Goal: Task Accomplishment & Management: Use online tool/utility

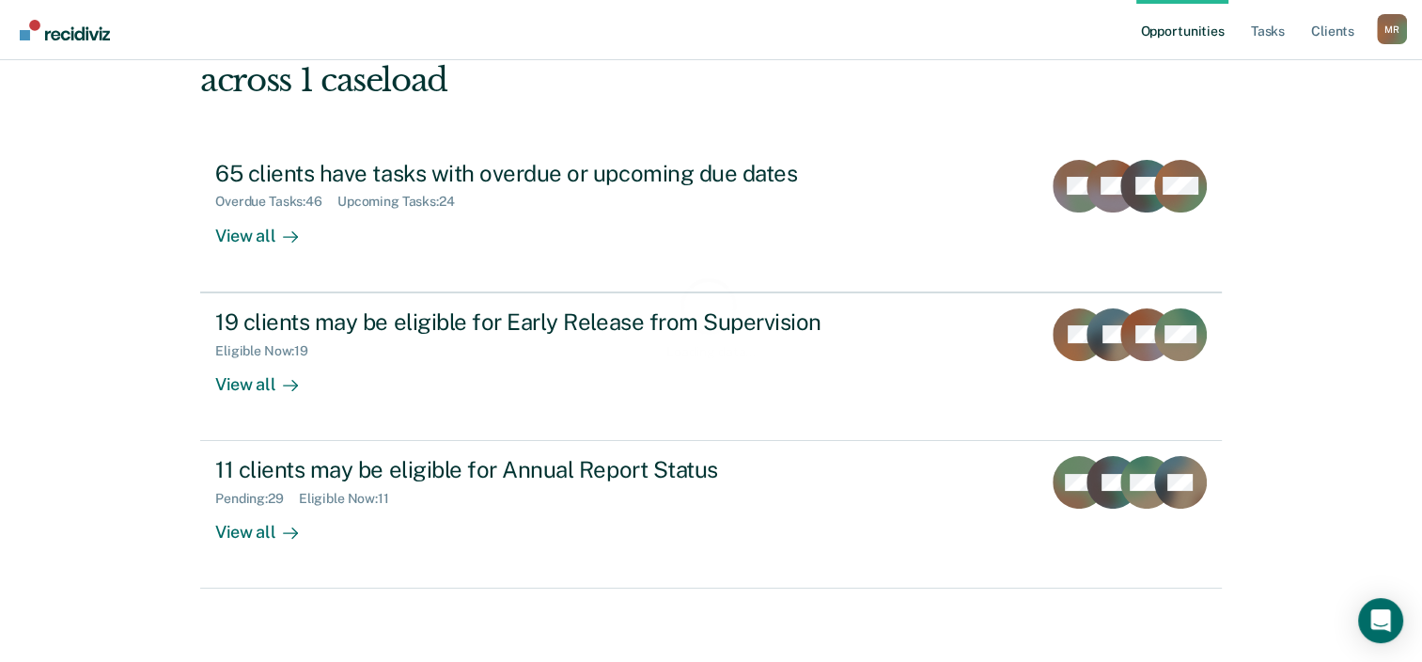
scroll to position [136, 0]
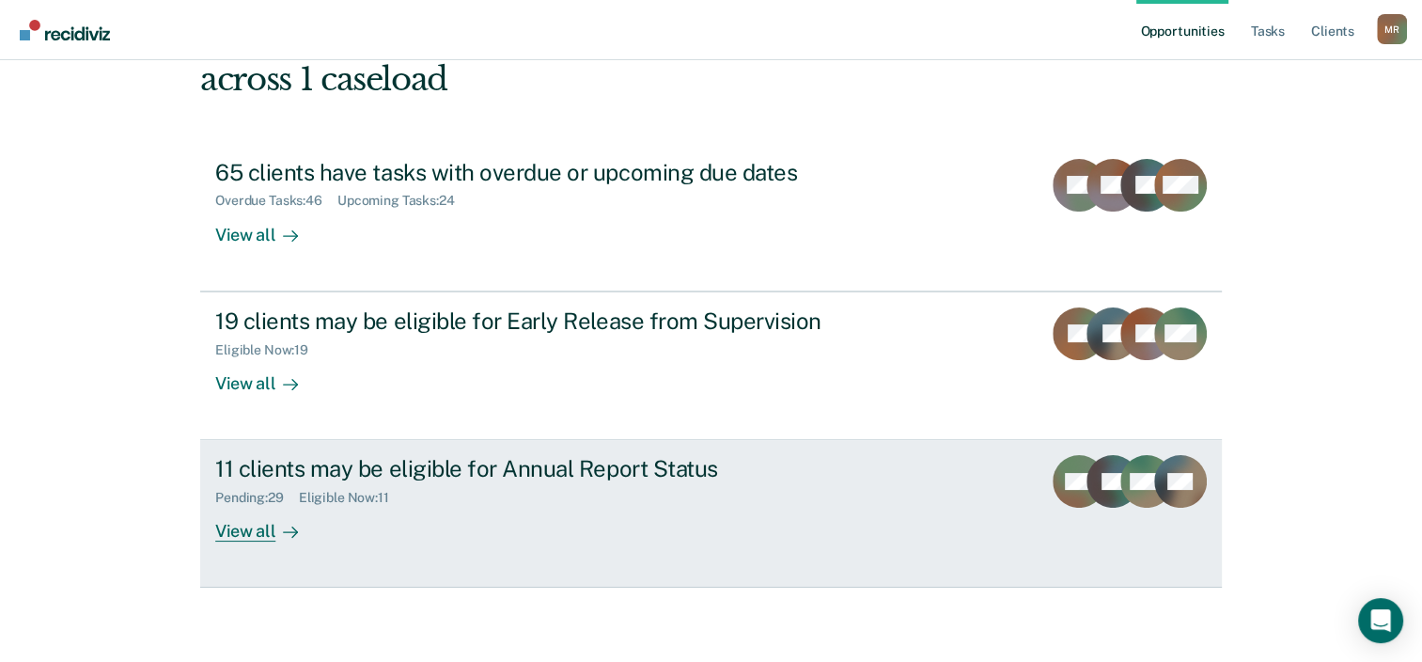
click at [247, 530] on div "View all" at bounding box center [267, 524] width 105 height 37
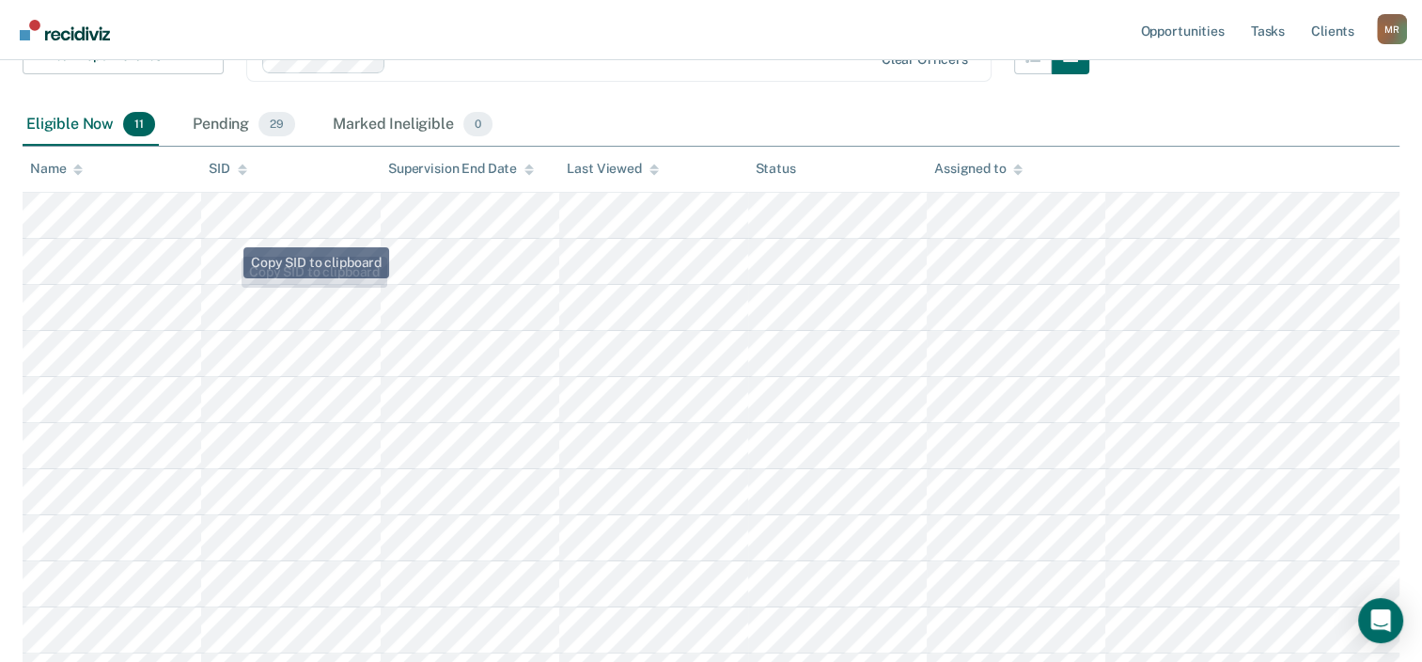
scroll to position [453, 0]
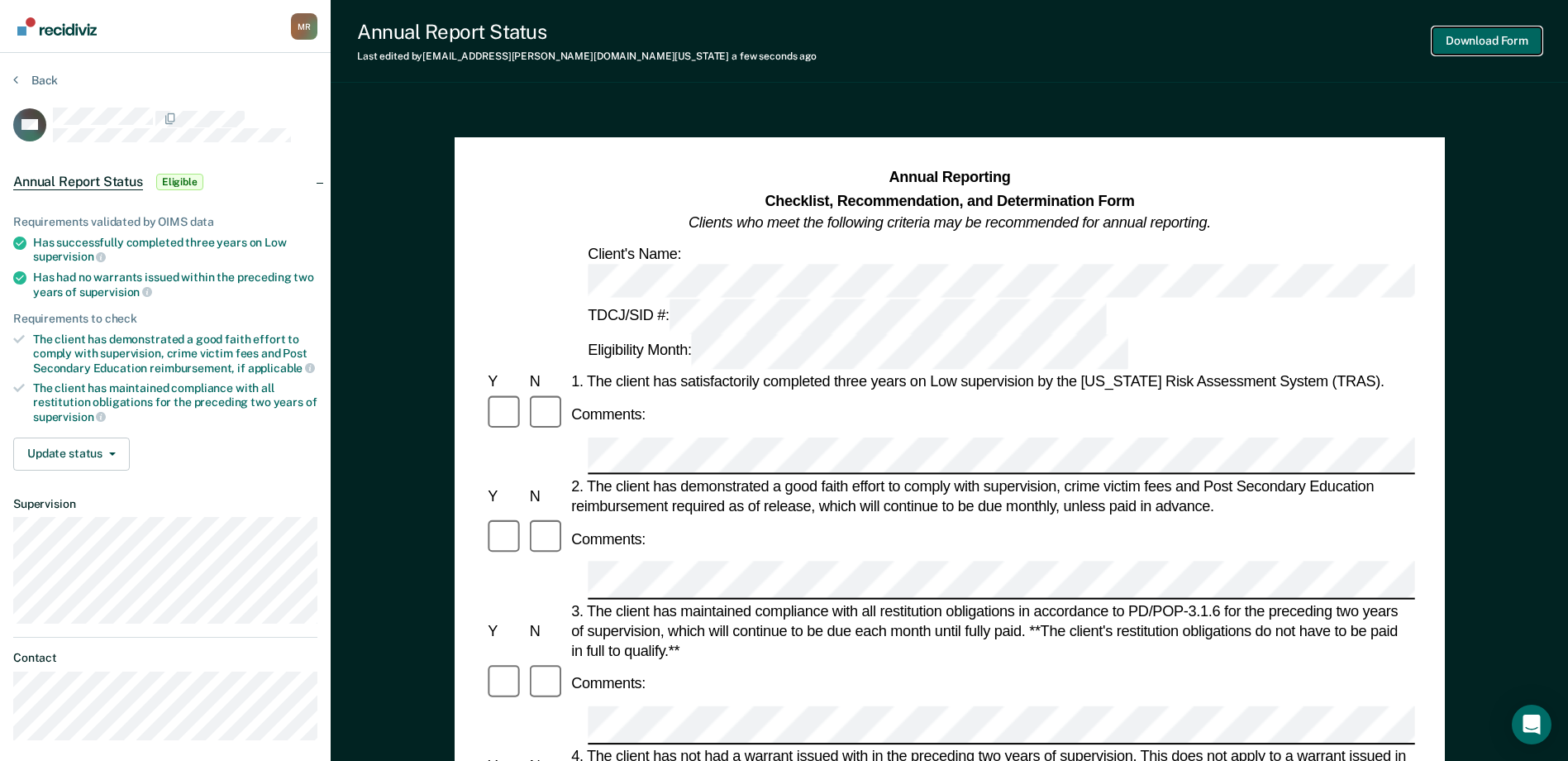
click at [1262, 43] on button "Download Form" at bounding box center [1487, 40] width 109 height 27
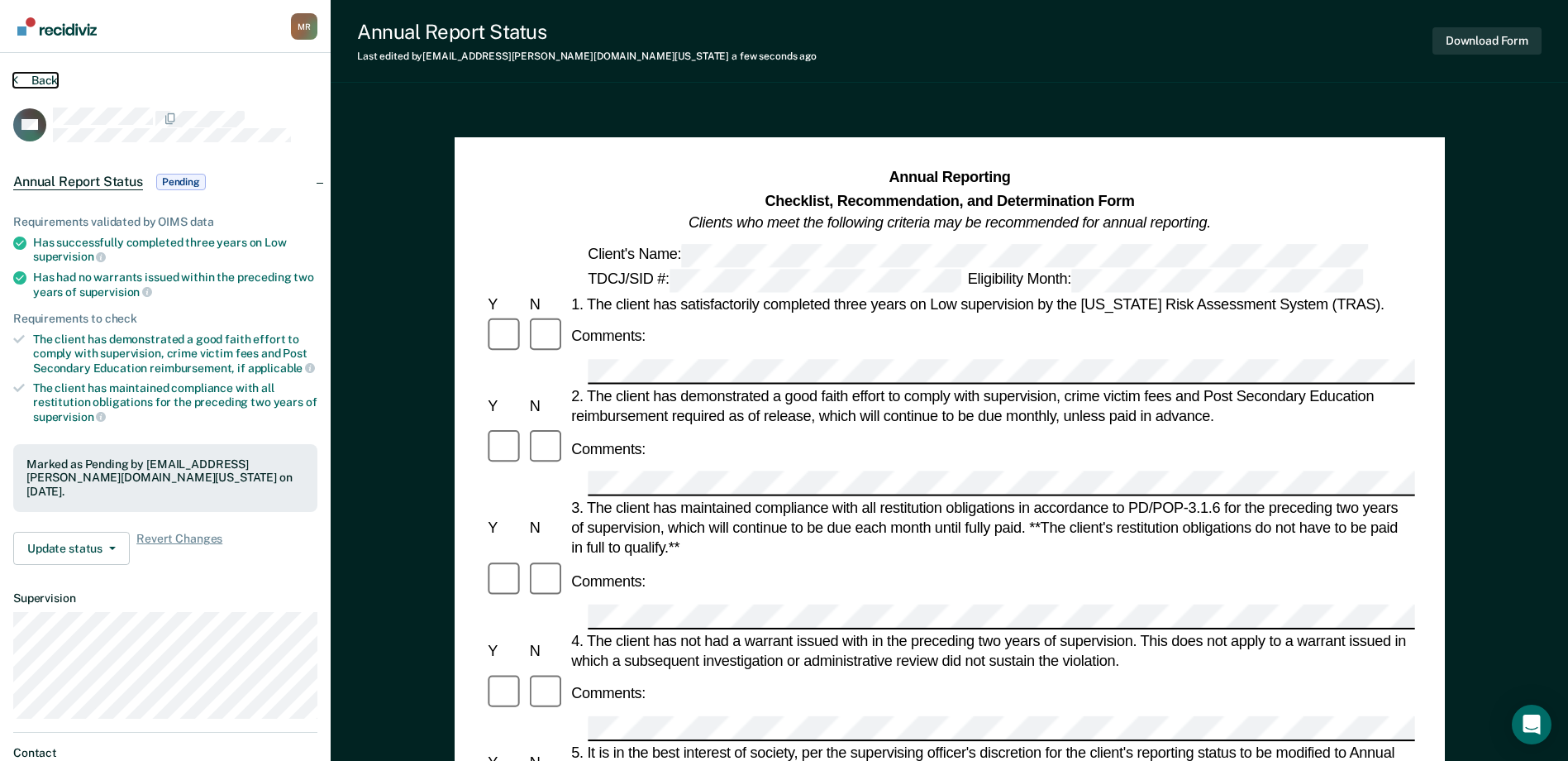
click at [43, 74] on button "Back" at bounding box center [35, 80] width 45 height 15
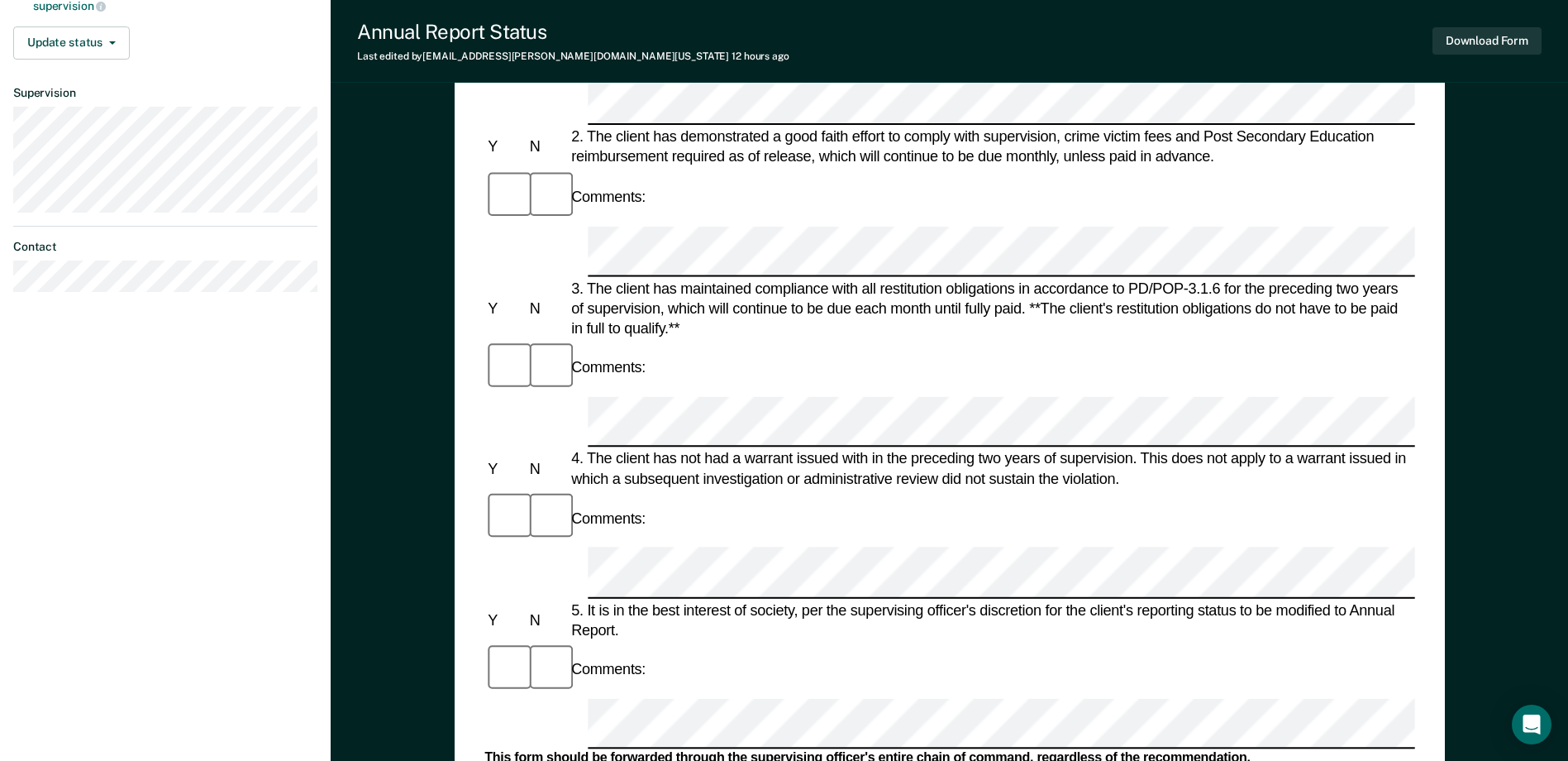
scroll to position [331, 0]
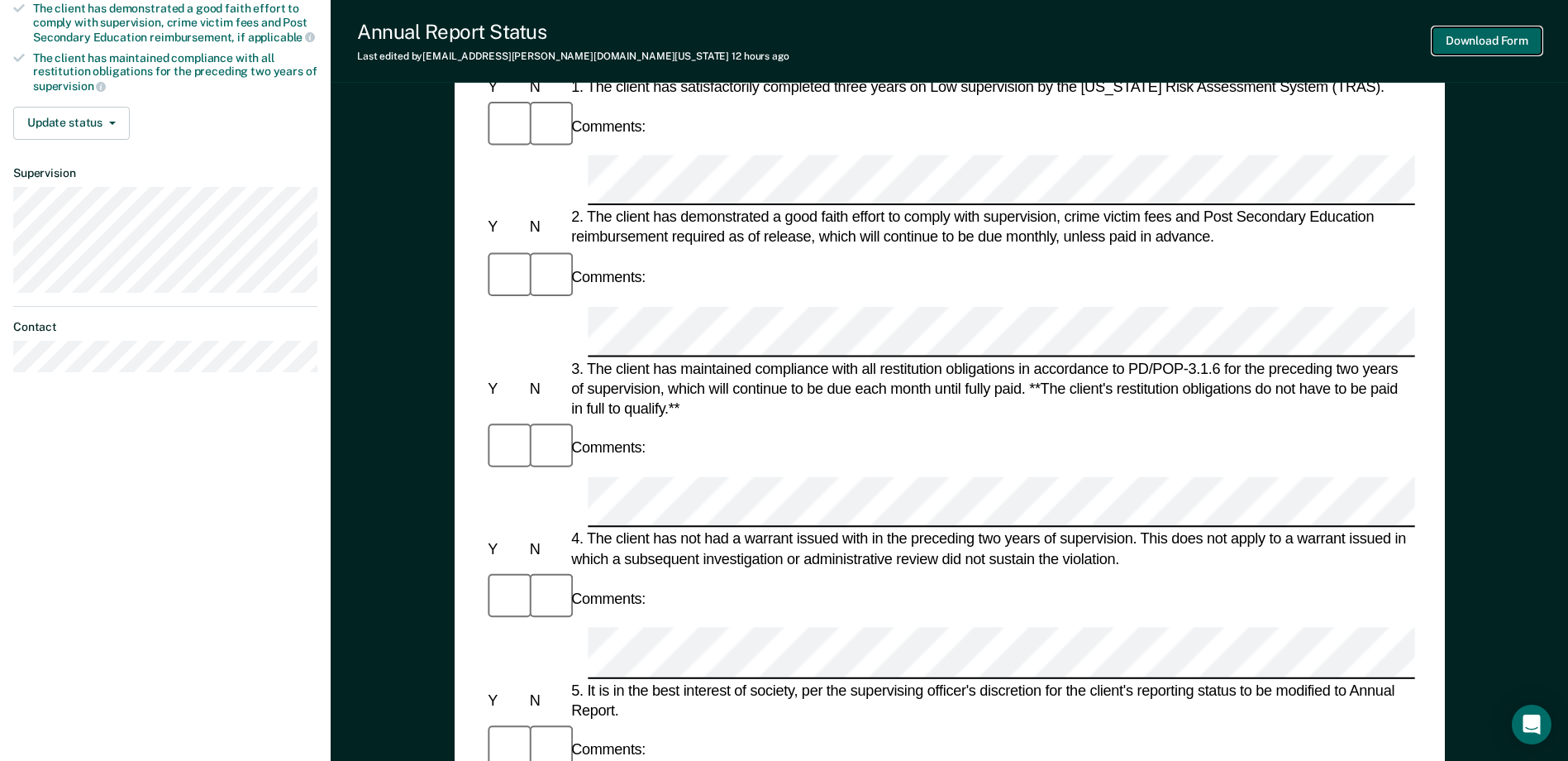
click at [1262, 37] on button "Download Form" at bounding box center [1487, 40] width 109 height 27
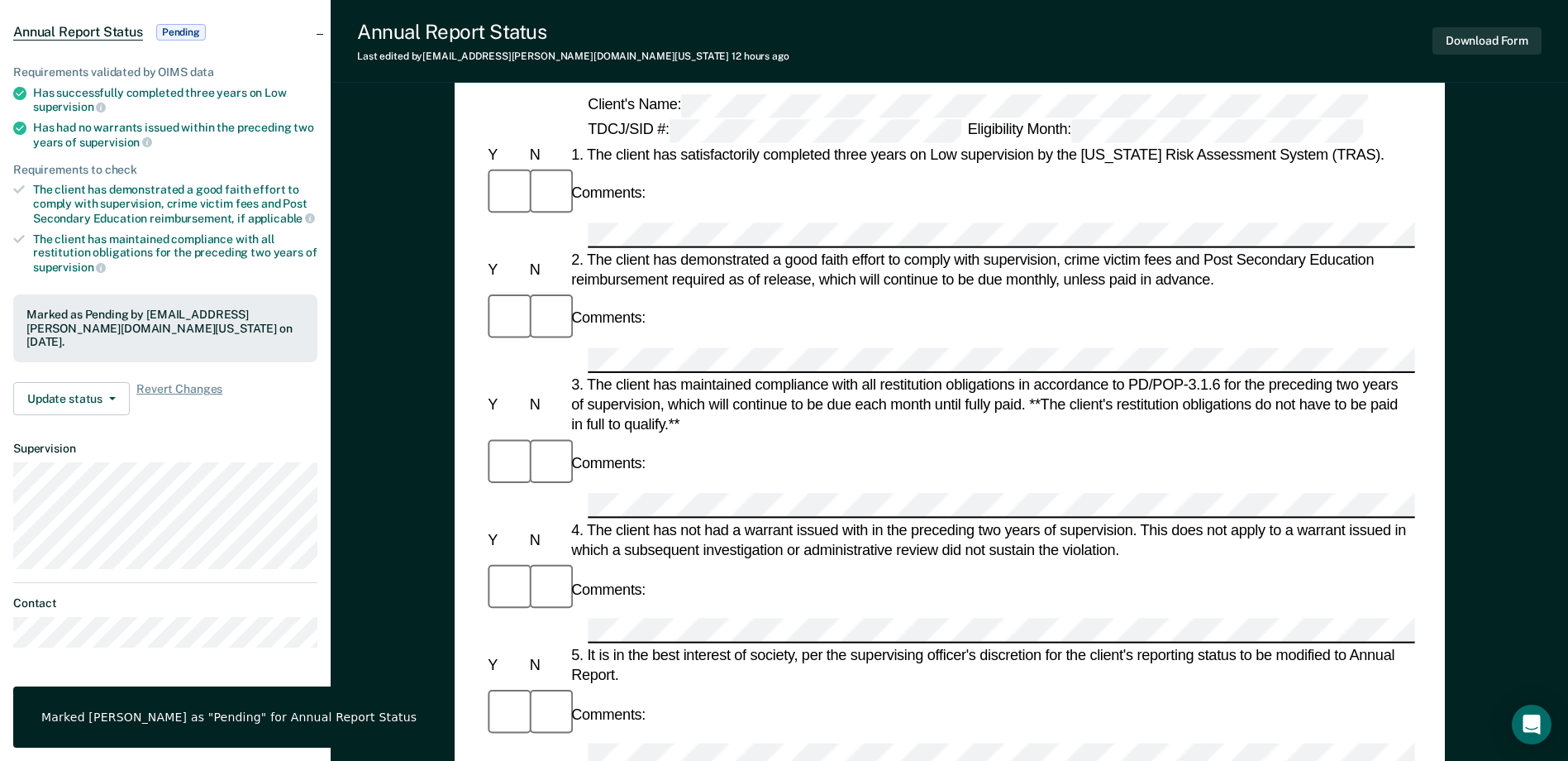
scroll to position [0, 0]
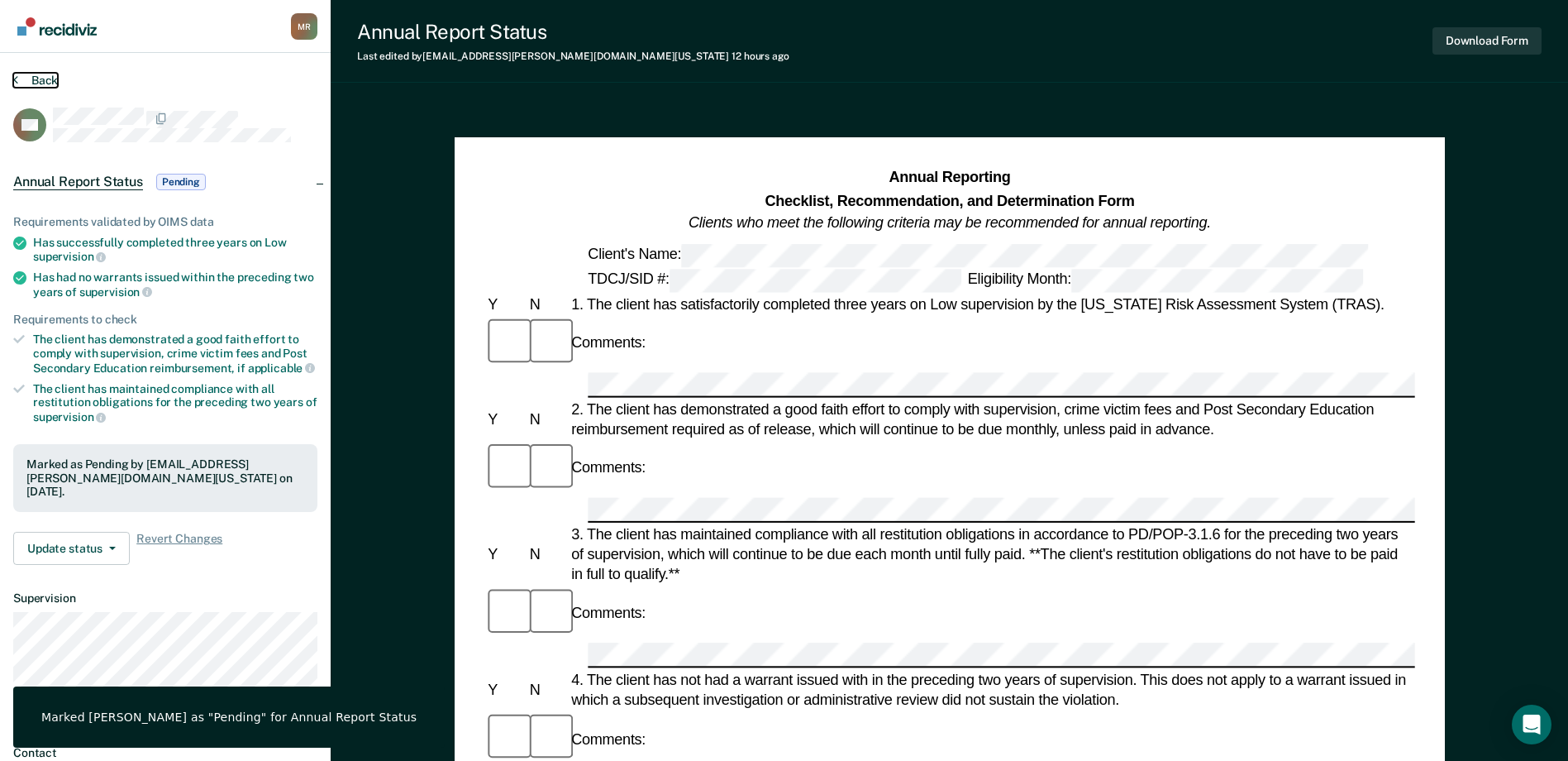
click at [33, 82] on button "Back" at bounding box center [35, 80] width 45 height 15
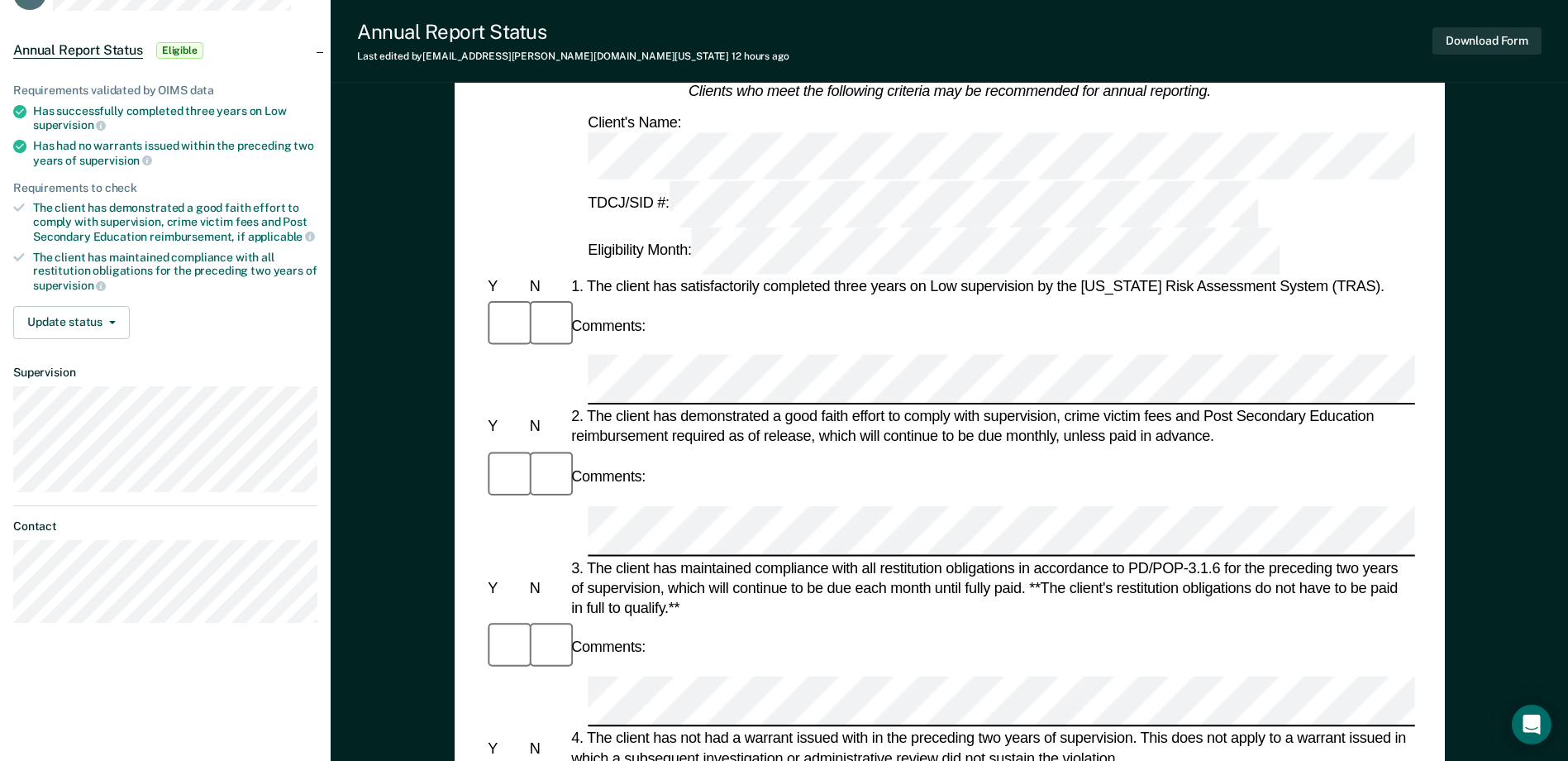
scroll to position [83, 0]
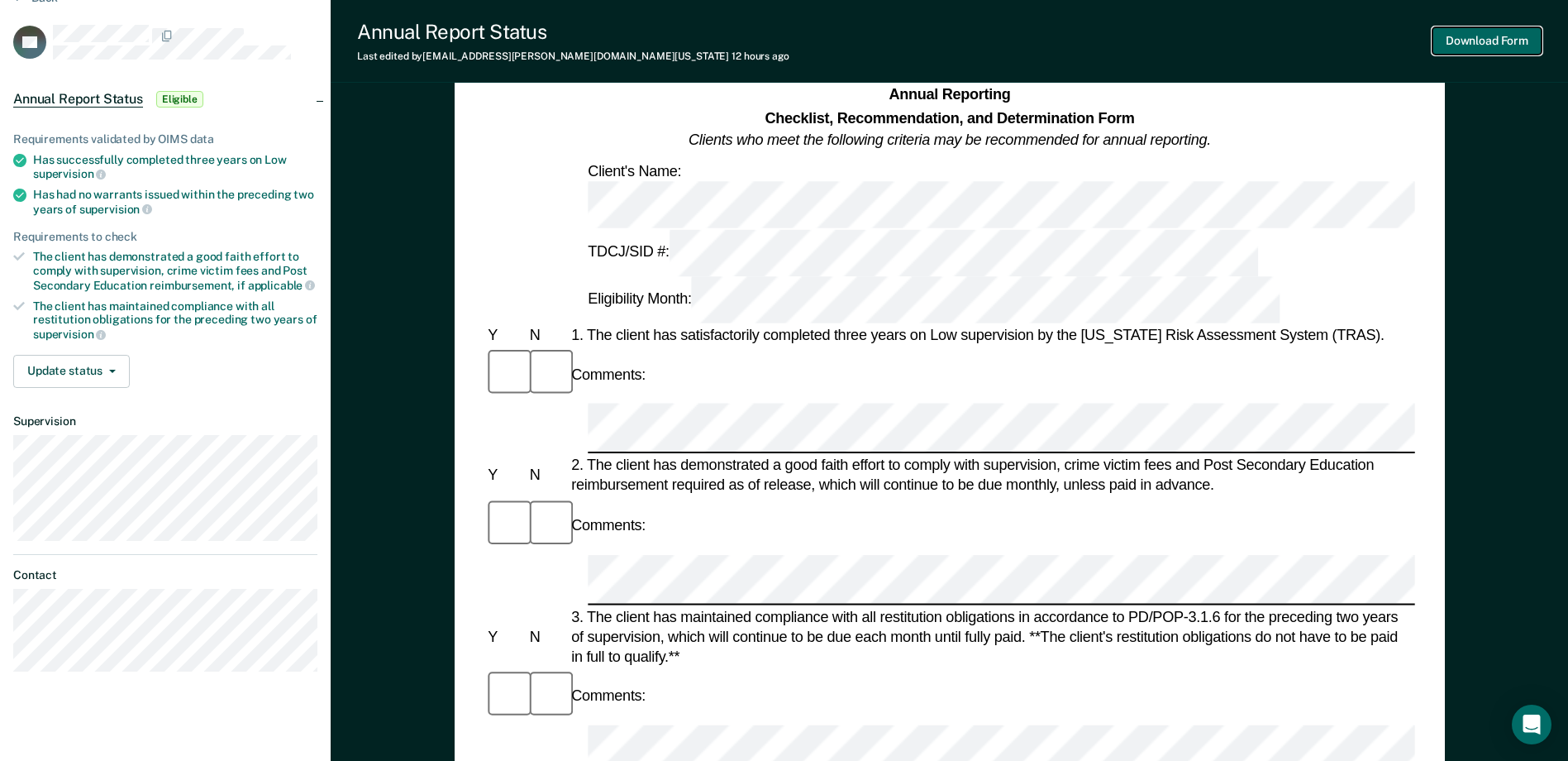
click at [1262, 40] on button "Download Form" at bounding box center [1487, 40] width 109 height 27
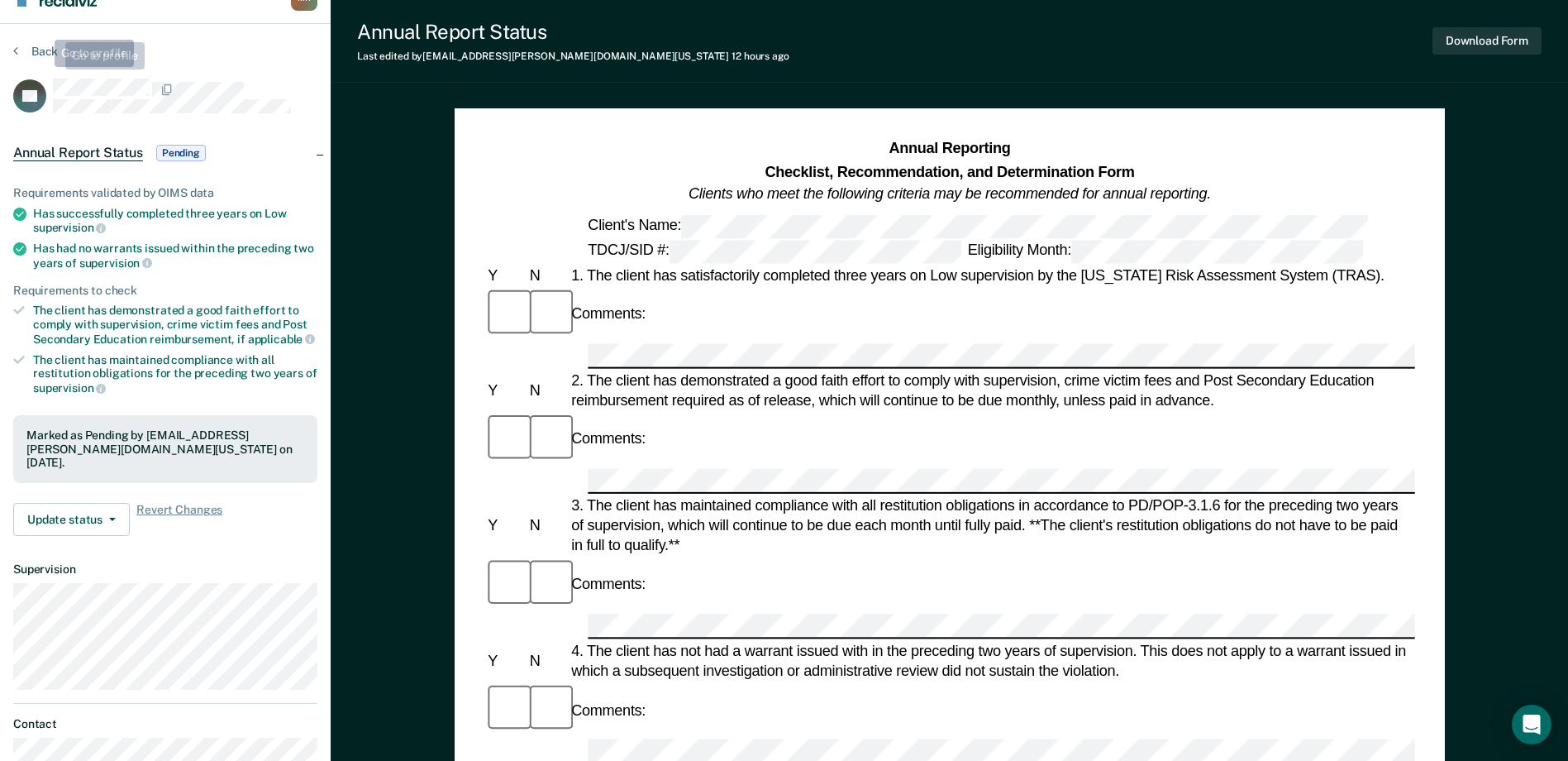
scroll to position [0, 0]
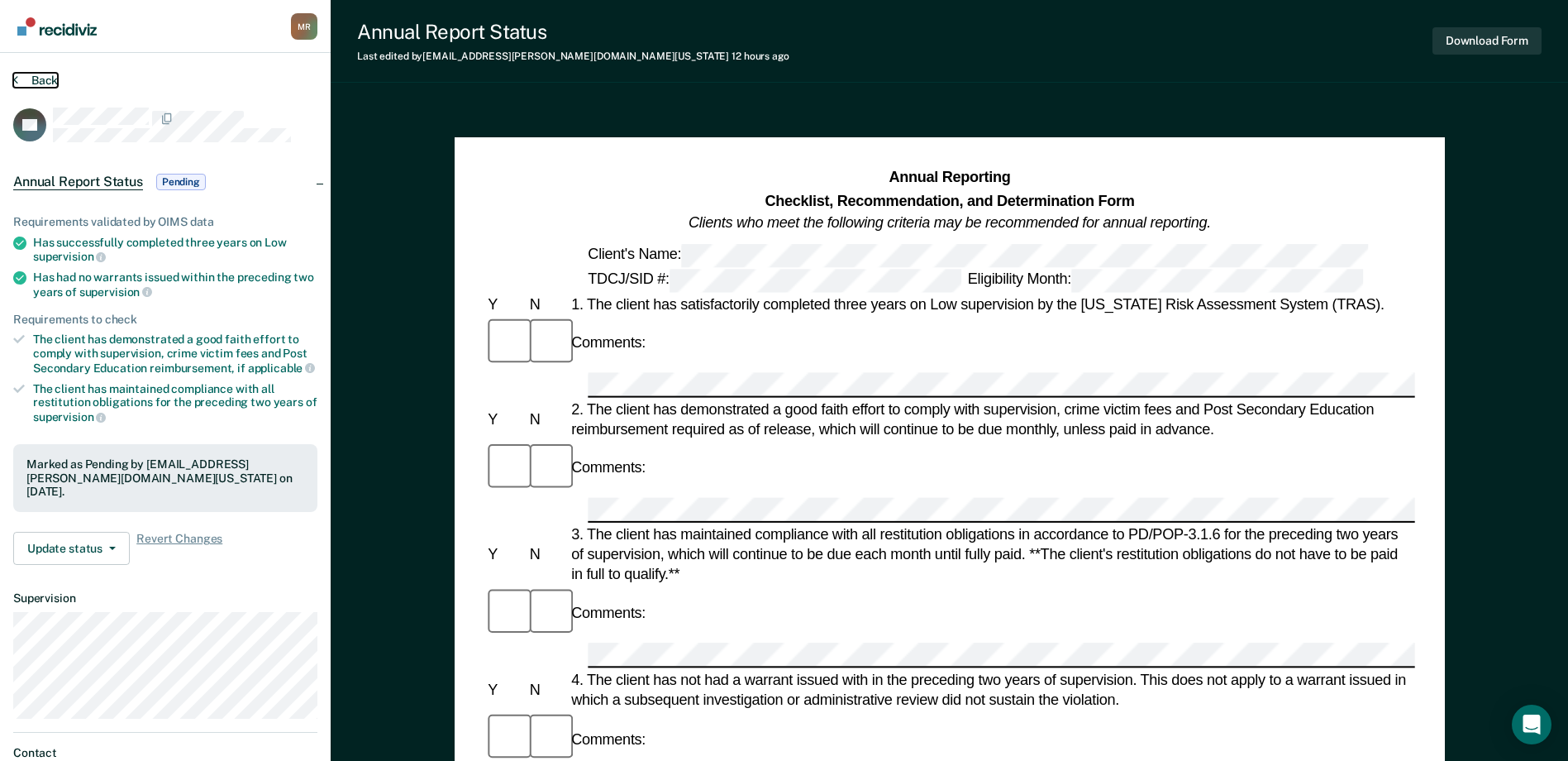
click at [22, 76] on button "Back" at bounding box center [35, 80] width 45 height 15
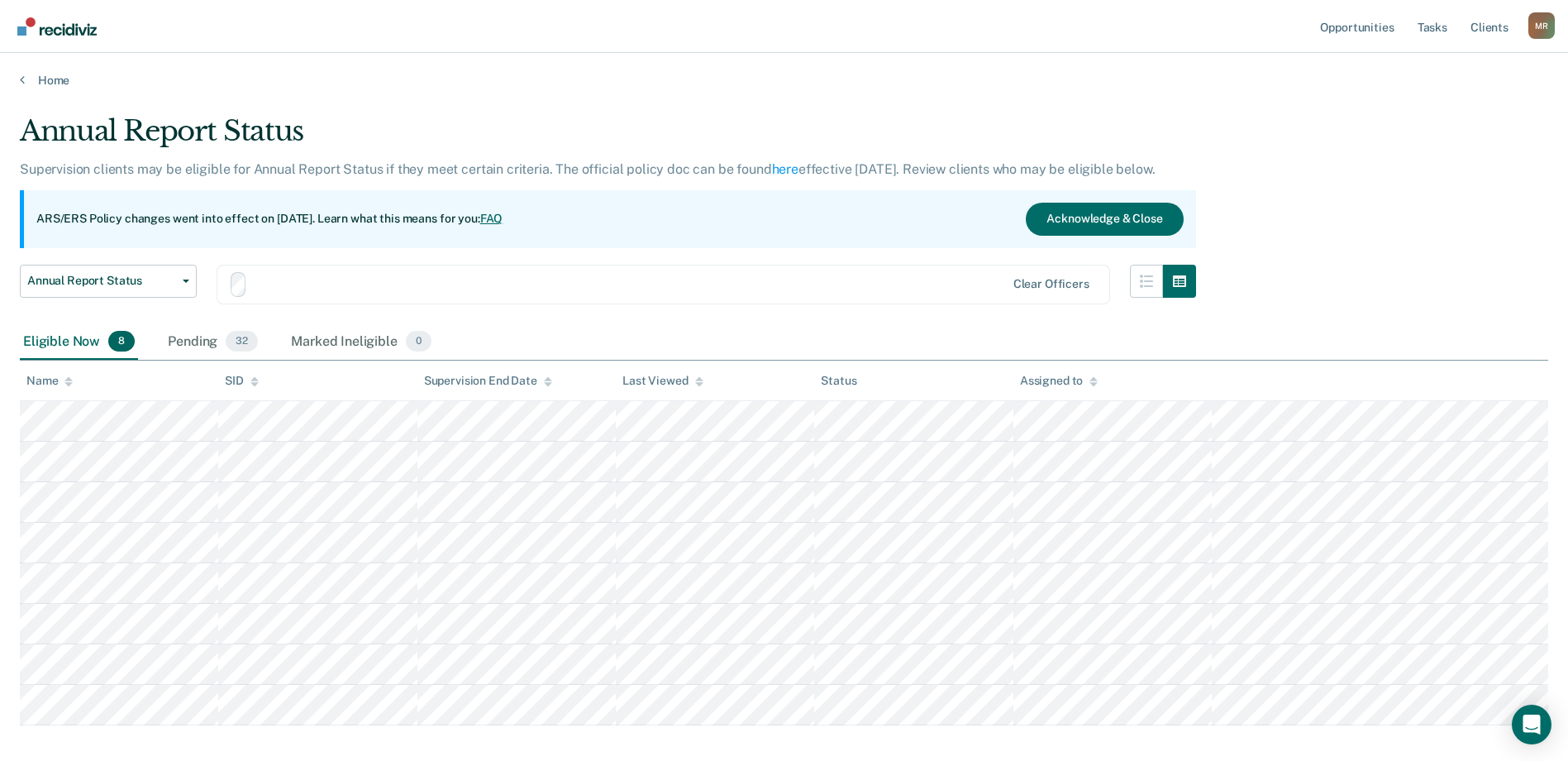
scroll to position [84, 0]
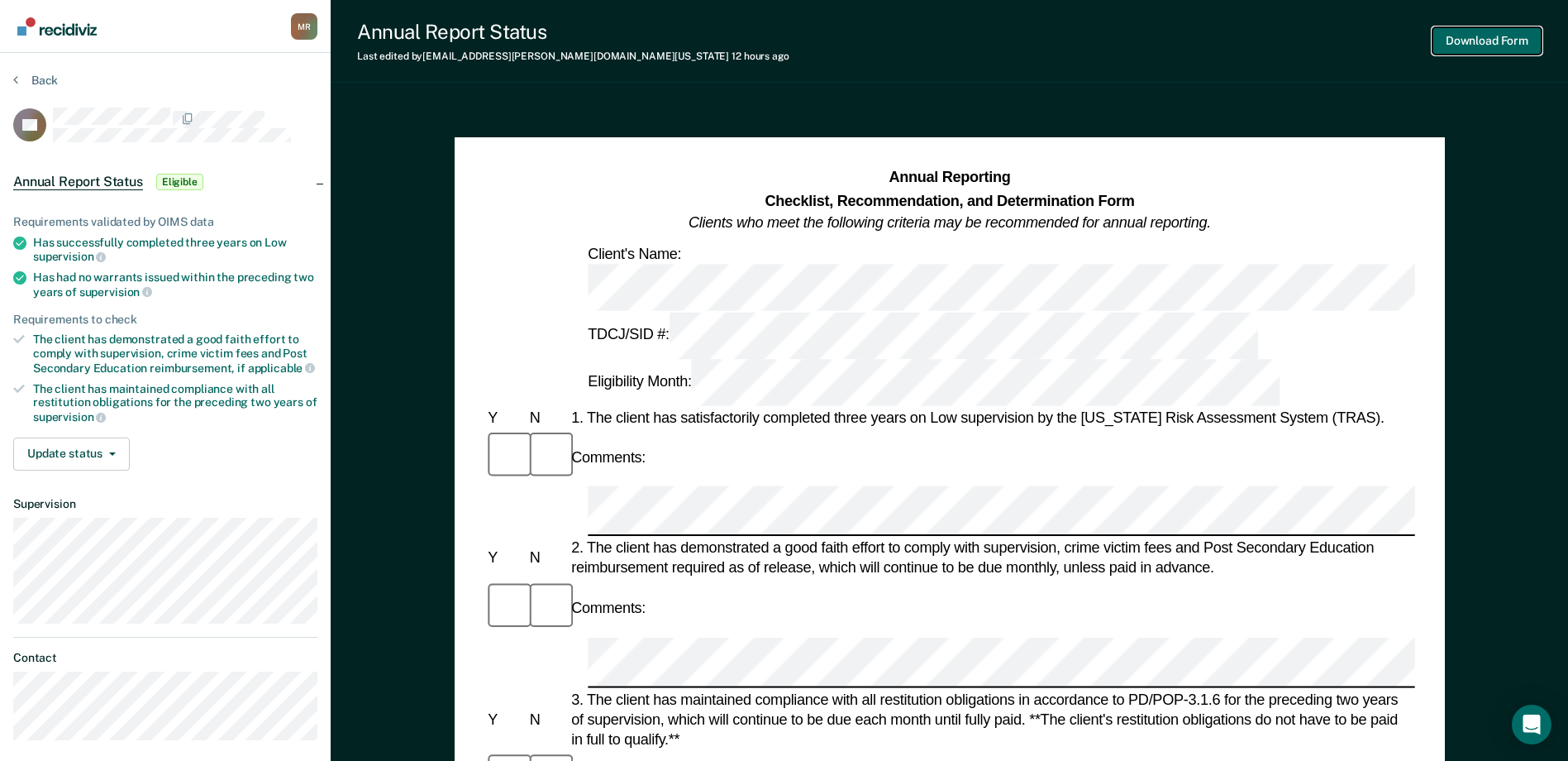
click at [1262, 49] on button "Download Form" at bounding box center [1487, 40] width 109 height 27
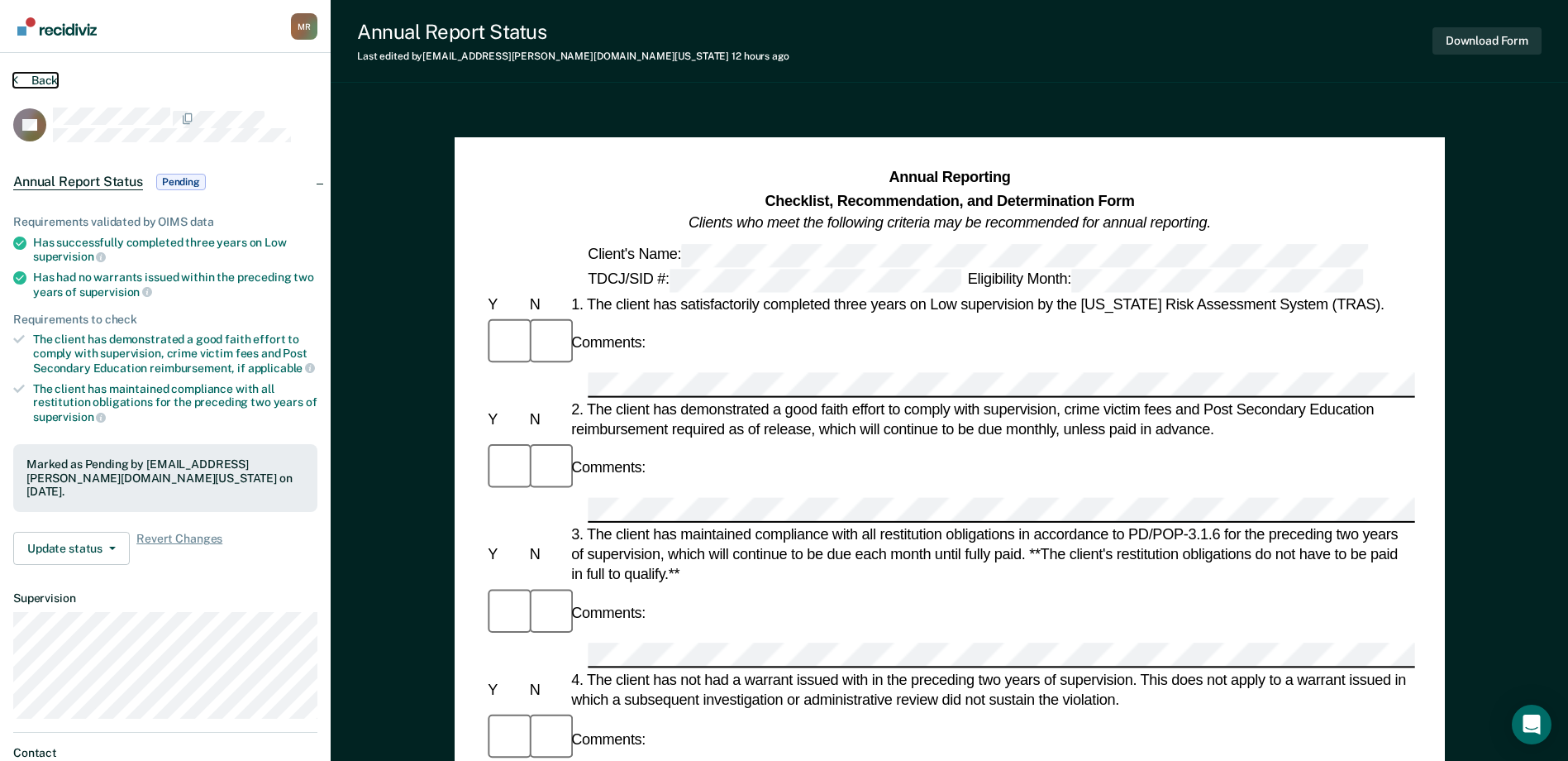
click at [29, 75] on button "Back" at bounding box center [35, 80] width 45 height 15
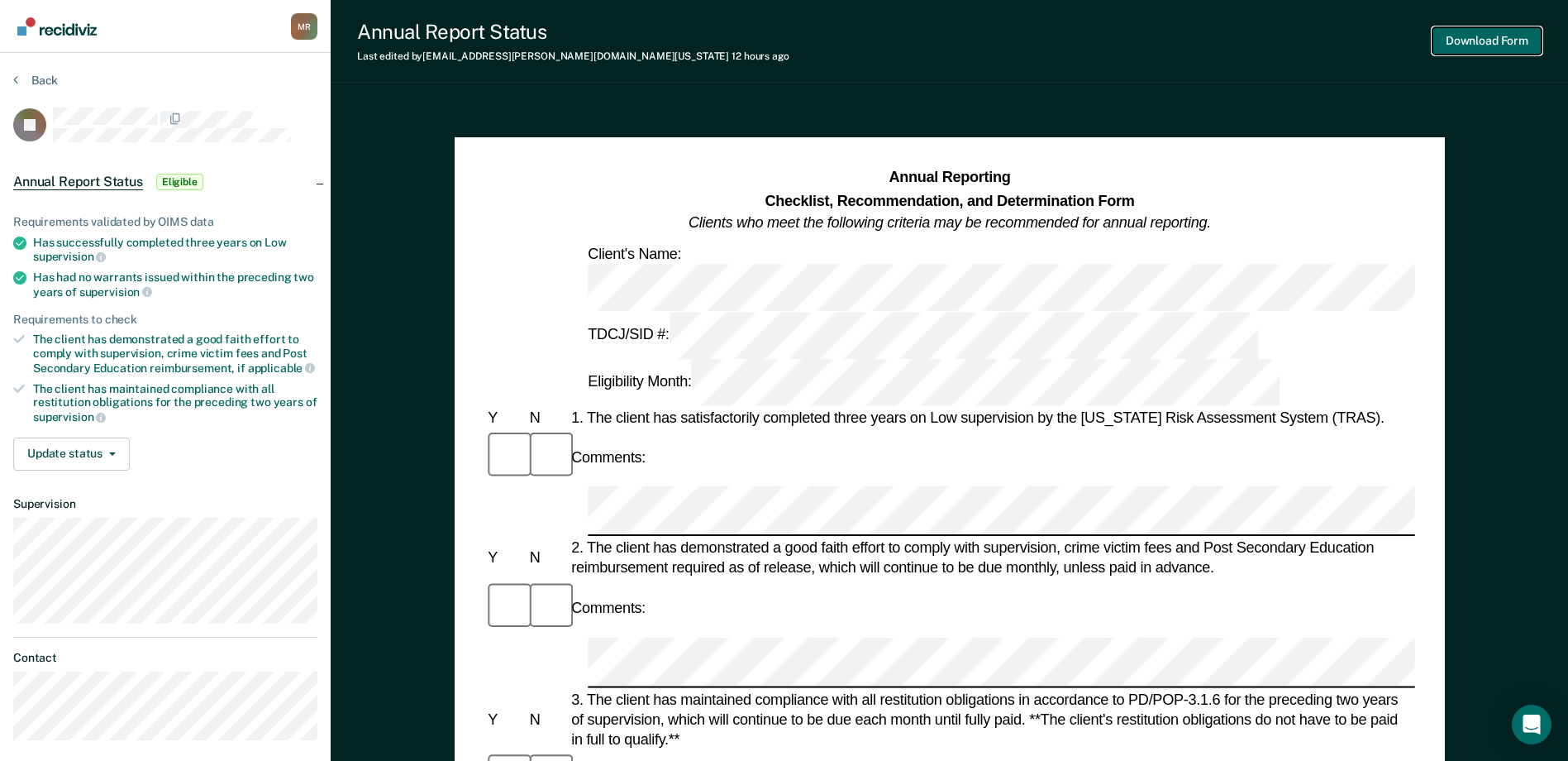
click at [1262, 38] on button "Download Form" at bounding box center [1487, 40] width 109 height 27
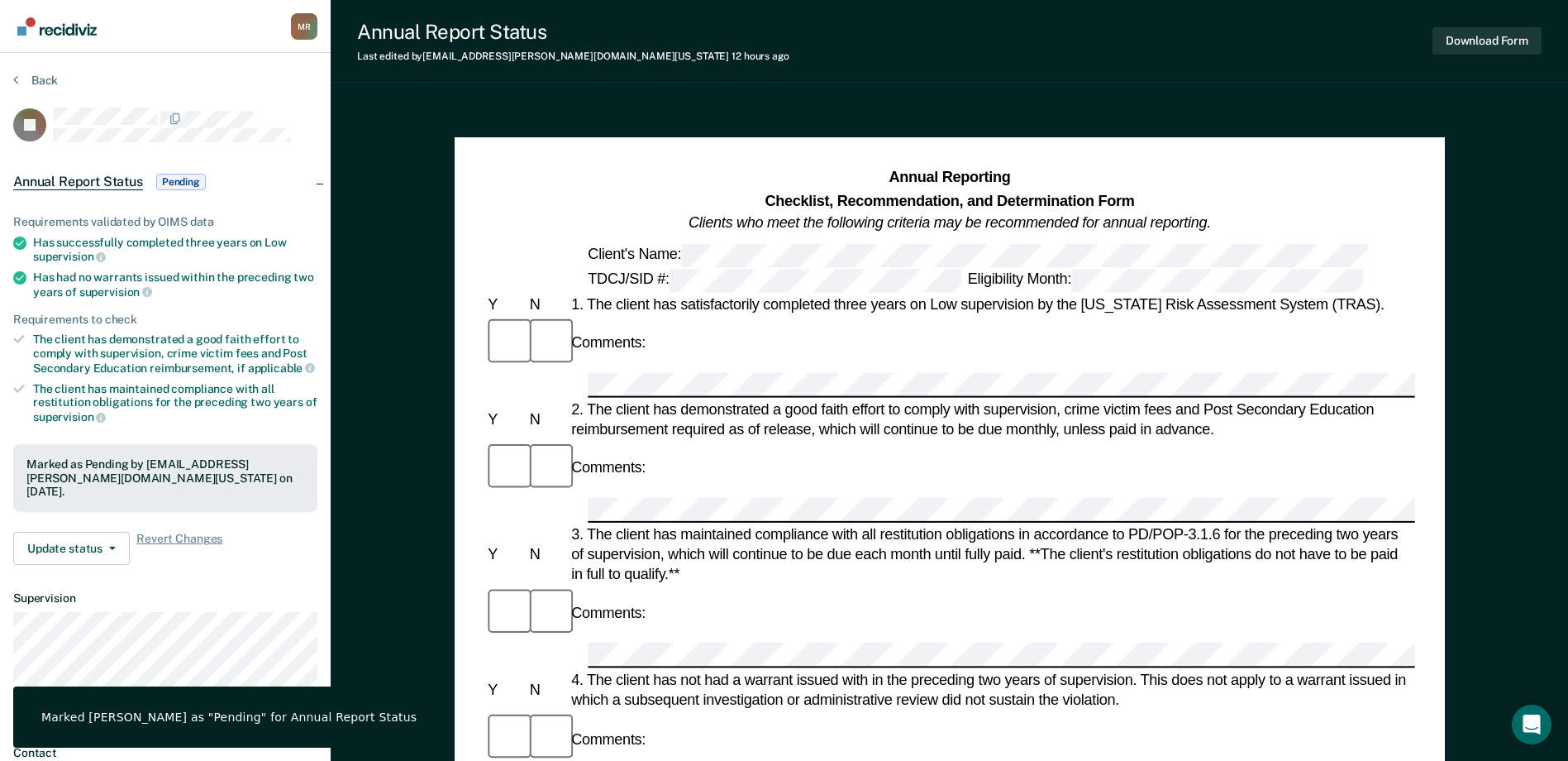
click at [12, 78] on section "Back JB Annual Report Status Pending Requirements validated by OIMS data Has su…" at bounding box center [165, 460] width 331 height 816
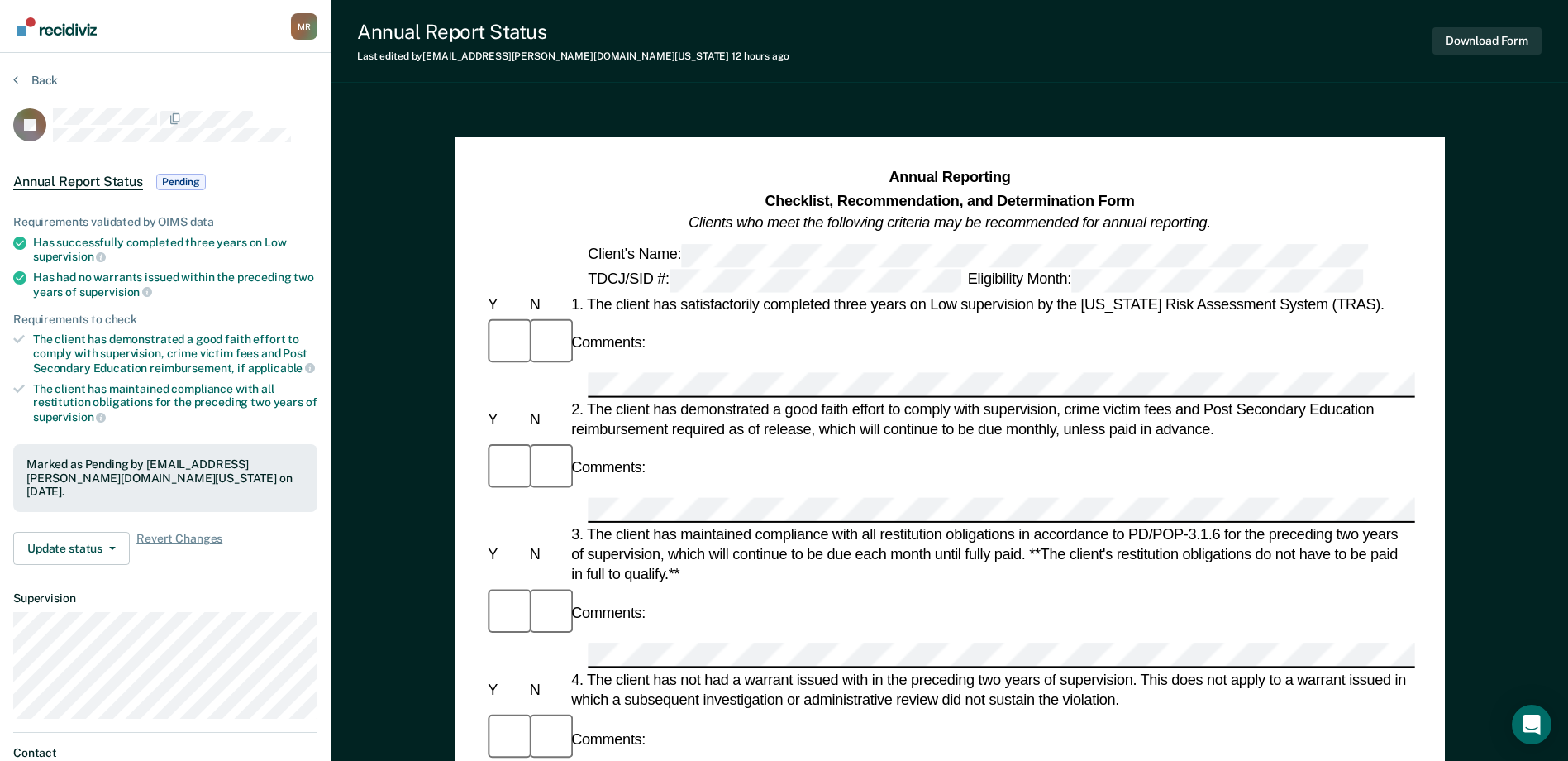
click at [35, 89] on div "Back" at bounding box center [165, 90] width 304 height 34
click at [24, 74] on button "Back" at bounding box center [35, 80] width 45 height 15
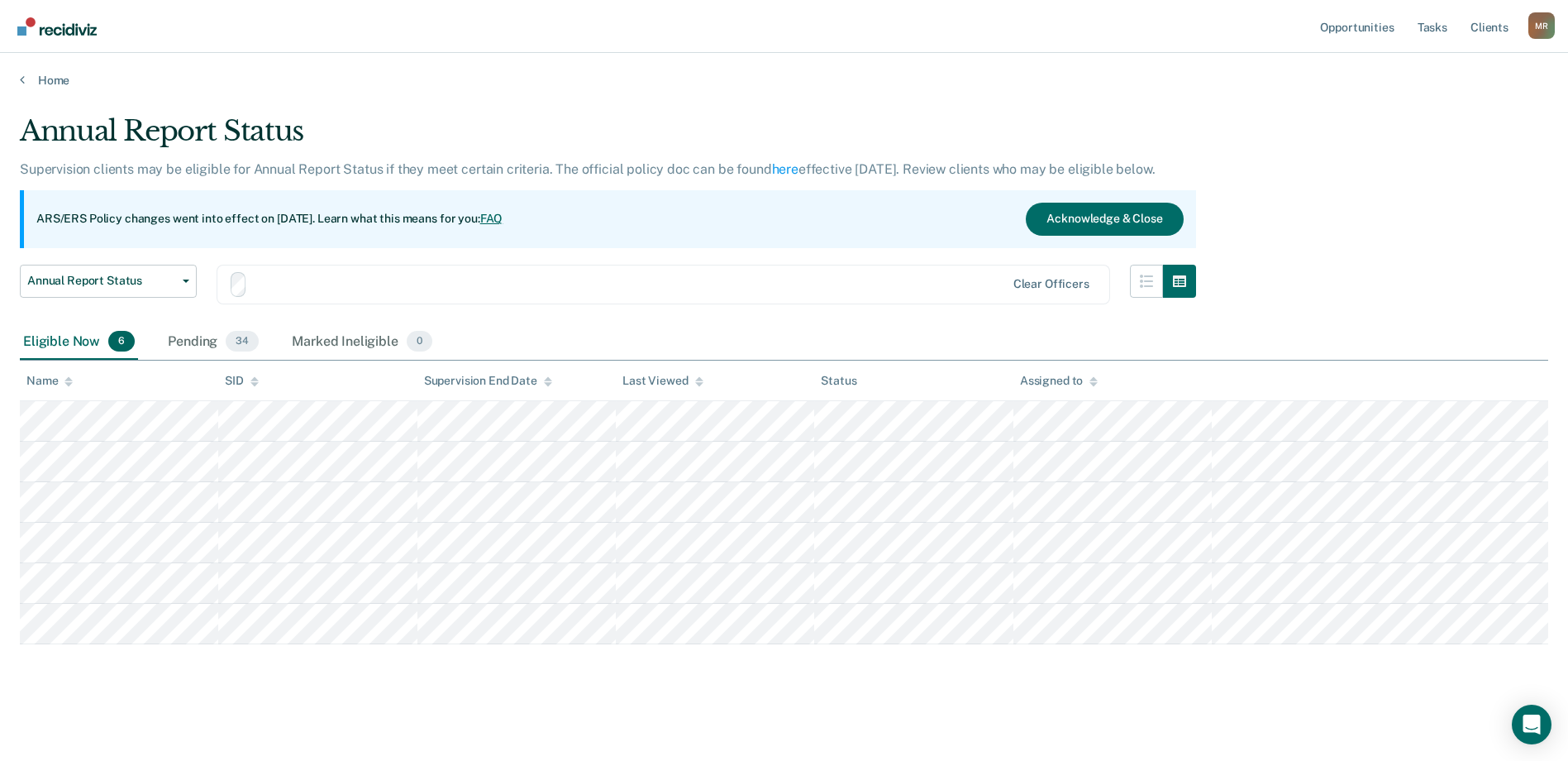
scroll to position [3, 0]
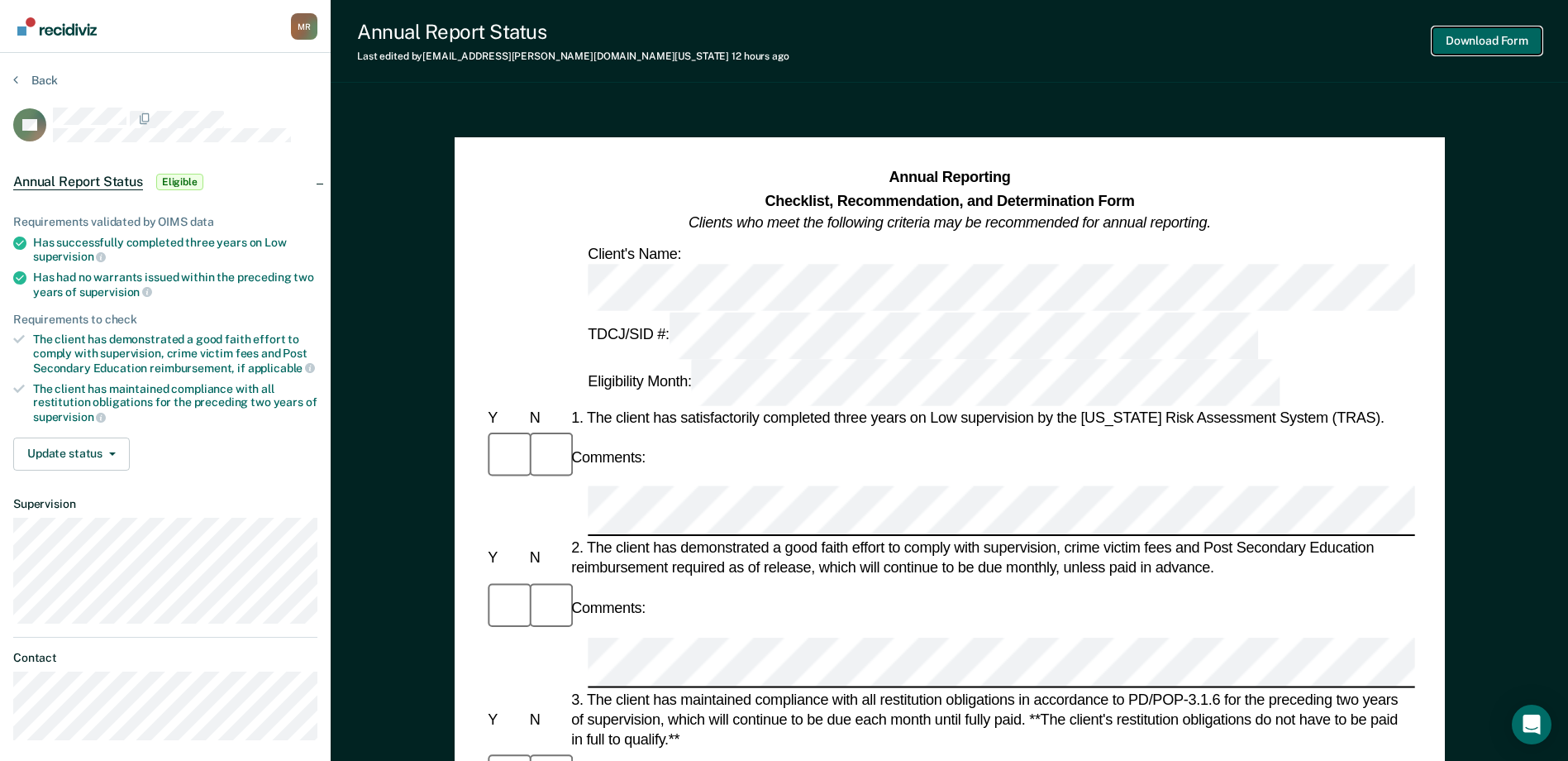
click at [1262, 46] on button "Download Form" at bounding box center [1487, 40] width 109 height 27
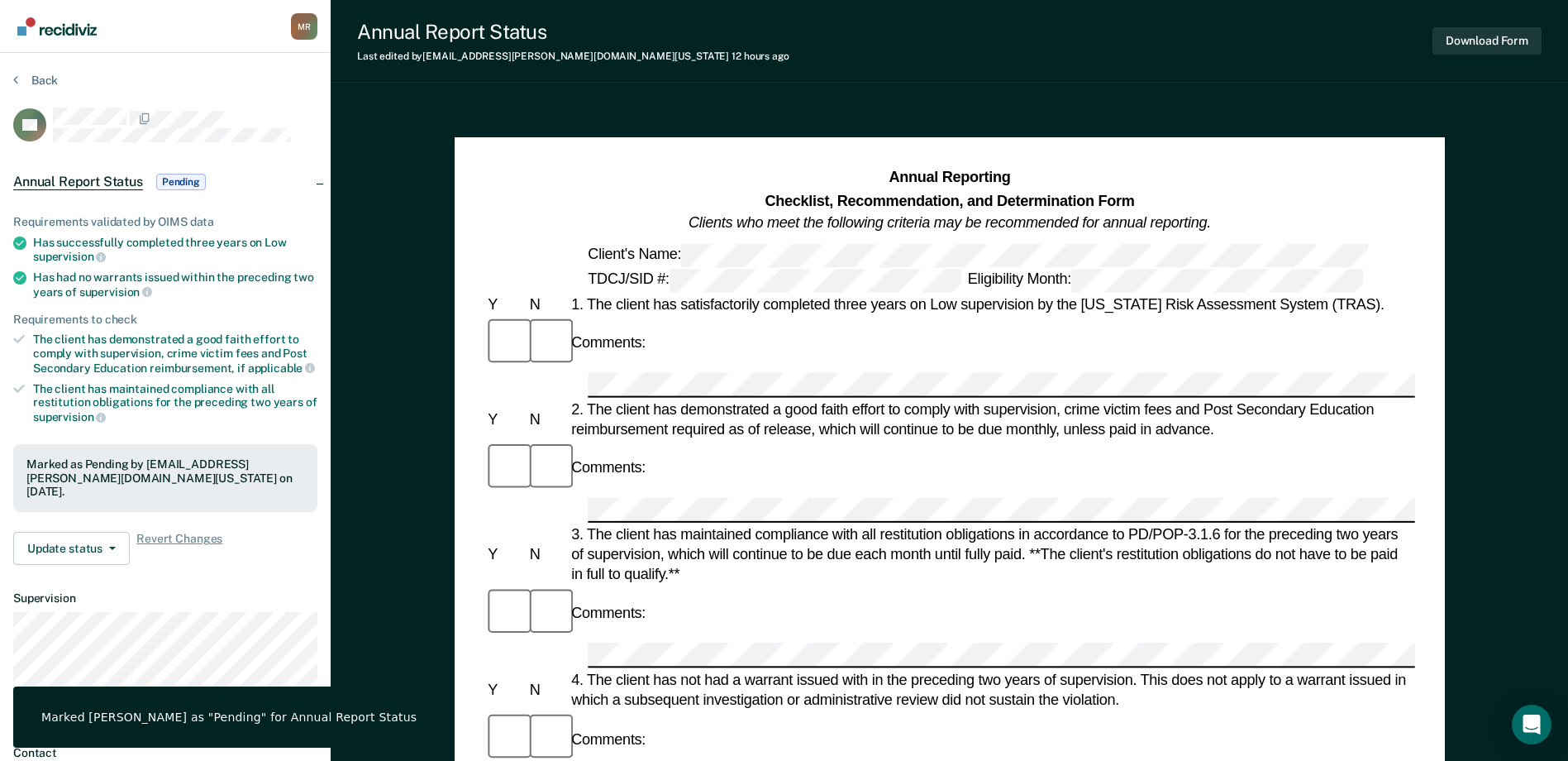
click at [9, 75] on section "Back TN Annual Report Status Pending Requirements validated by OIMS data Has su…" at bounding box center [165, 460] width 331 height 816
click at [9, 76] on section "Back TN Annual Report Status Pending Requirements validated by OIMS data Has su…" at bounding box center [165, 460] width 331 height 816
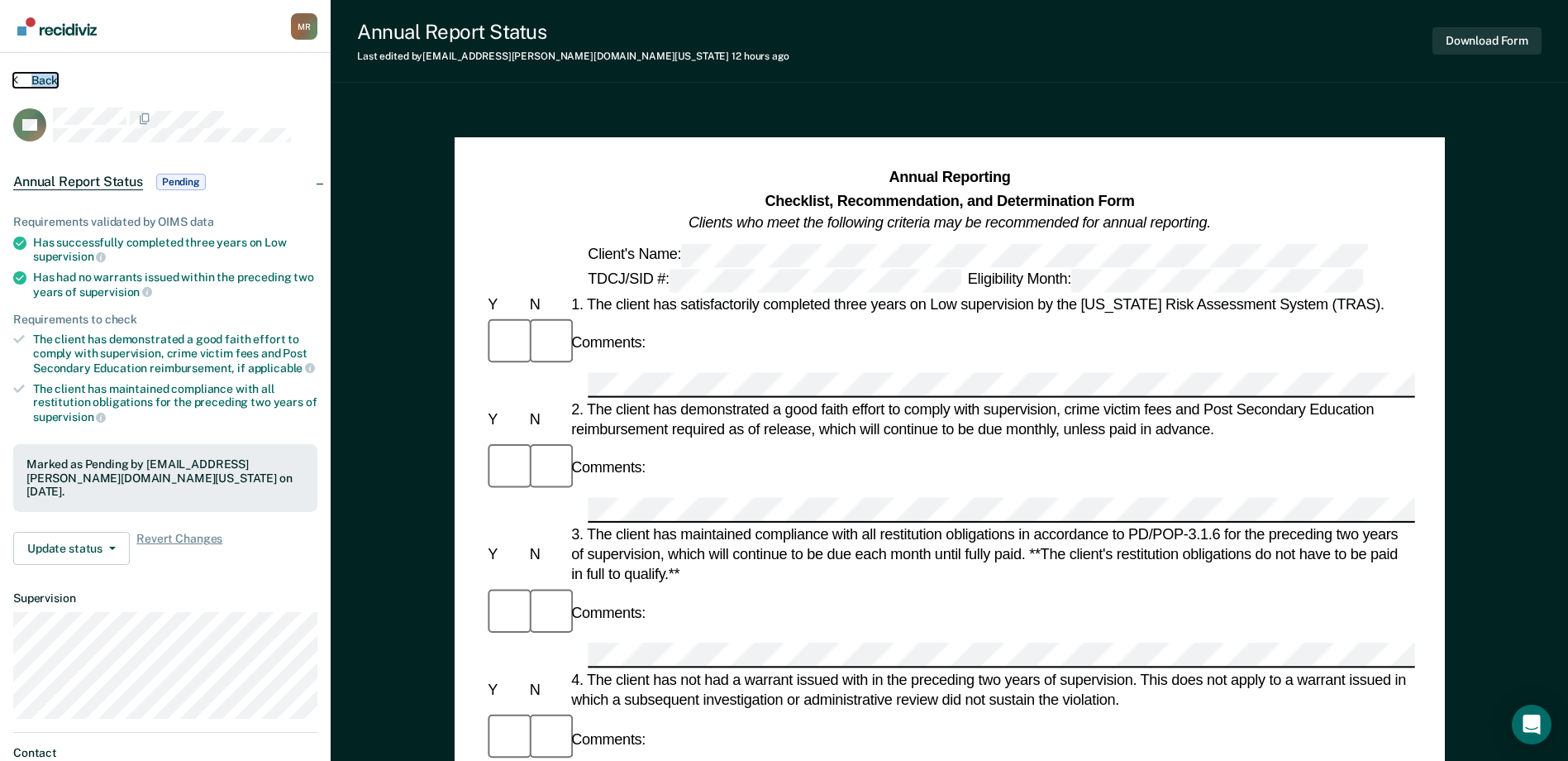
drag, startPoint x: 9, startPoint y: 76, endPoint x: 17, endPoint y: 83, distance: 10.6
click at [17, 83] on icon at bounding box center [16, 79] width 5 height 13
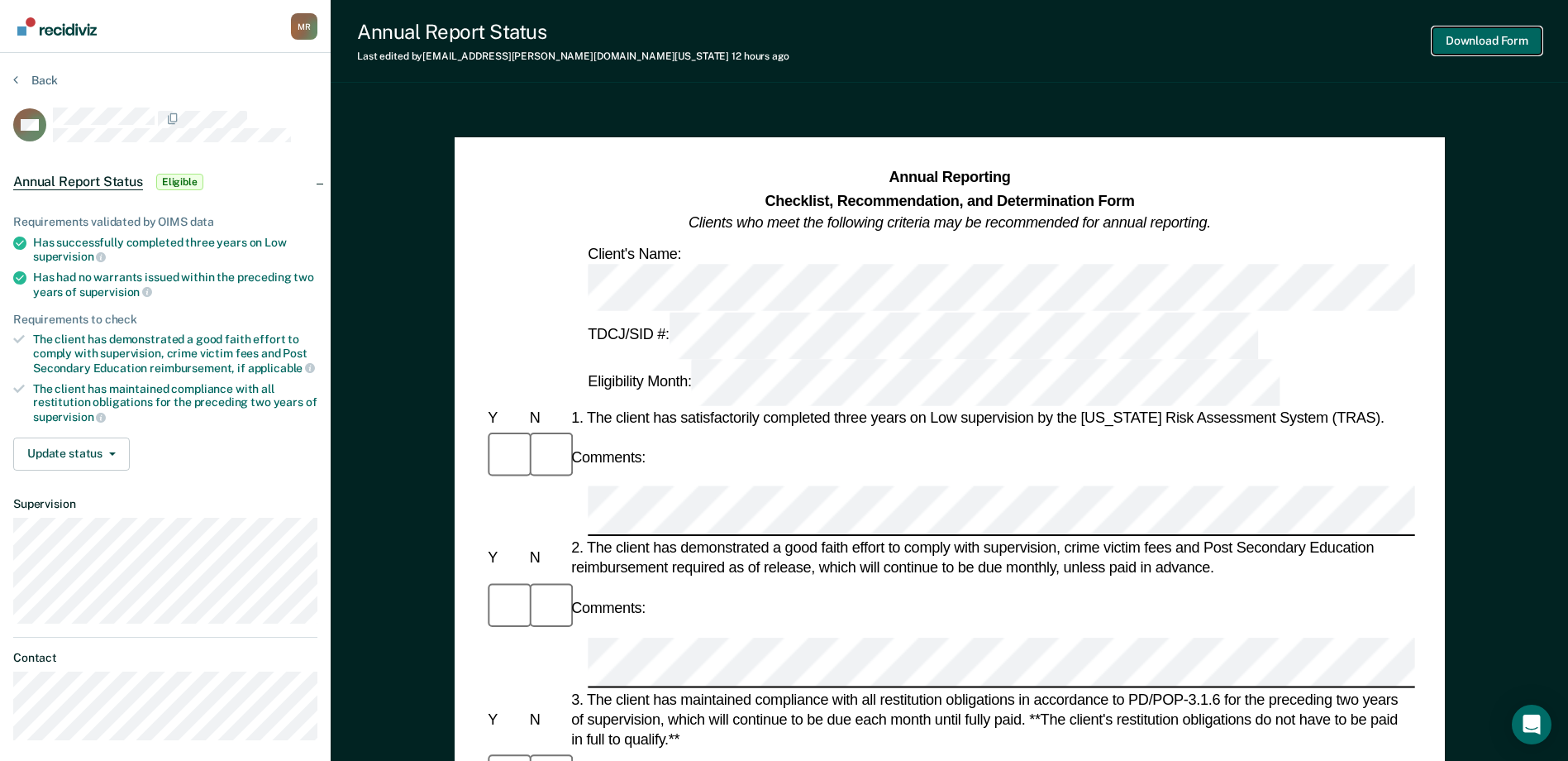
click at [1262, 38] on button "Download Form" at bounding box center [1487, 40] width 109 height 27
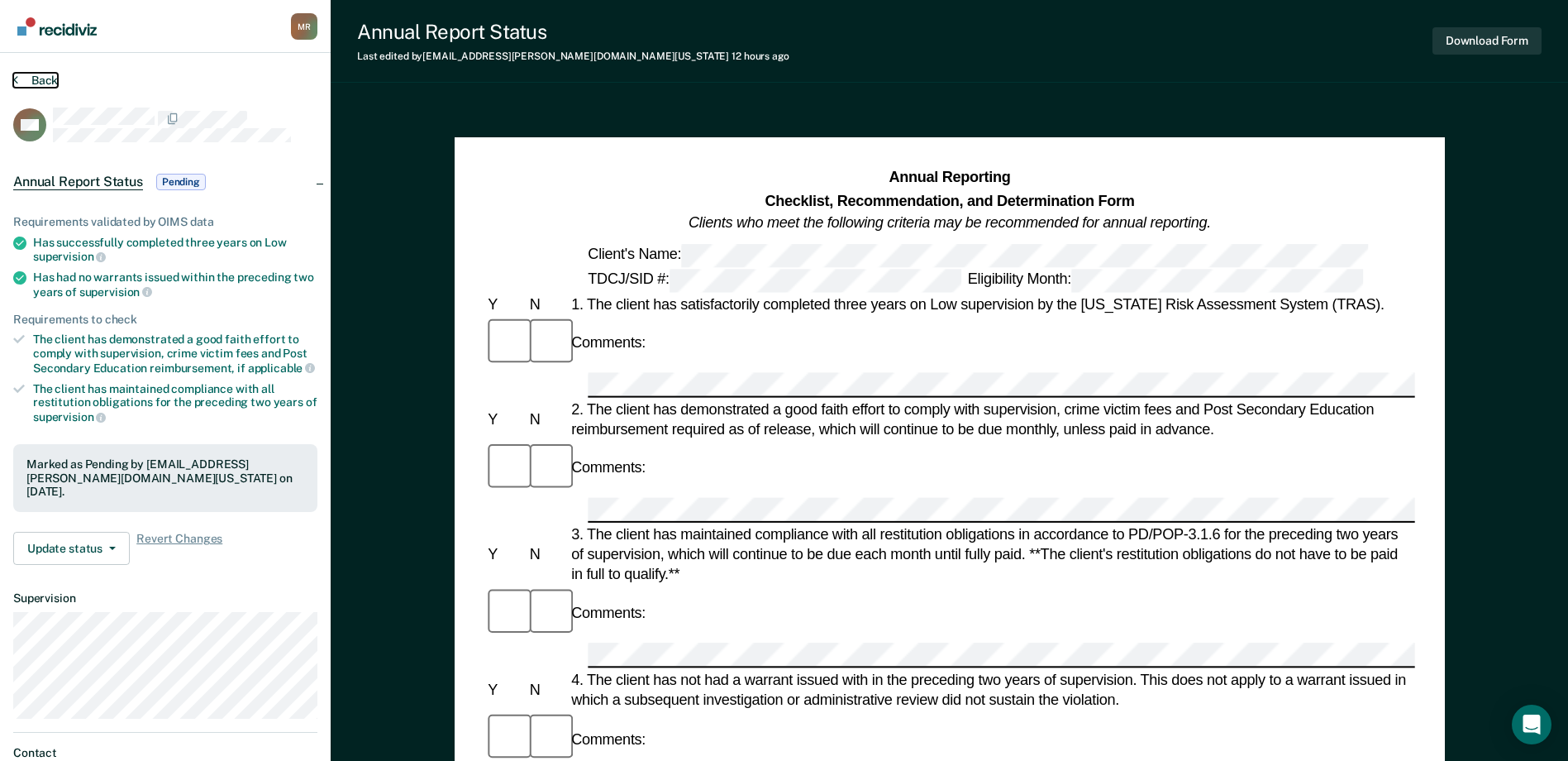
click at [27, 75] on button "Back" at bounding box center [35, 80] width 45 height 15
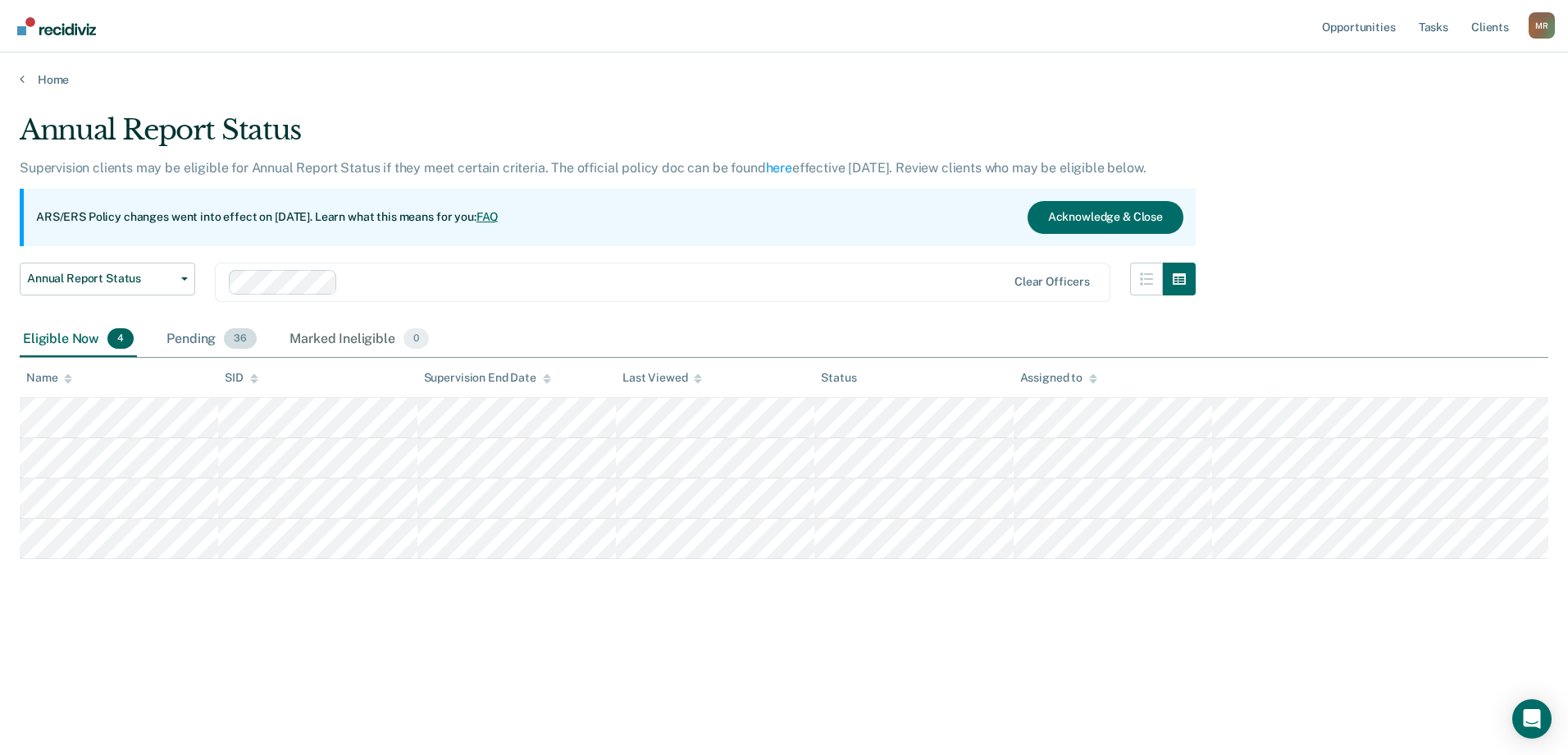
click at [186, 337] on div "Pending 36" at bounding box center [211, 339] width 97 height 36
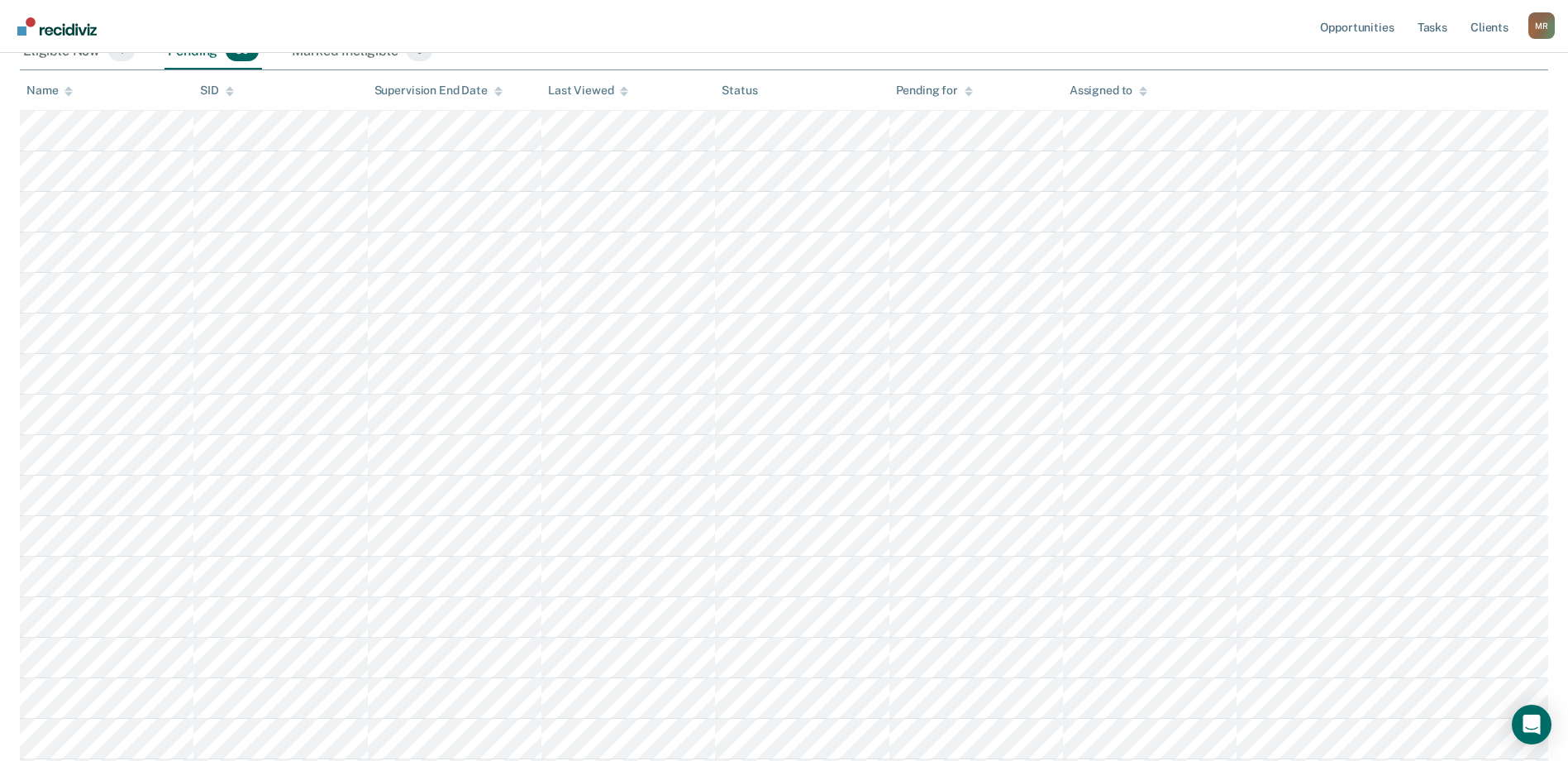
scroll to position [331, 0]
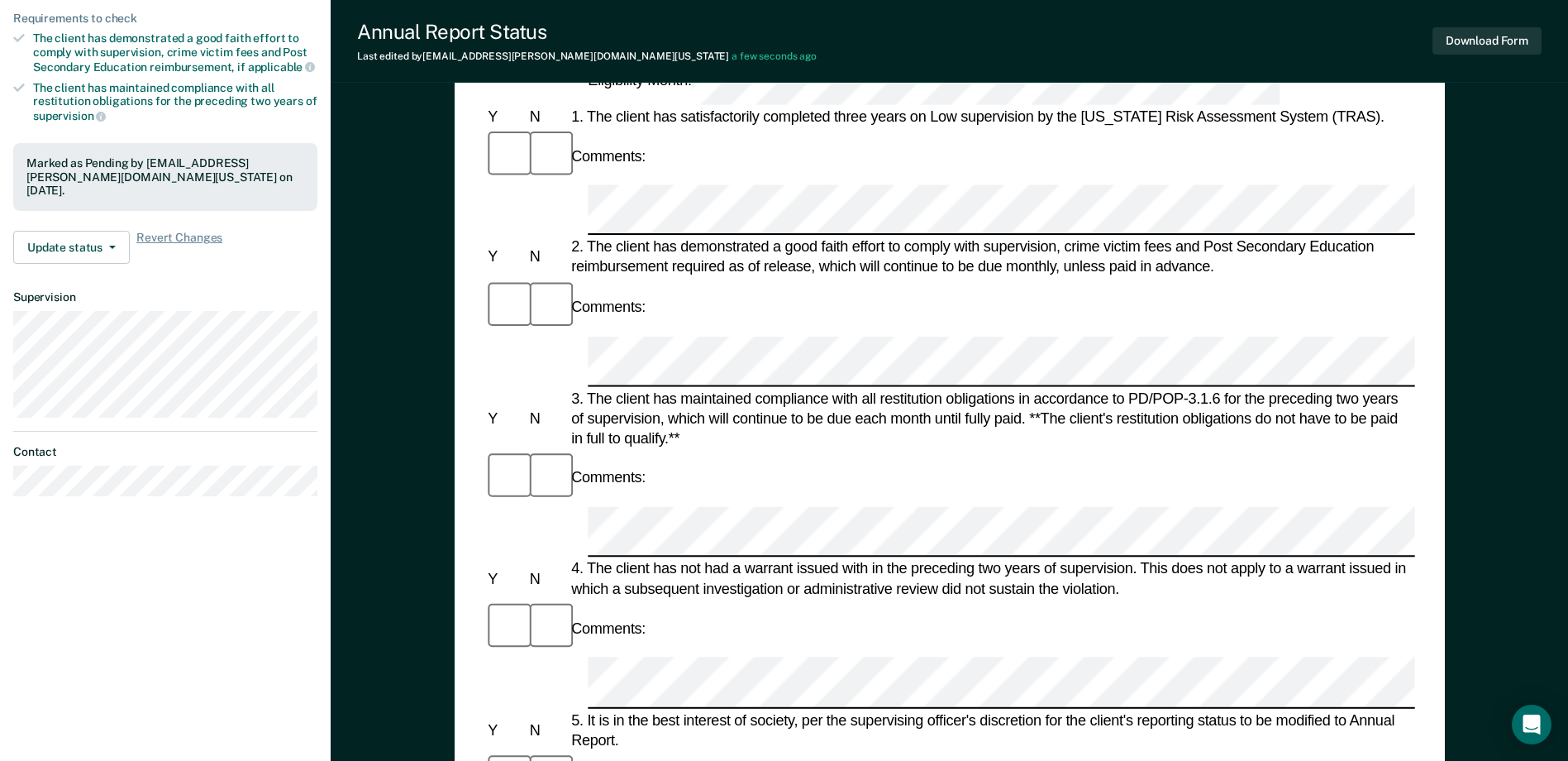
scroll to position [300, 0]
click at [1262, 36] on button "Download Form" at bounding box center [1487, 40] width 109 height 27
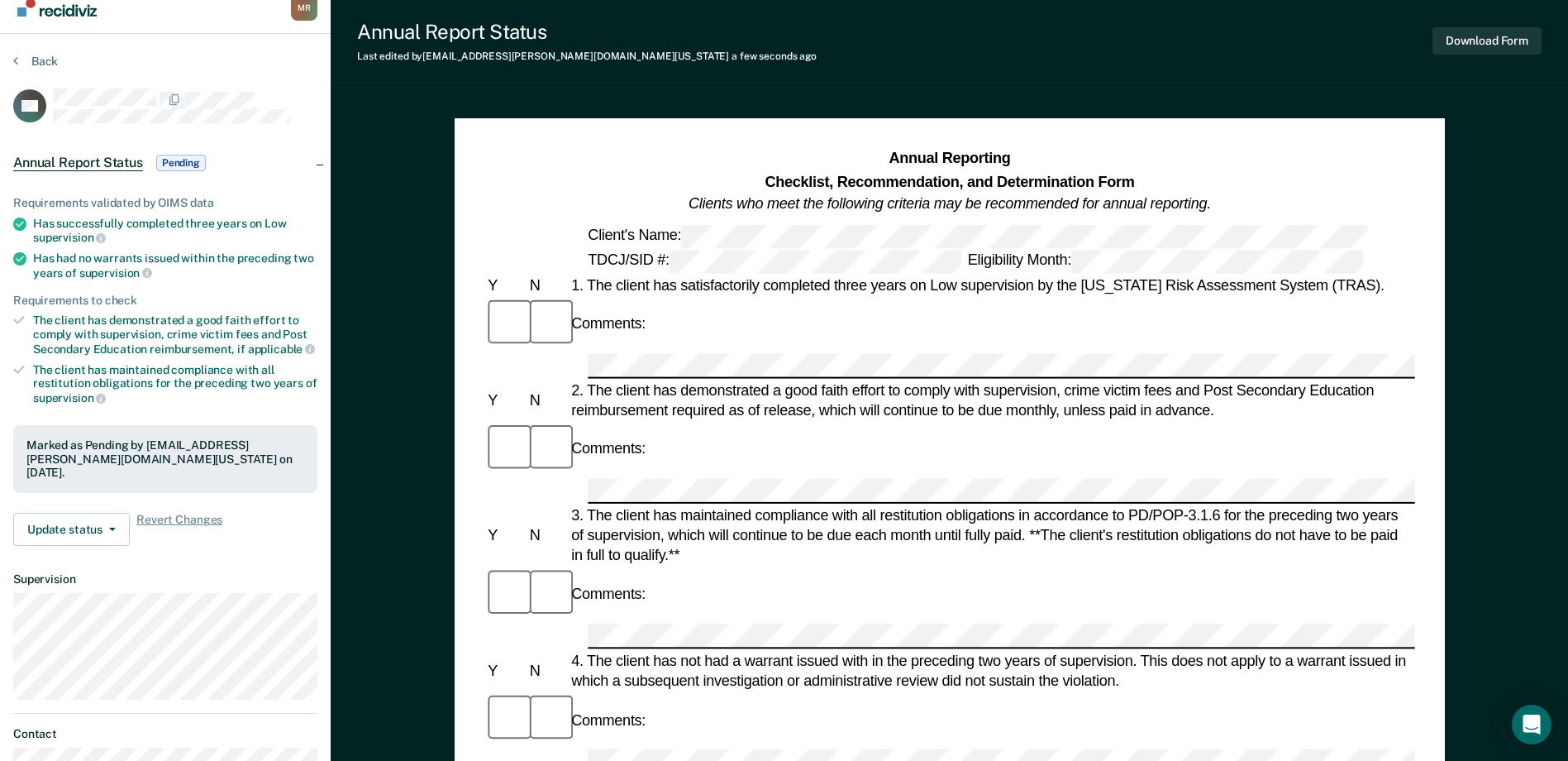
scroll to position [0, 0]
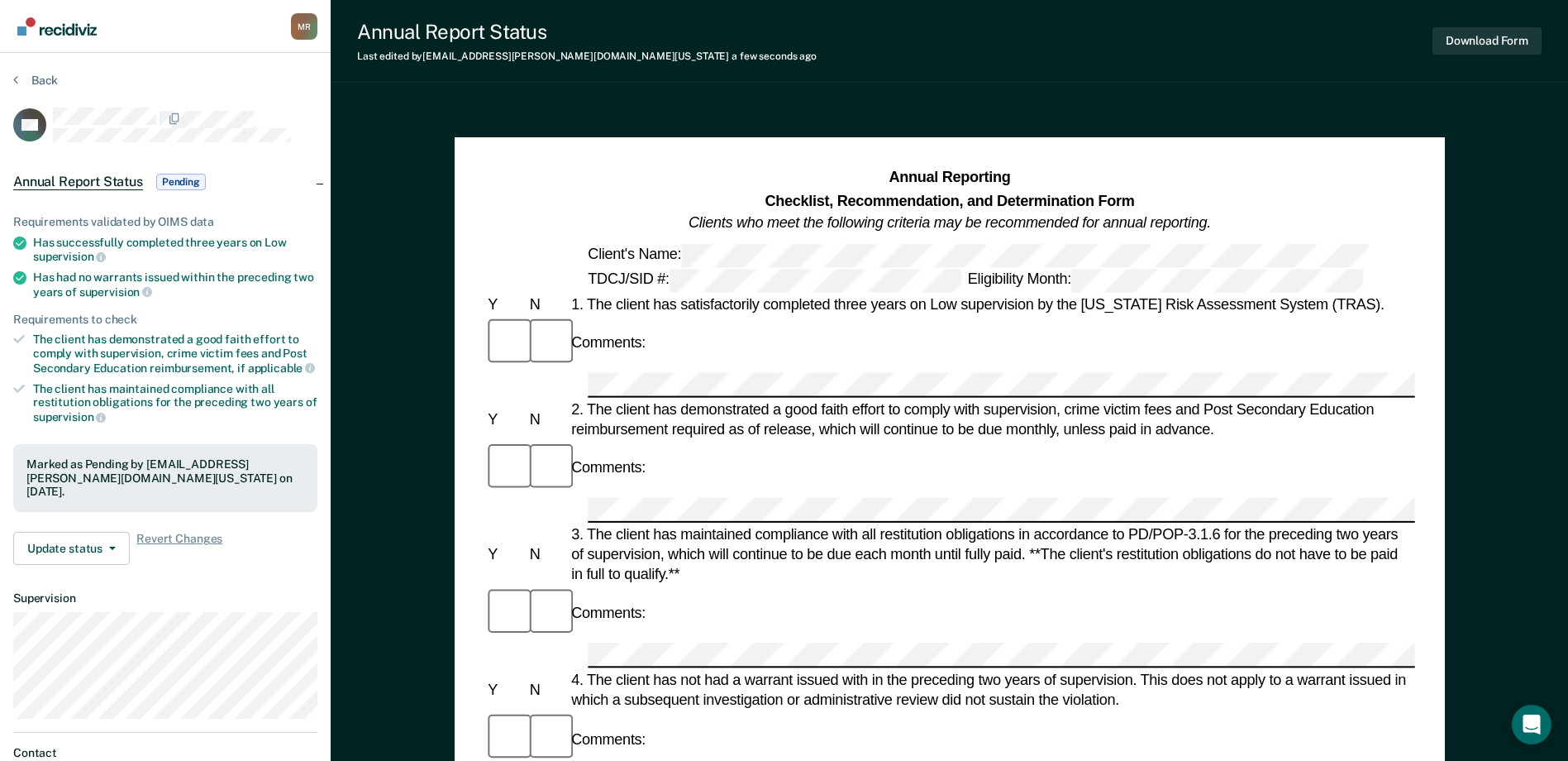
click at [12, 81] on section "Back DH Annual Report Status Pending Requirements validated by OIMS data Has su…" at bounding box center [165, 442] width 331 height 778
click at [19, 78] on button "Back" at bounding box center [35, 80] width 45 height 15
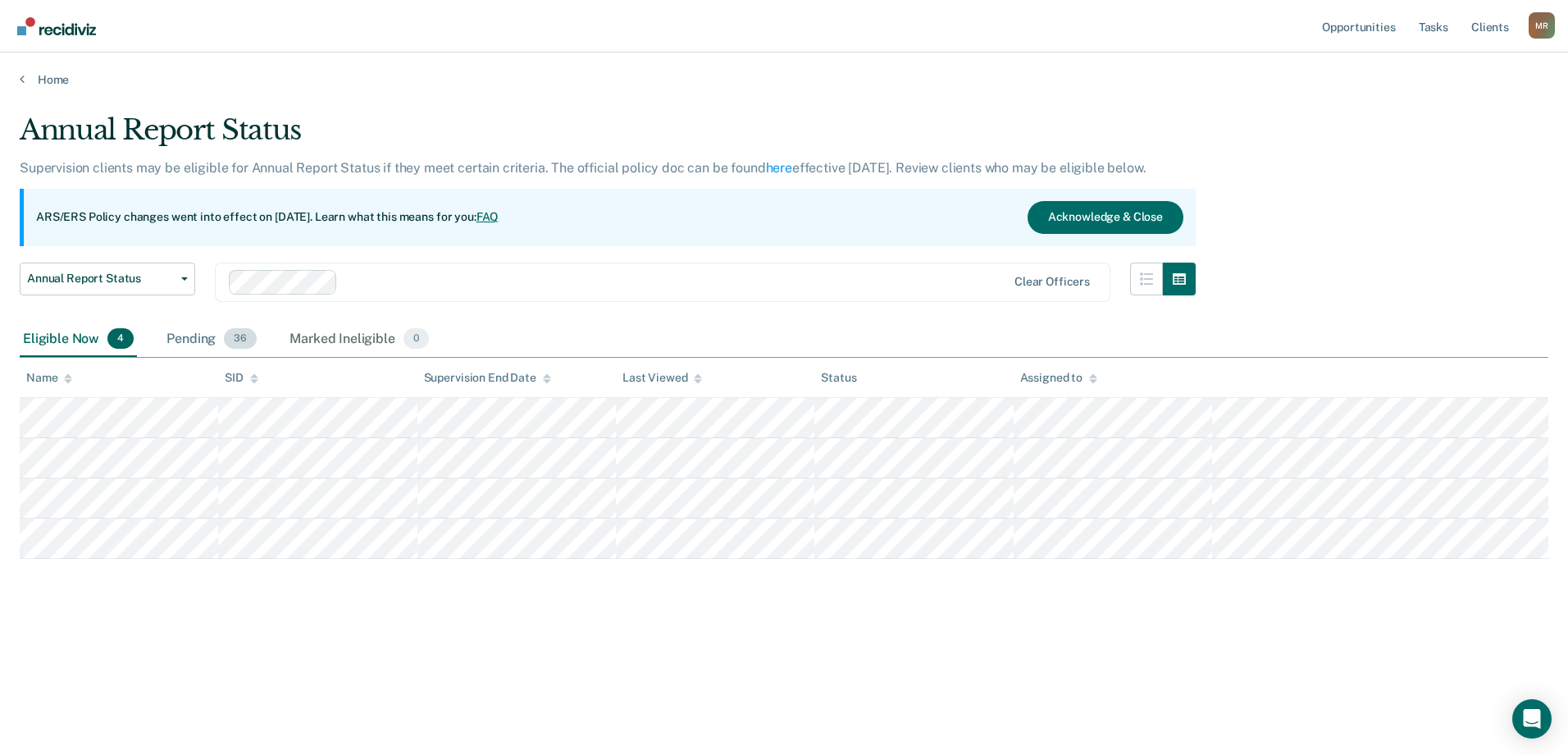
click at [198, 328] on div "Pending 36" at bounding box center [211, 339] width 97 height 36
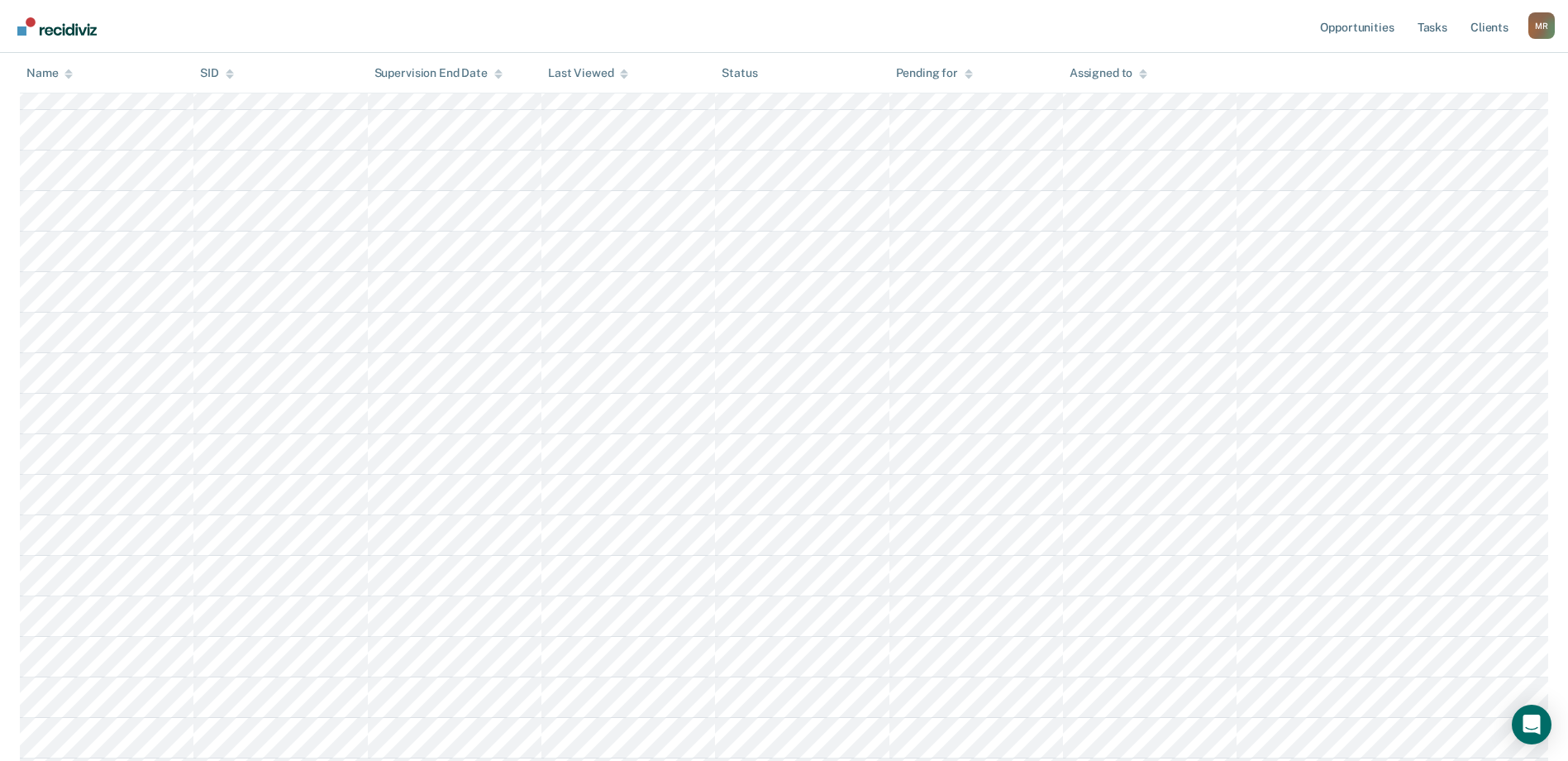
scroll to position [413, 0]
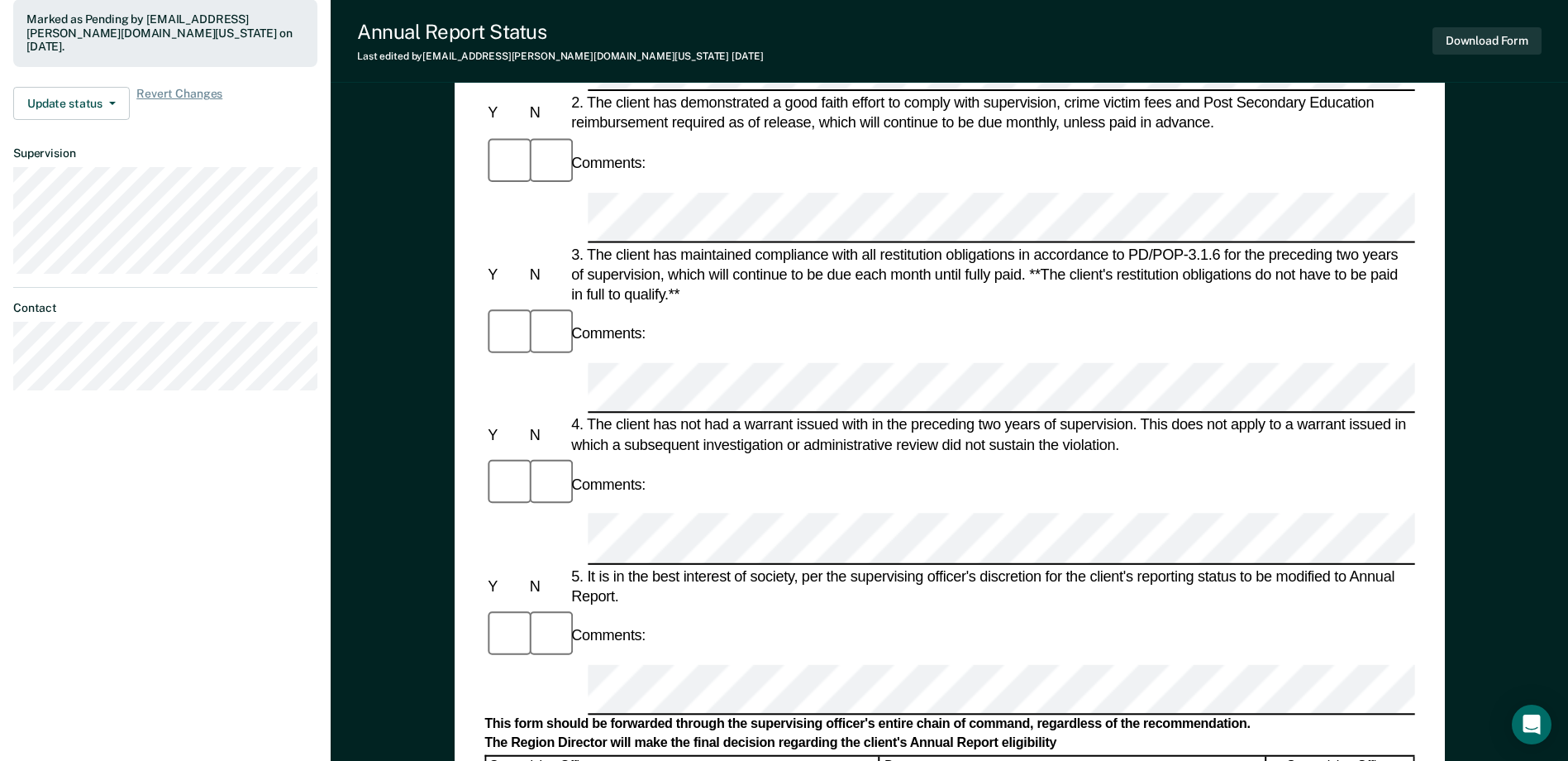
scroll to position [579, 0]
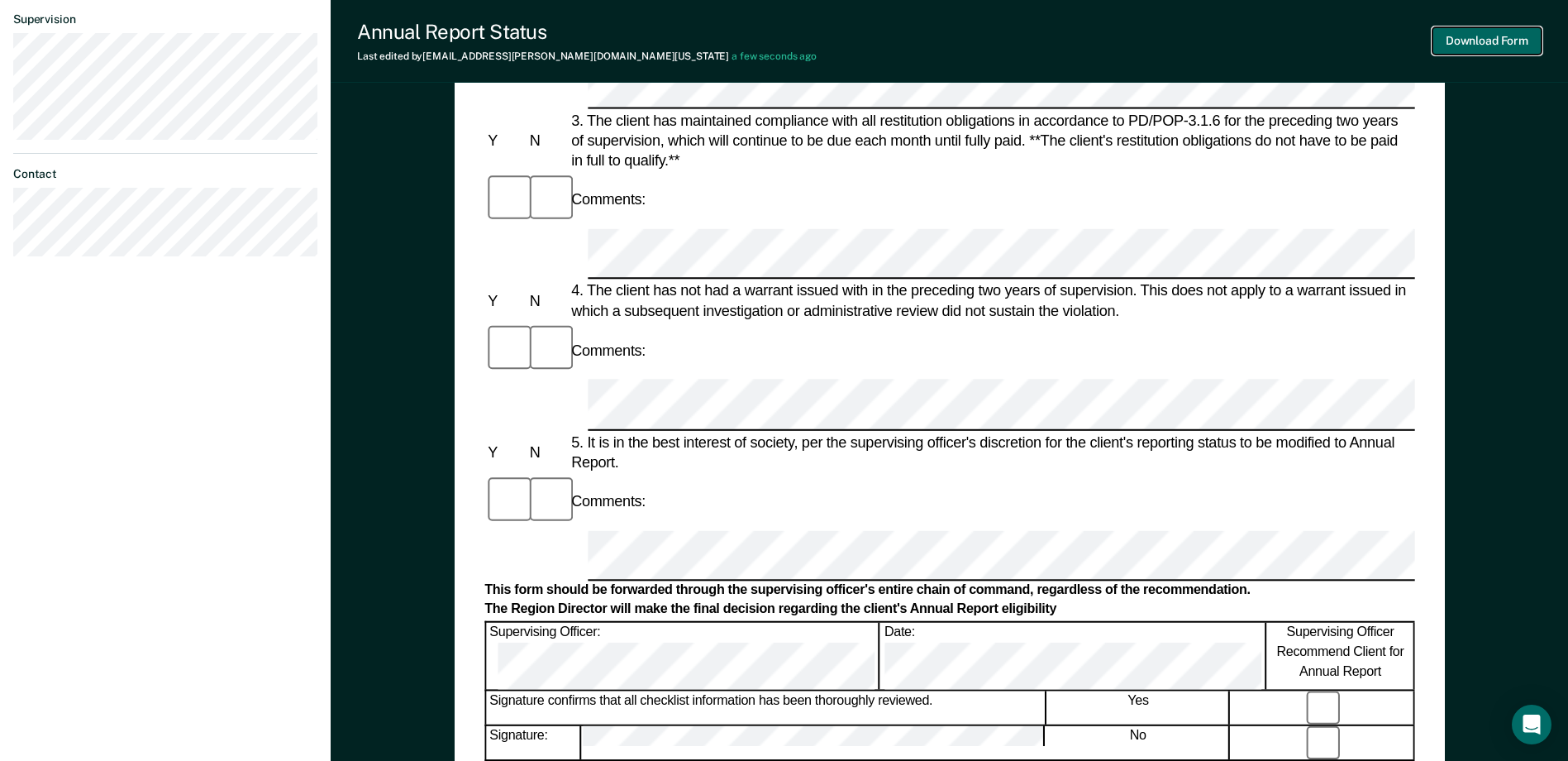
click at [1262, 43] on button "Download Form" at bounding box center [1487, 40] width 109 height 27
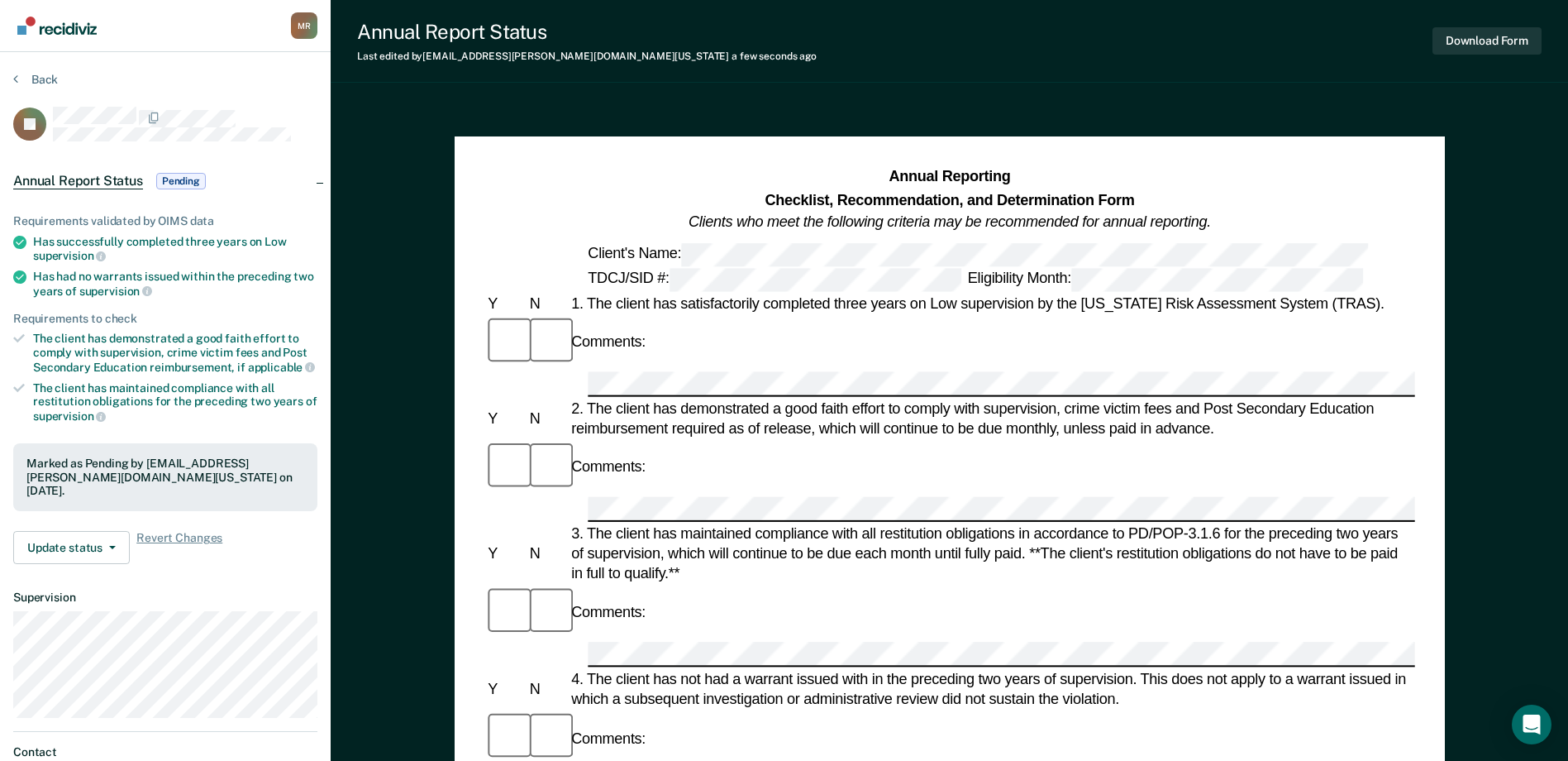
scroll to position [0, 0]
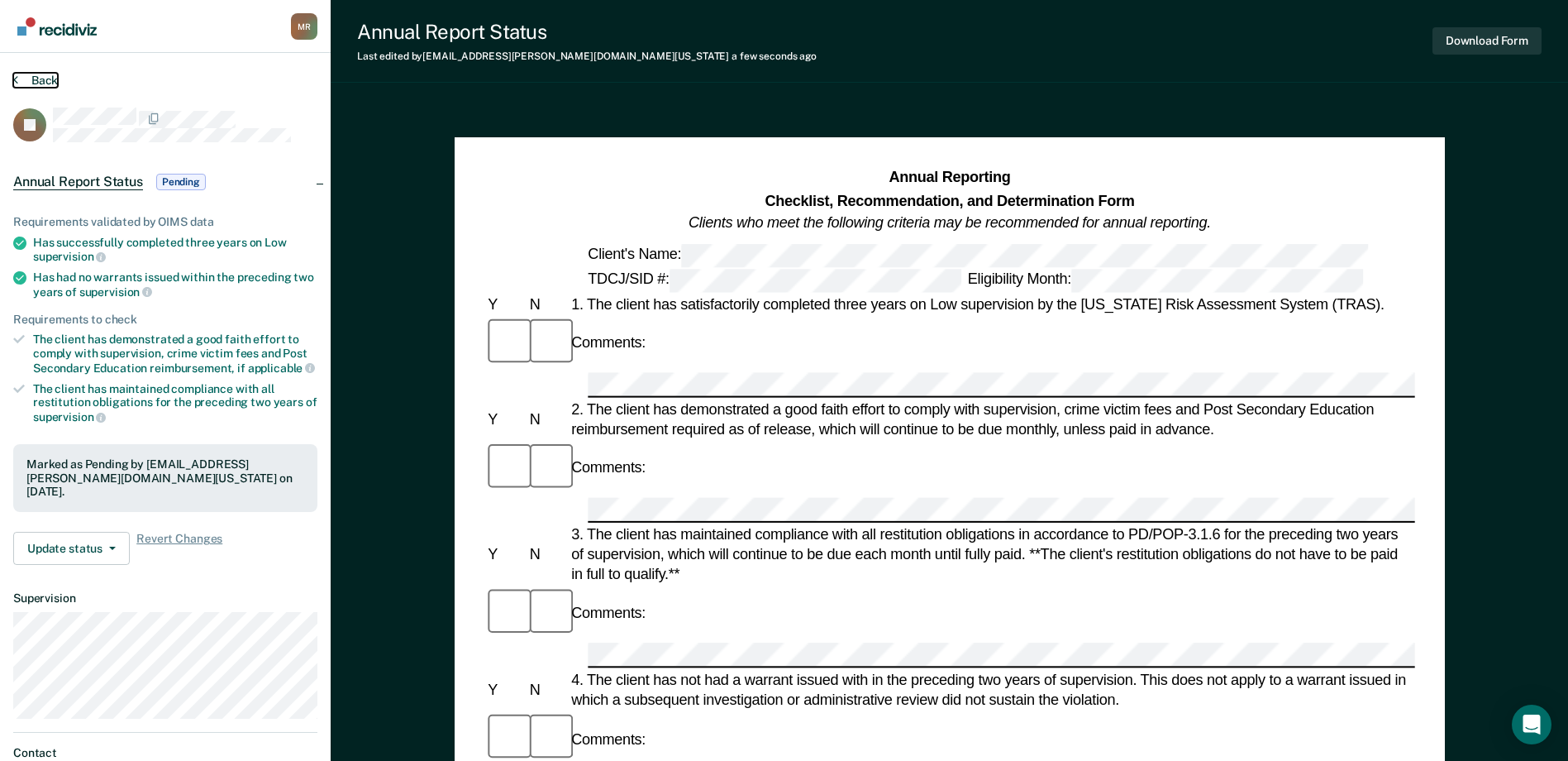
click at [23, 78] on button "Back" at bounding box center [35, 80] width 45 height 15
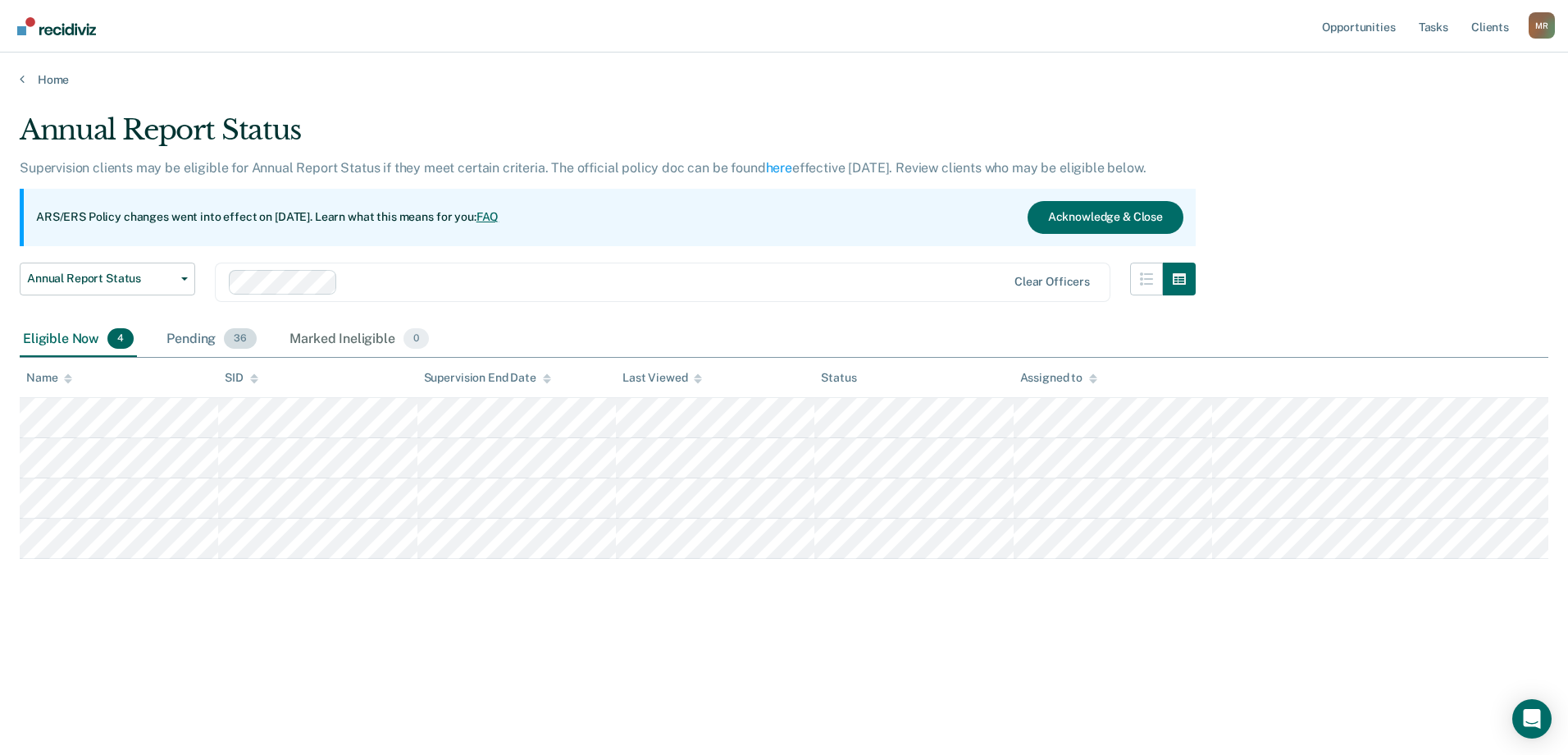
click at [220, 334] on div "Pending 36" at bounding box center [211, 339] width 97 height 36
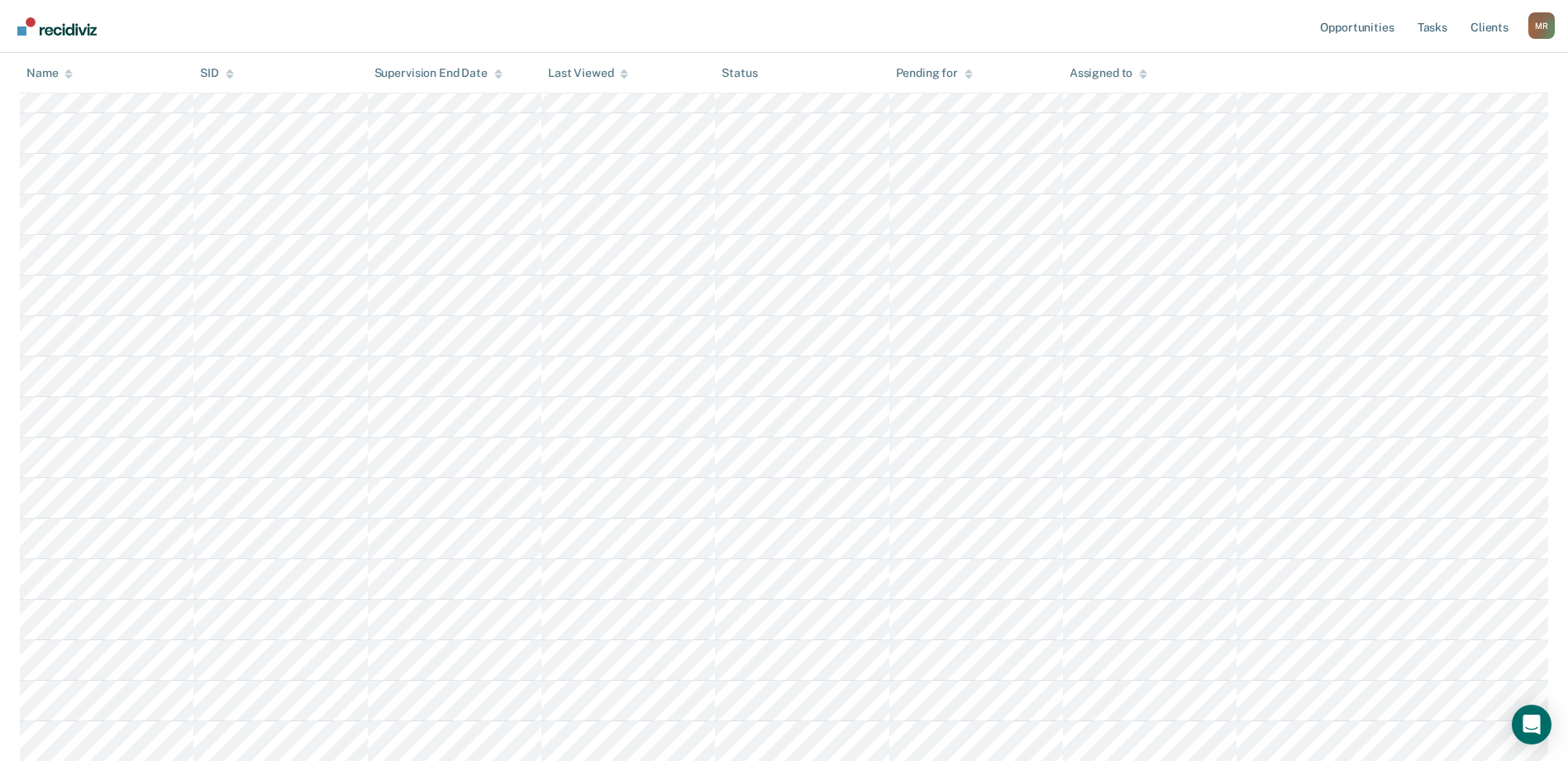
scroll to position [413, 0]
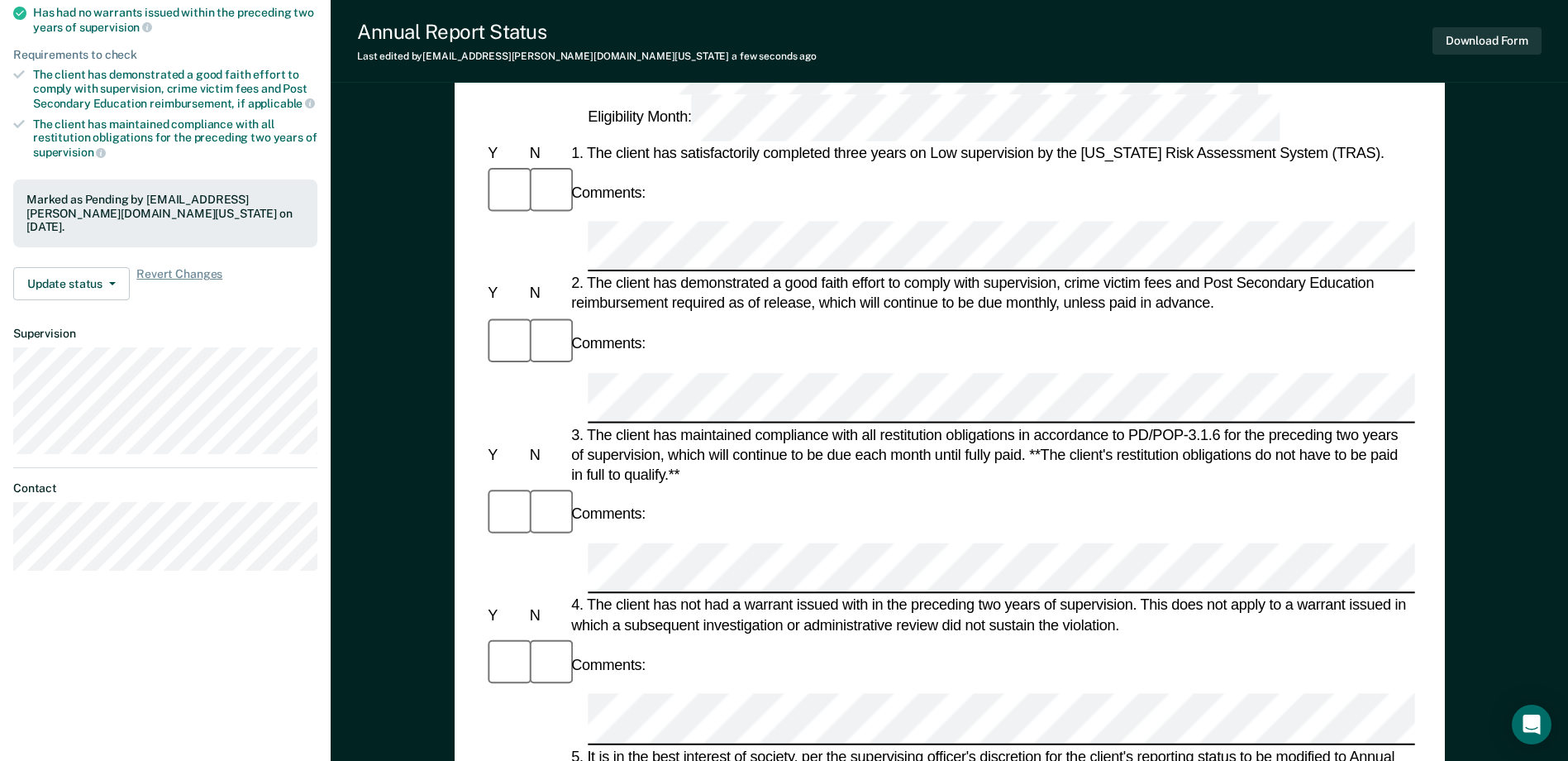
scroll to position [83, 0]
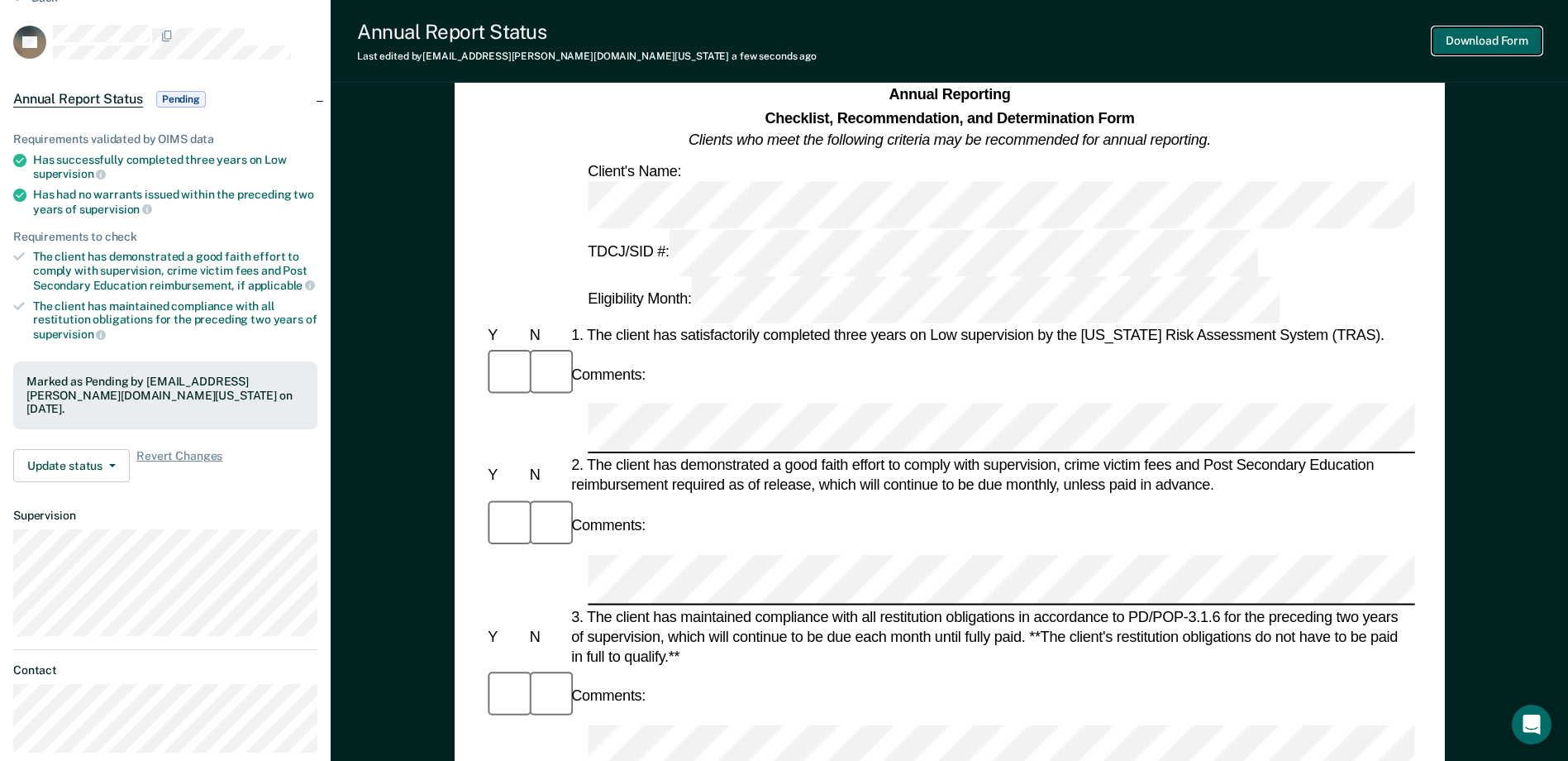
click at [1262, 34] on button "Download Form" at bounding box center [1487, 40] width 109 height 27
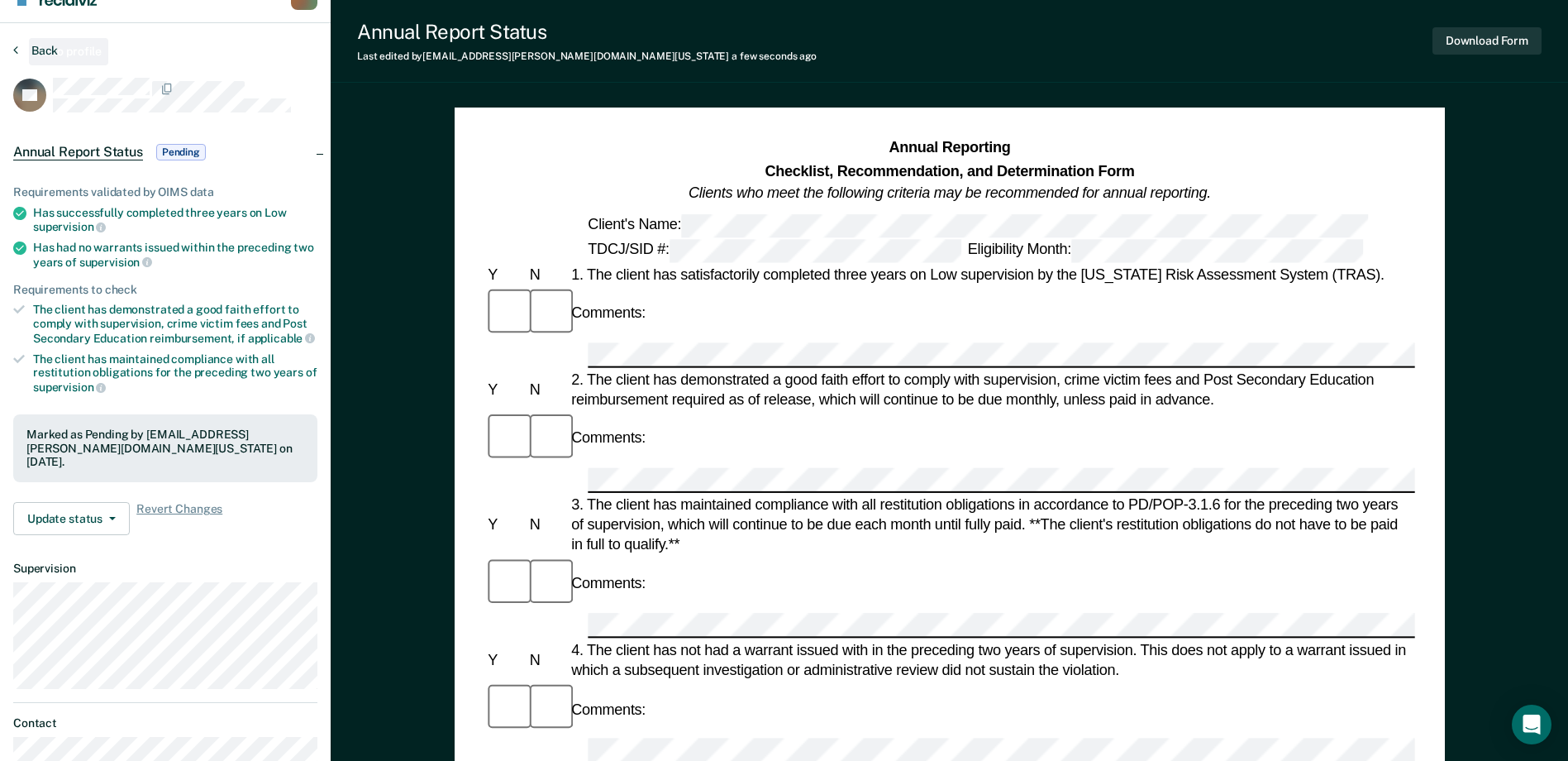
scroll to position [0, 0]
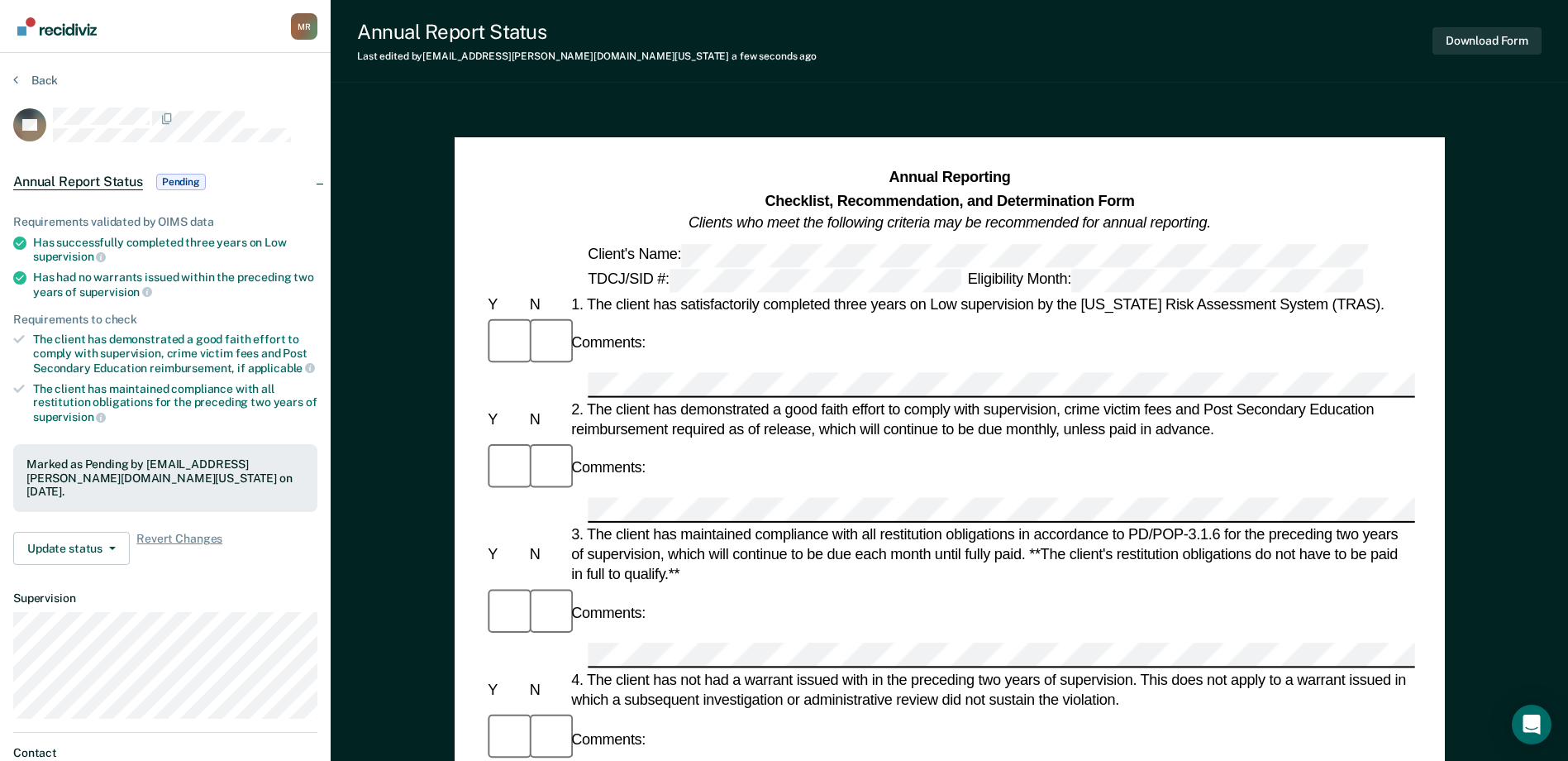
click at [17, 69] on section "Back BE Annual Report Status Pending Requirements validated by OIMS data Has su…" at bounding box center [165, 460] width 331 height 816
click at [11, 82] on section "Back BE Annual Report Status Pending Requirements validated by OIMS data Has su…" at bounding box center [165, 460] width 331 height 816
click at [15, 77] on icon at bounding box center [16, 79] width 5 height 13
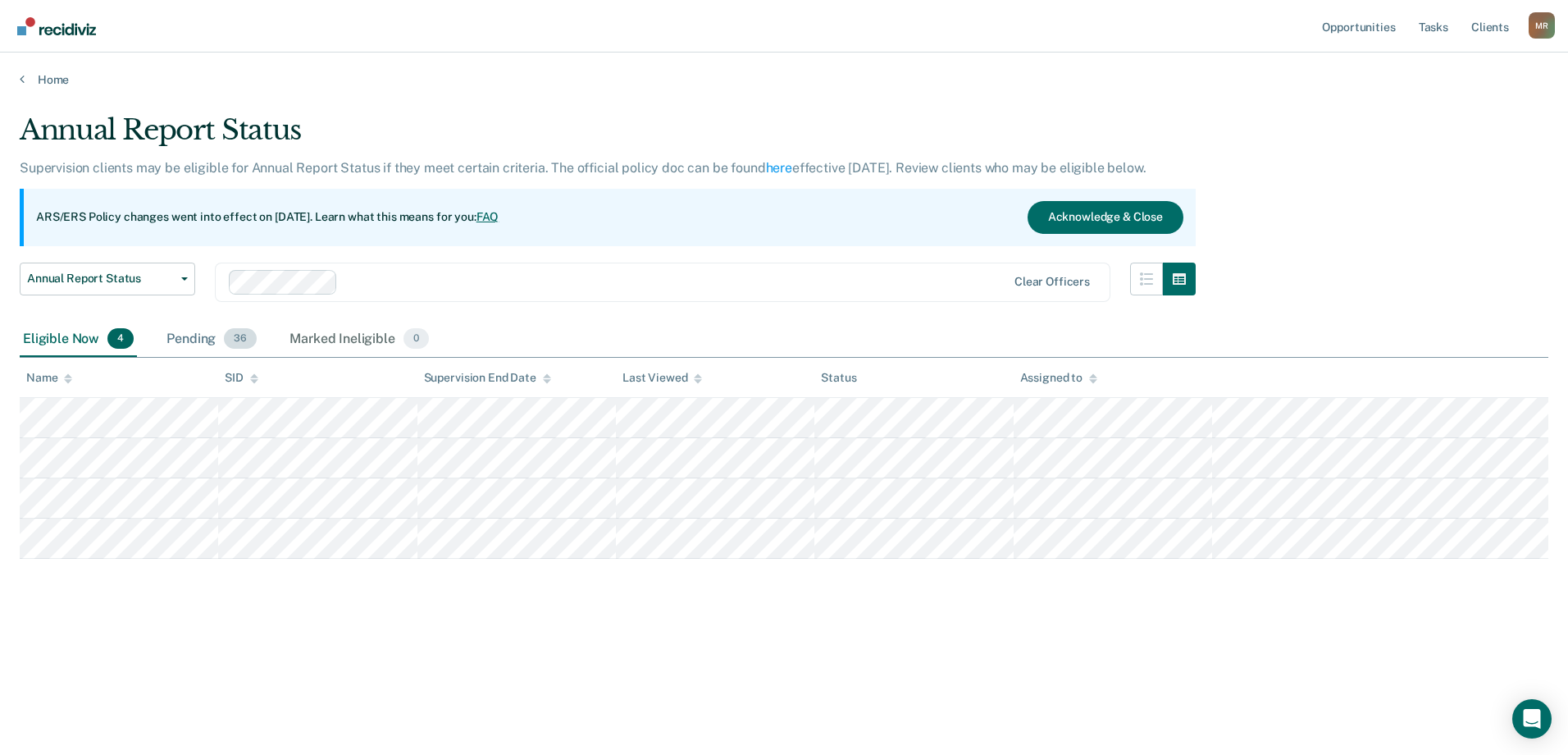
click at [184, 332] on div "Pending 36" at bounding box center [211, 339] width 97 height 36
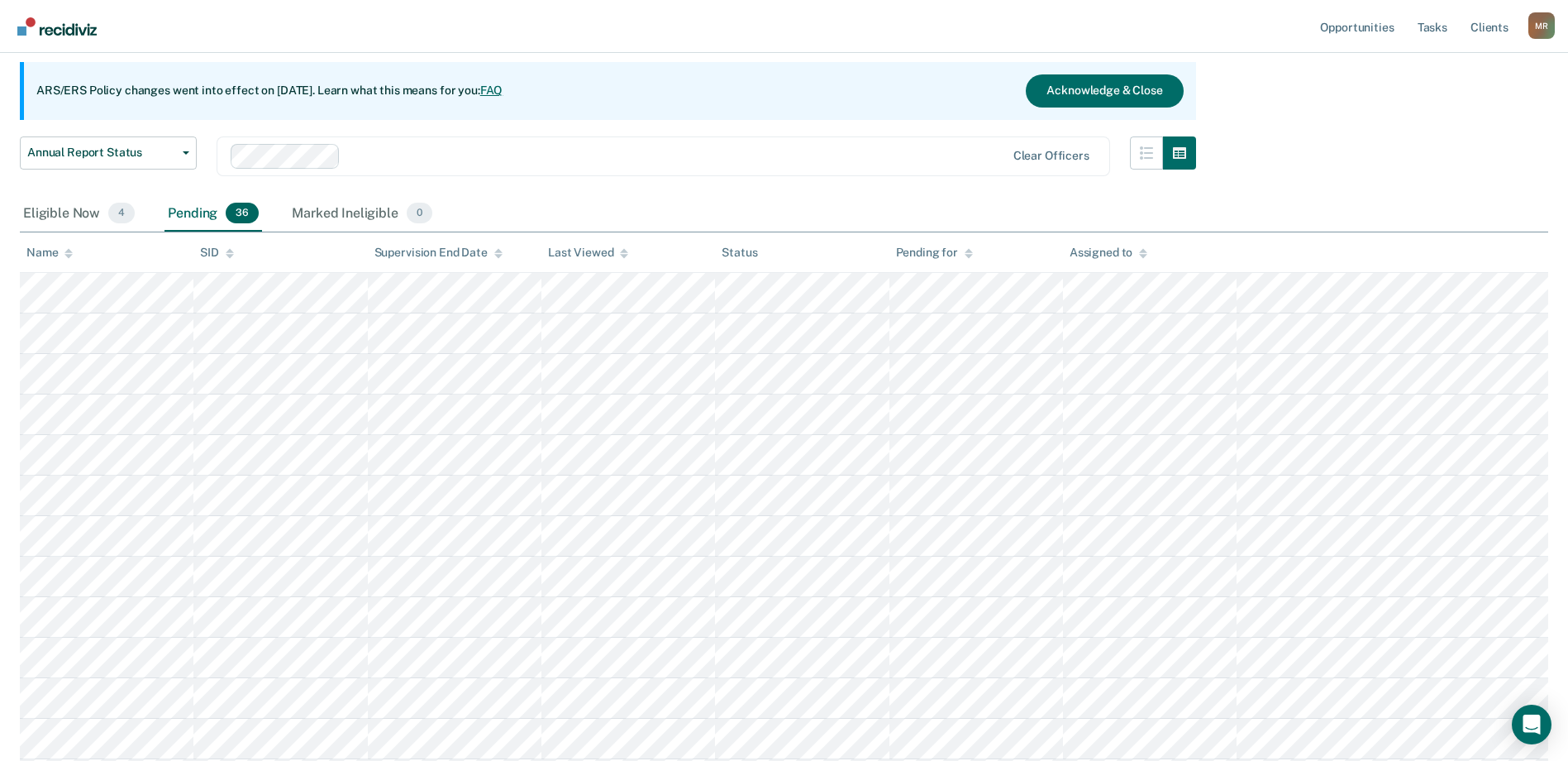
scroll to position [165, 0]
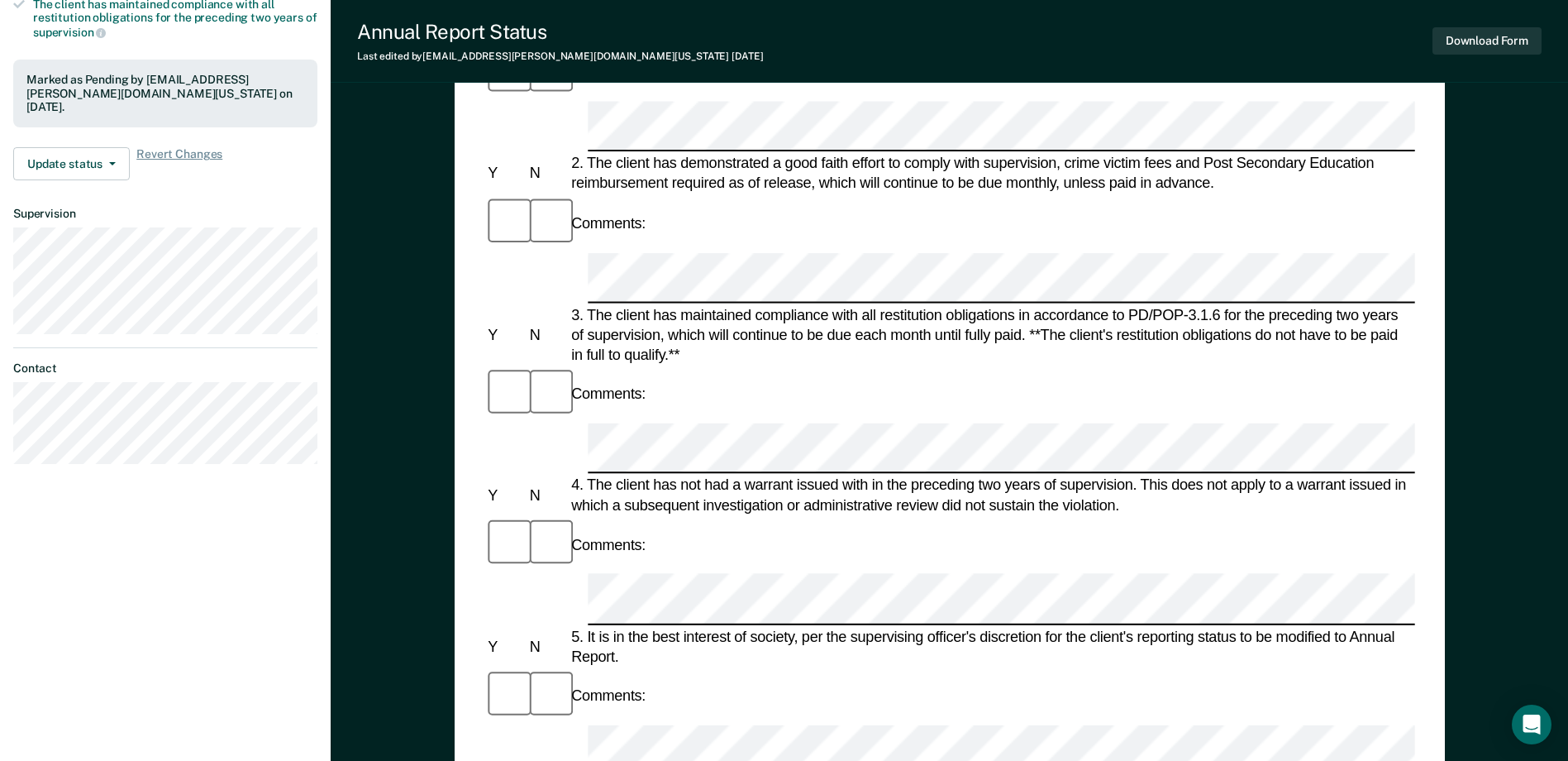
scroll to position [413, 0]
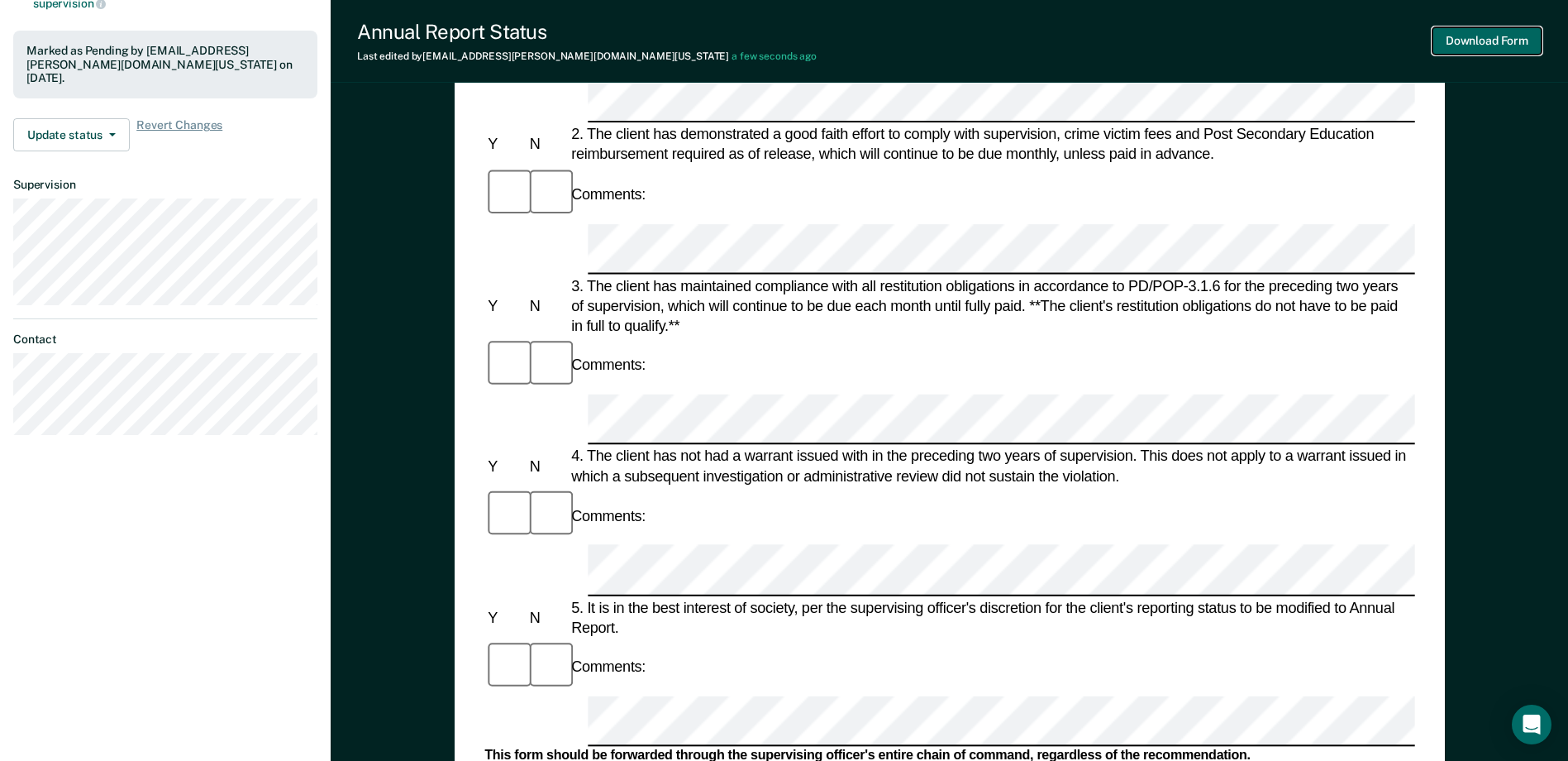
click at [1262, 36] on button "Download Form" at bounding box center [1487, 40] width 109 height 27
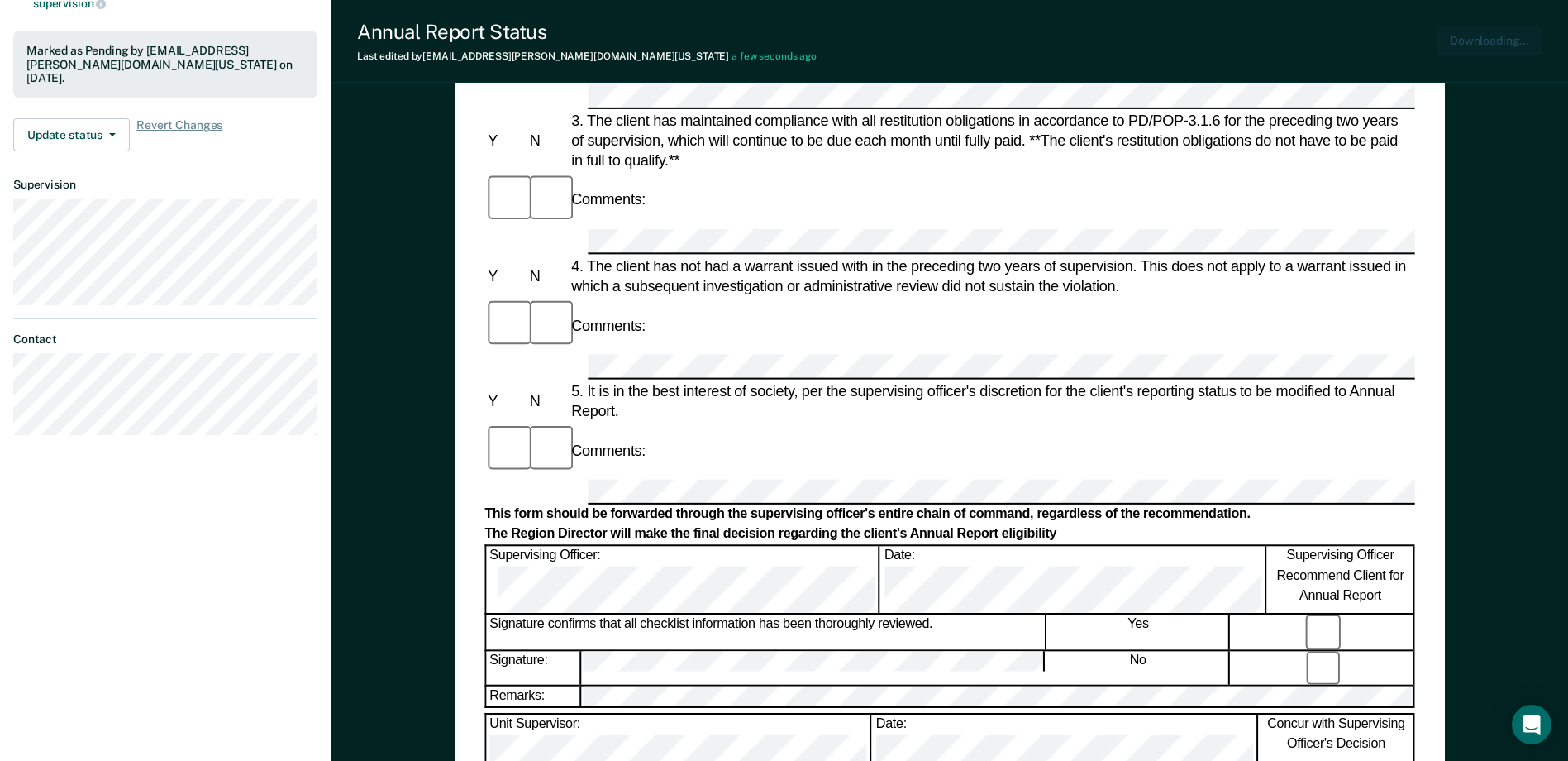
scroll to position [0, 0]
click at [1262, 41] on button "Download Form" at bounding box center [1487, 40] width 109 height 27
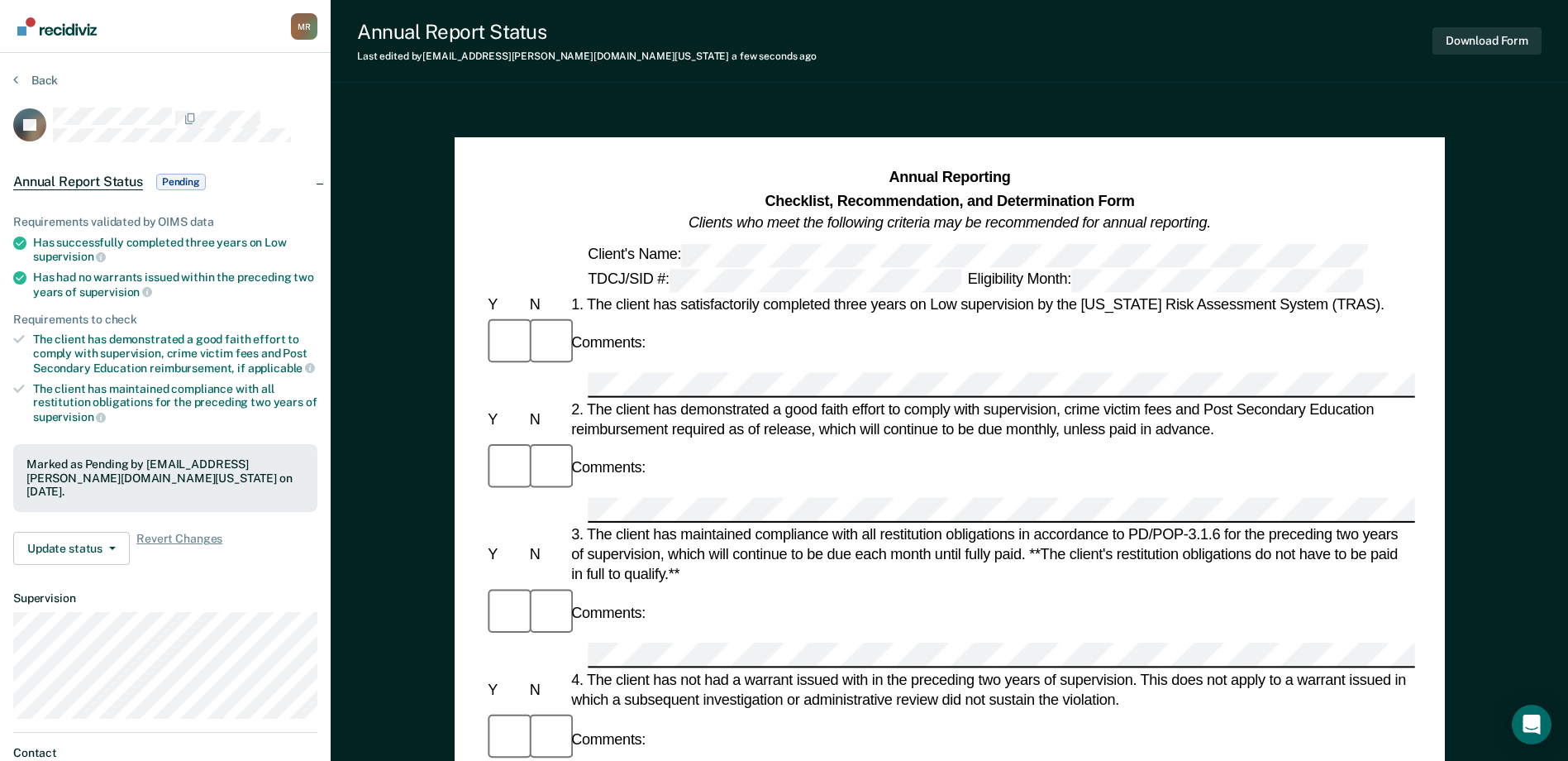
click at [10, 73] on section "Back GJ Annual Report Status Pending Requirements validated by OIMS data Has su…" at bounding box center [165, 467] width 331 height 829
click at [16, 79] on icon at bounding box center [16, 79] width 5 height 13
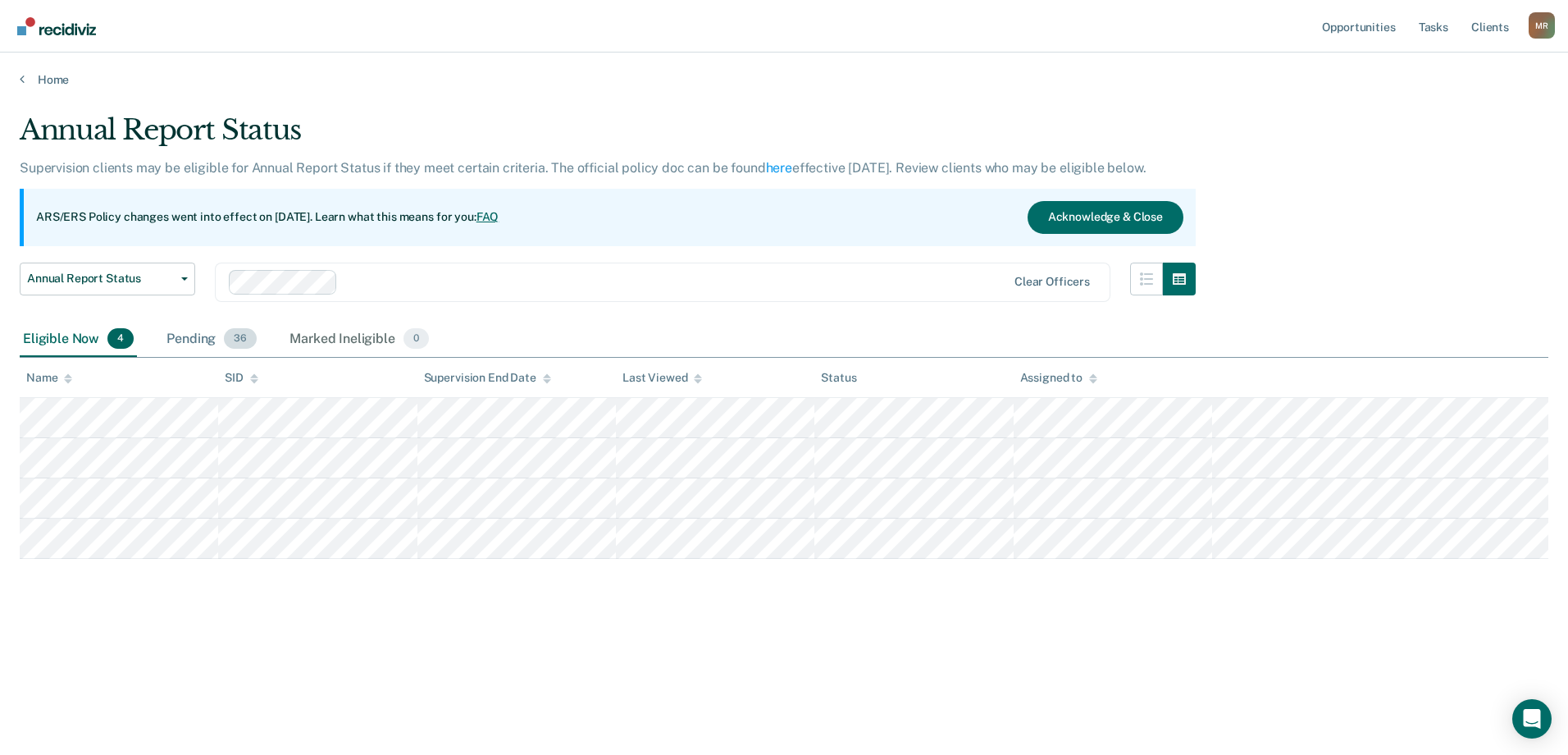
click at [202, 338] on div "Pending 36" at bounding box center [211, 339] width 97 height 36
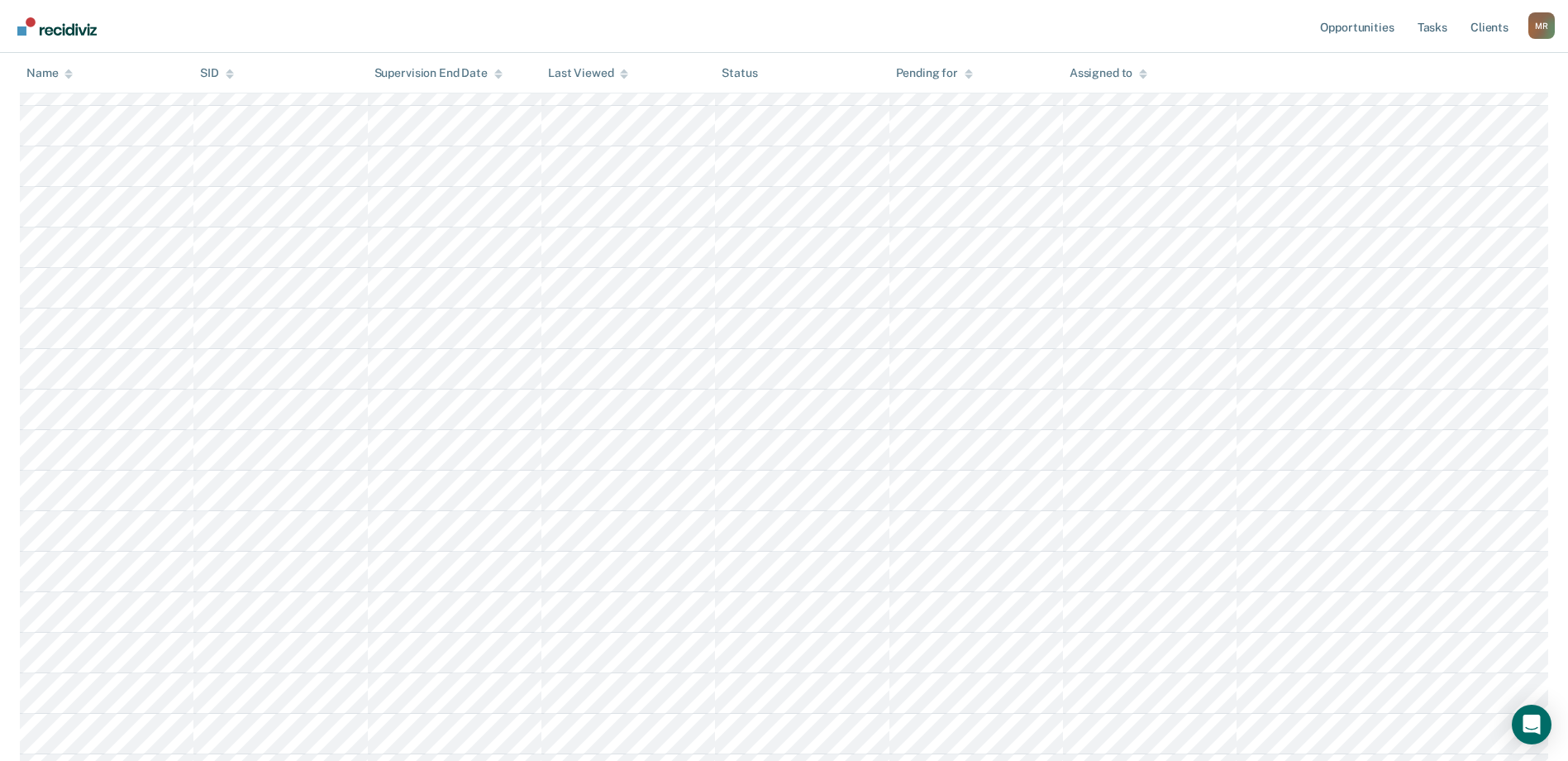
scroll to position [662, 0]
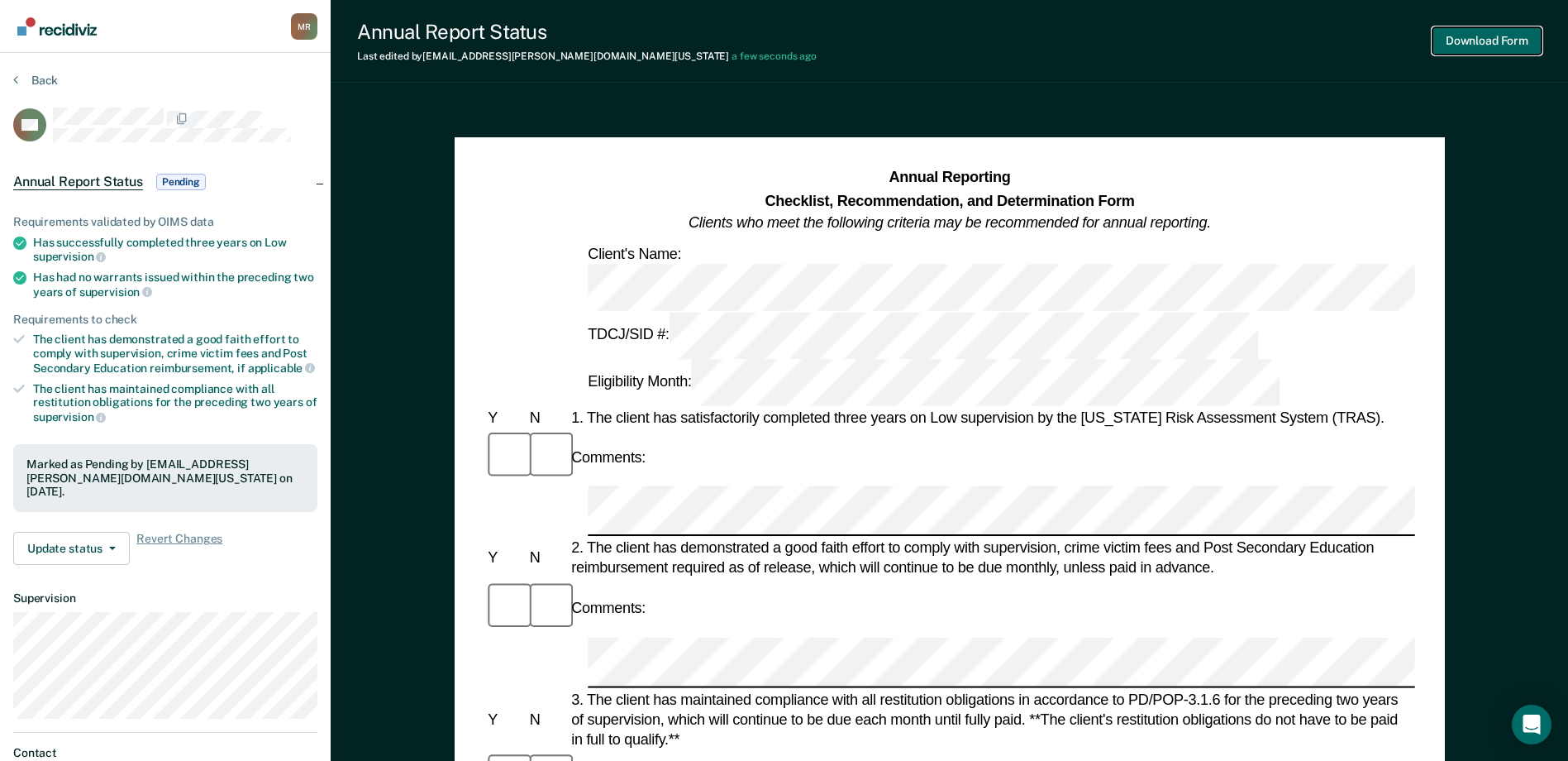
click at [1262, 40] on button "Download Form" at bounding box center [1487, 40] width 109 height 27
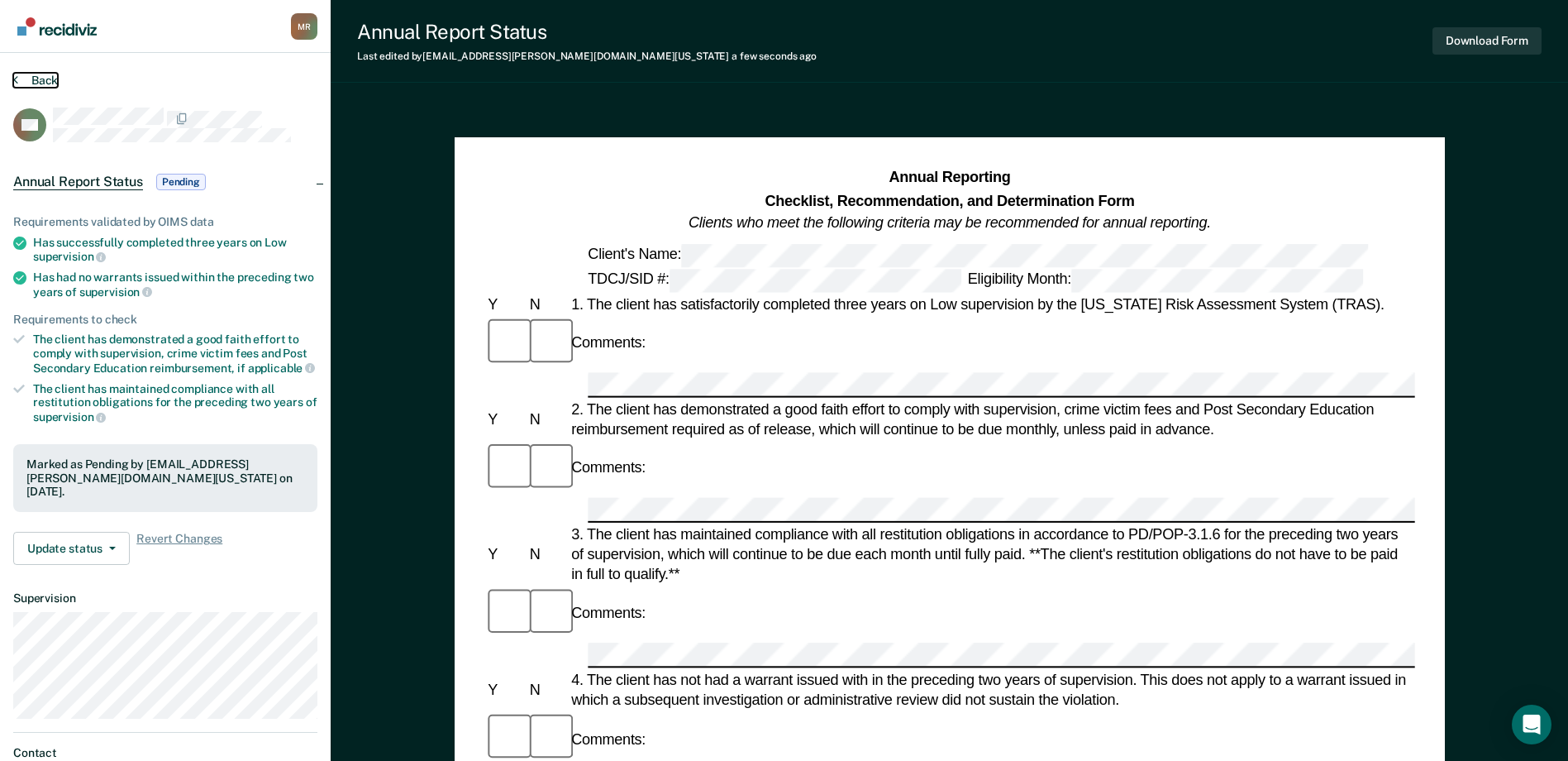
click at [26, 78] on button "Back" at bounding box center [35, 80] width 45 height 15
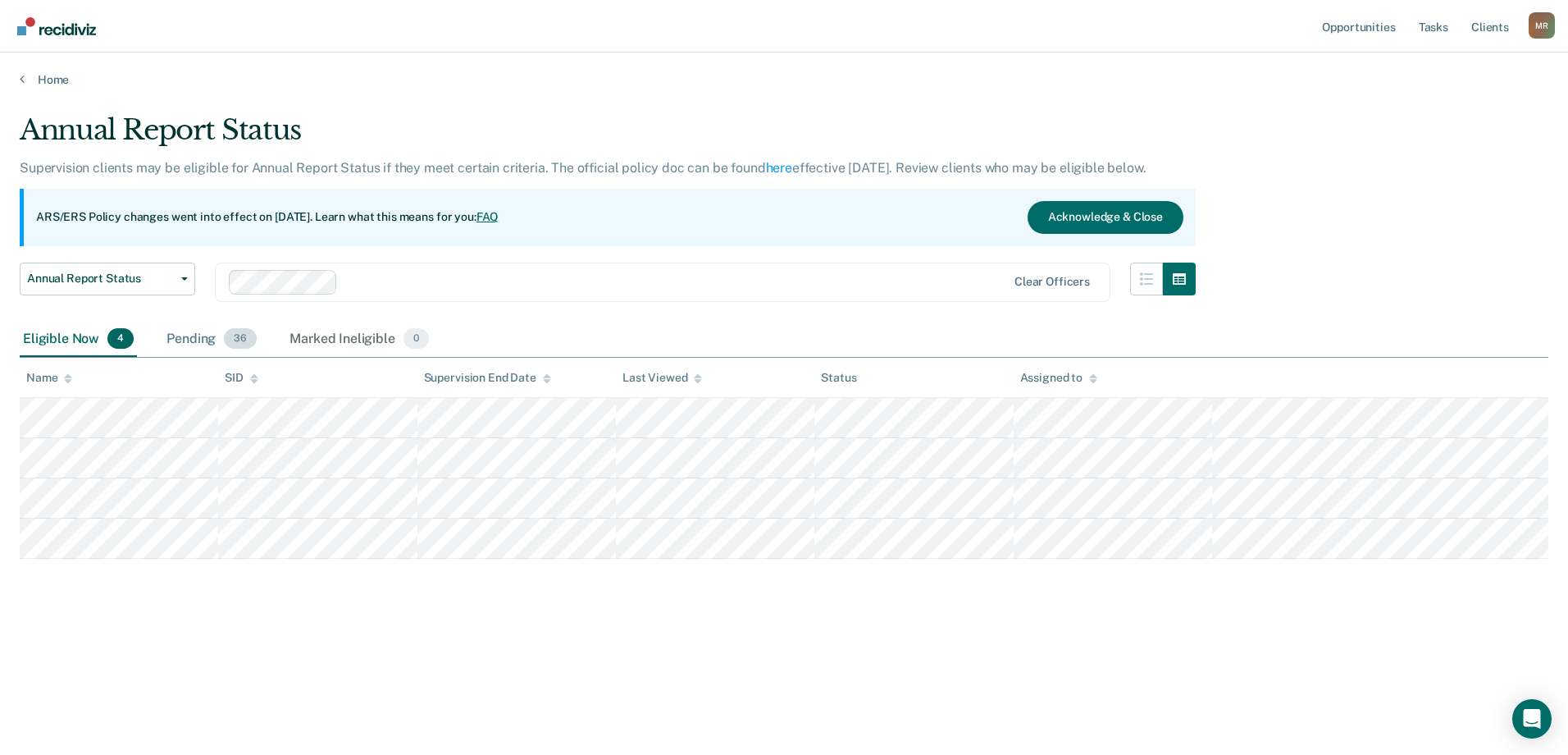
click at [227, 341] on span "36" at bounding box center [241, 339] width 33 height 21
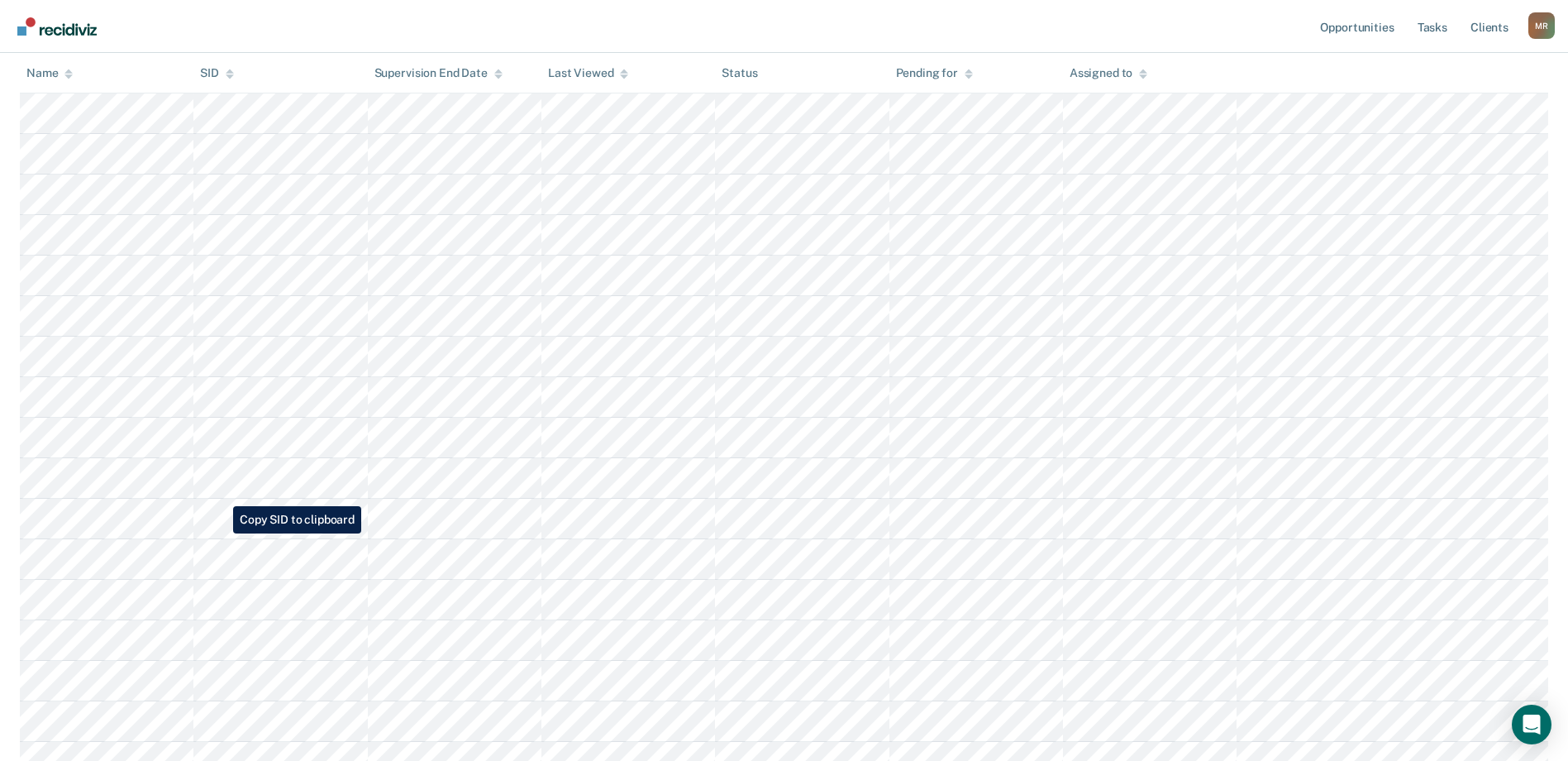
scroll to position [579, 0]
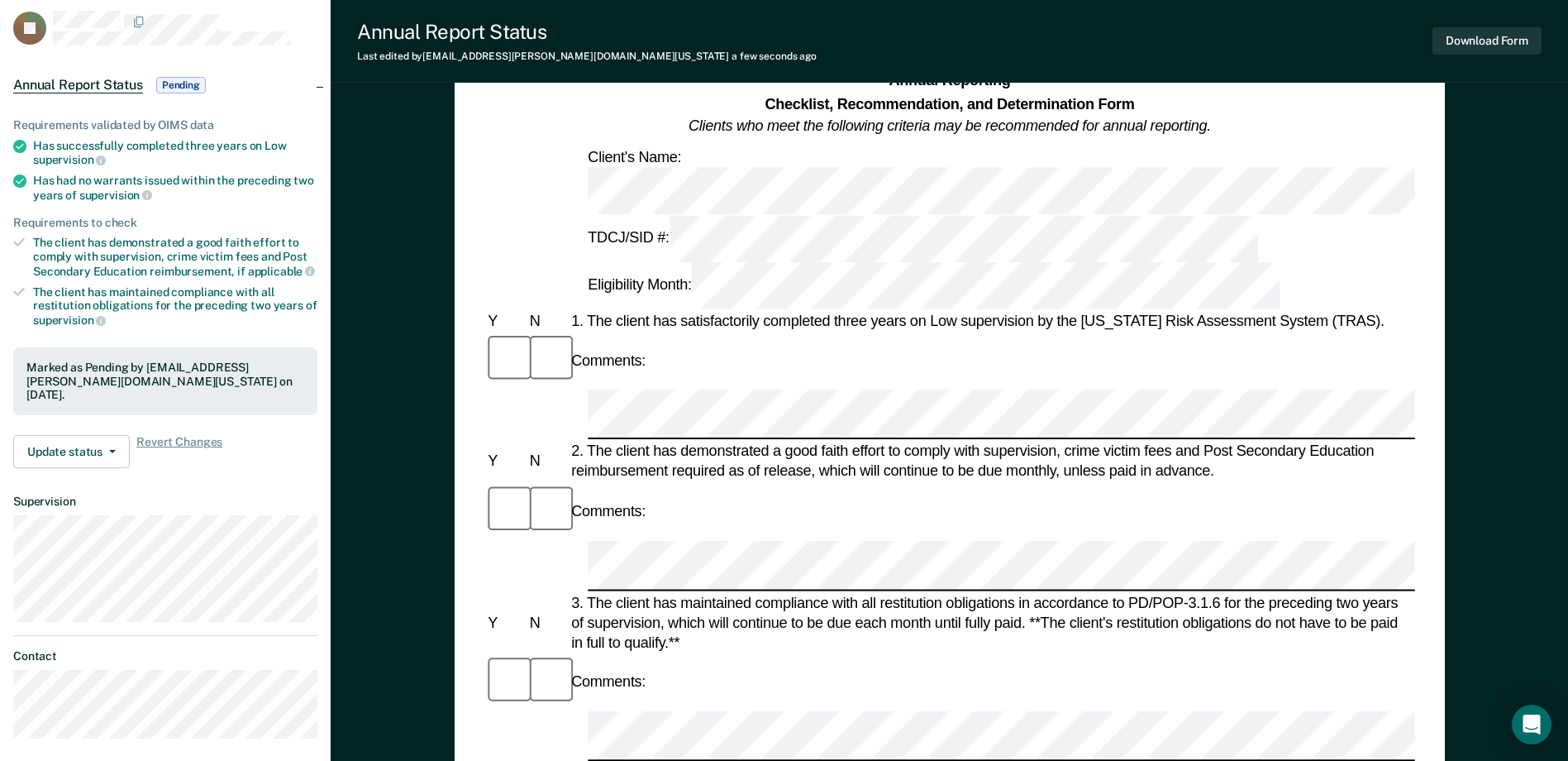
scroll to position [83, 0]
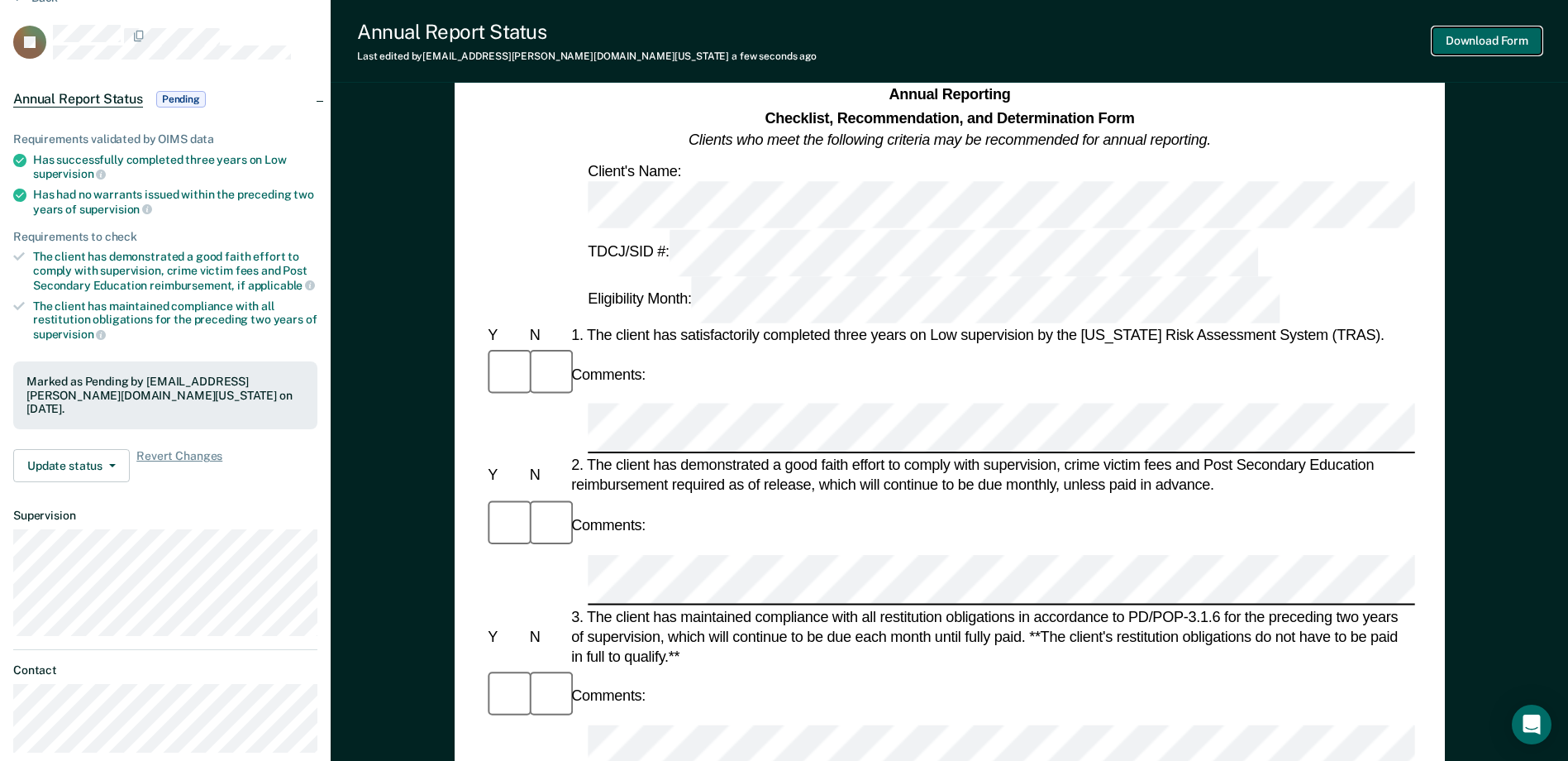
click at [1262, 49] on button "Download Form" at bounding box center [1487, 40] width 109 height 27
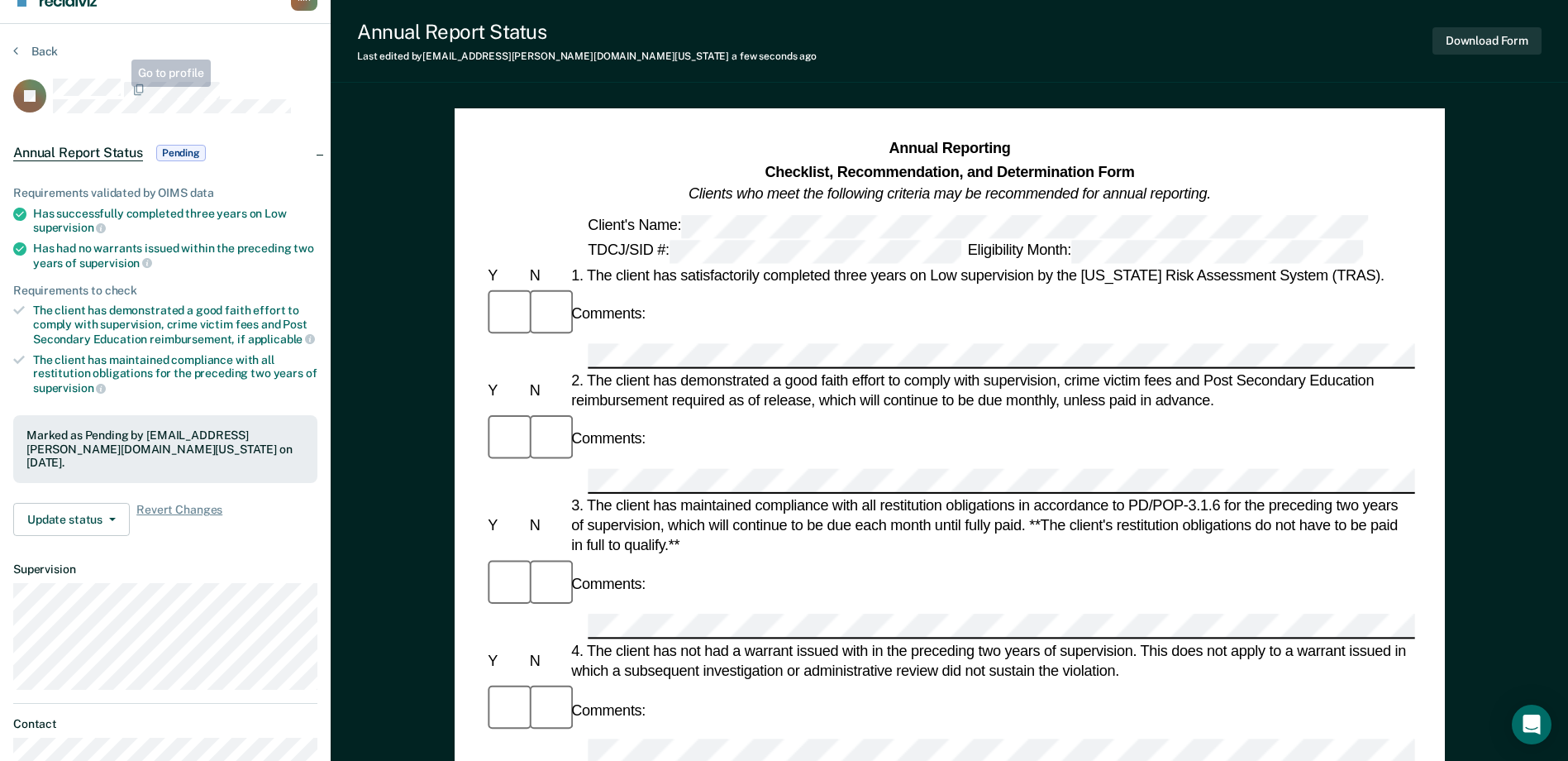
scroll to position [0, 0]
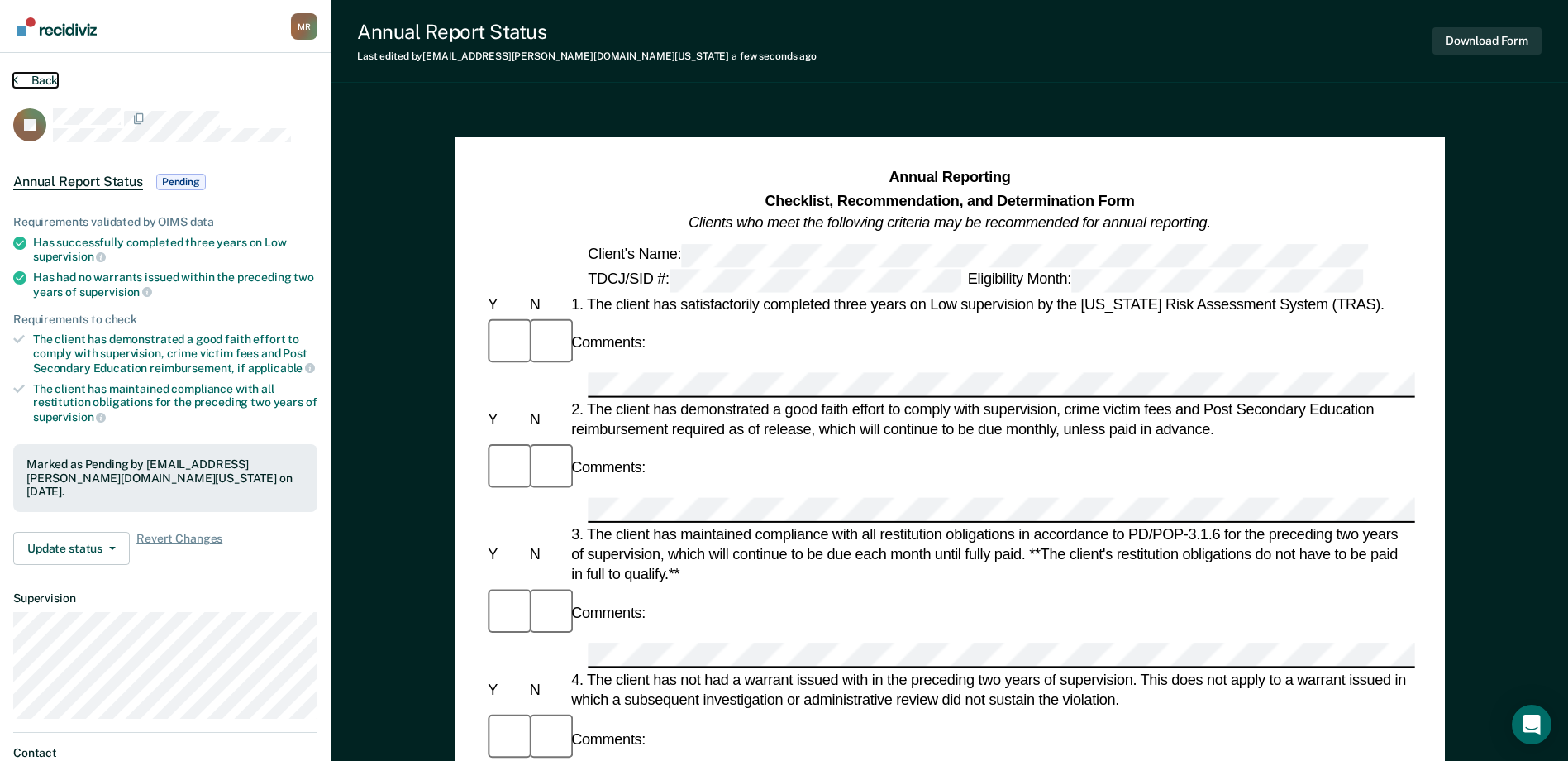
click at [20, 76] on button "Back" at bounding box center [35, 80] width 45 height 15
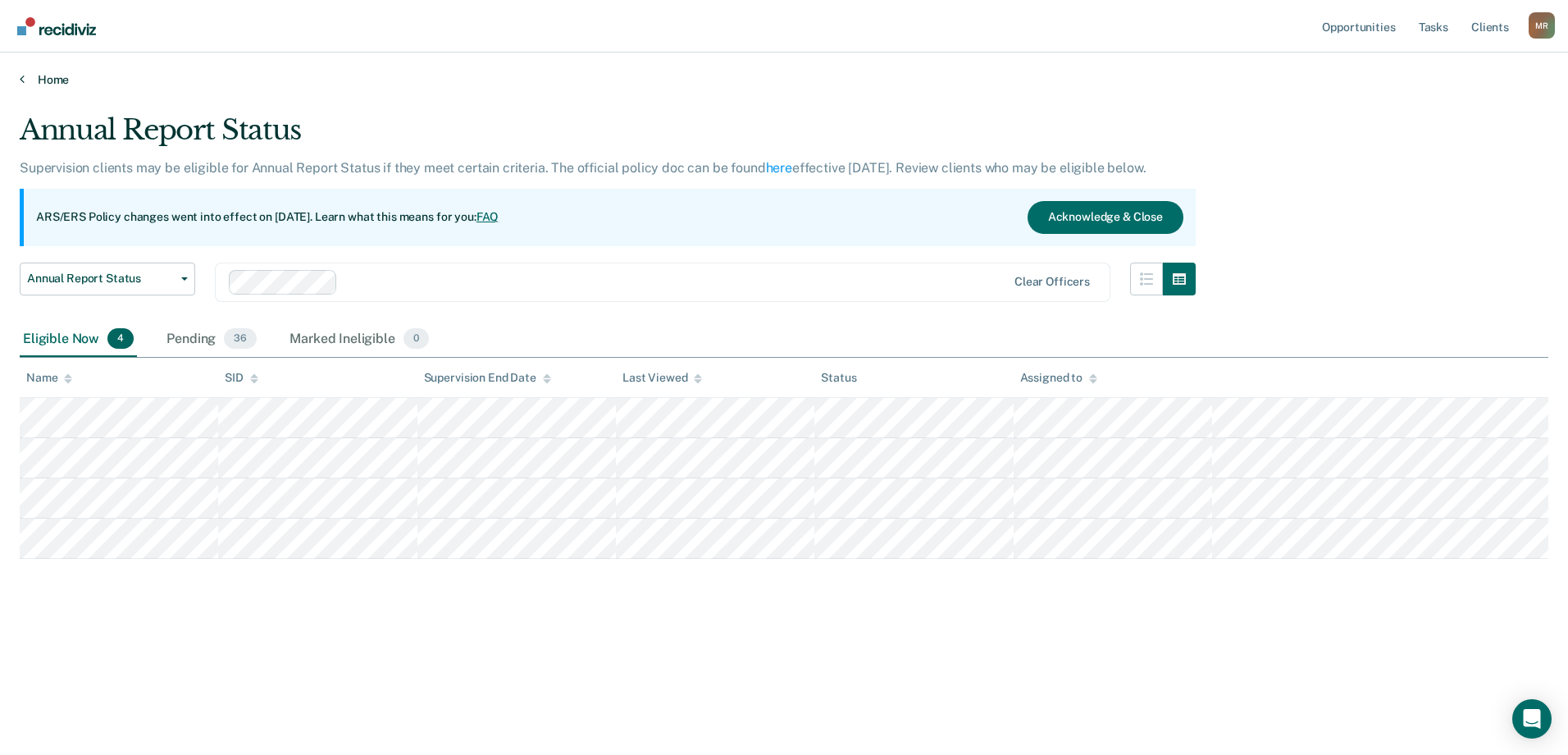
click at [28, 80] on link "Home" at bounding box center [784, 79] width 1529 height 15
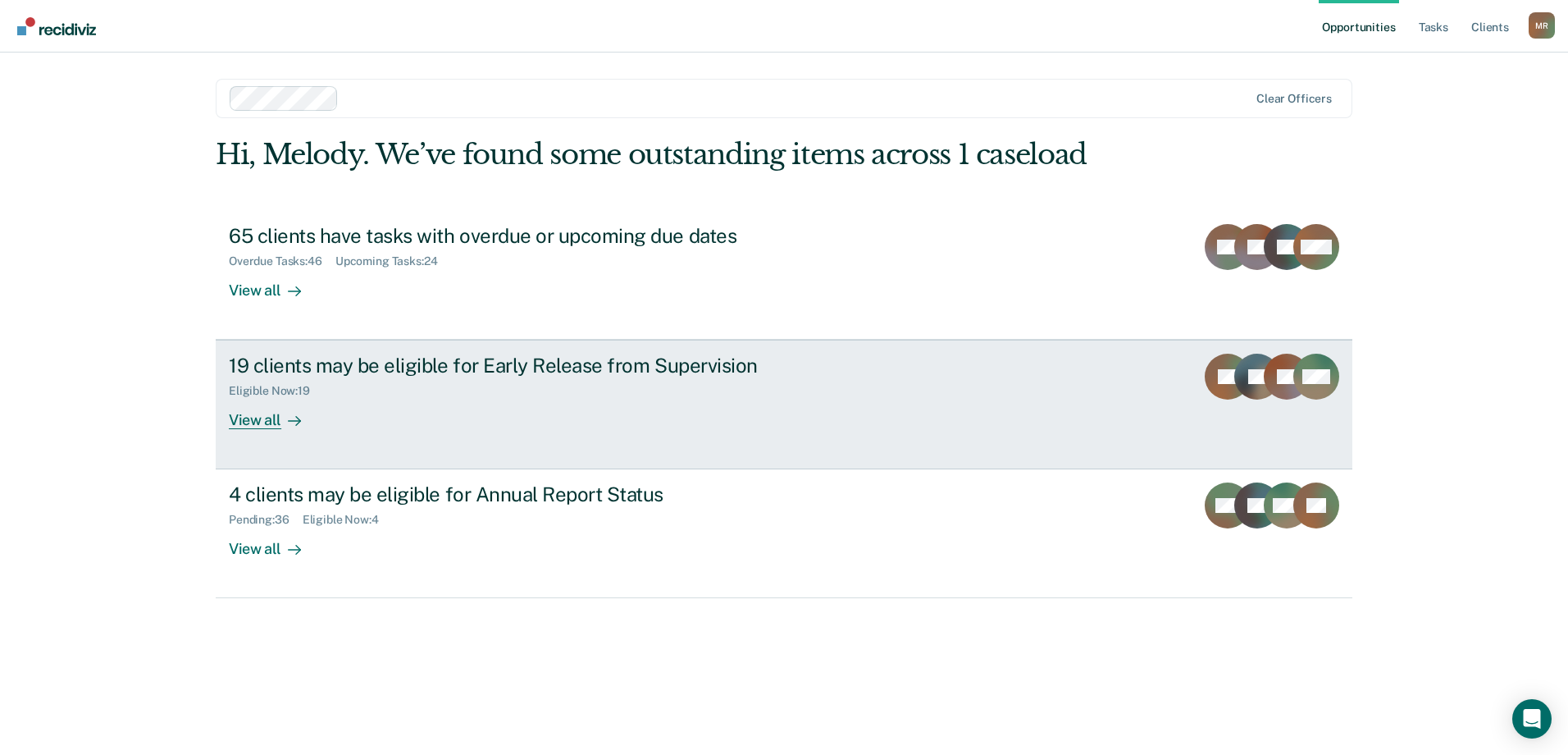
click at [264, 421] on div "View all" at bounding box center [274, 414] width 92 height 32
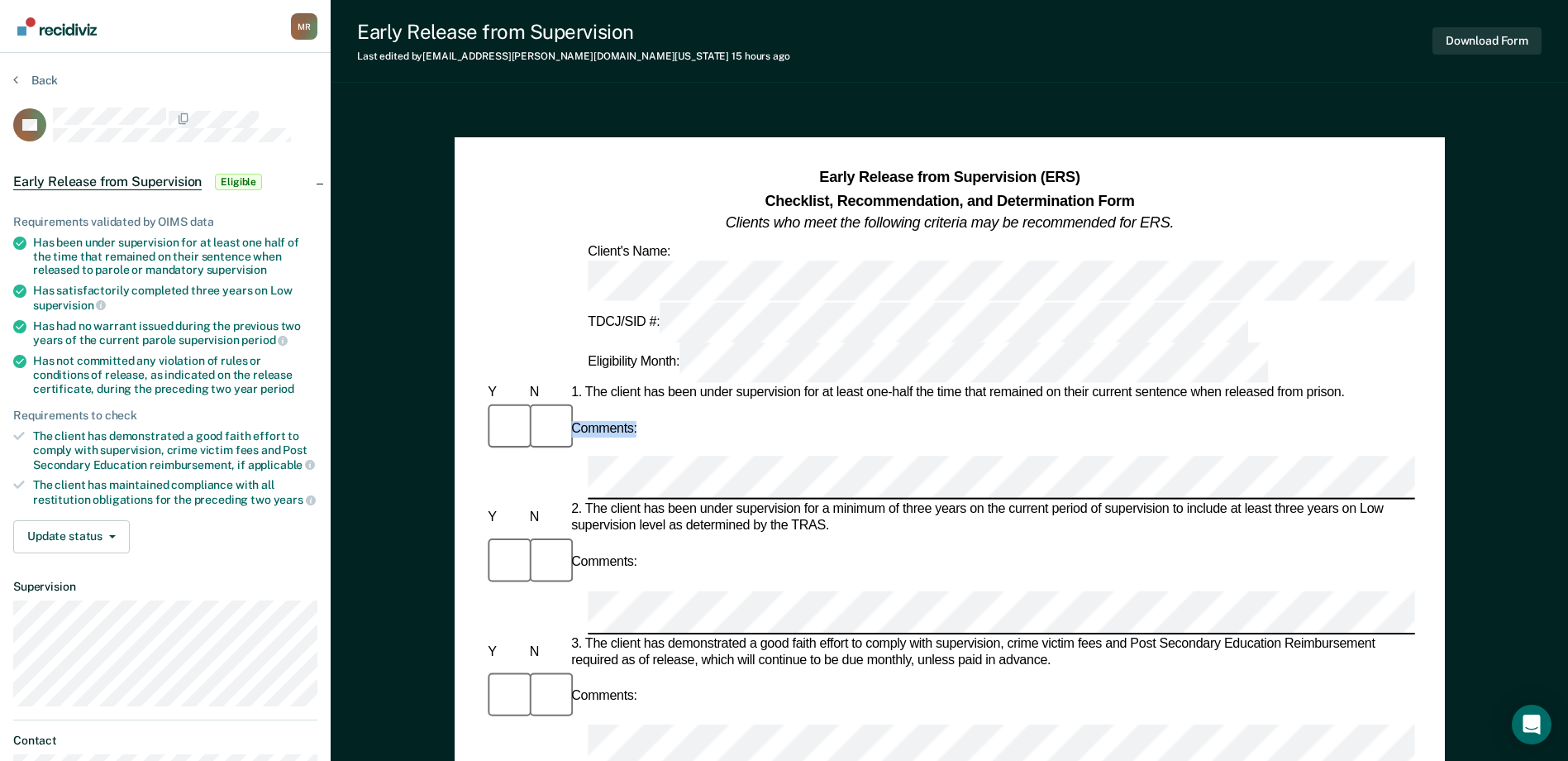
drag, startPoint x: 1353, startPoint y: 296, endPoint x: 746, endPoint y: 304, distance: 607.1
click at [1262, 401] on div "Comments:" at bounding box center [949, 428] width 930 height 55
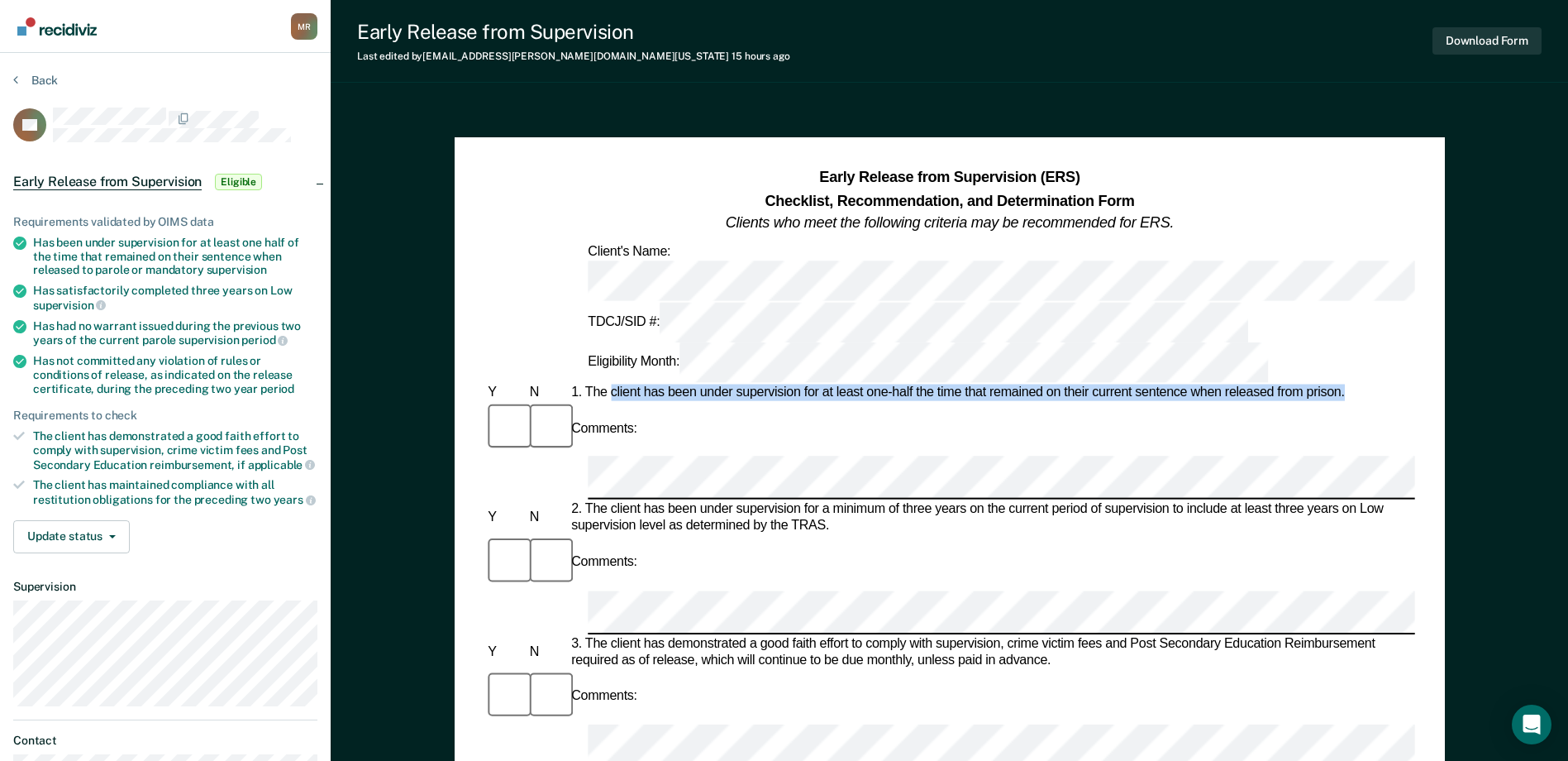
drag, startPoint x: 1352, startPoint y: 296, endPoint x: 610, endPoint y: 288, distance: 742.0
click at [610, 384] on div "1. The client has been under supervision for at least one-half the time that re…" at bounding box center [991, 392] width 847 height 17
drag, startPoint x: 610, startPoint y: 288, endPoint x: 640, endPoint y: 293, distance: 30.4
copy div "client has been under supervision for at least one-half the time that remained …"
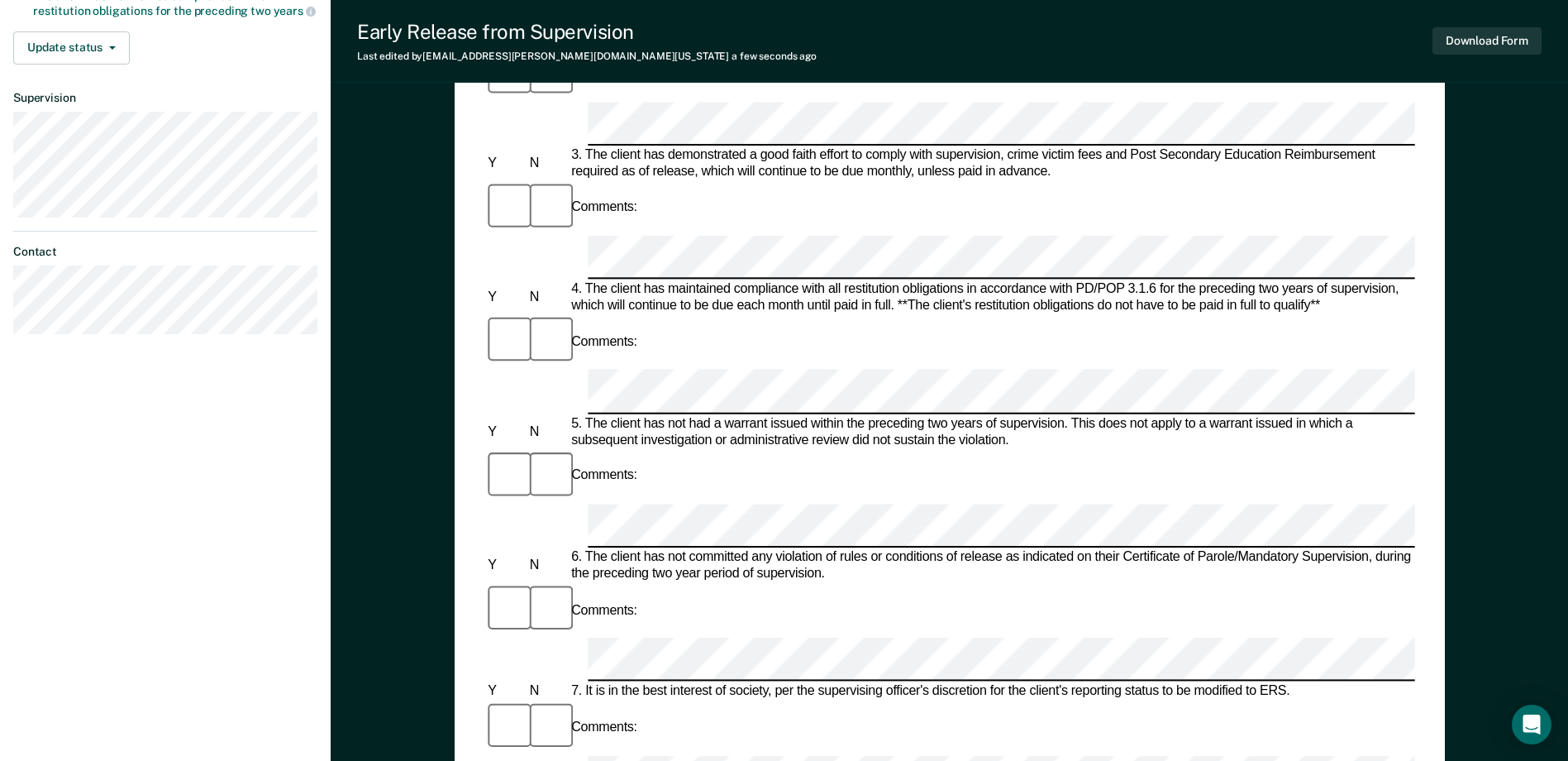
scroll to position [579, 0]
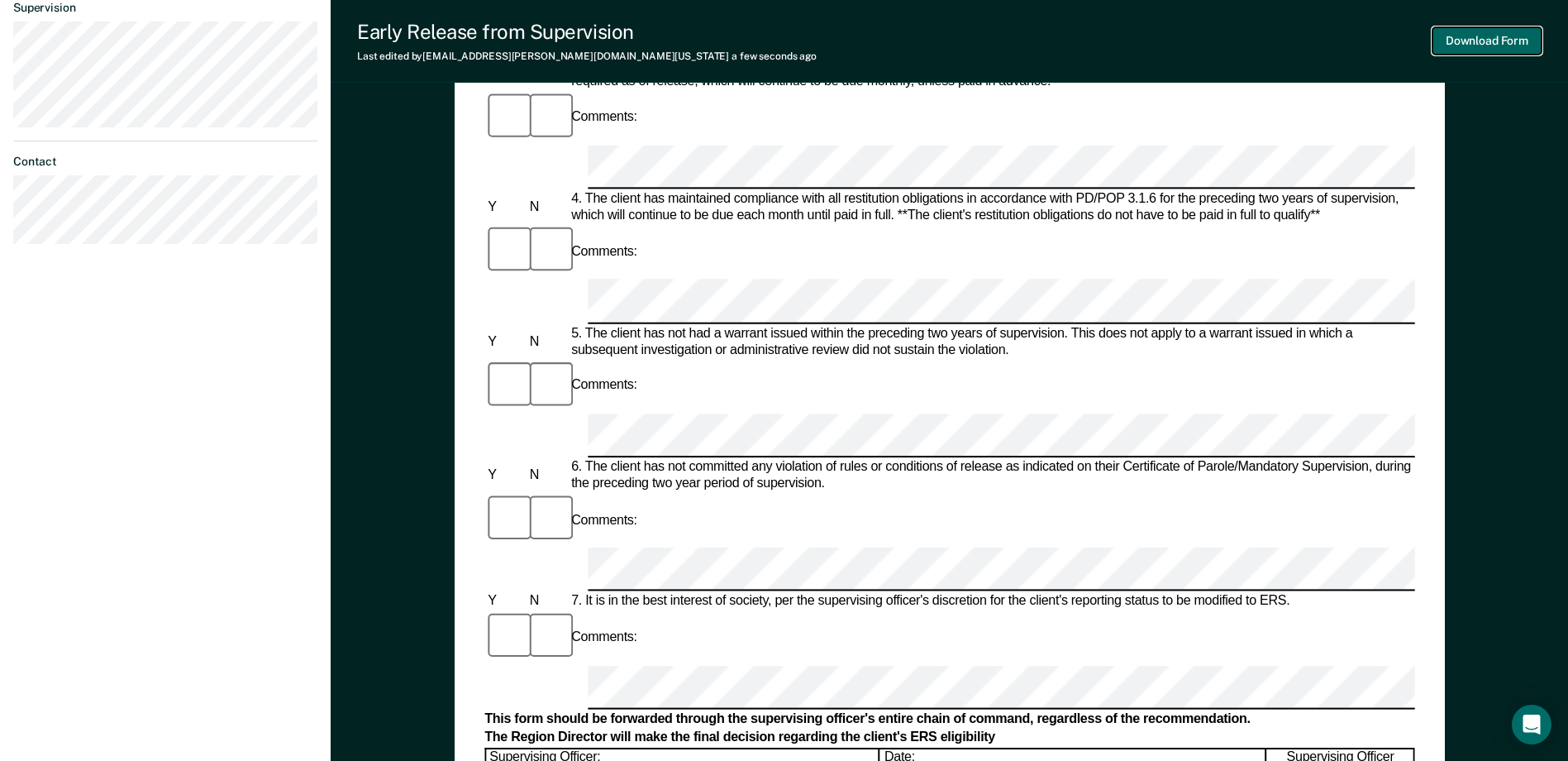
click at [1262, 45] on button "Download Form" at bounding box center [1487, 40] width 109 height 27
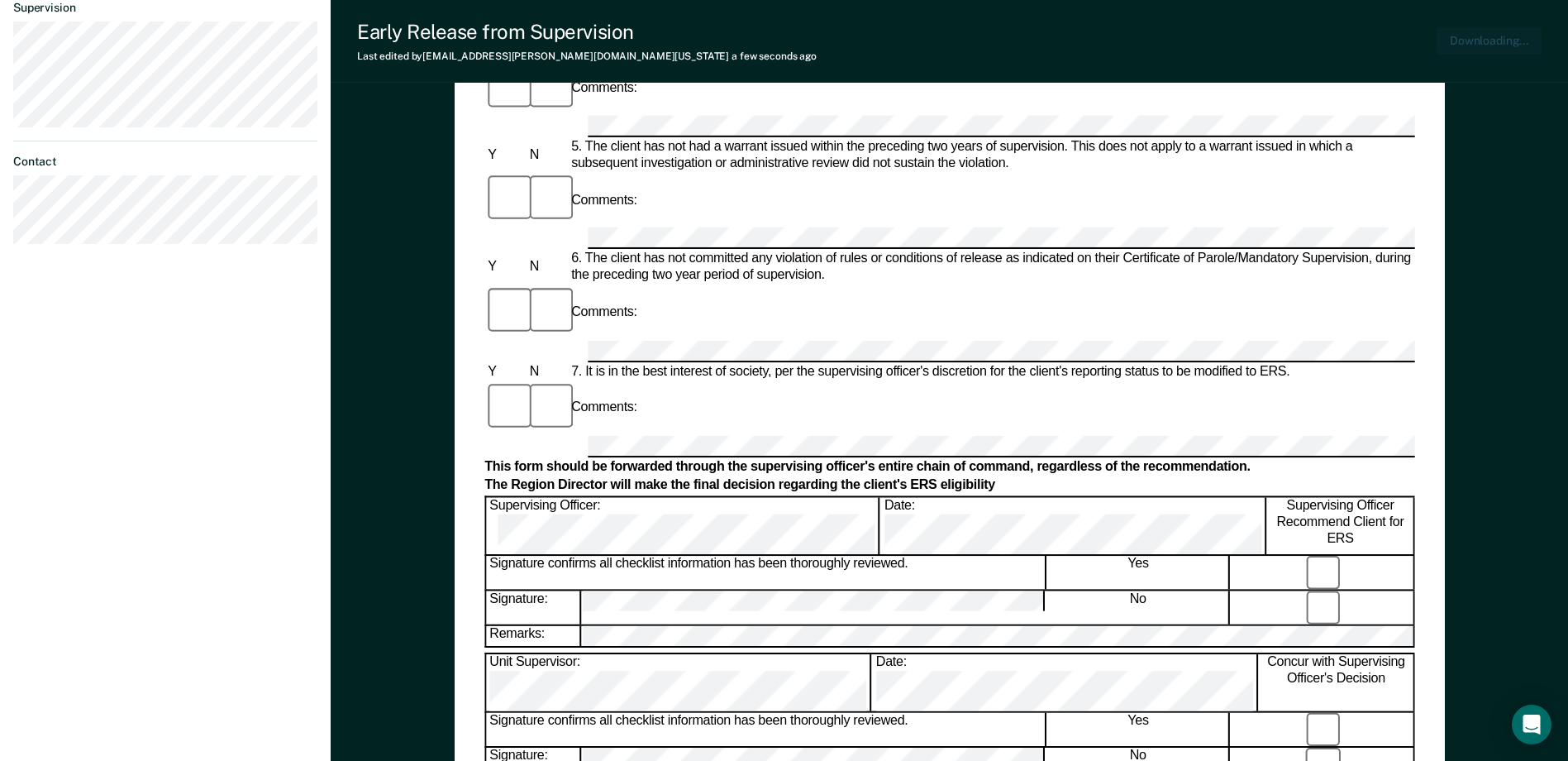
scroll to position [659, 0]
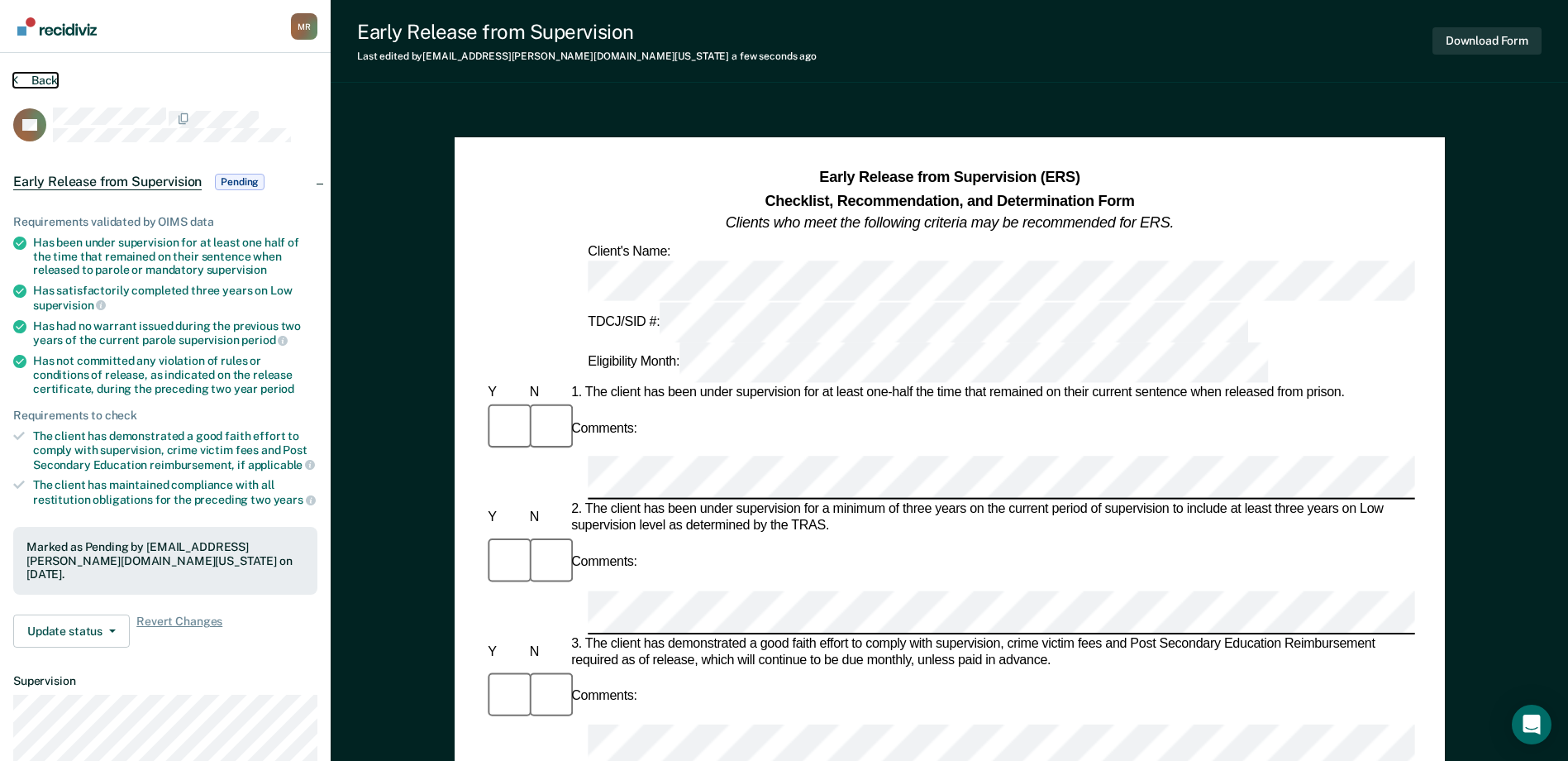
click at [16, 74] on icon at bounding box center [16, 79] width 5 height 13
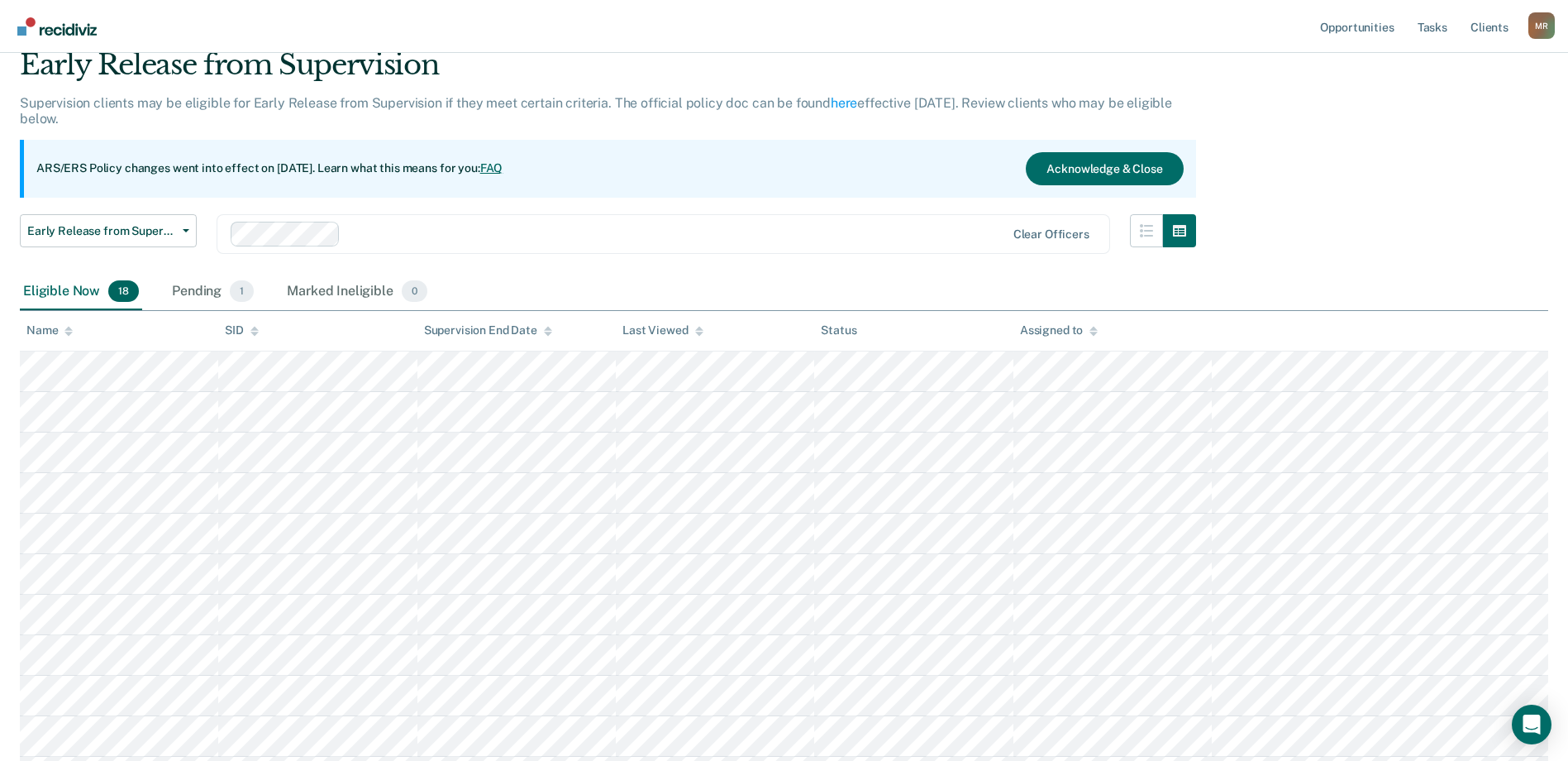
scroll to position [165, 0]
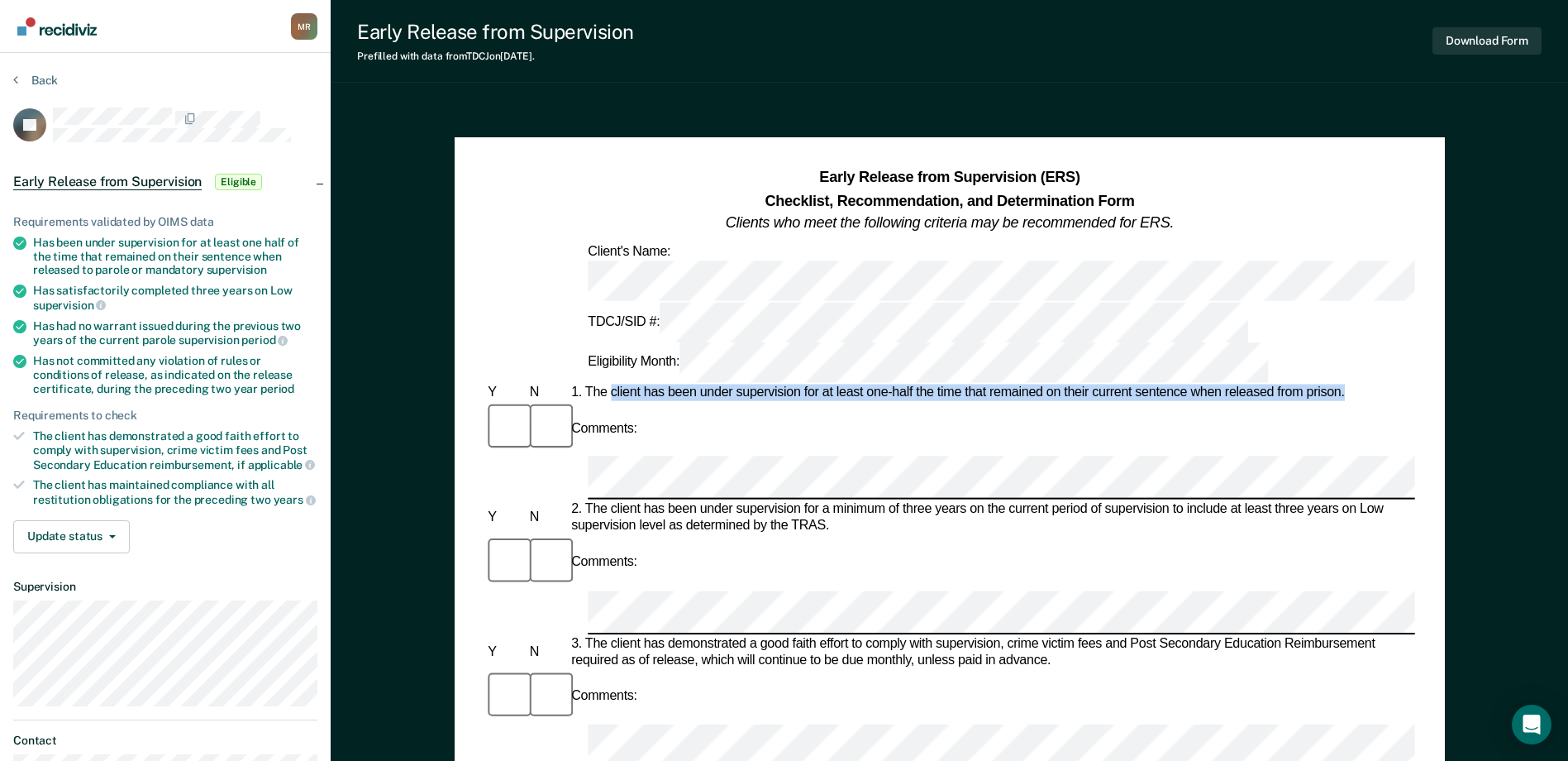
drag, startPoint x: 609, startPoint y: 299, endPoint x: 1348, endPoint y: 291, distance: 739.0
click at [1348, 384] on div "1. The client has been under supervision for at least one-half the time that re…" at bounding box center [991, 392] width 847 height 17
drag, startPoint x: 1348, startPoint y: 291, endPoint x: 1303, endPoint y: 294, distance: 45.1
copy div "client has been under supervision for at least one-half the time that remained …"
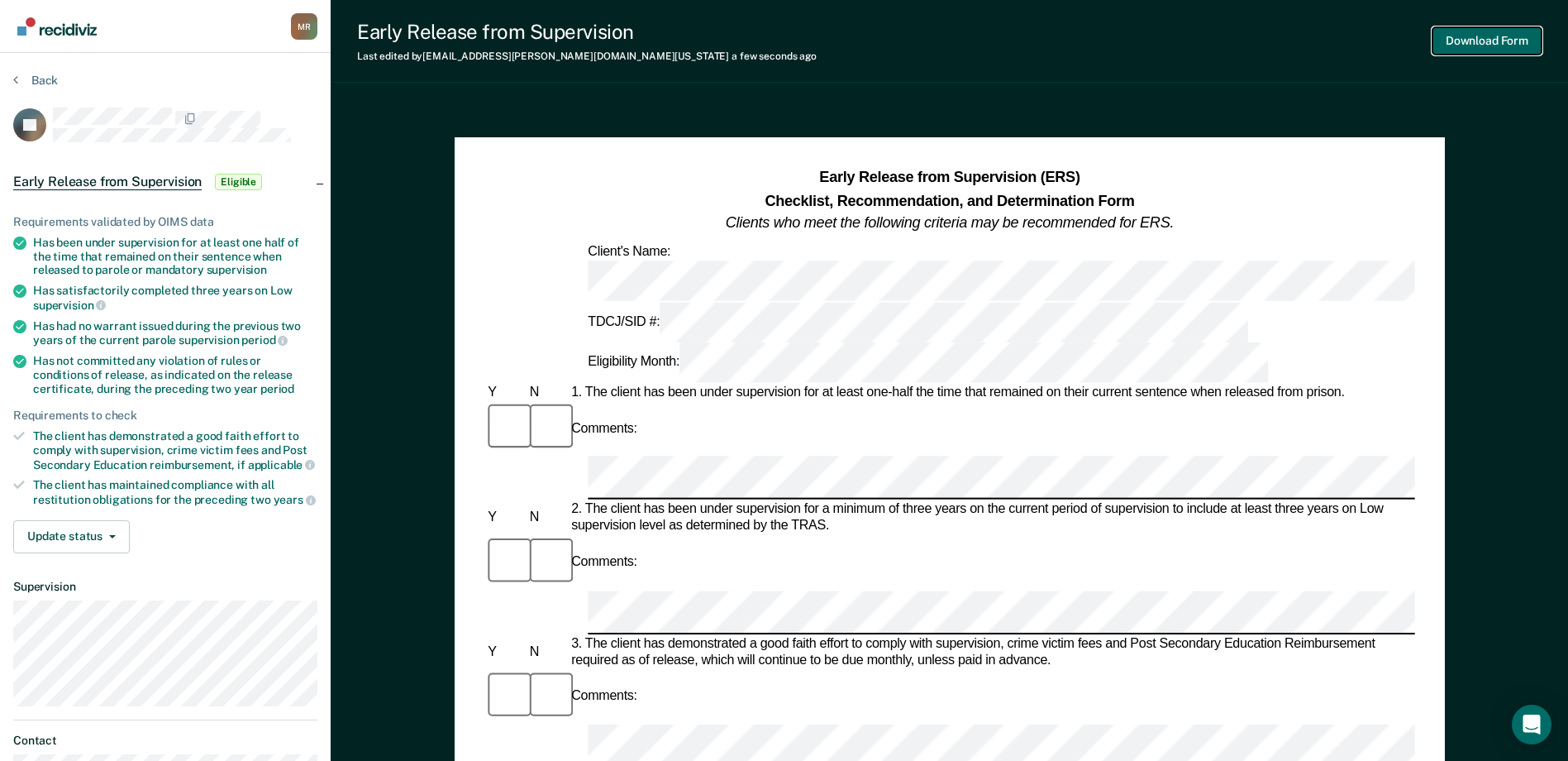
click at [1491, 47] on button "Download Form" at bounding box center [1487, 40] width 109 height 27
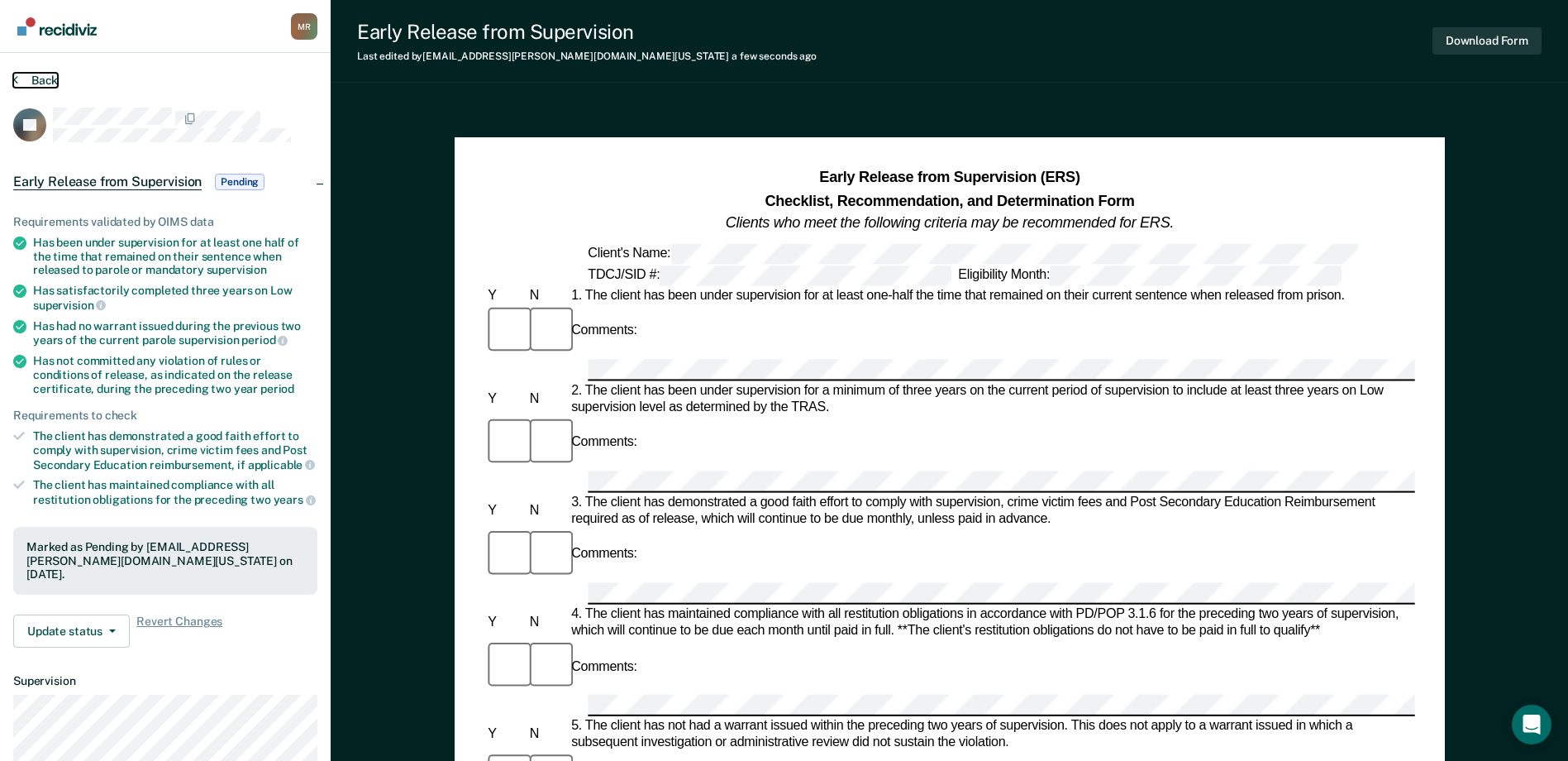
click at [21, 79] on button "Back" at bounding box center [35, 80] width 45 height 15
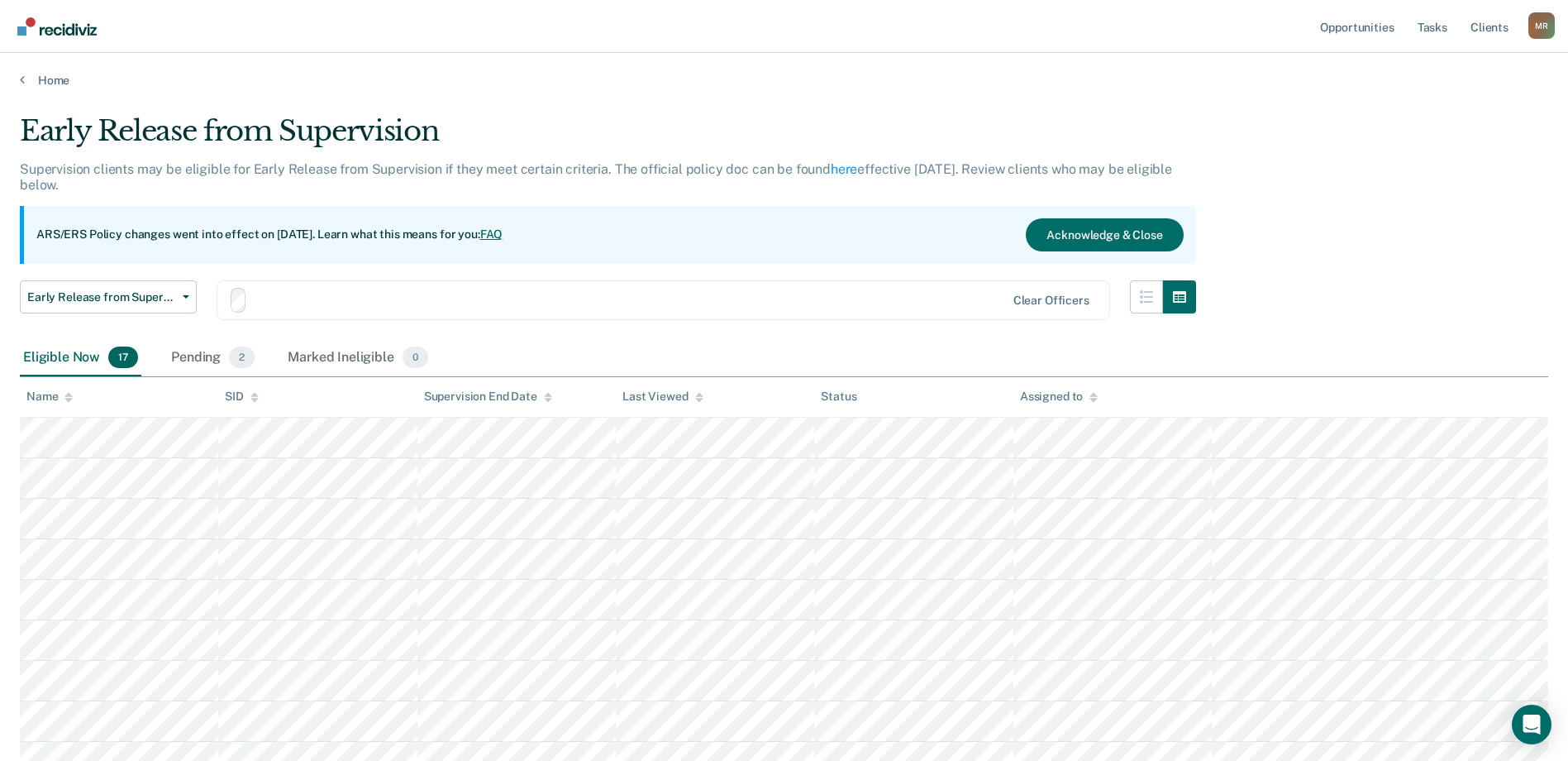
scroll to position [165, 0]
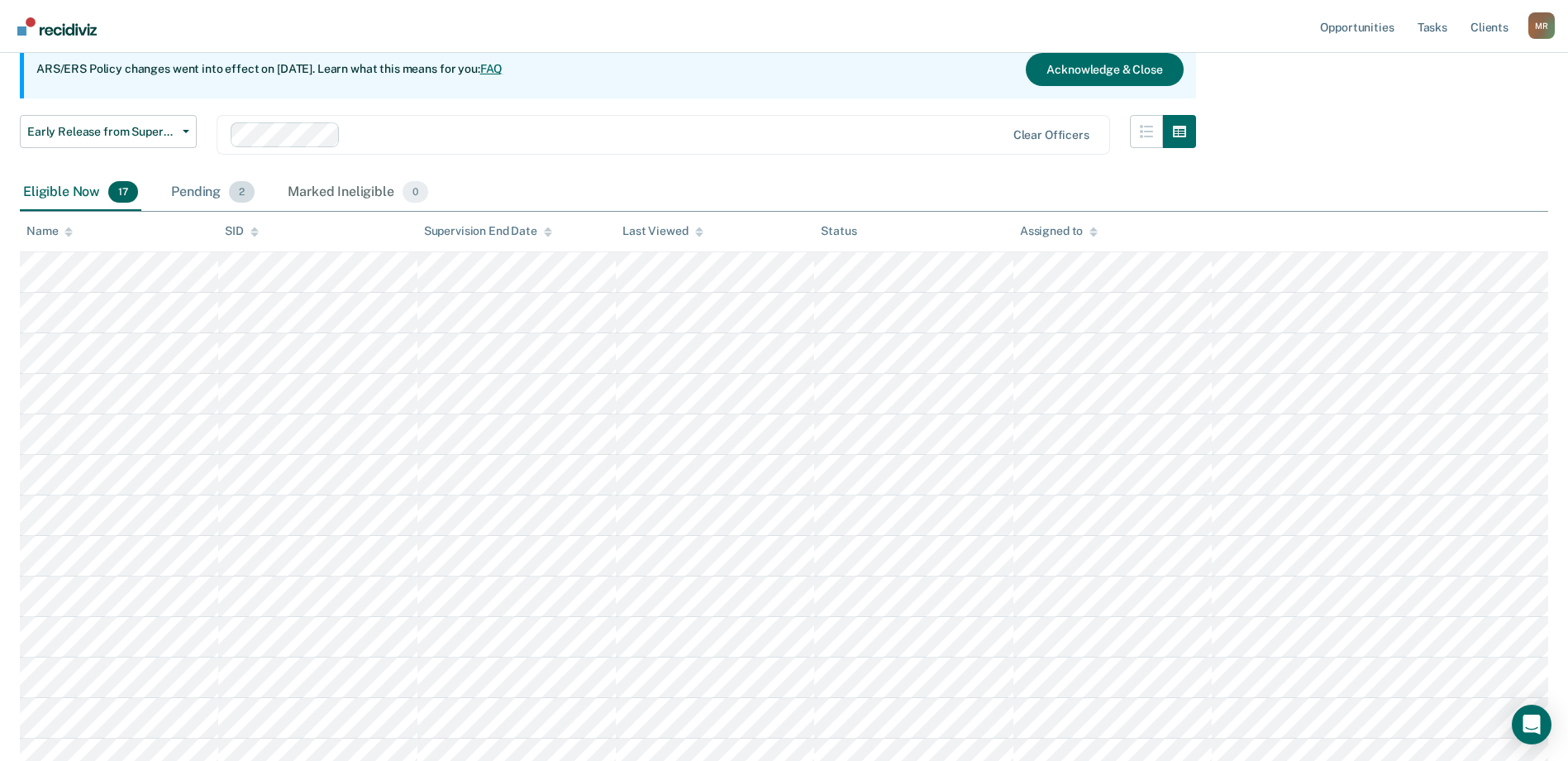
click at [190, 184] on div "Pending 2" at bounding box center [213, 192] width 90 height 36
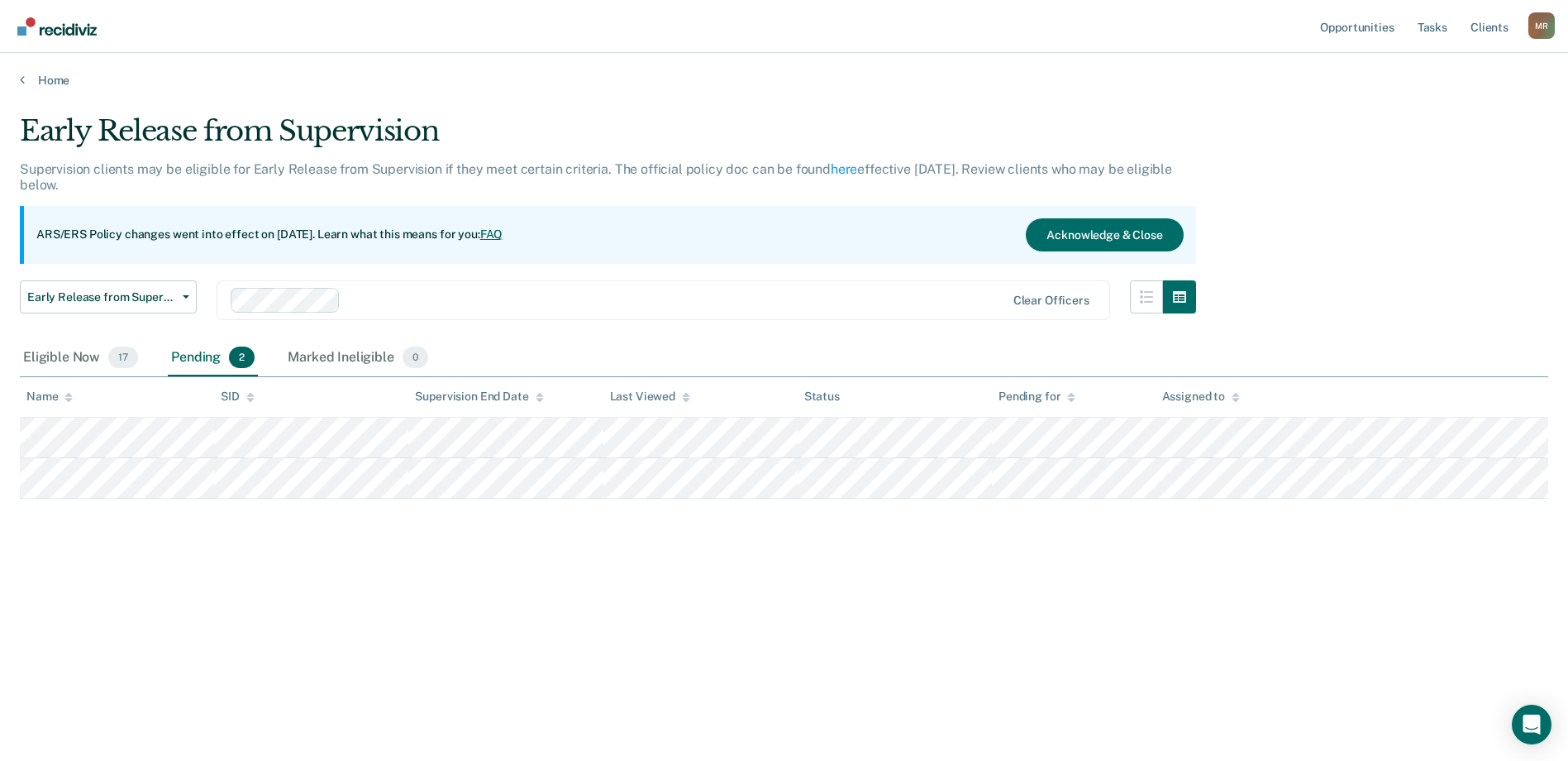
scroll to position [0, 0]
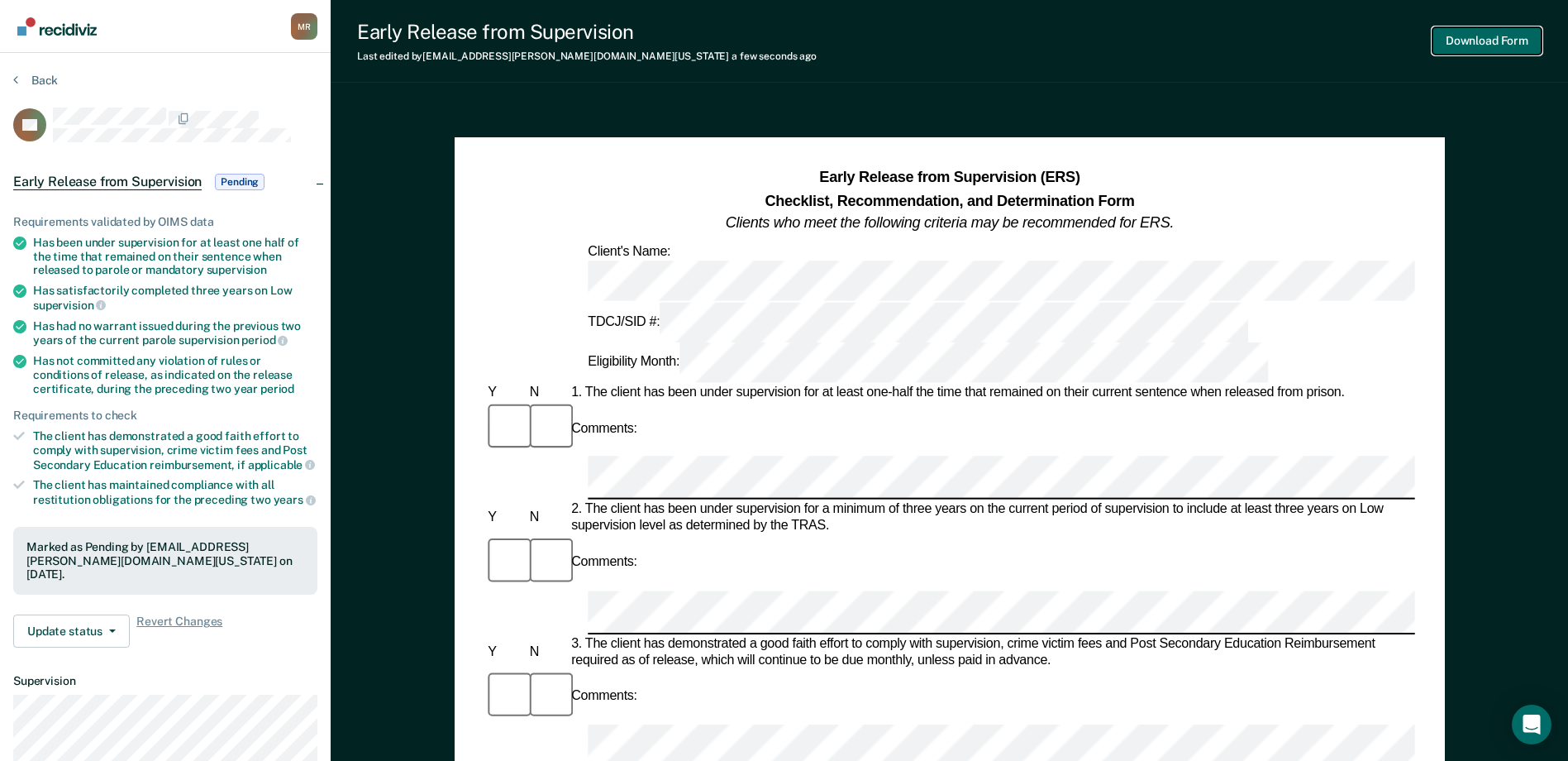
click at [1491, 40] on button "Download Form" at bounding box center [1487, 40] width 109 height 27
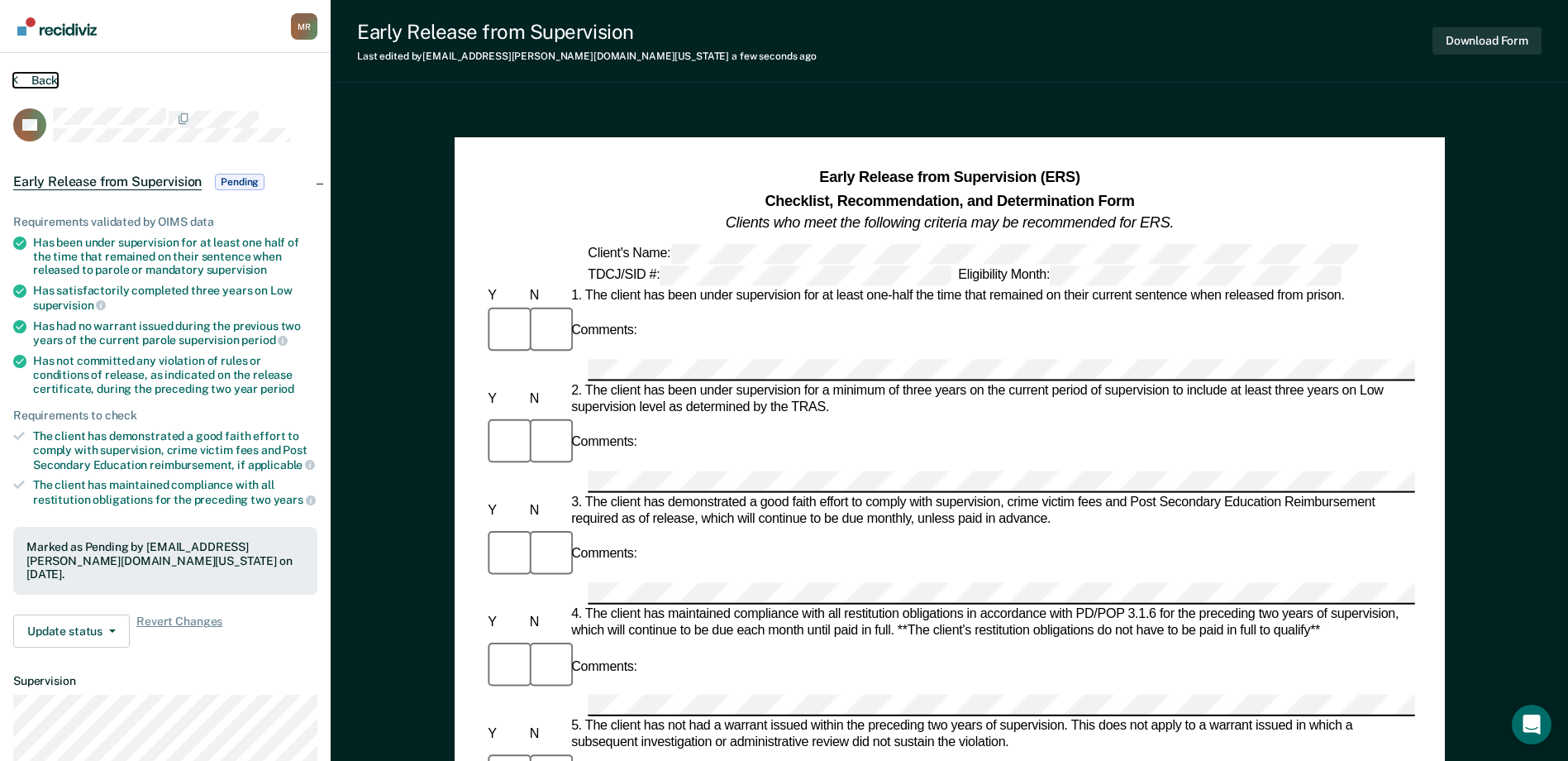
click at [22, 77] on button "Back" at bounding box center [35, 80] width 45 height 15
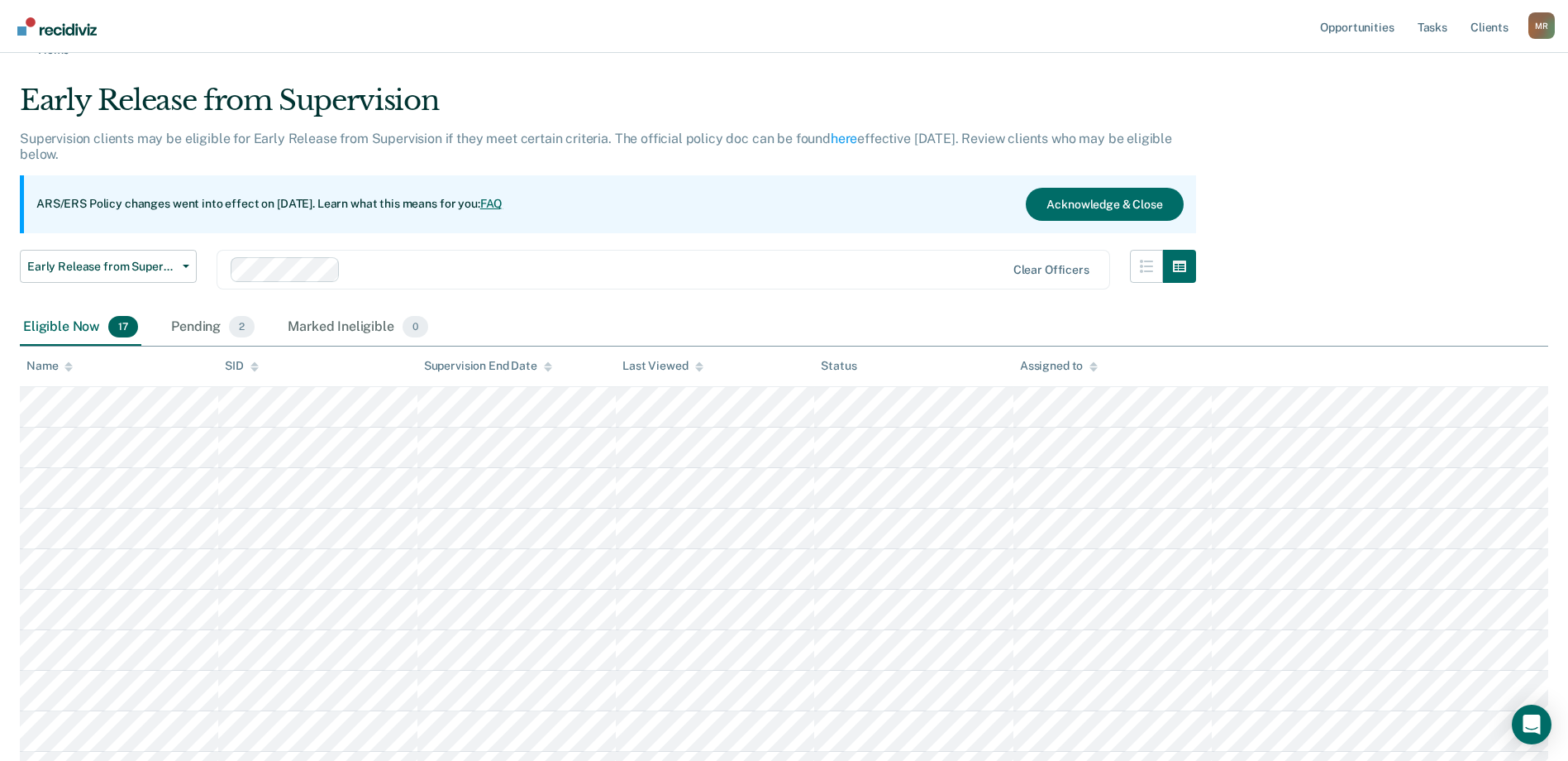
scroll to position [83, 0]
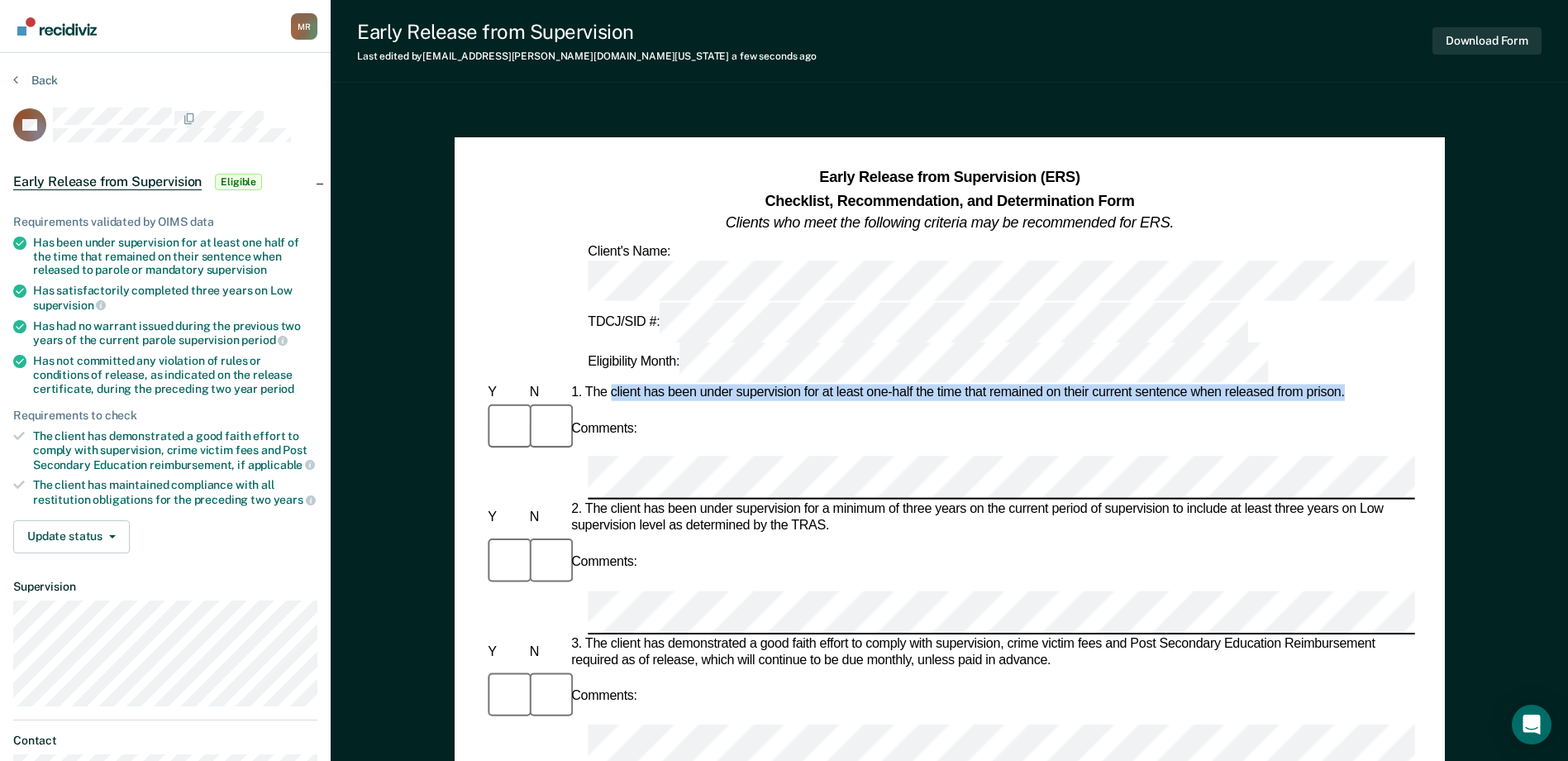
drag, startPoint x: 611, startPoint y: 296, endPoint x: 1346, endPoint y: 297, distance: 735.0
click at [1346, 384] on div "1. The client has been under supervision for at least one-half the time that re…" at bounding box center [991, 392] width 847 height 17
drag, startPoint x: 1346, startPoint y: 297, endPoint x: 1316, endPoint y: 296, distance: 30.0
copy div "client has been under supervision for at least one-half the time that remained …"
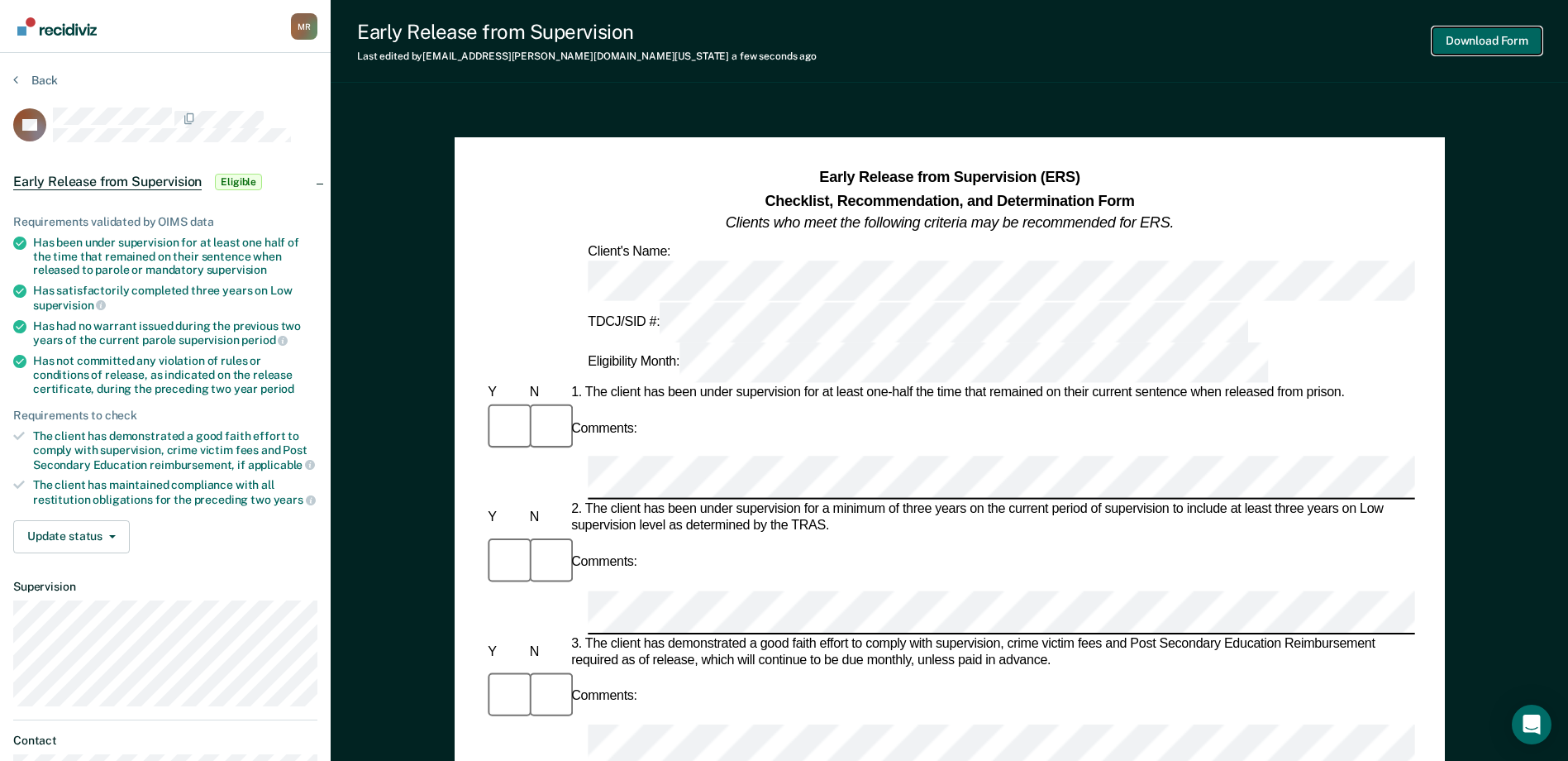
click at [1472, 43] on button "Download Form" at bounding box center [1487, 40] width 109 height 27
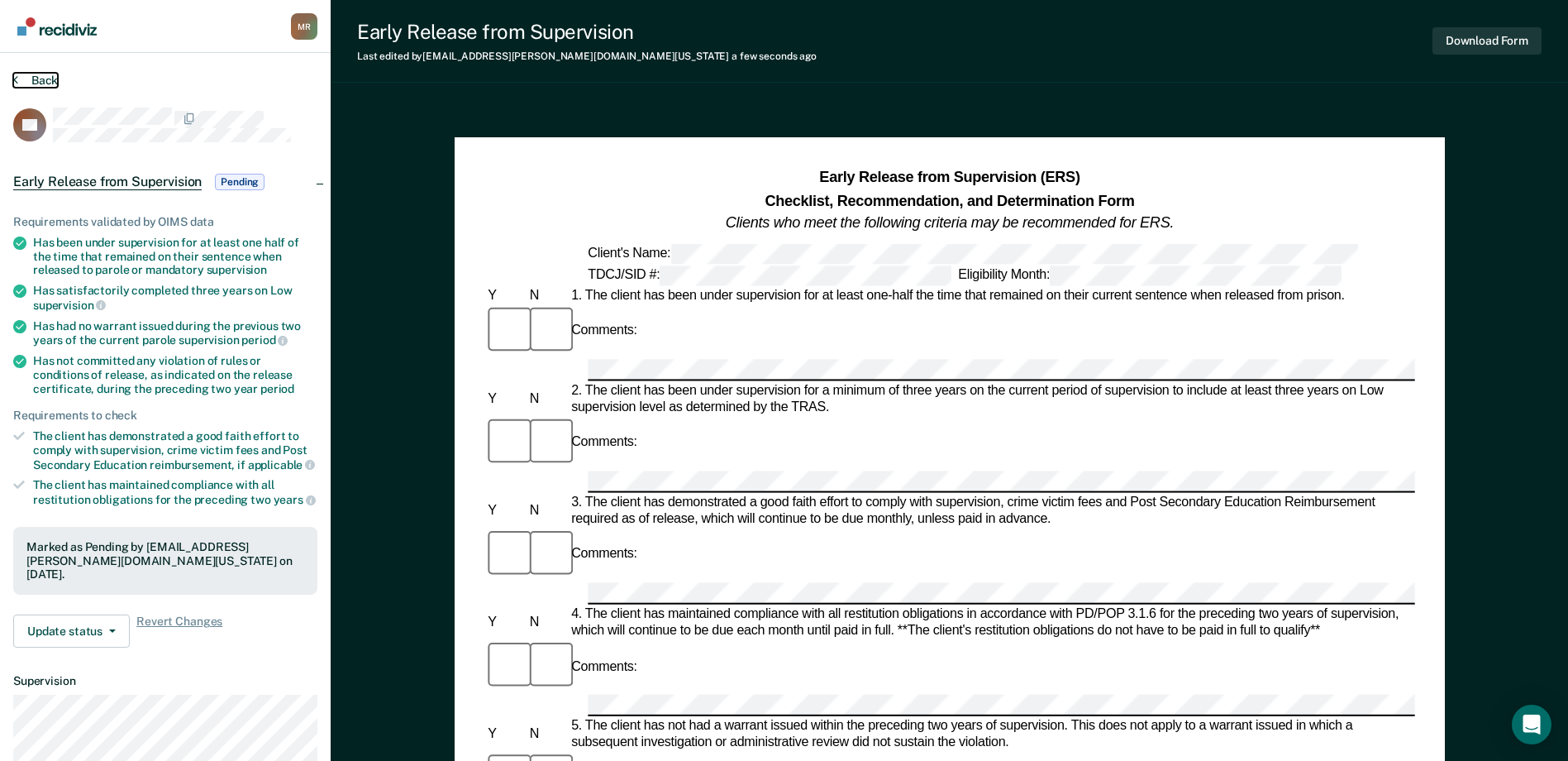
click at [23, 78] on button "Back" at bounding box center [35, 80] width 45 height 15
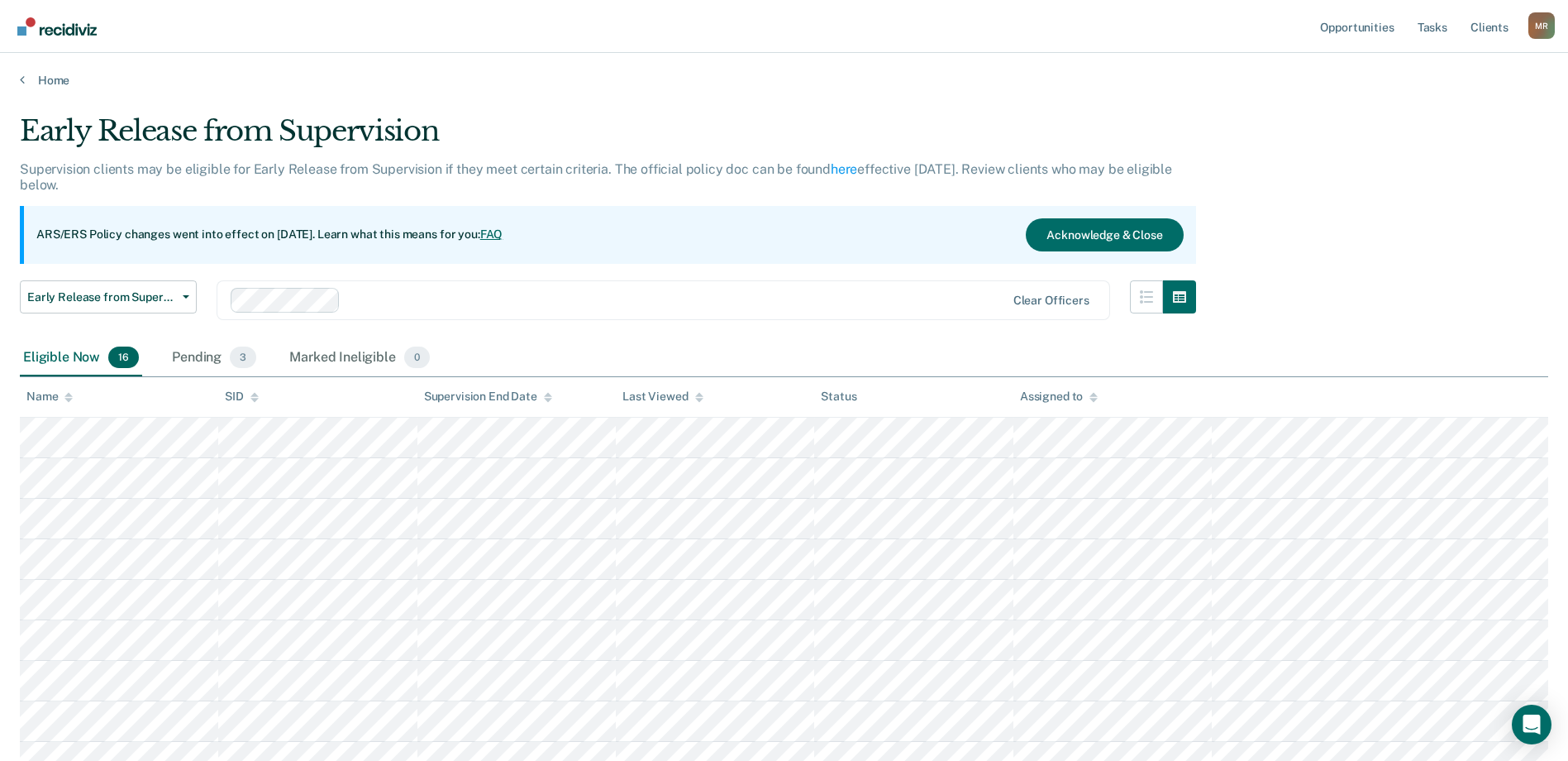
scroll to position [83, 0]
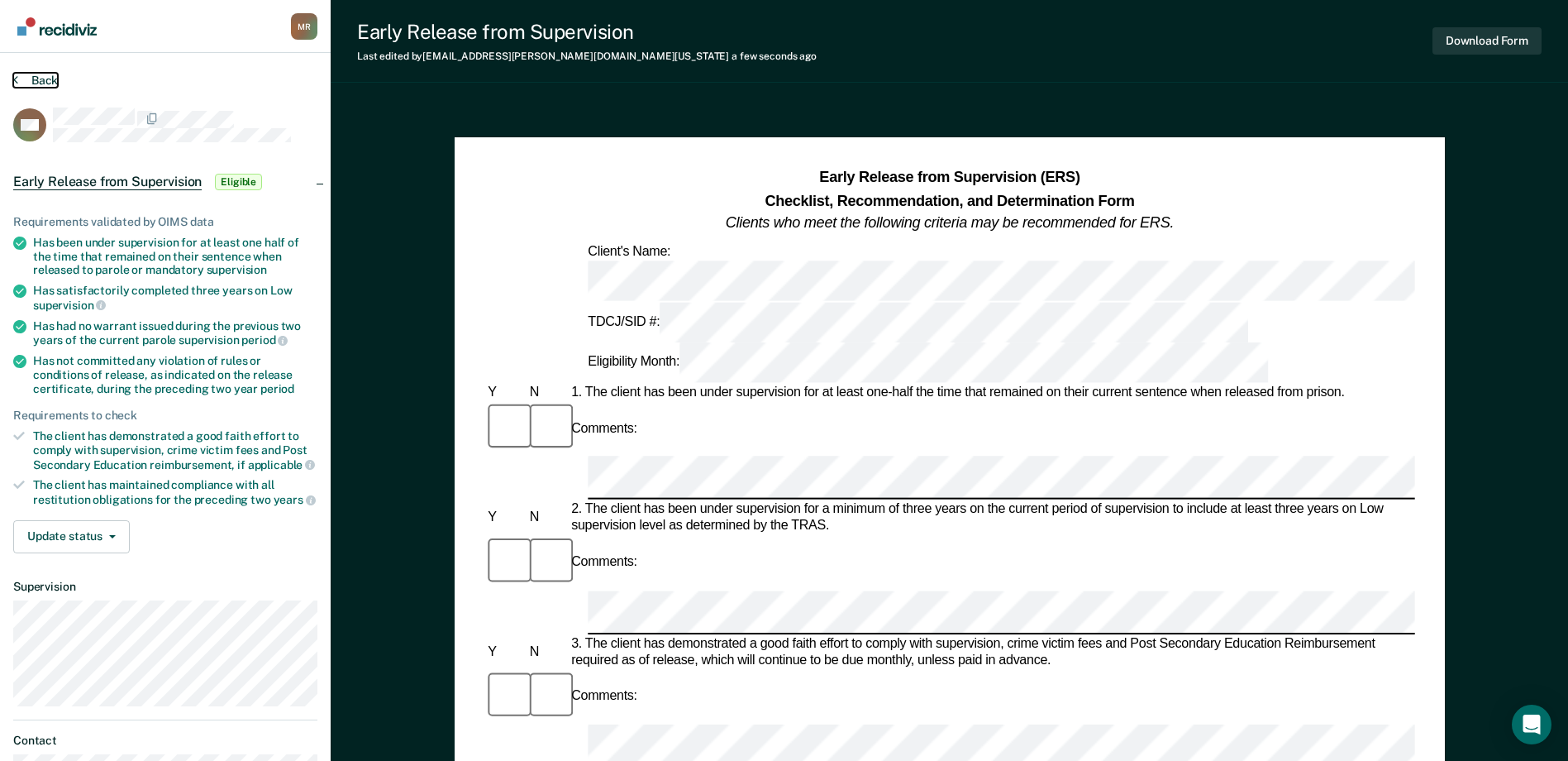
click at [19, 84] on button "Back" at bounding box center [35, 80] width 45 height 15
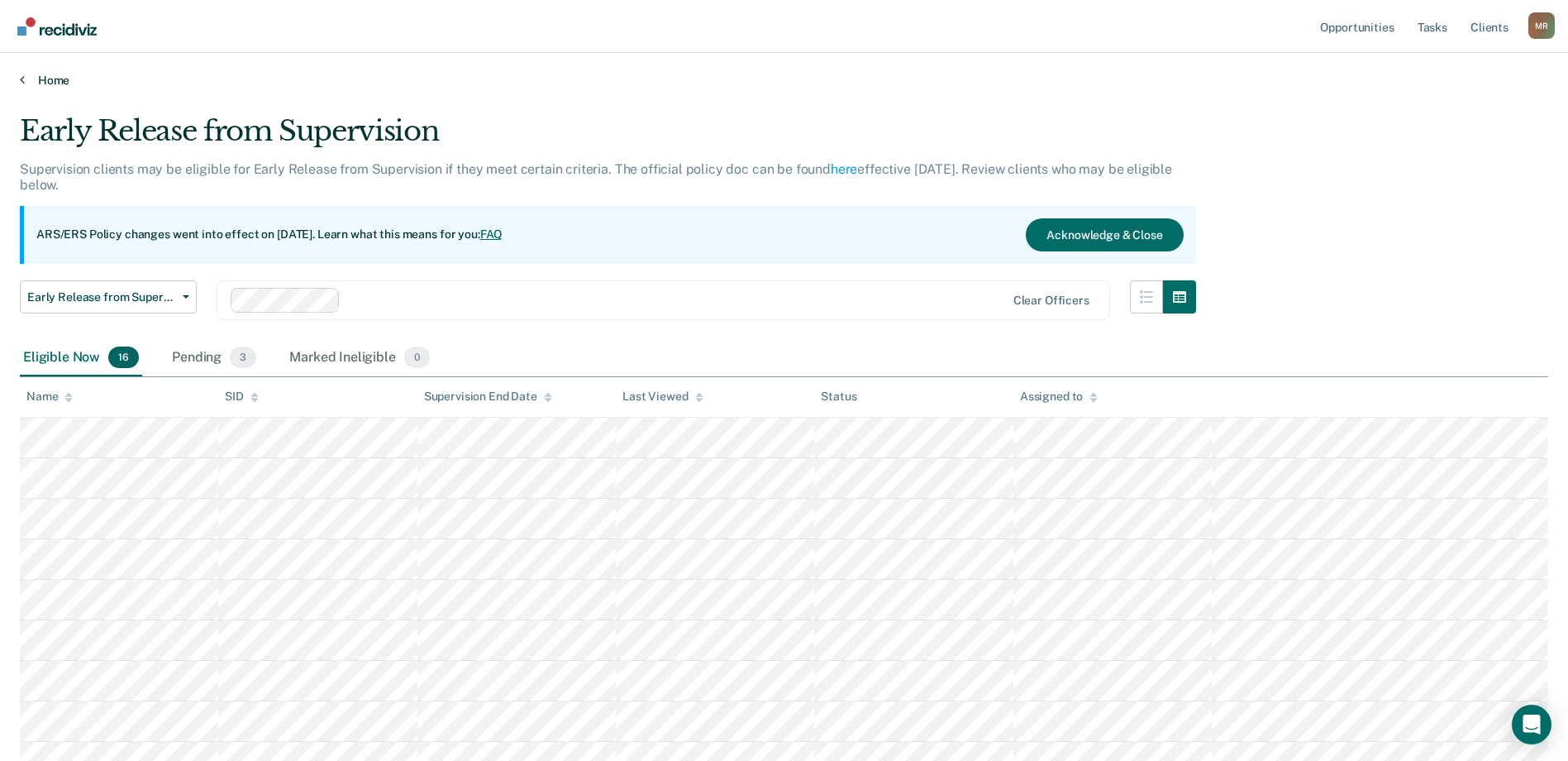
click at [25, 80] on link "Home" at bounding box center [784, 80] width 1528 height 15
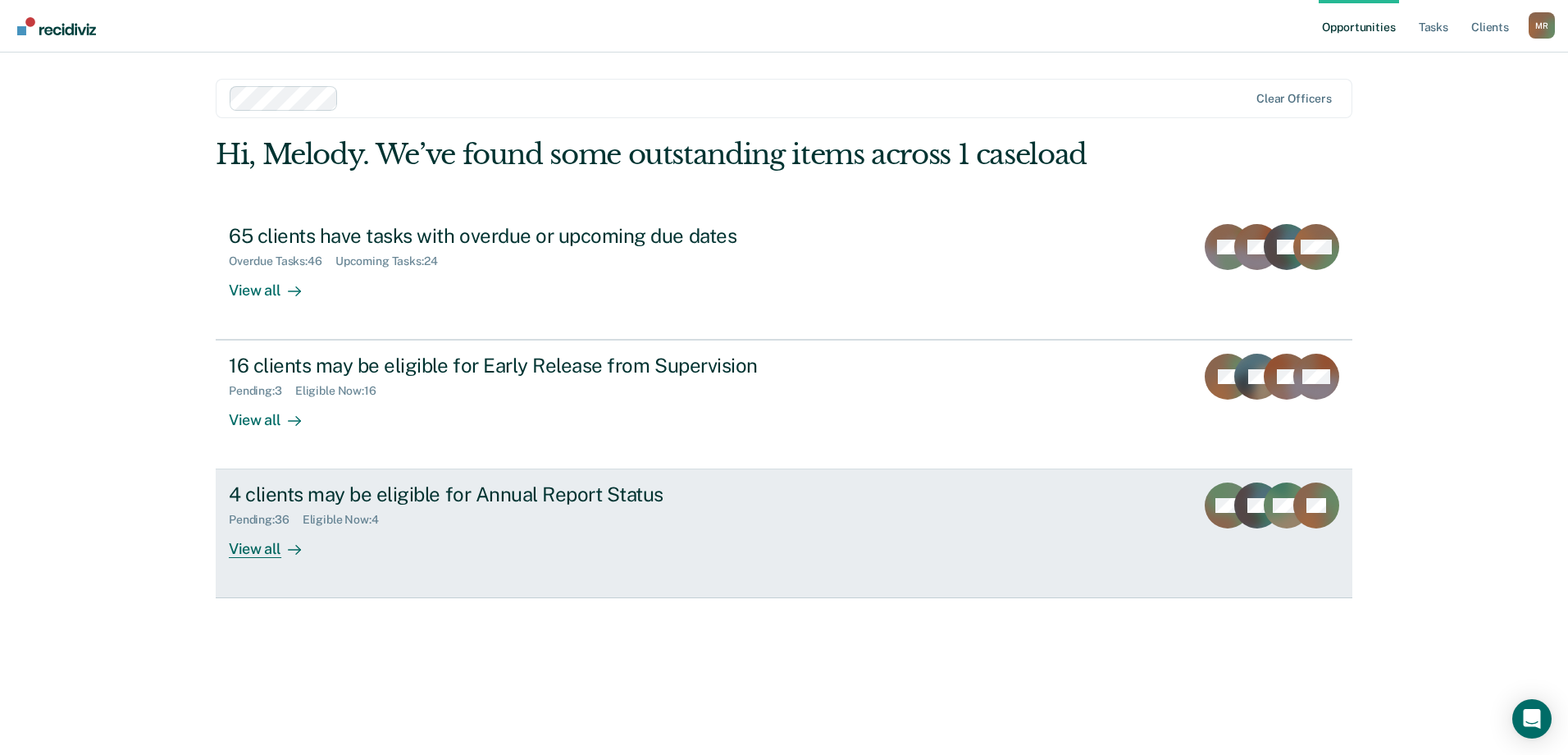
click at [266, 542] on div "View all" at bounding box center [274, 542] width 92 height 32
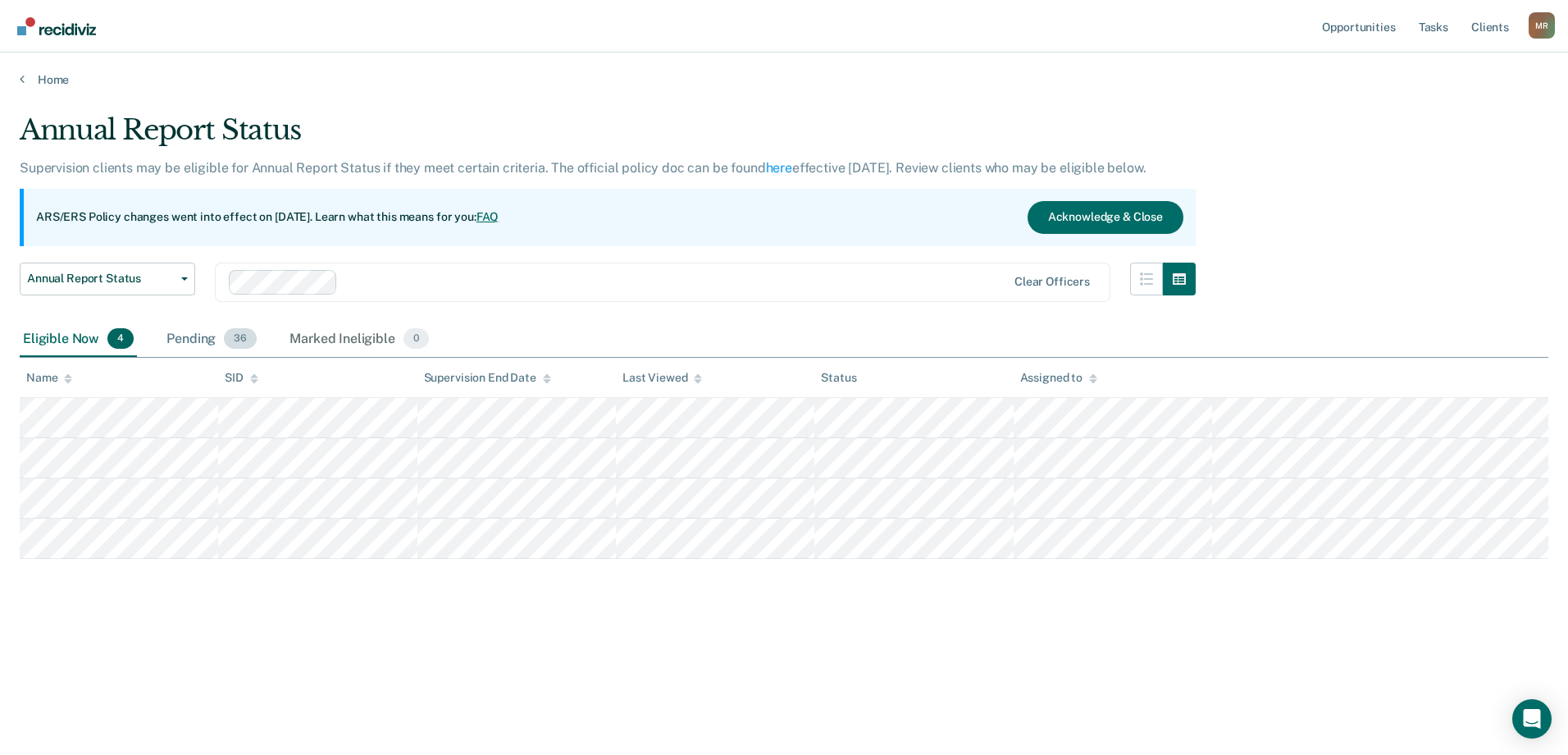
click at [196, 343] on div "Pending 36" at bounding box center [211, 339] width 97 height 36
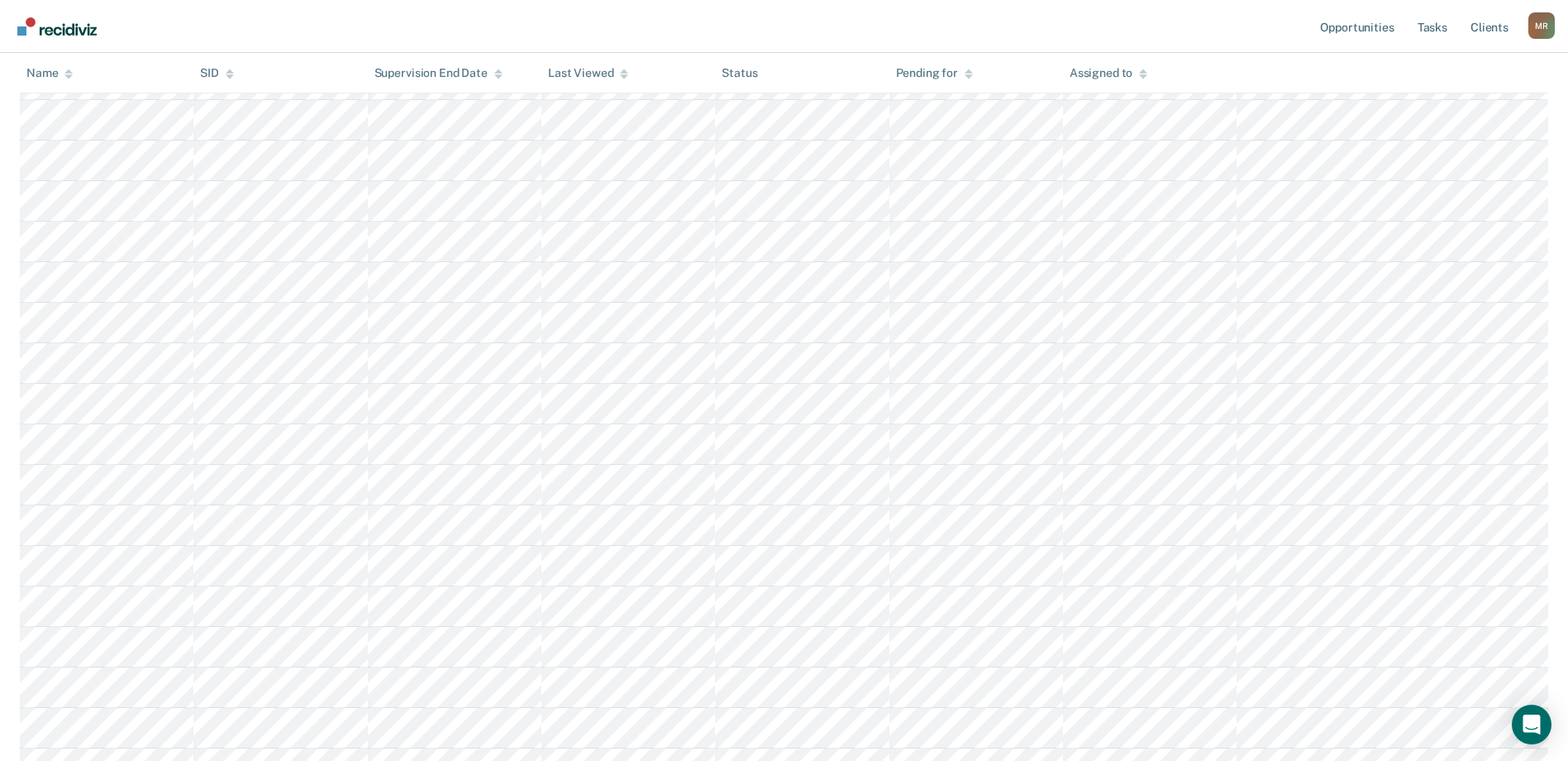
scroll to position [744, 0]
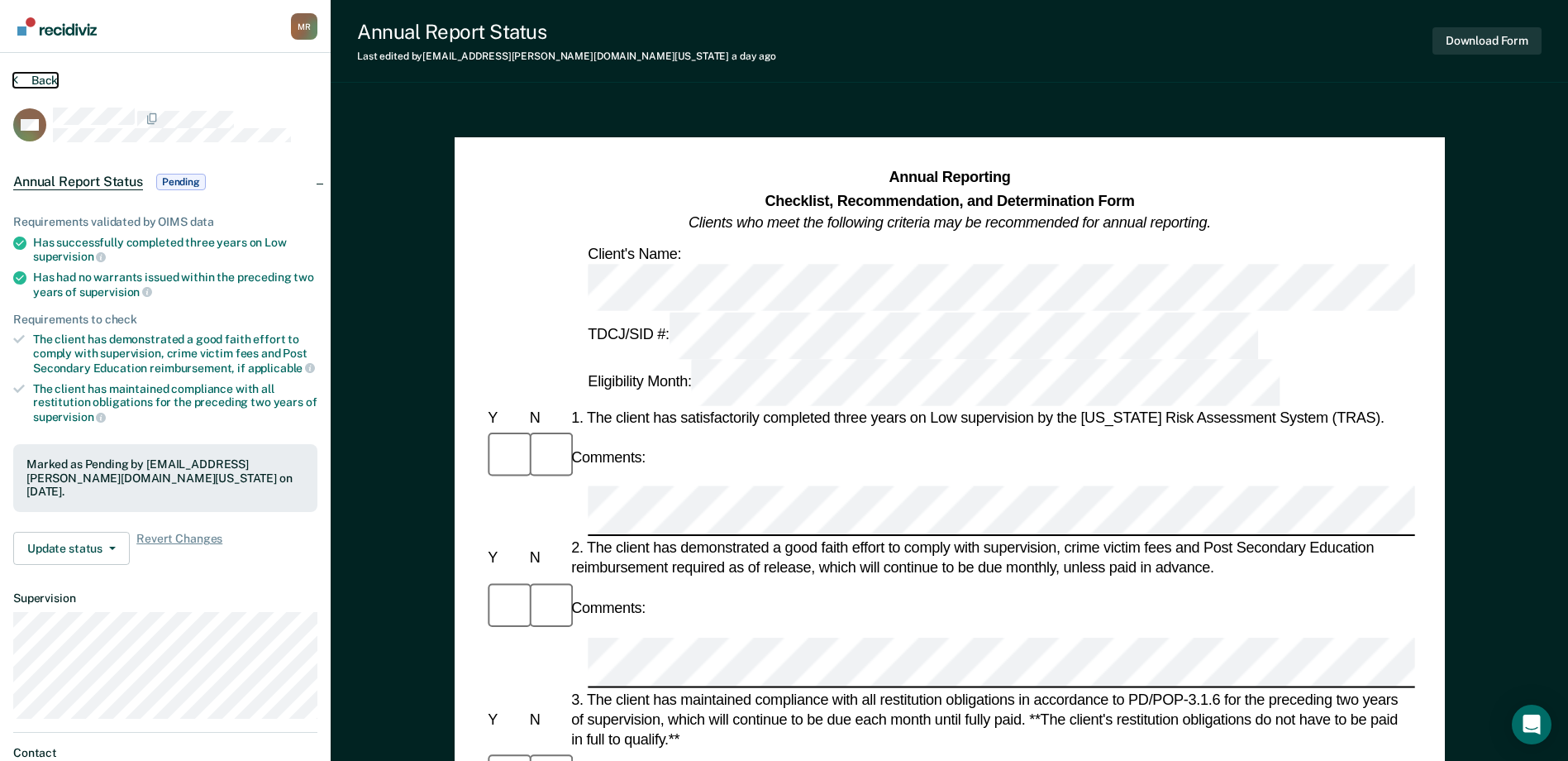
click at [15, 82] on icon at bounding box center [16, 79] width 5 height 13
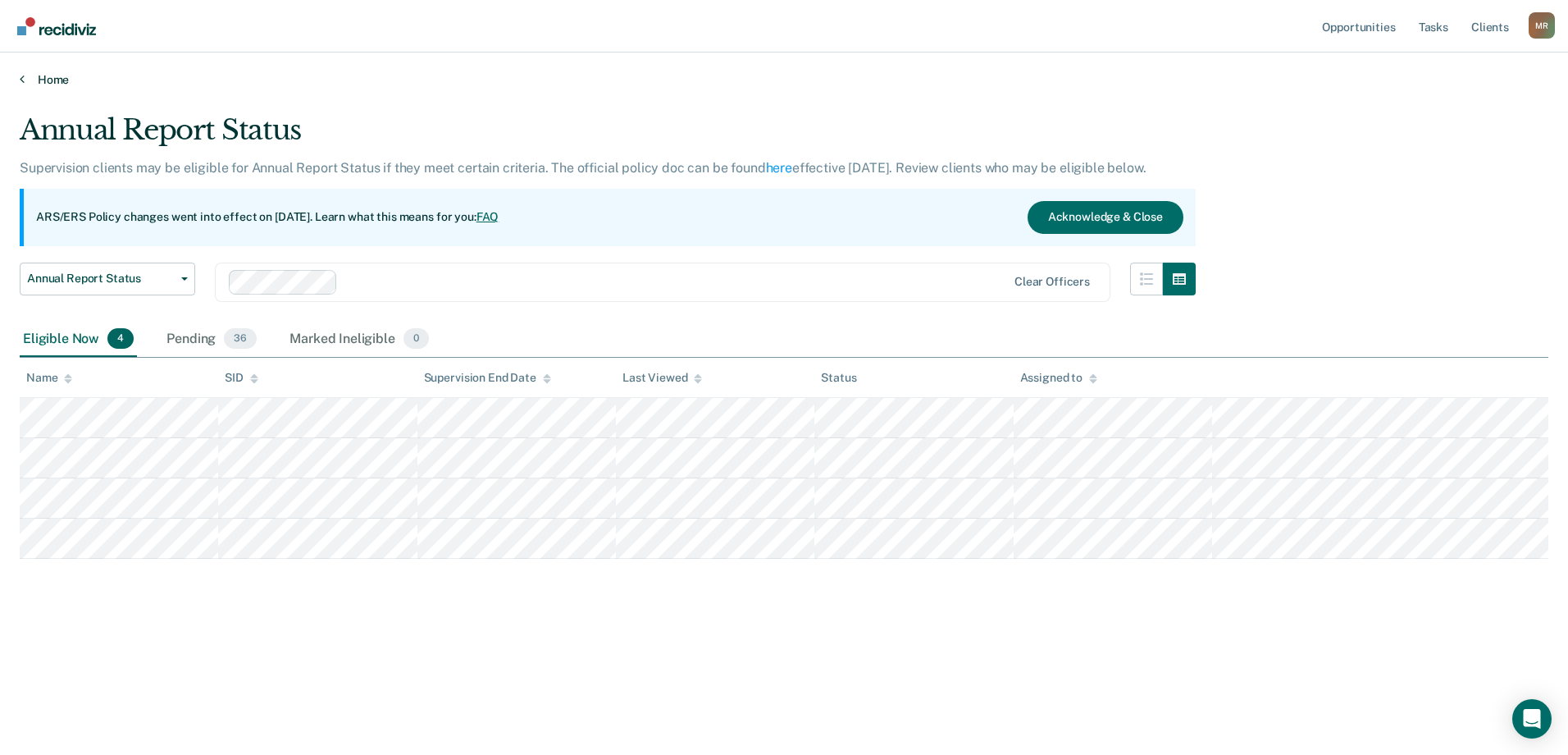
click at [25, 80] on link "Home" at bounding box center [784, 79] width 1529 height 15
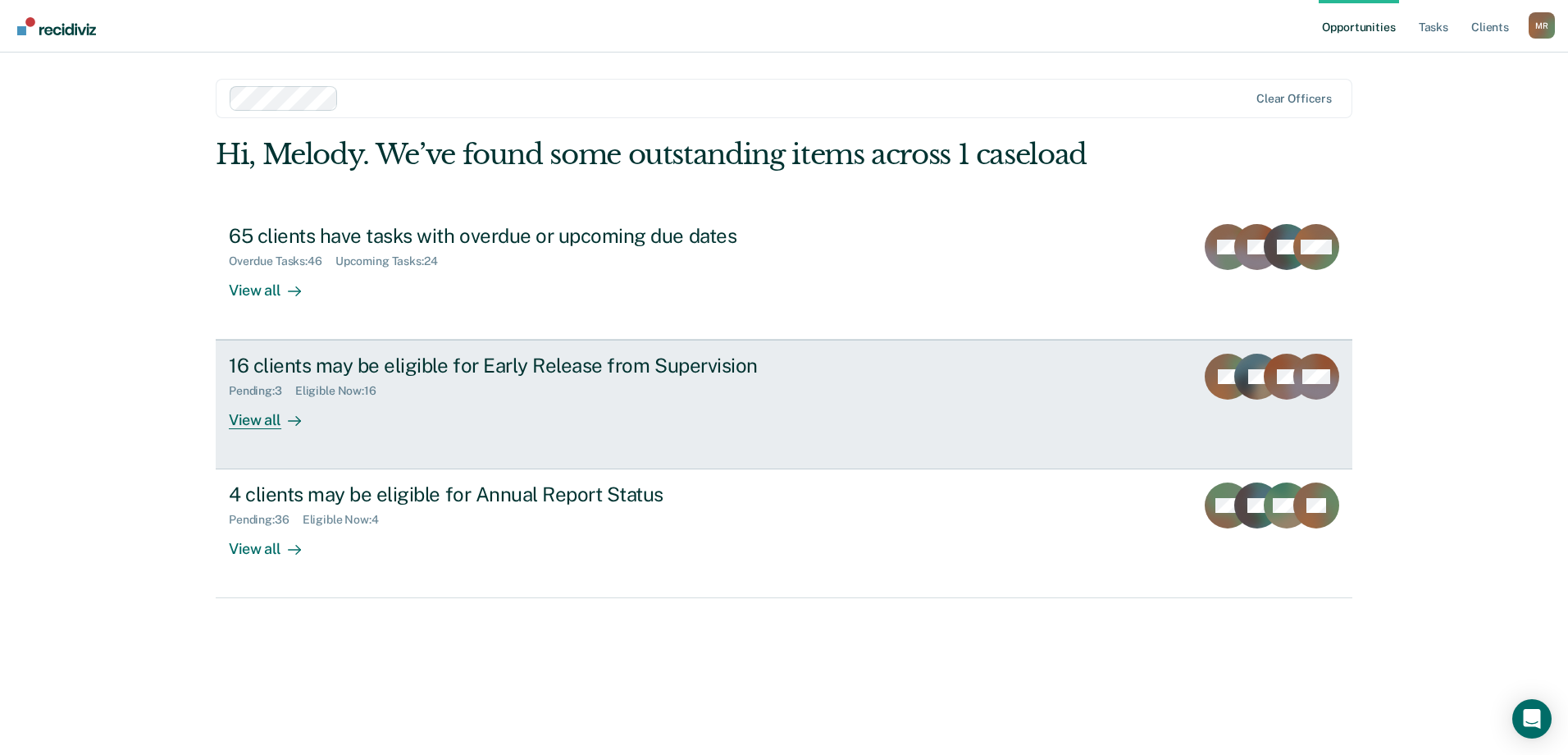
click at [259, 415] on div "View all" at bounding box center [274, 414] width 92 height 32
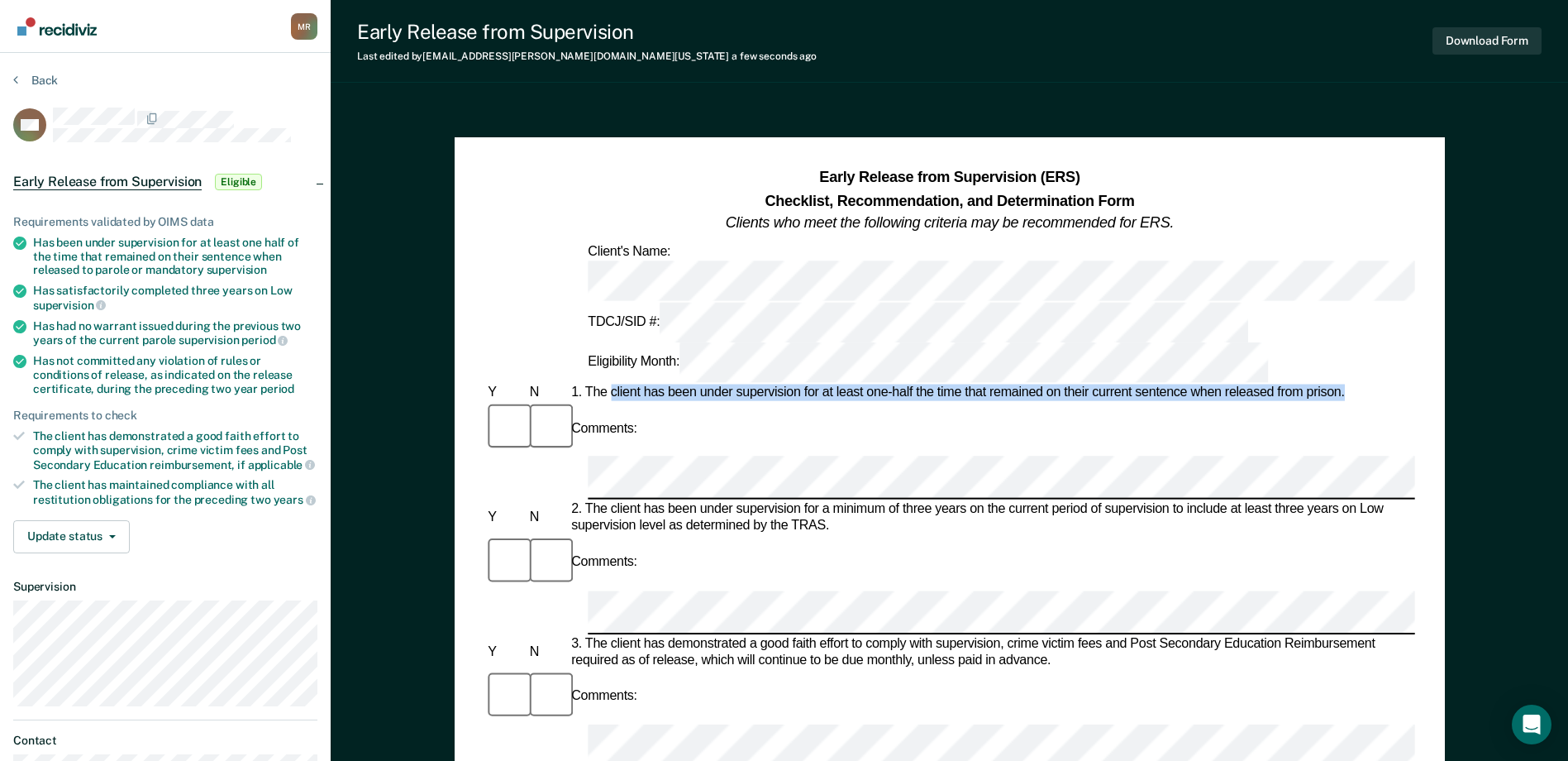
drag, startPoint x: 609, startPoint y: 296, endPoint x: 1347, endPoint y: 298, distance: 738.0
click at [1347, 384] on div "1. The client has been under supervision for at least one-half the time that re…" at bounding box center [991, 392] width 847 height 17
drag, startPoint x: 1347, startPoint y: 298, endPoint x: 1300, endPoint y: 296, distance: 47.0
copy div "client has been under supervision for at least one-half the time that remained …"
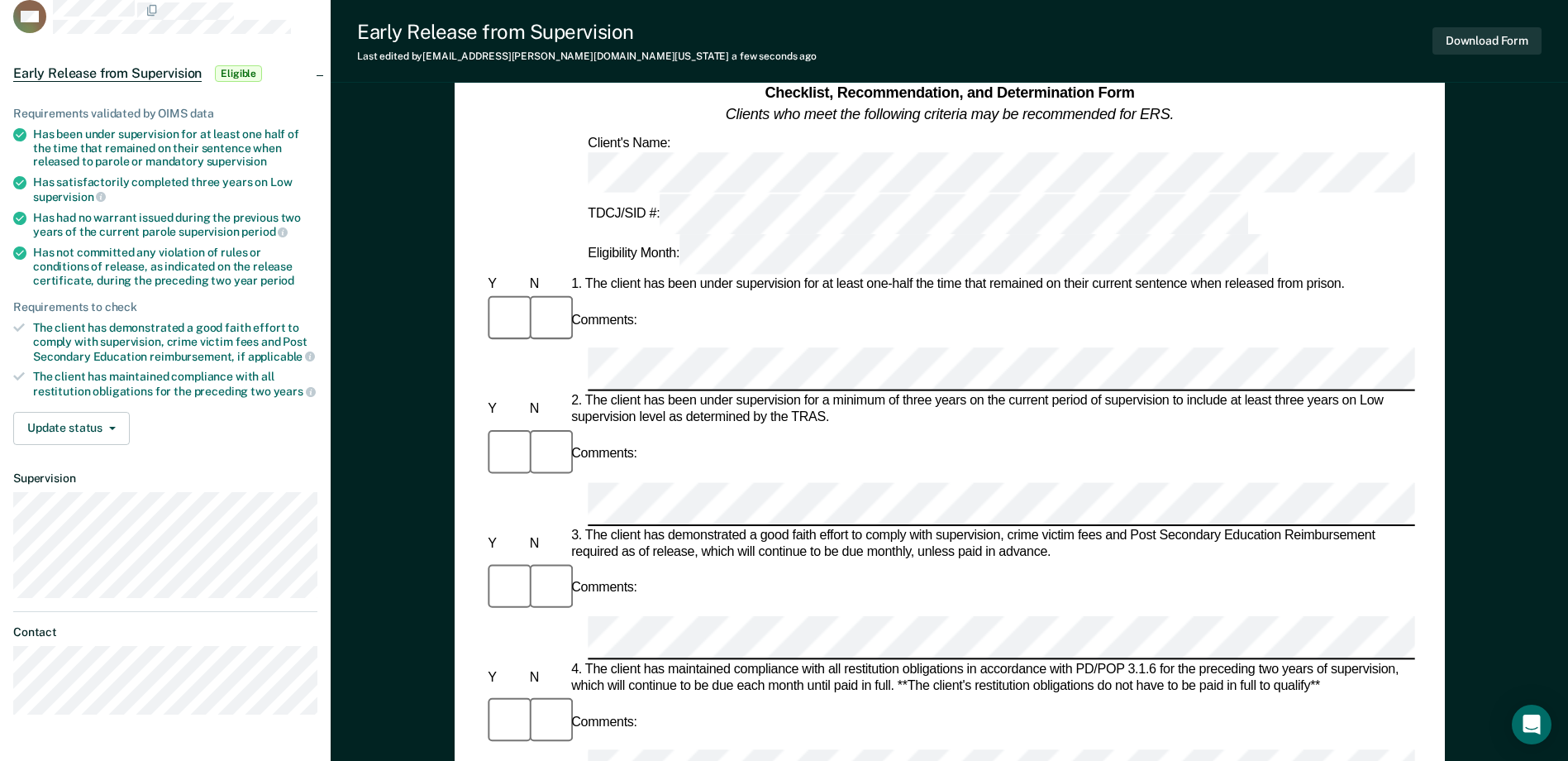
scroll to position [165, 0]
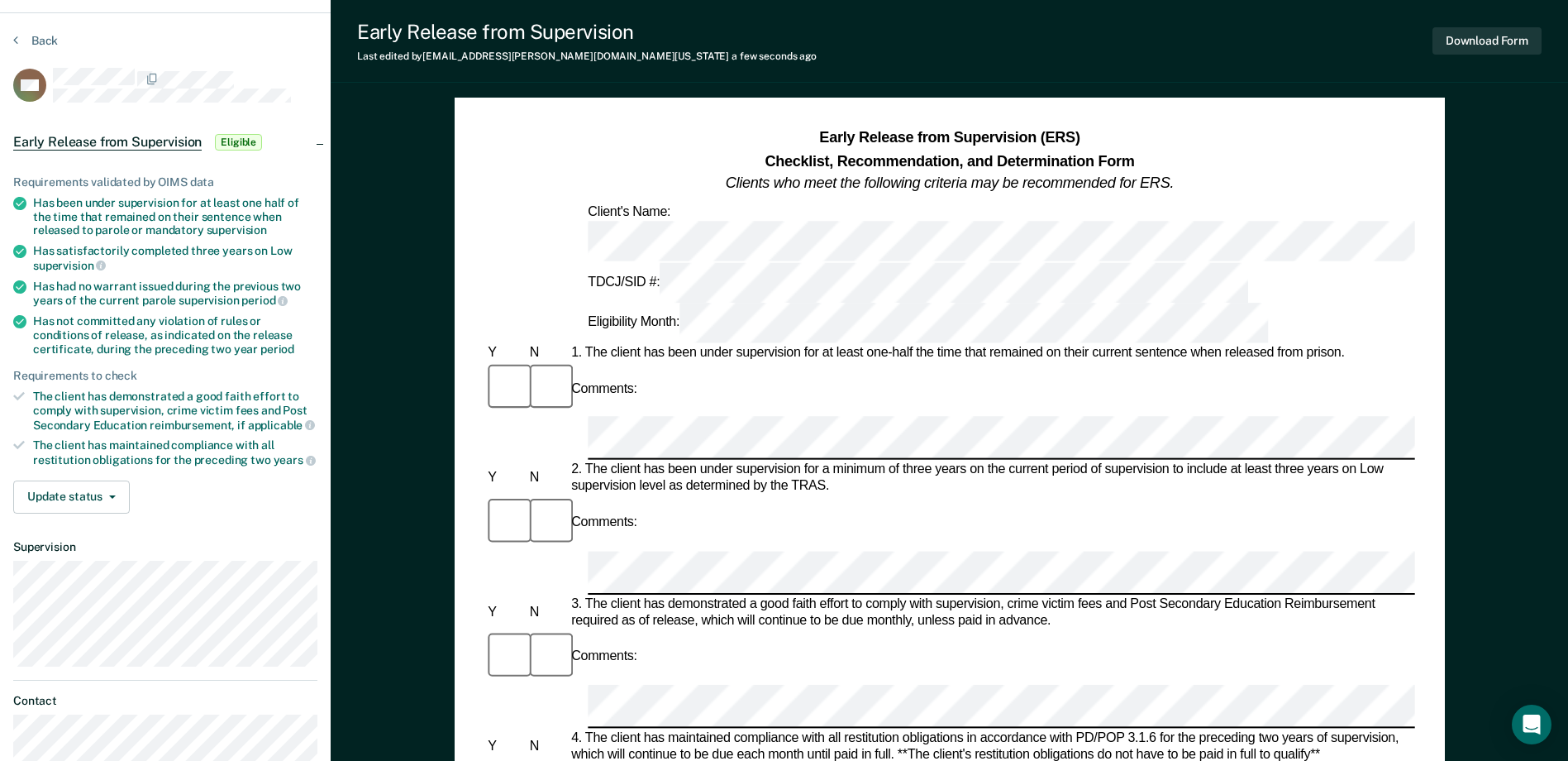
scroll to position [0, 0]
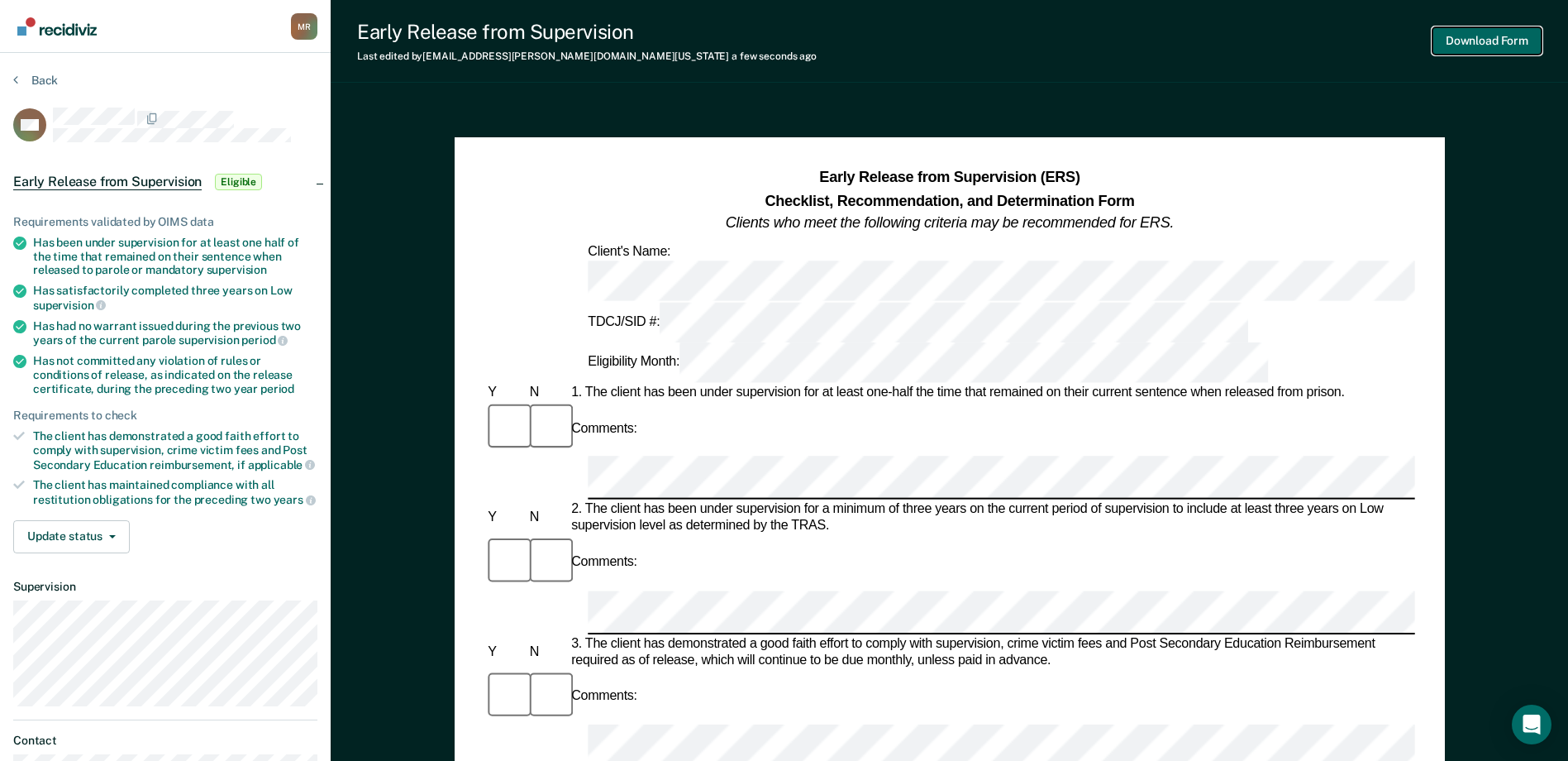
click at [1464, 41] on button "Download Form" at bounding box center [1487, 40] width 109 height 27
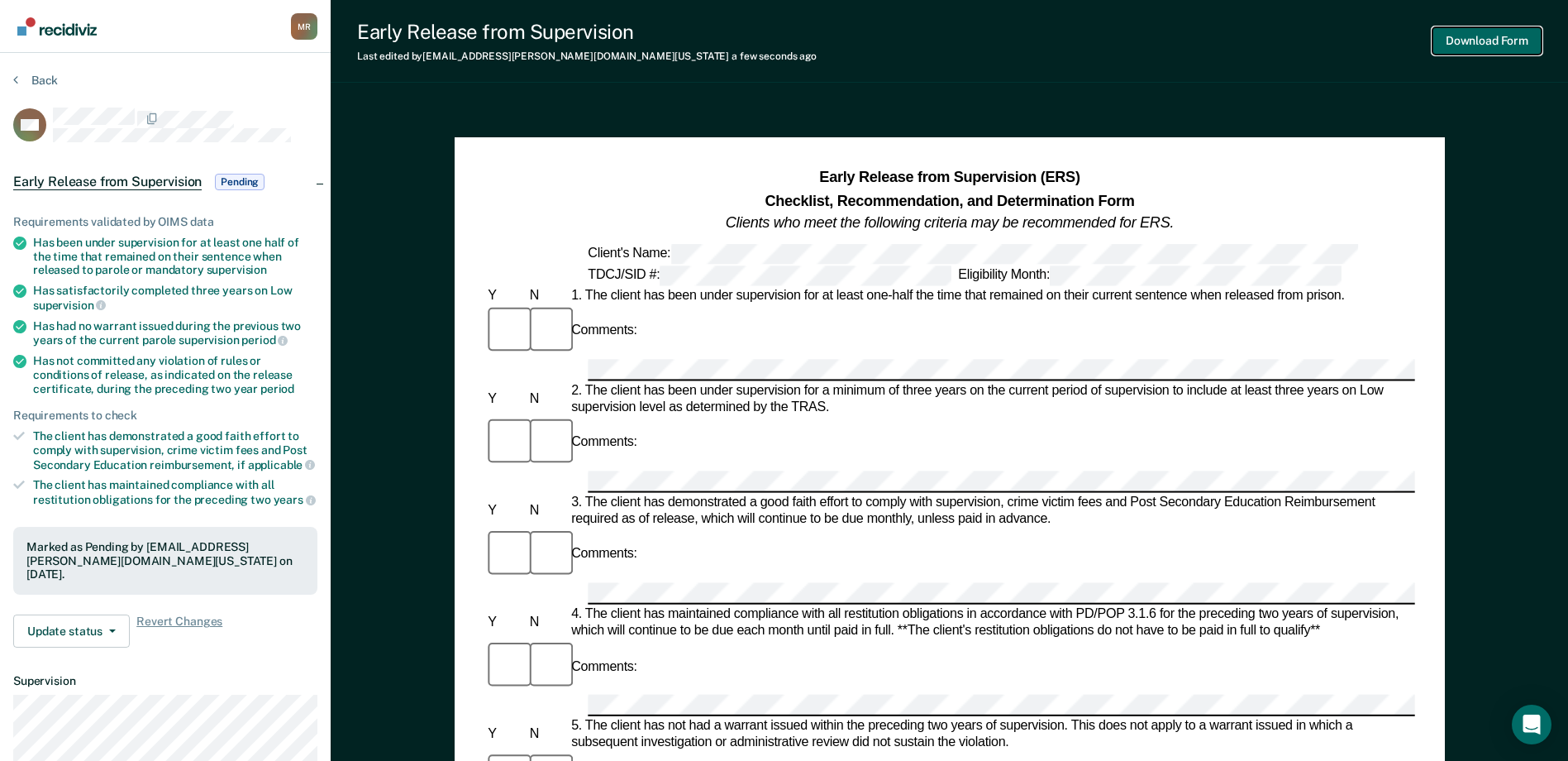
click at [1475, 34] on button "Download Form" at bounding box center [1487, 40] width 109 height 27
click at [15, 71] on section "Back WH Early Release from Supervision Pending Requirements validated by OIMS d…" at bounding box center [165, 501] width 331 height 898
click at [18, 77] on icon at bounding box center [16, 79] width 5 height 13
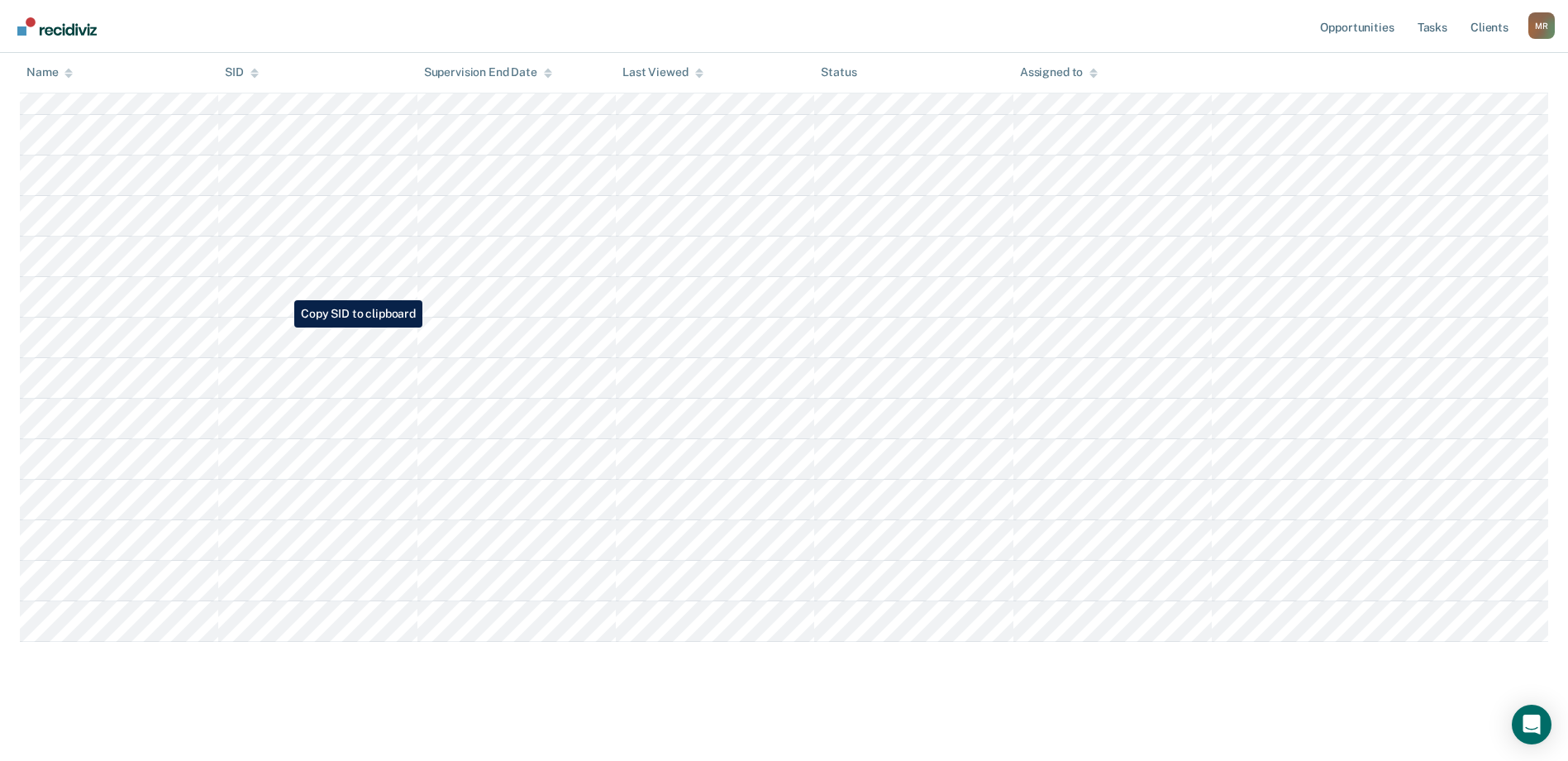
scroll to position [135, 0]
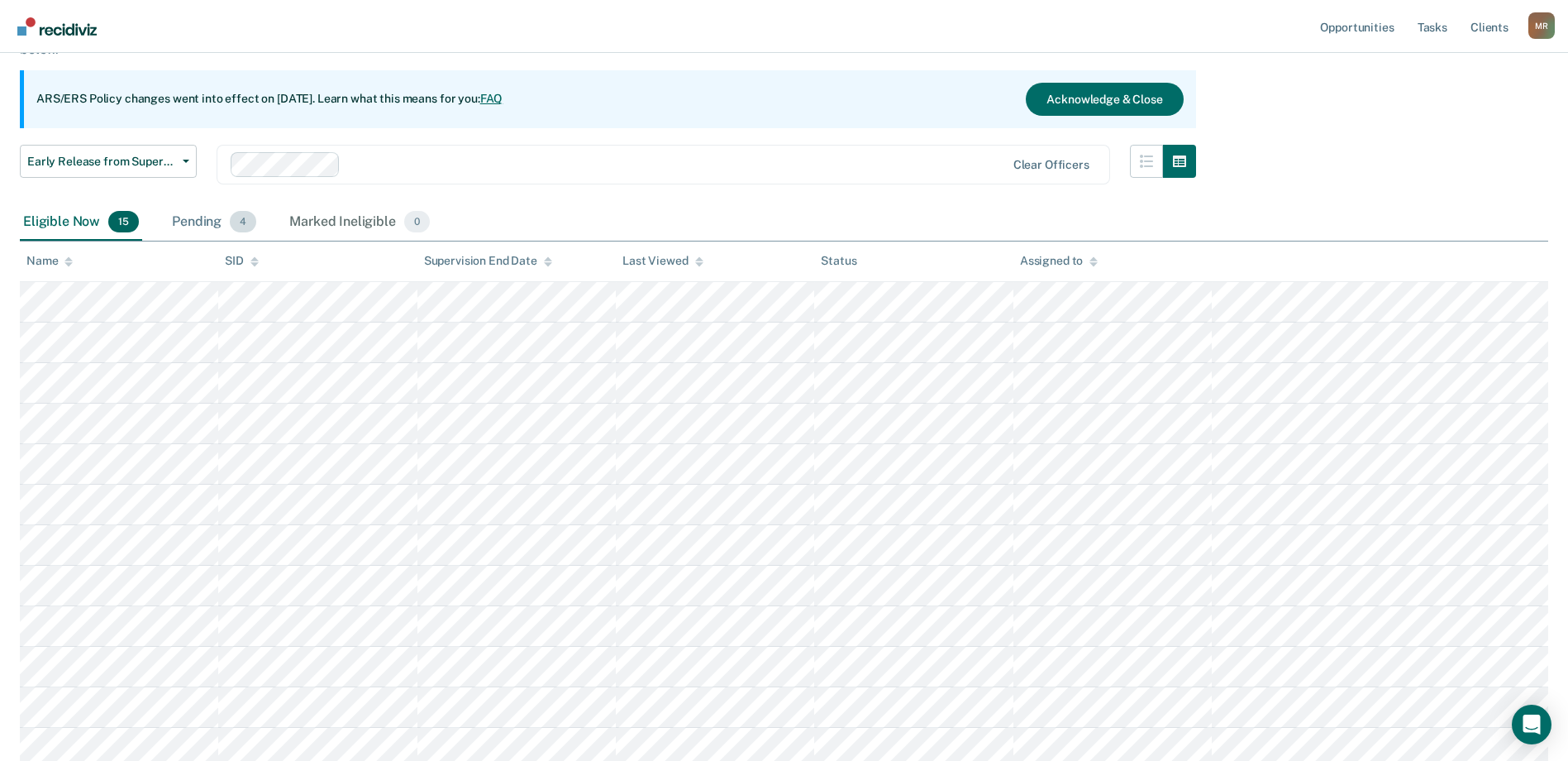
click at [194, 223] on div "Pending 4" at bounding box center [214, 222] width 91 height 36
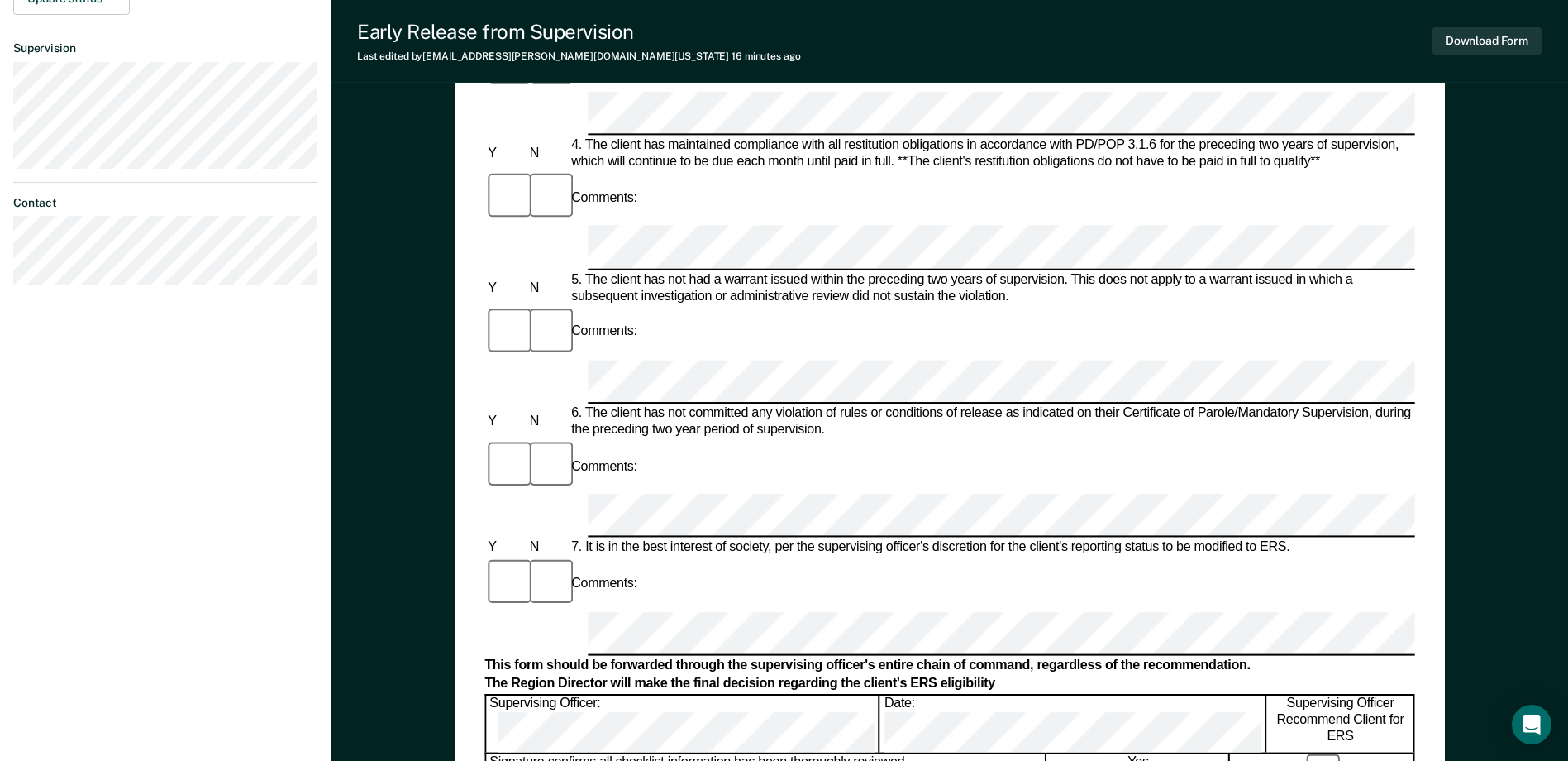
scroll to position [662, 0]
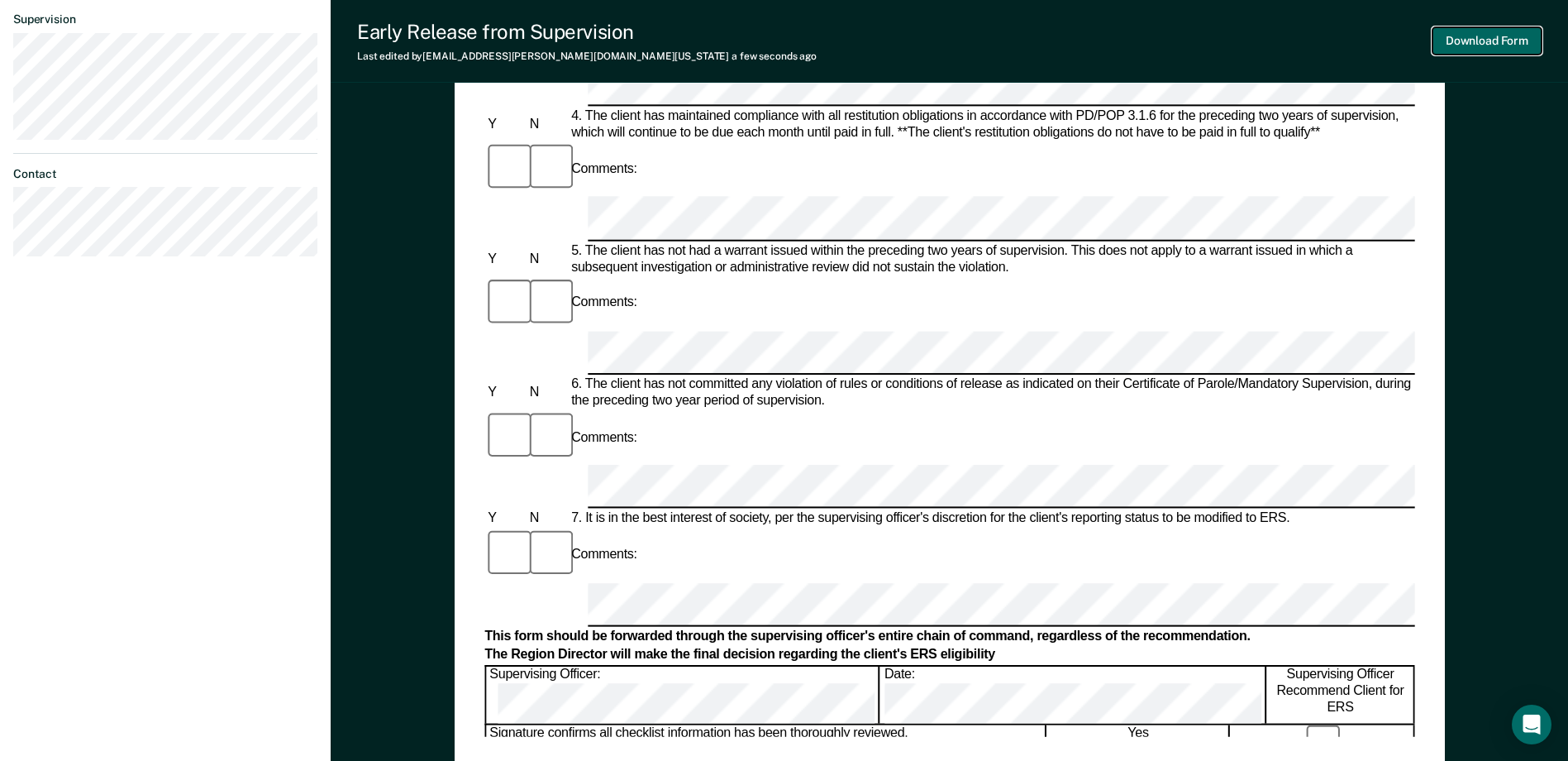
click at [1459, 37] on button "Download Form" at bounding box center [1487, 40] width 109 height 27
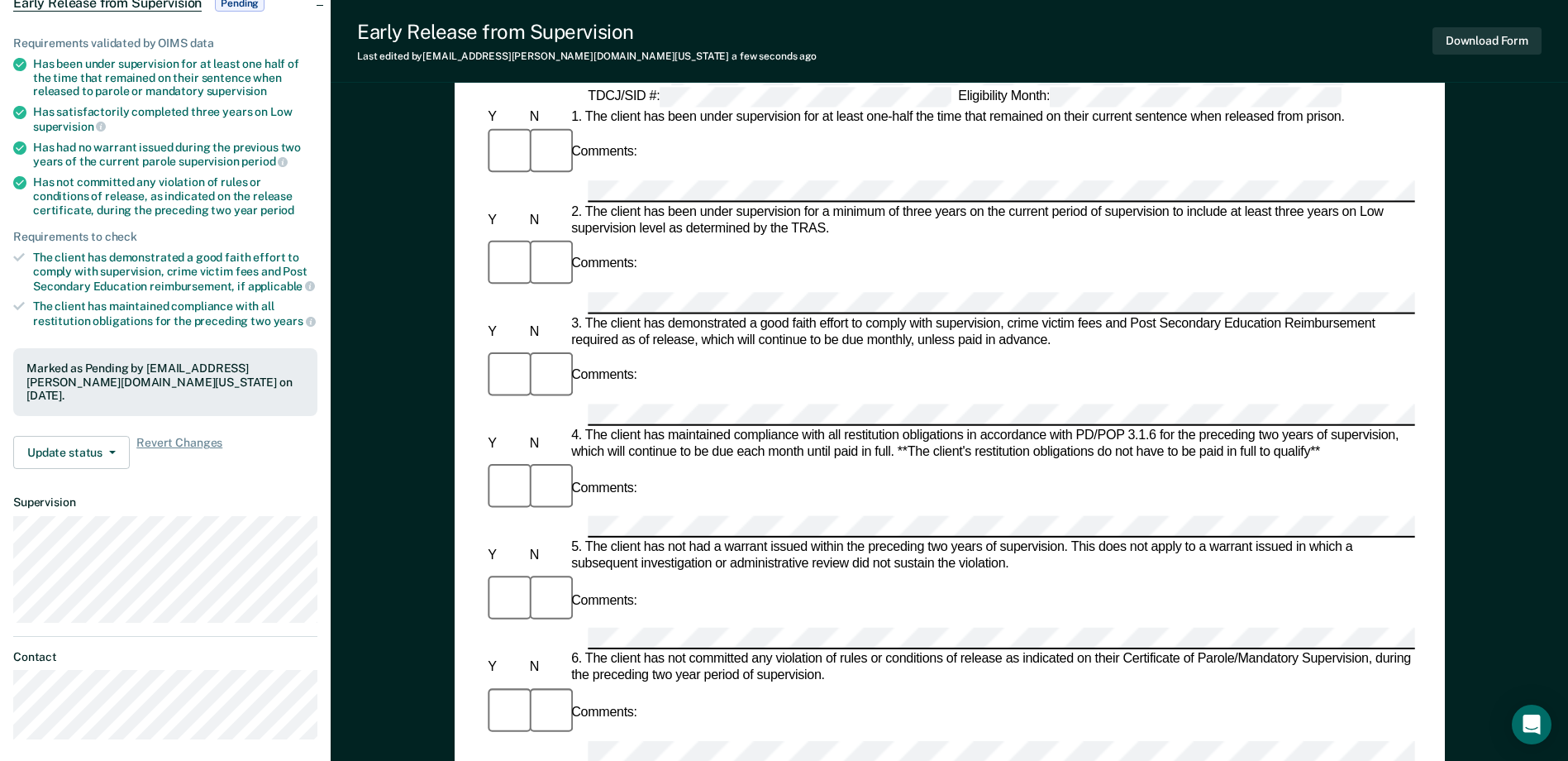
scroll to position [0, 0]
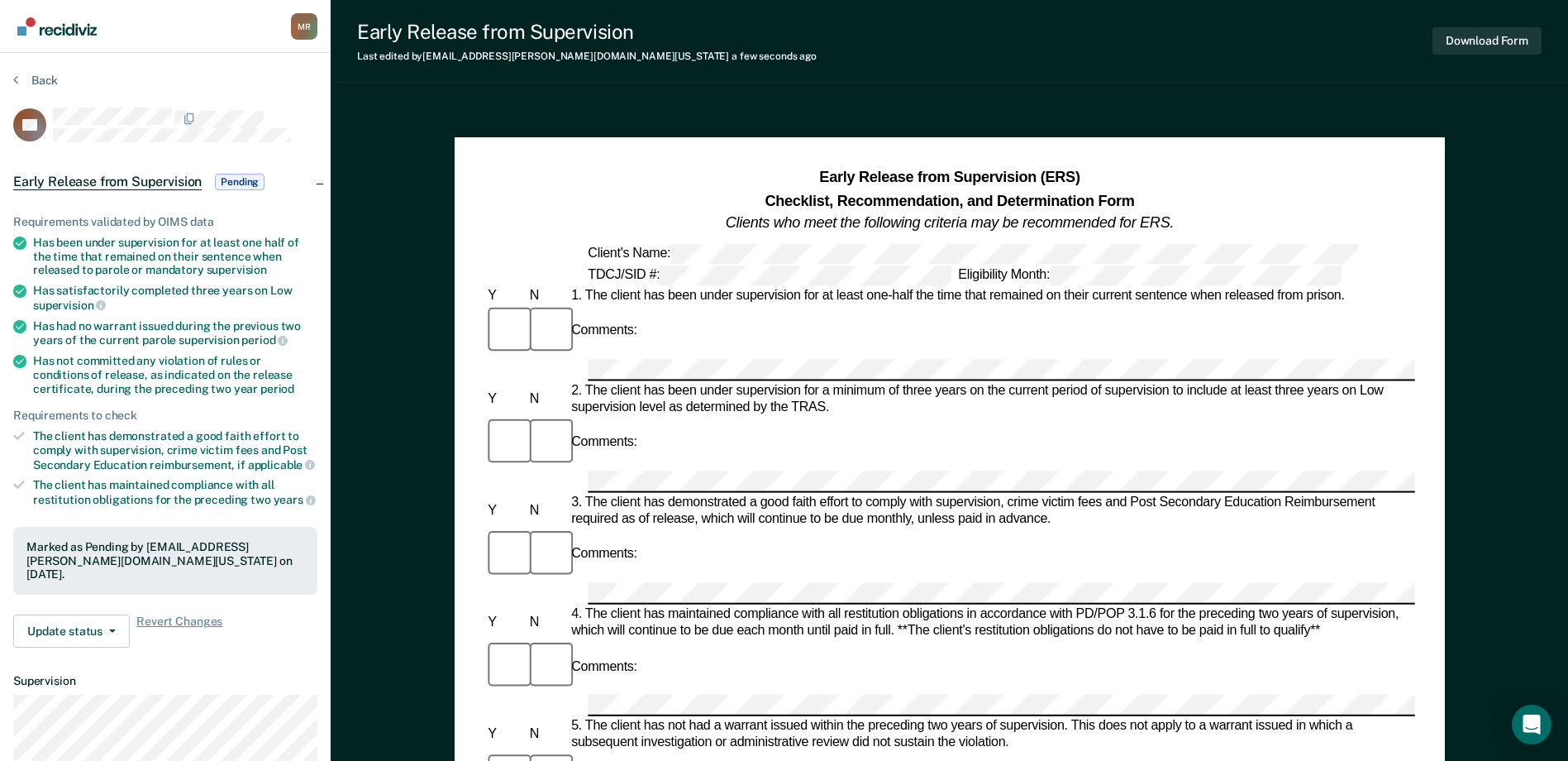
click at [20, 71] on section "Back TC Early Release from Supervision Pending Requirements validated by OIMS d…" at bounding box center [165, 501] width 331 height 898
click at [18, 81] on icon at bounding box center [16, 79] width 5 height 13
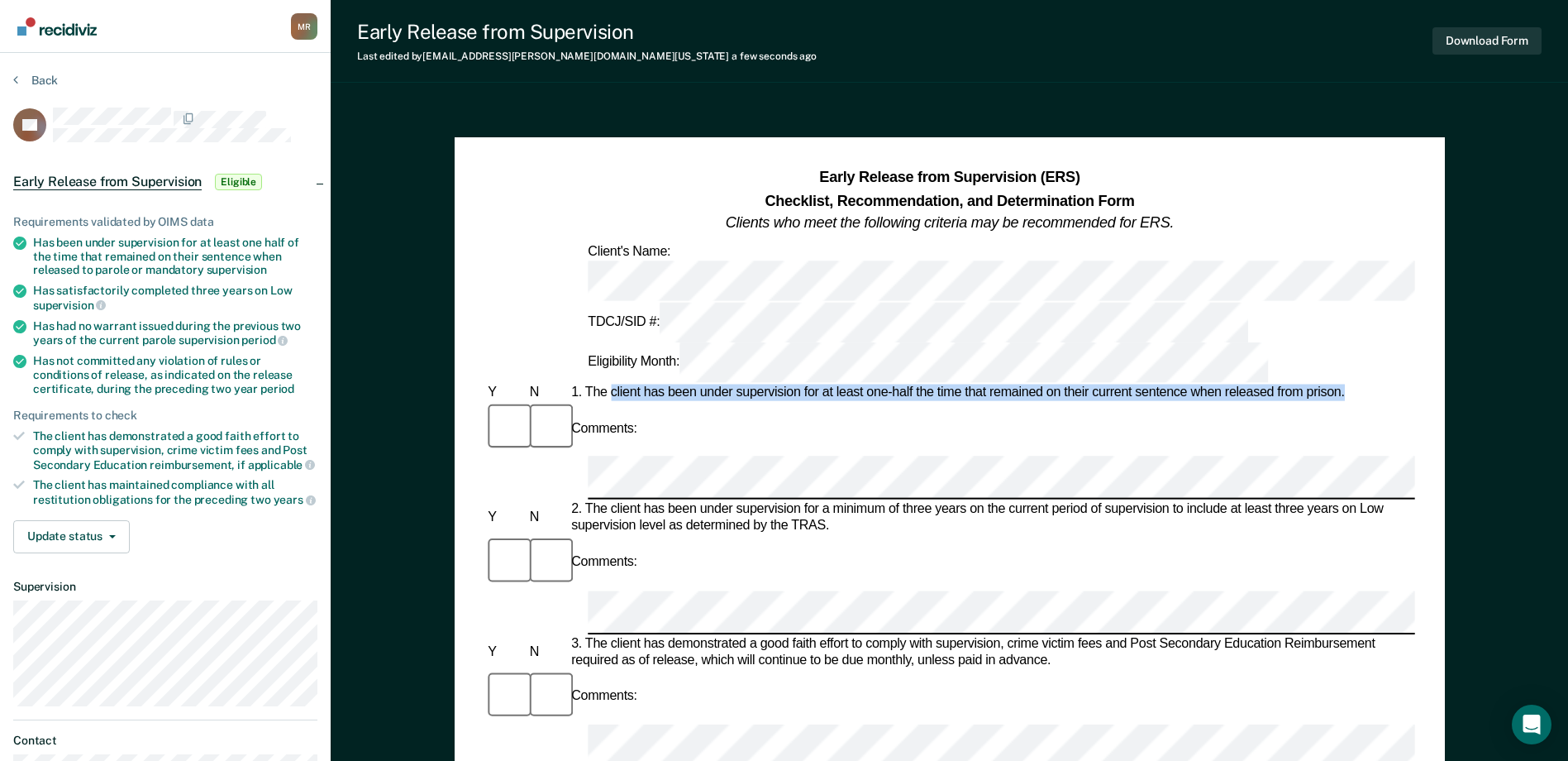
drag, startPoint x: 609, startPoint y: 296, endPoint x: 1343, endPoint y: 296, distance: 734.0
click at [1343, 384] on div "1. The client has been under supervision for at least one-half the time that re…" at bounding box center [991, 392] width 847 height 17
drag, startPoint x: 1343, startPoint y: 296, endPoint x: 1307, endPoint y: 296, distance: 36.0
copy div "client has been under supervision for at least one-half the time that remained …"
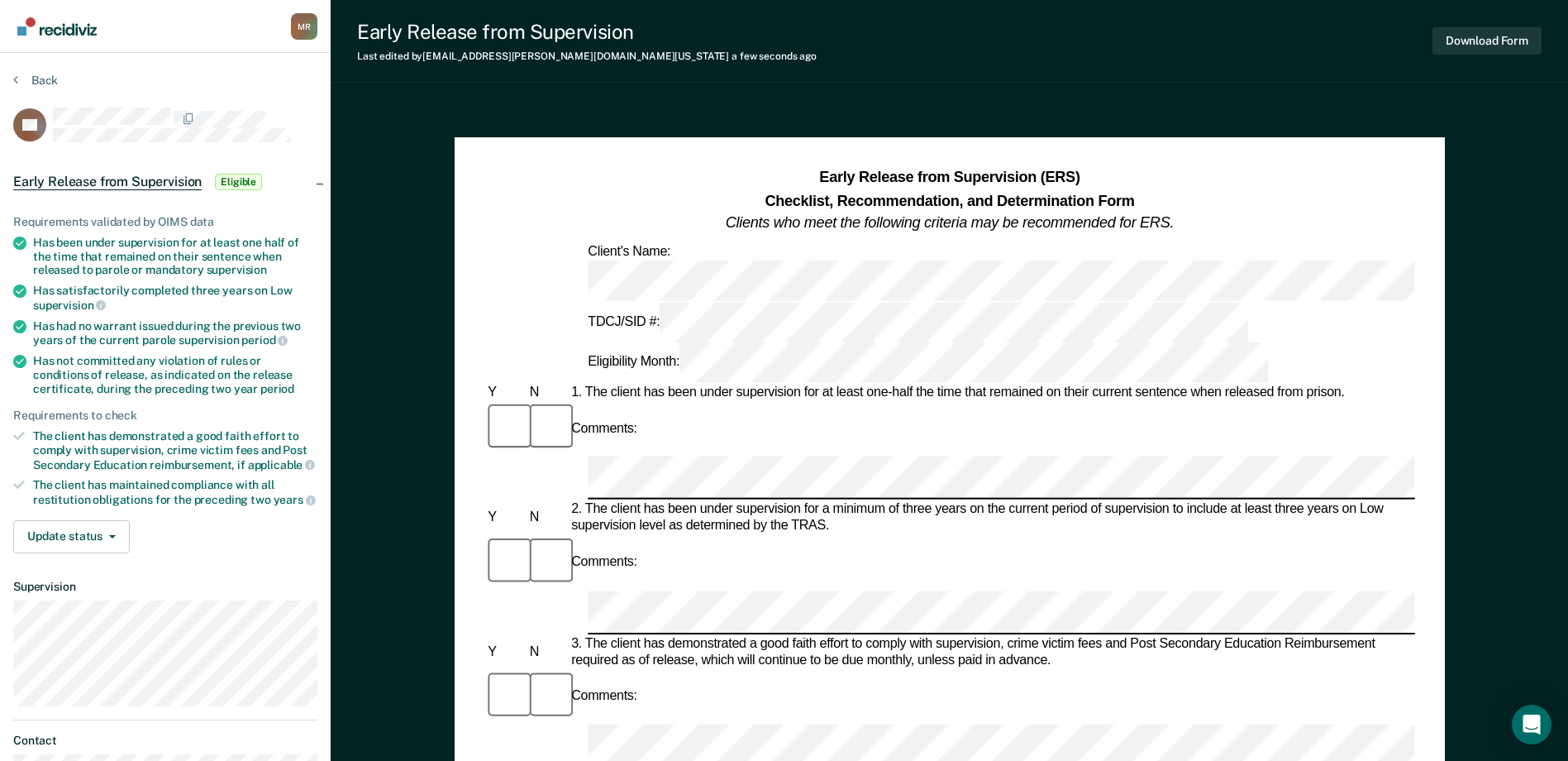
click at [683, 669] on div "Comments:" at bounding box center [949, 719] width 930 height 101
click at [695, 669] on div "Comments:" at bounding box center [949, 719] width 930 height 101
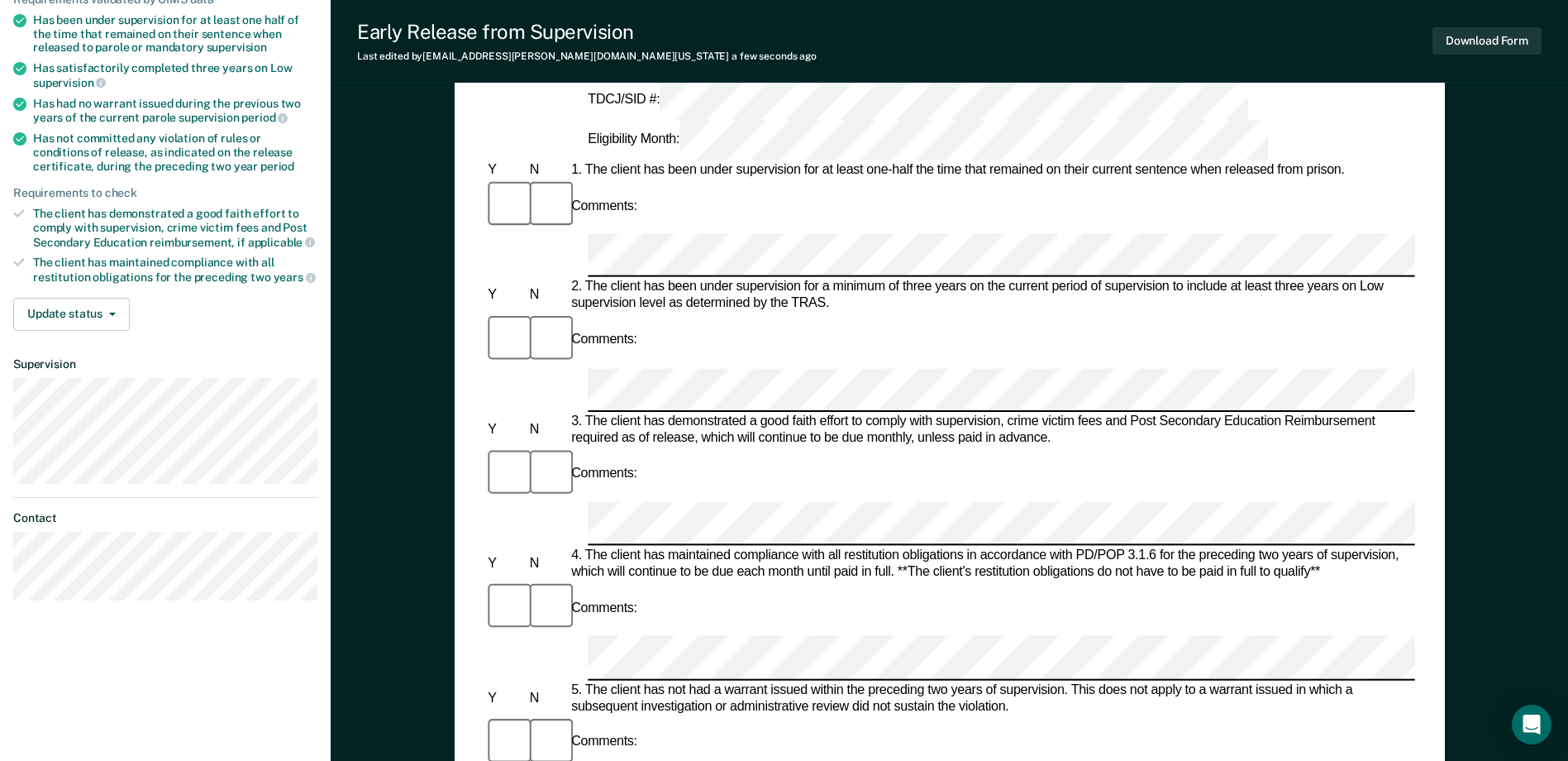
scroll to position [248, 0]
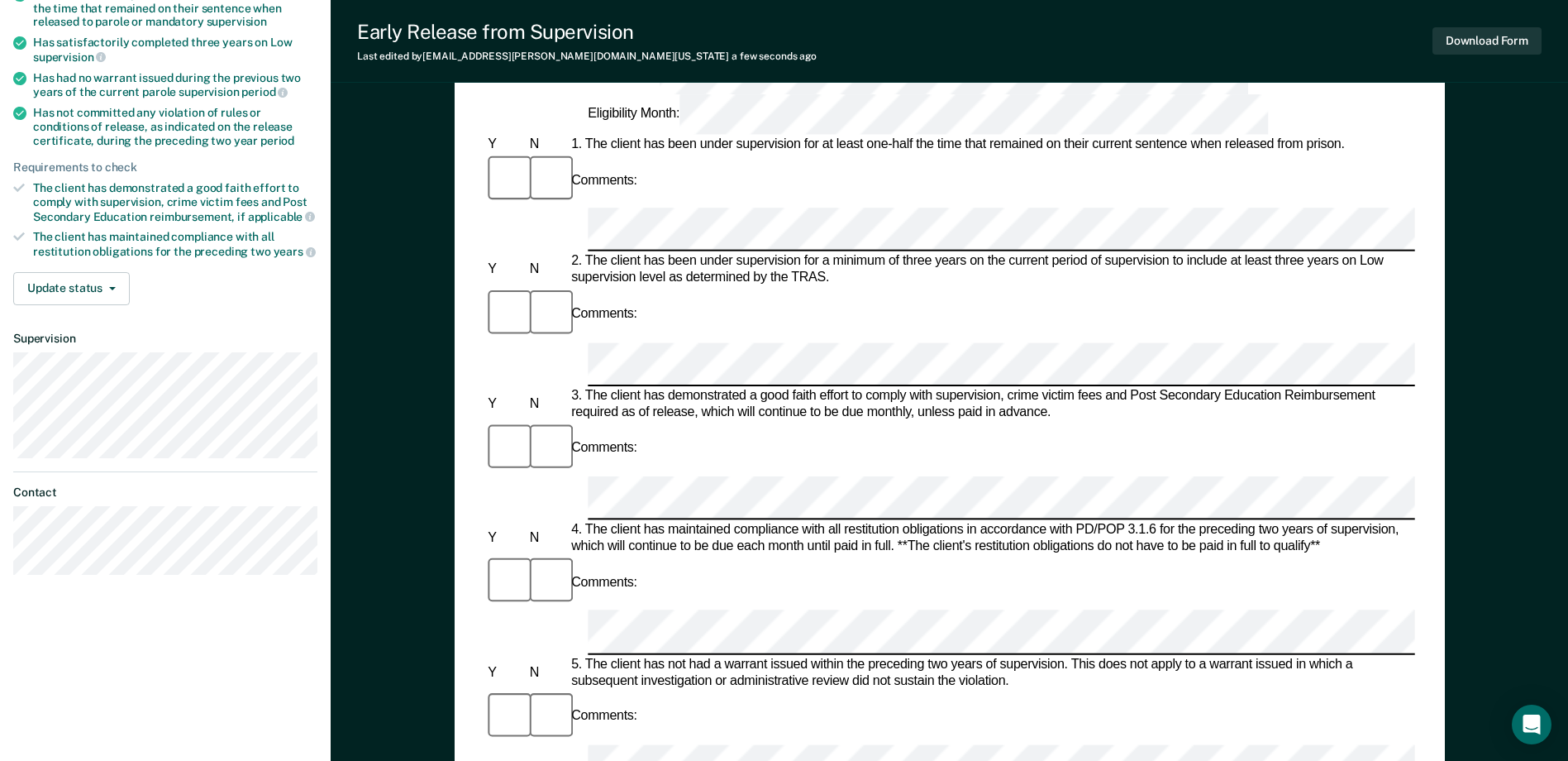
drag, startPoint x: 821, startPoint y: 463, endPoint x: 611, endPoint y: 469, distance: 210.1
drag, startPoint x: 611, startPoint y: 469, endPoint x: 626, endPoint y: 463, distance: 16.2
copy div "client has not committed any violation"
drag, startPoint x: 1374, startPoint y: 465, endPoint x: 1426, endPoint y: 487, distance: 56.5
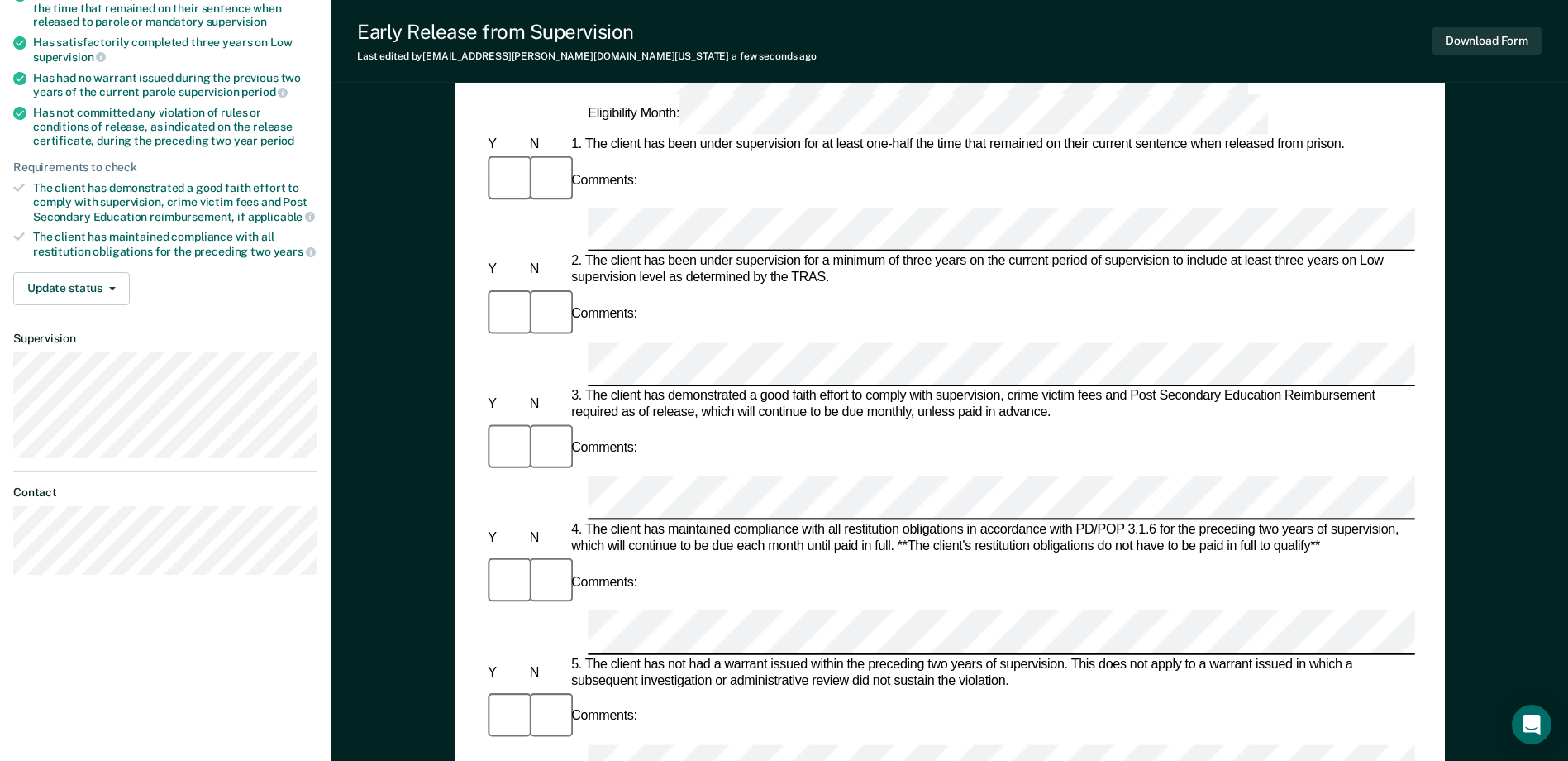
click at [1426, 487] on div "Early Release from Supervision (ERS) Checklist, Recommendation, and Determinati…" at bounding box center [950, 534] width 990 height 1291
copy div "during the preceding two year period of supervision."
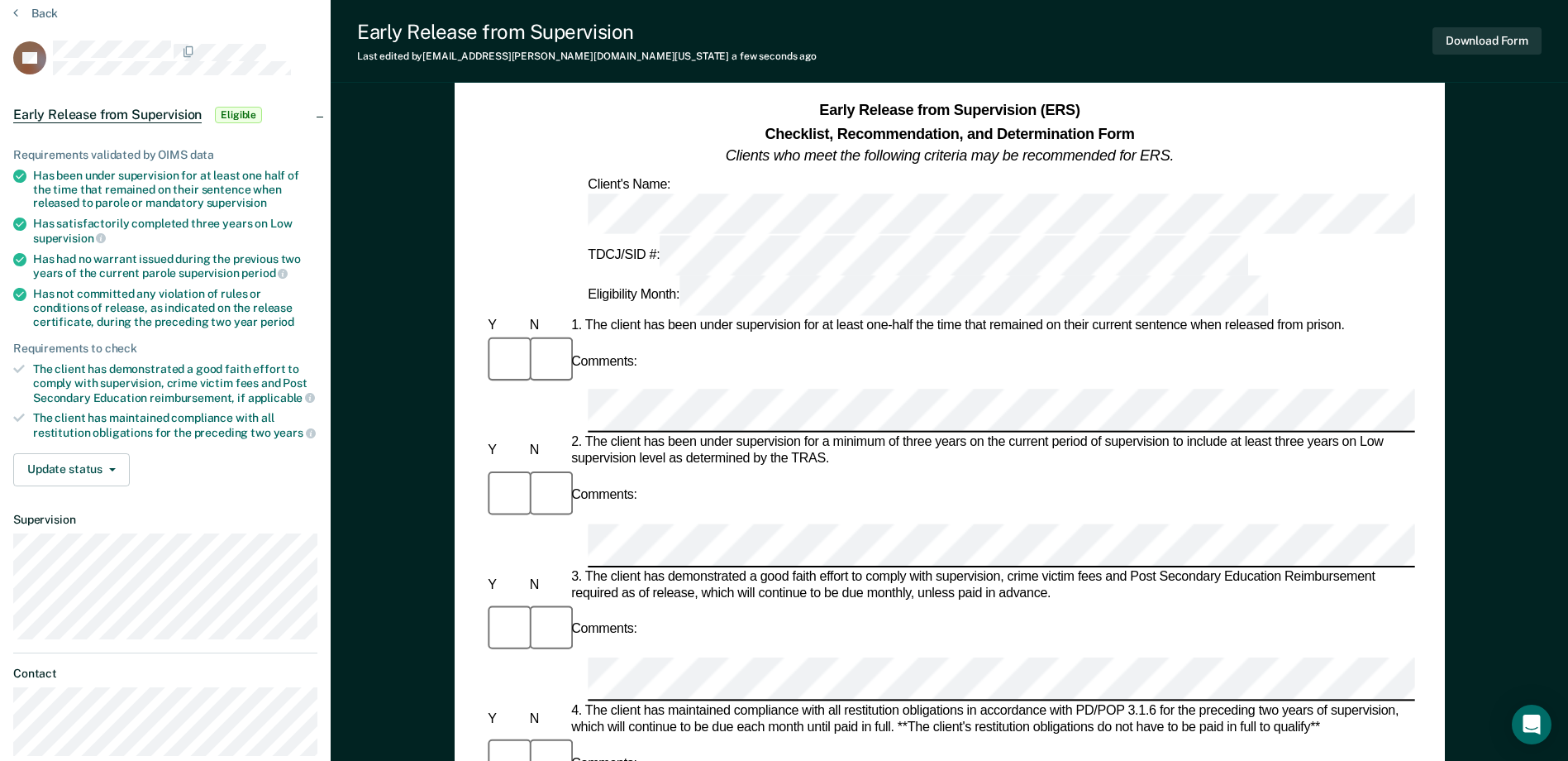
scroll to position [0, 0]
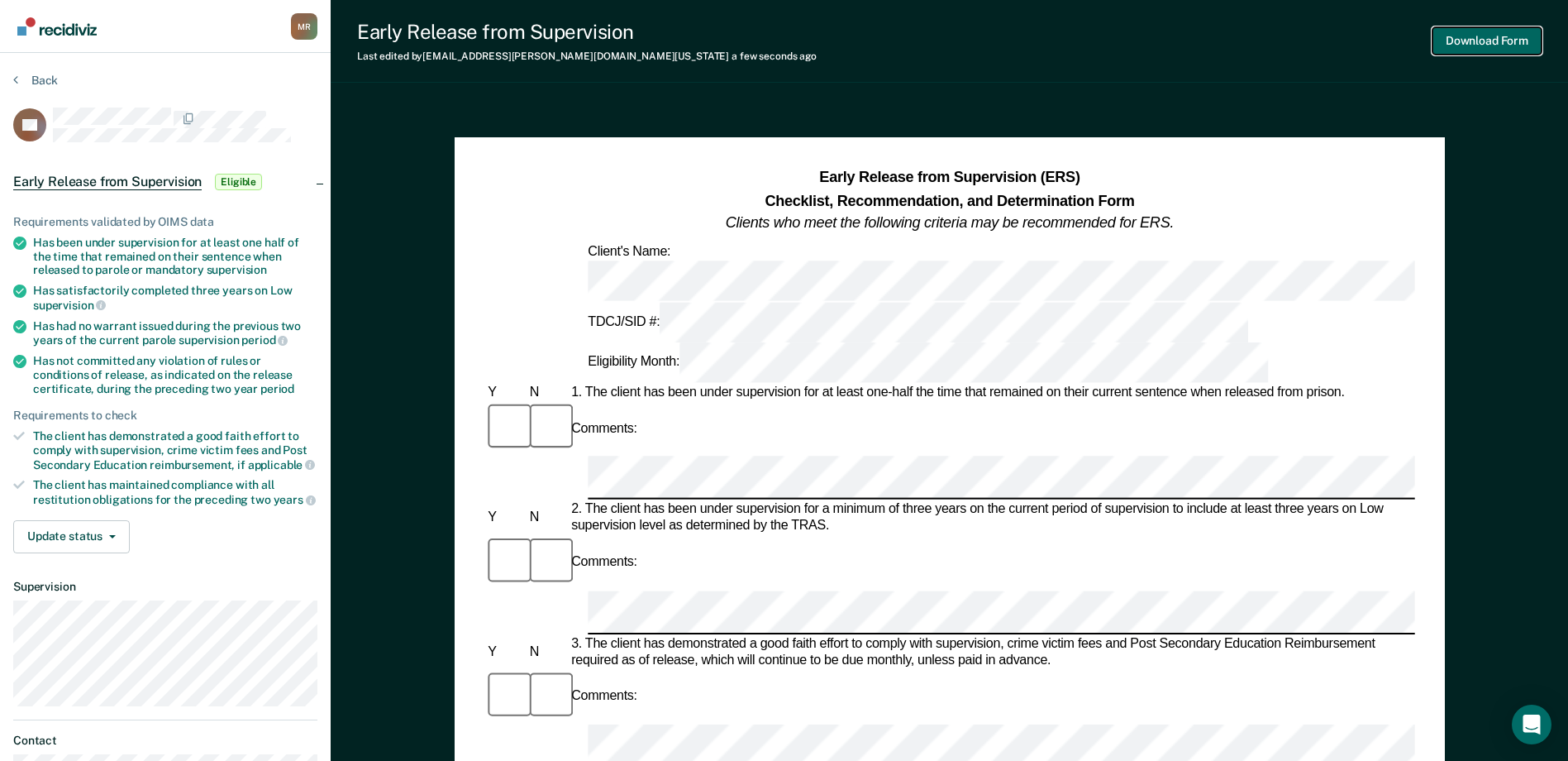
click at [1454, 46] on button "Download Form" at bounding box center [1487, 40] width 109 height 27
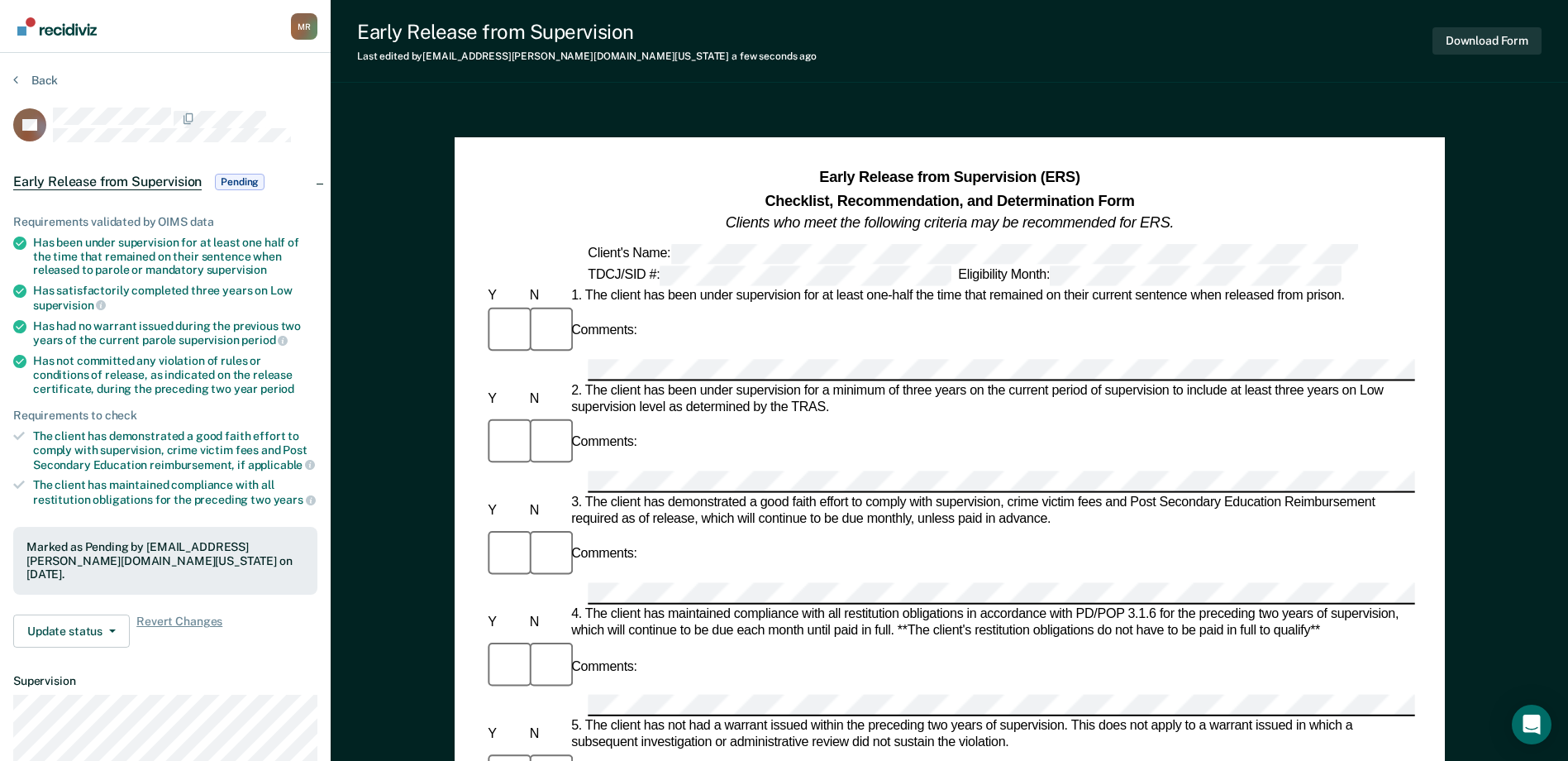
click at [12, 77] on section "Back DC Early Release from Supervision Pending Requirements validated by OIMS d…" at bounding box center [165, 501] width 331 height 898
click at [18, 85] on button "Back" at bounding box center [35, 80] width 45 height 15
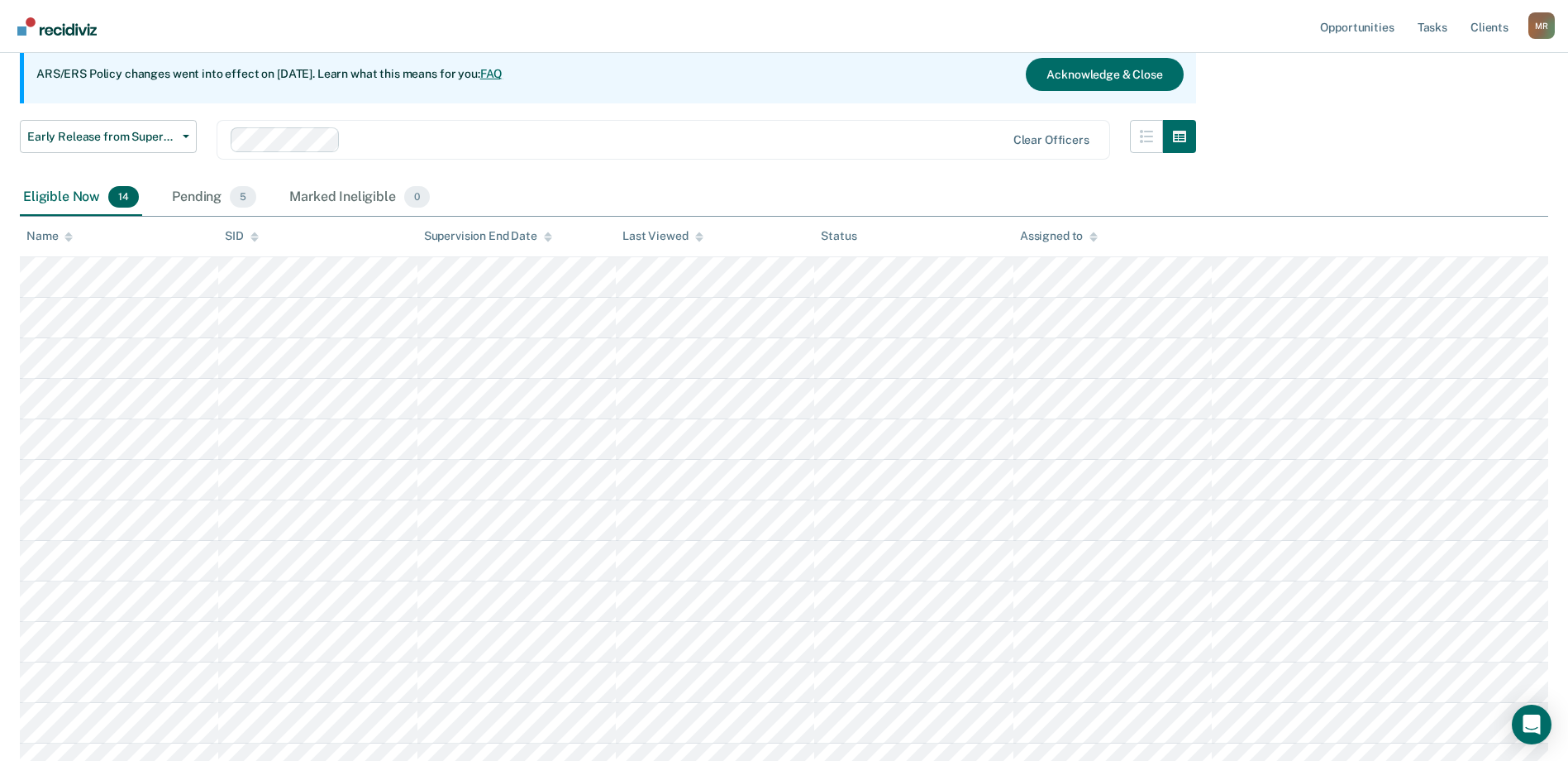
scroll to position [165, 0]
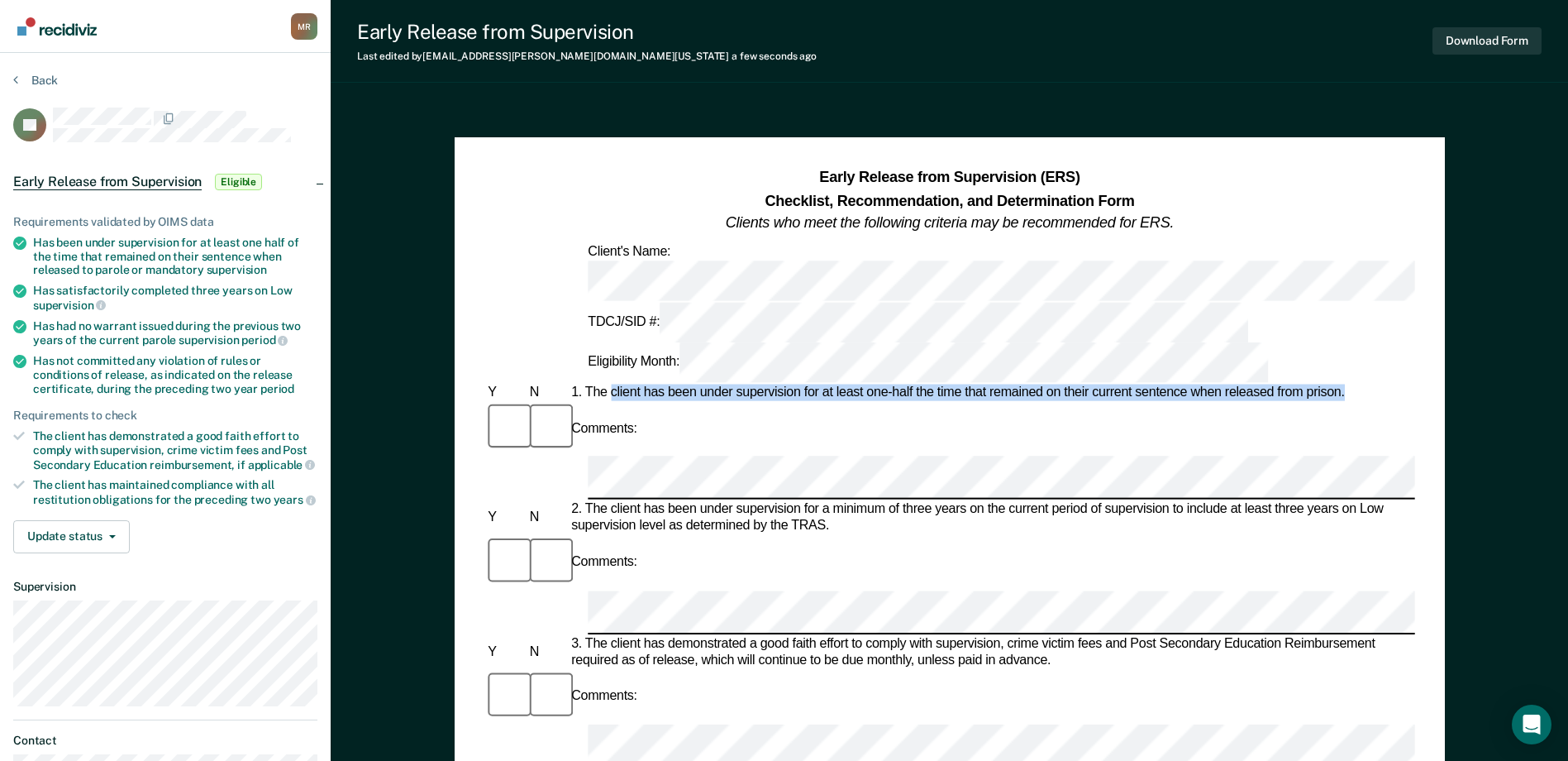
drag, startPoint x: 609, startPoint y: 294, endPoint x: 1348, endPoint y: 300, distance: 739.0
click at [1348, 384] on div "1. The client has been under supervision for at least one-half the time that re…" at bounding box center [991, 392] width 847 height 17
drag, startPoint x: 1348, startPoint y: 300, endPoint x: 1309, endPoint y: 296, distance: 39.2
copy div "client has been under supervision for at least one-half the time that remained …"
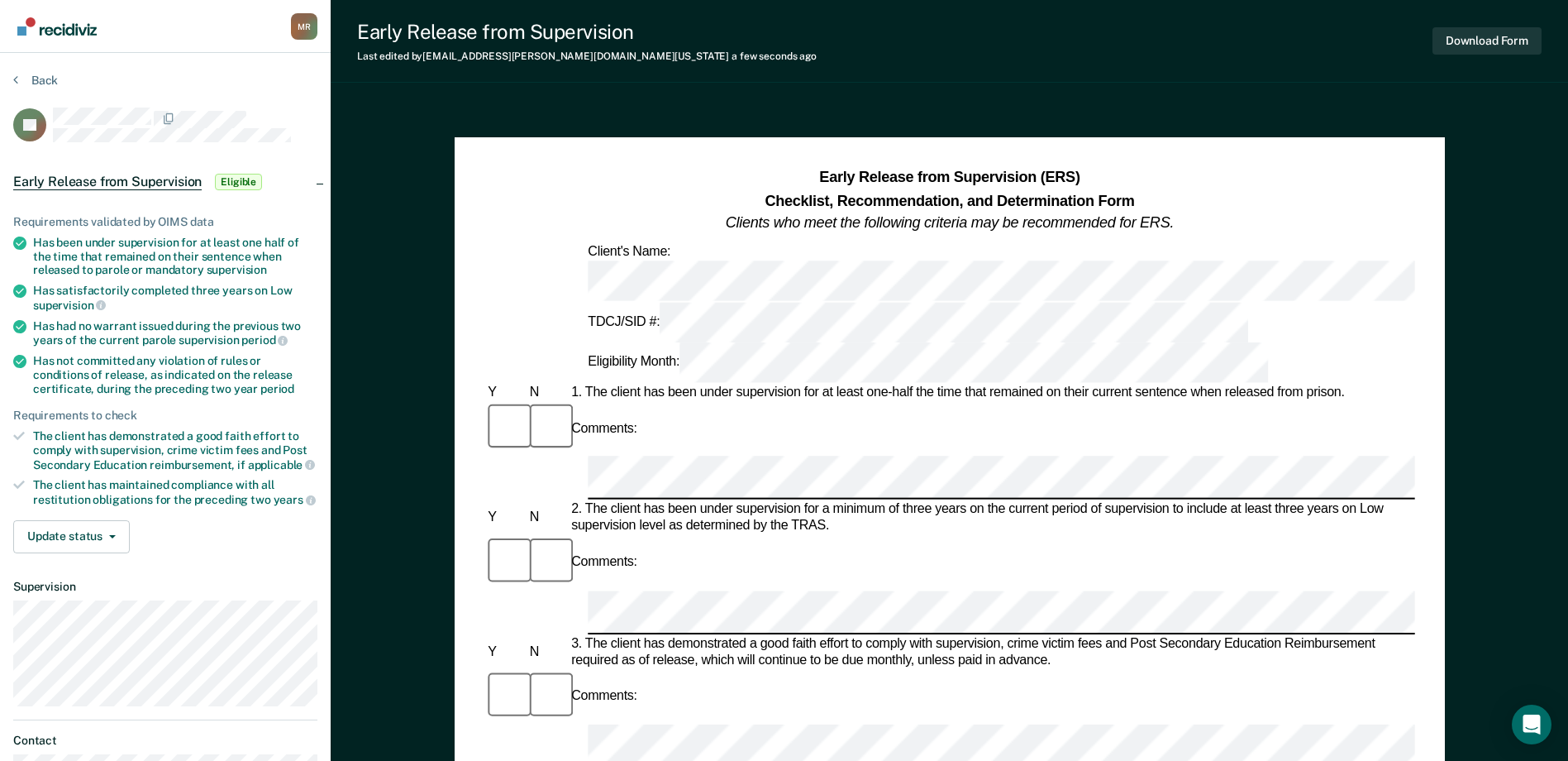
click at [740, 669] on div "Comments:" at bounding box center [949, 719] width 930 height 101
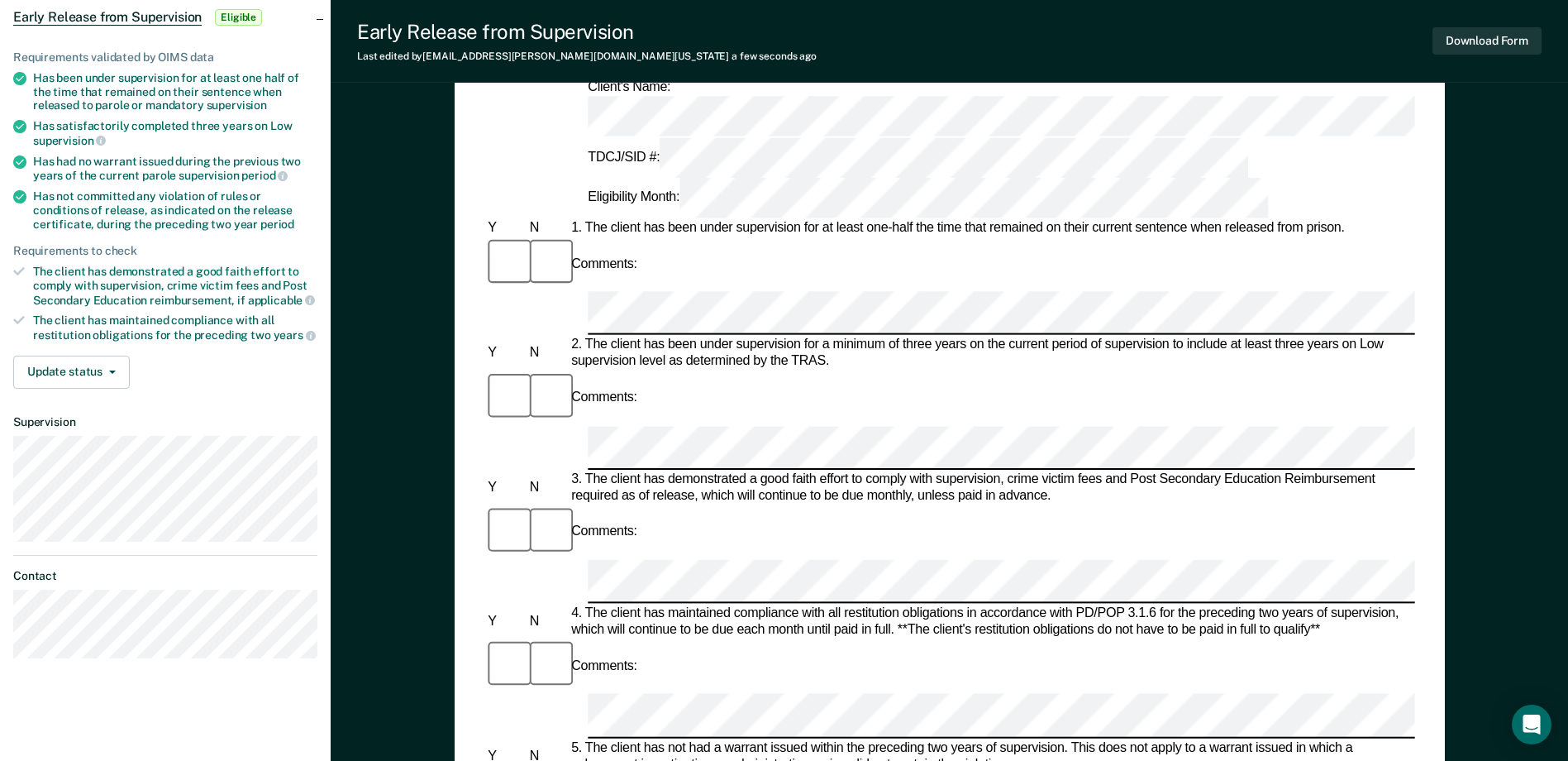
scroll to position [165, 0]
drag, startPoint x: 822, startPoint y: 547, endPoint x: 613, endPoint y: 546, distance: 209.0
drag, startPoint x: 613, startPoint y: 546, endPoint x: 626, endPoint y: 548, distance: 13.2
copy div "client has not committed any violation"
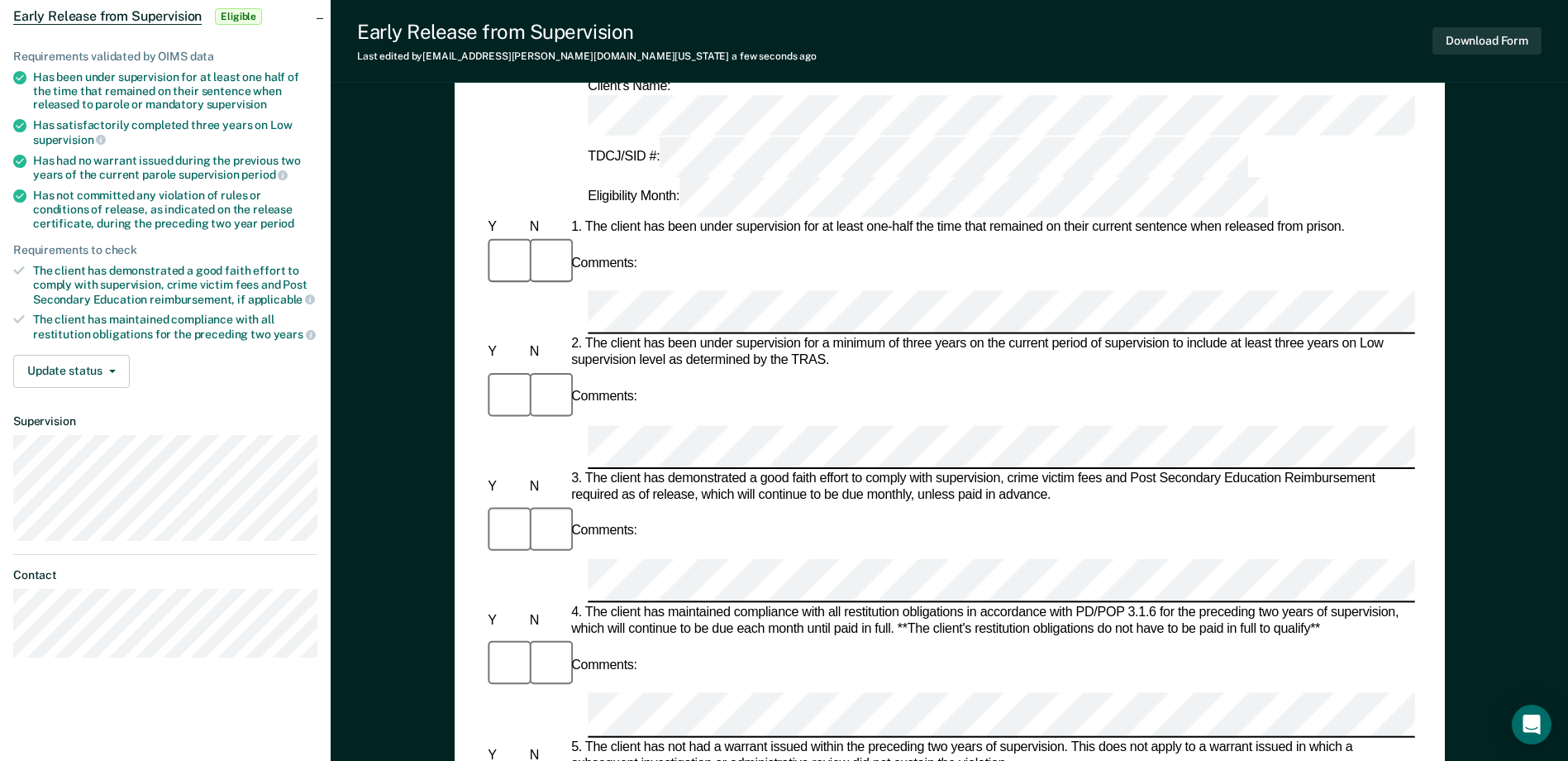
drag, startPoint x: 838, startPoint y: 562, endPoint x: 795, endPoint y: 565, distance: 43.1
drag, startPoint x: 795, startPoint y: 565, endPoint x: 844, endPoint y: 560, distance: 49.3
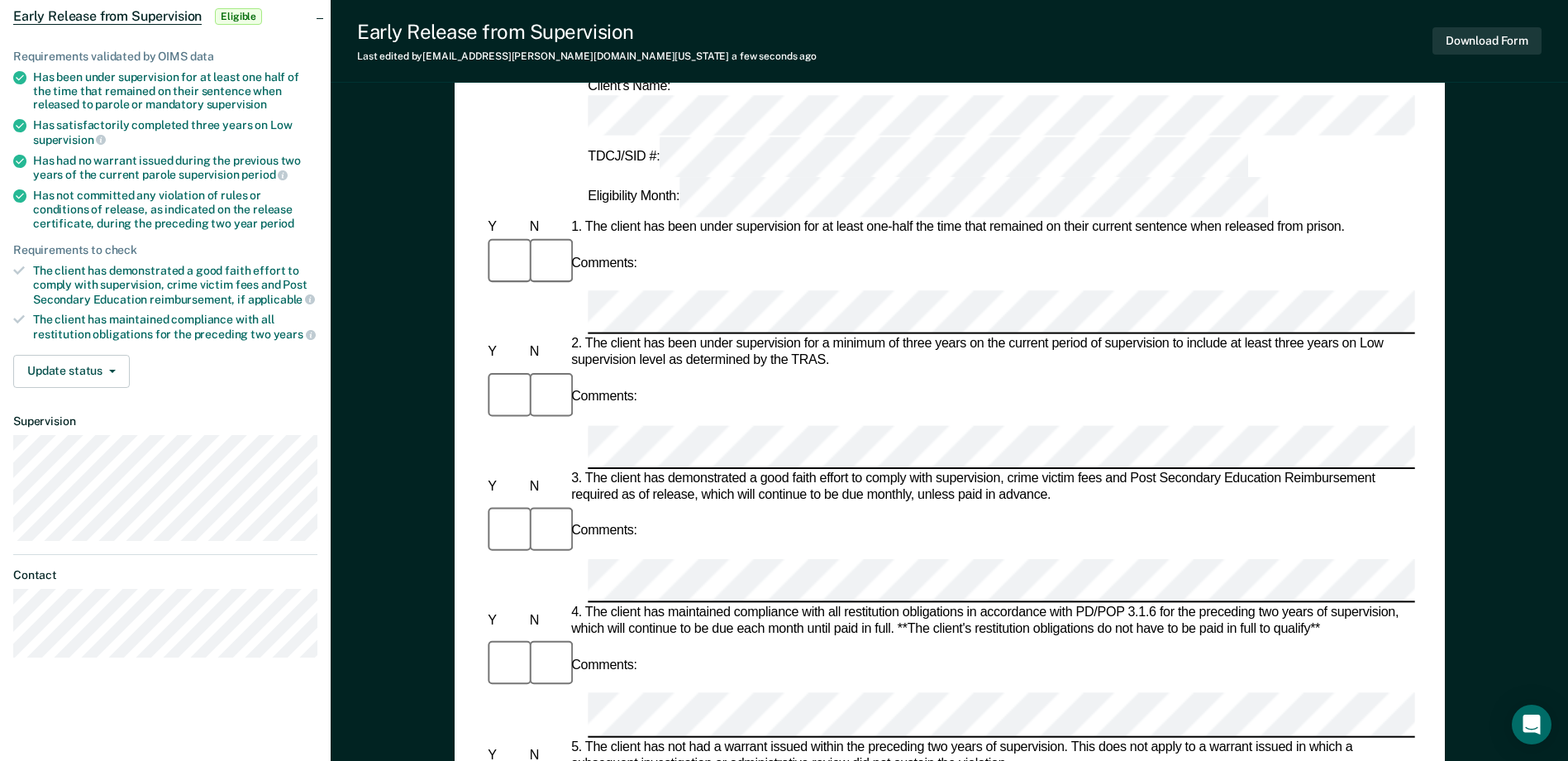
drag, startPoint x: 845, startPoint y: 561, endPoint x: 1377, endPoint y: 545, distance: 532.2
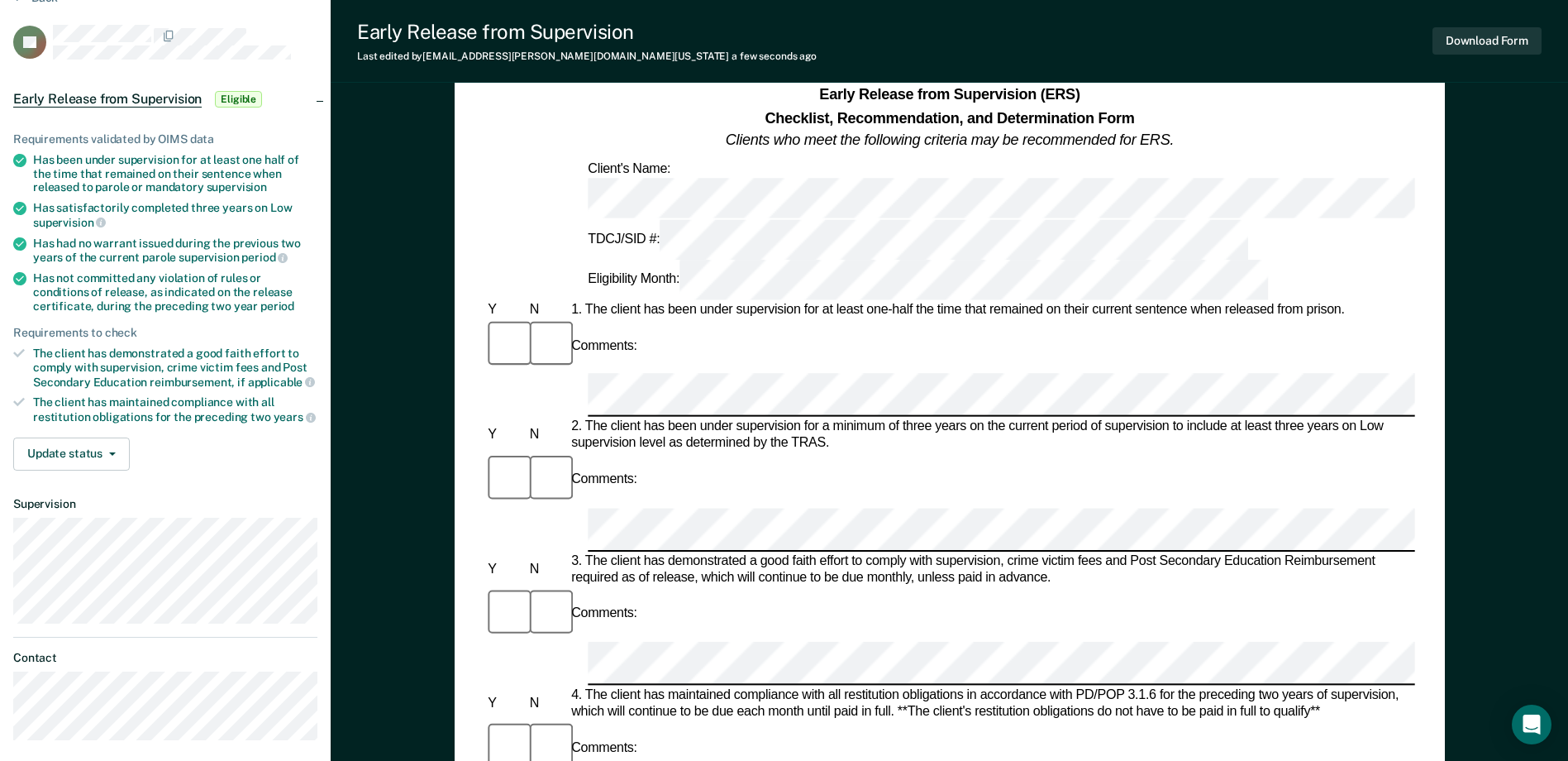
scroll to position [0, 0]
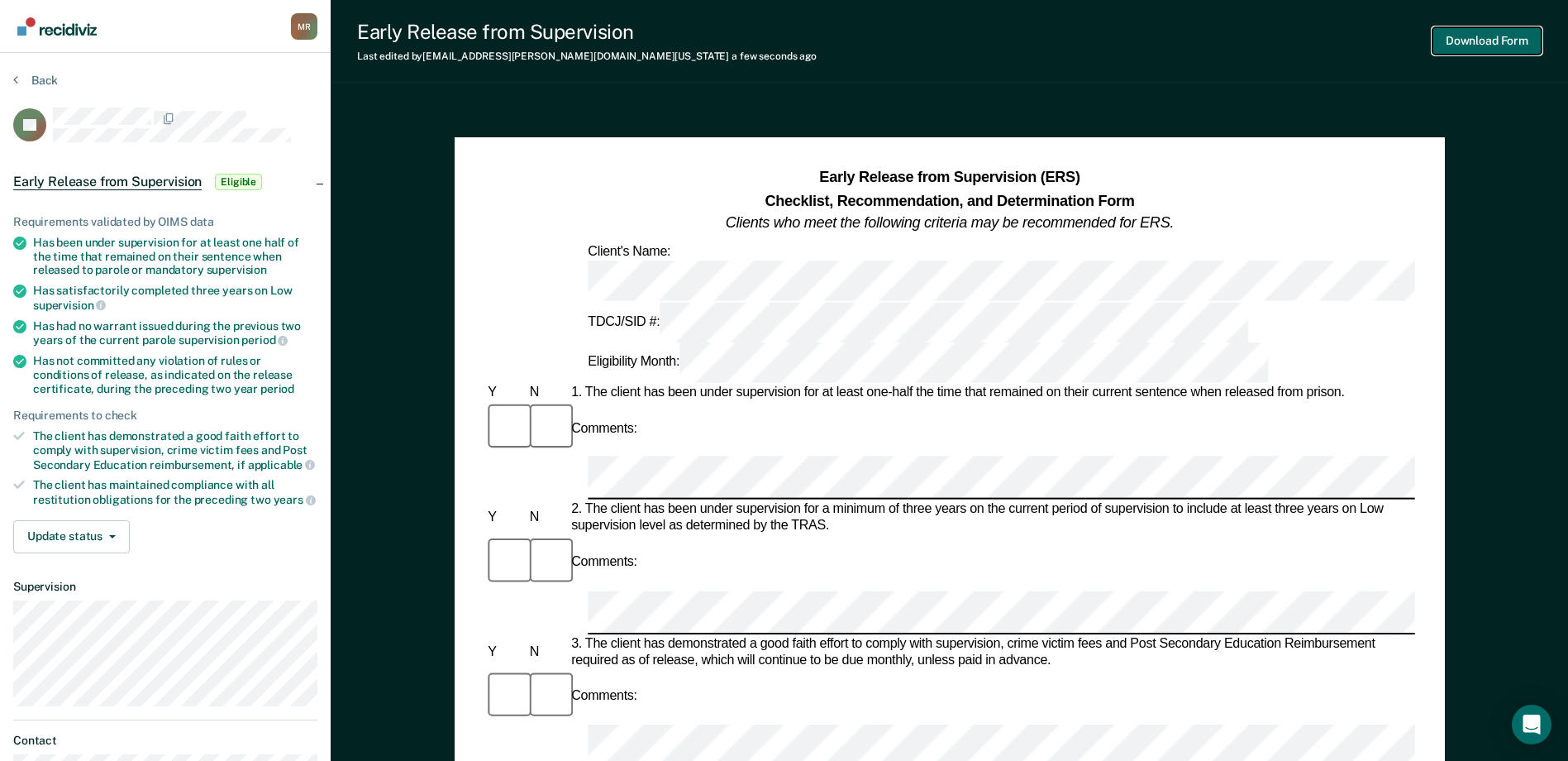
click at [1477, 45] on button "Download Form" at bounding box center [1487, 40] width 109 height 27
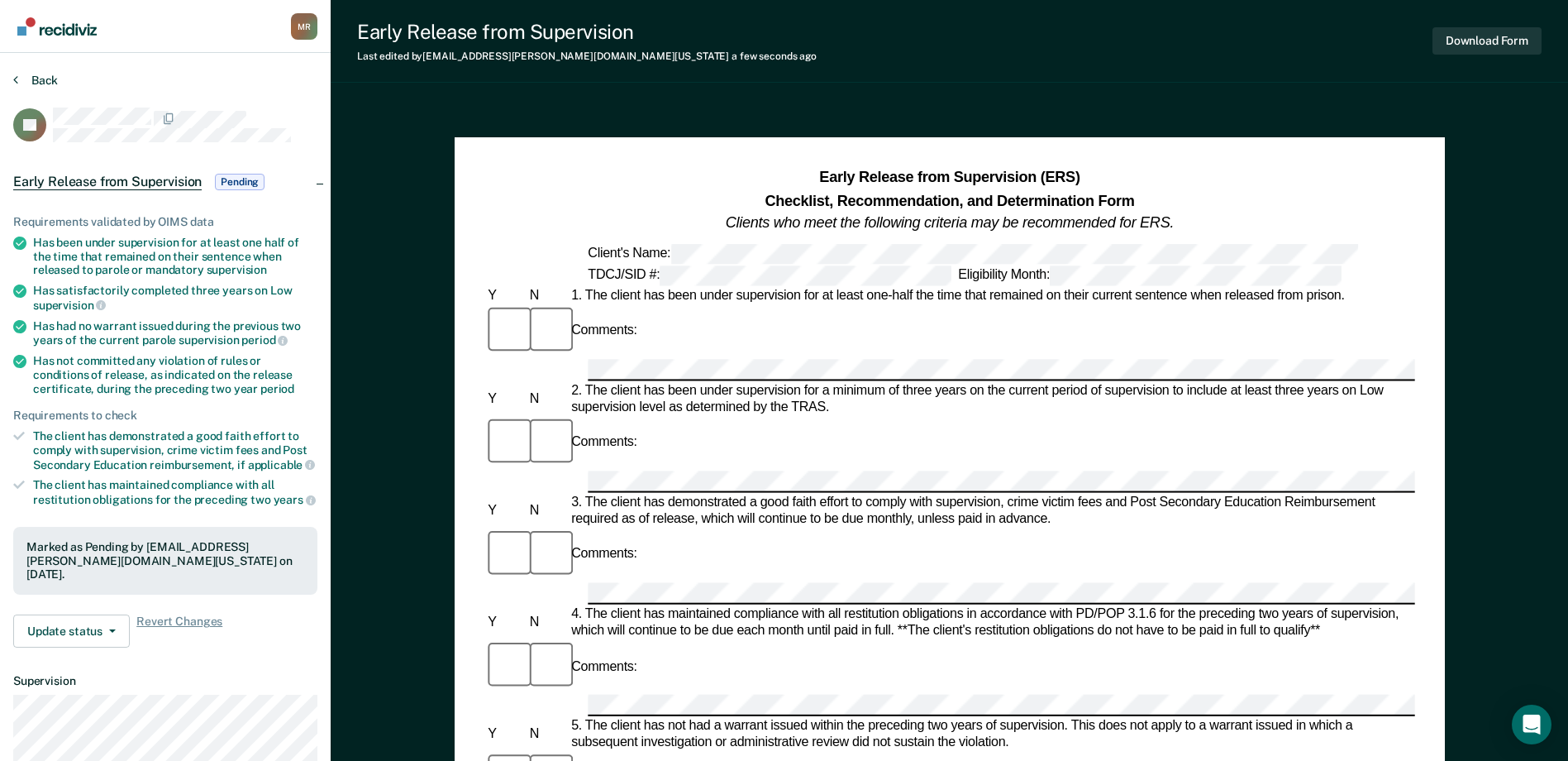
drag, startPoint x: 12, startPoint y: 79, endPoint x: 23, endPoint y: 79, distance: 11.0
click at [12, 79] on section "Back JH Early Release from Supervision Pending Requirements validated by OIMS d…" at bounding box center [165, 501] width 331 height 898
click at [15, 81] on icon at bounding box center [16, 79] width 5 height 13
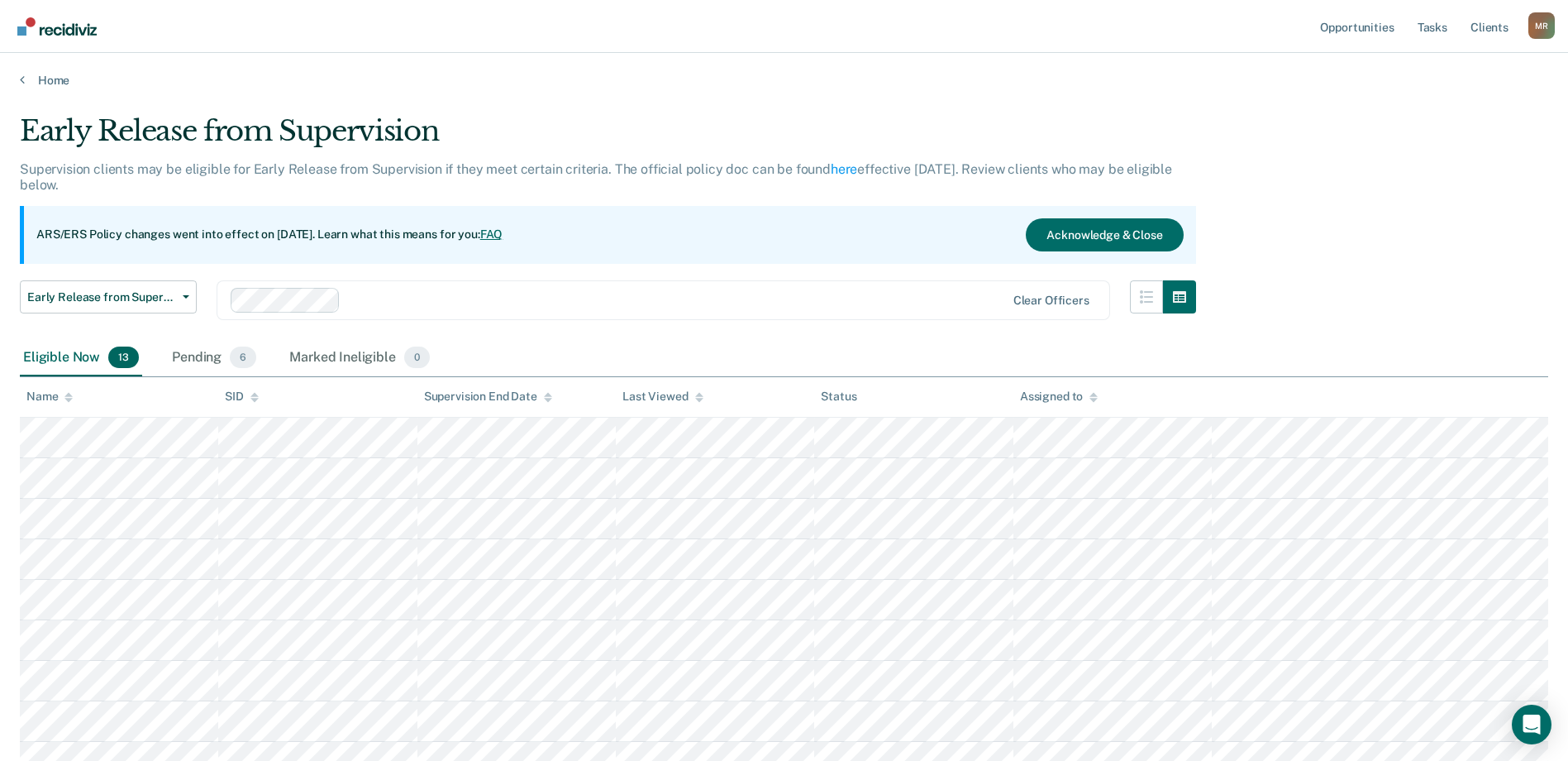
scroll to position [165, 0]
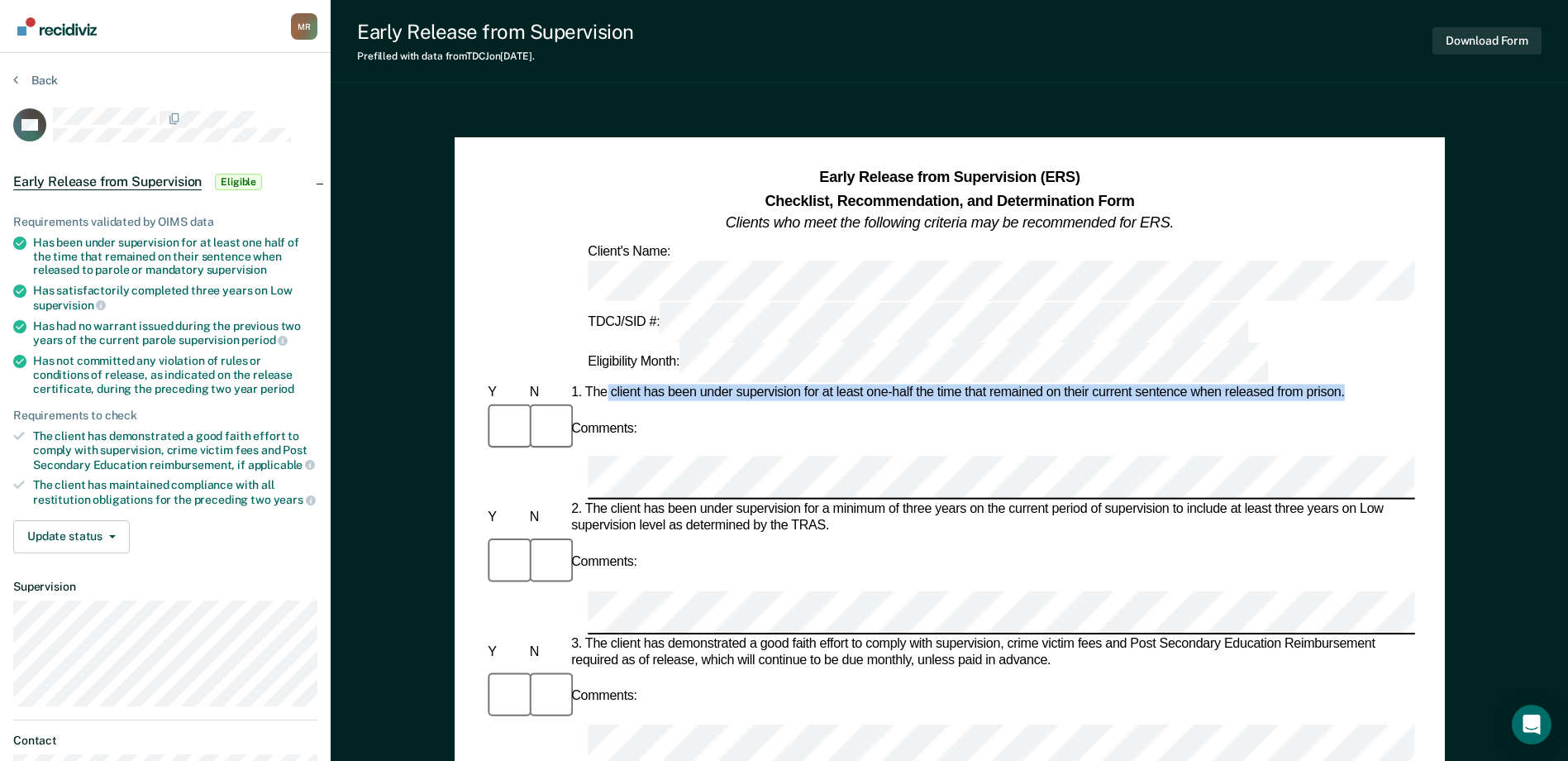
drag, startPoint x: 609, startPoint y: 293, endPoint x: 1345, endPoint y: 292, distance: 736.0
click at [1345, 384] on div "1. The client has been under supervision for at least one-half the time that re…" at bounding box center [991, 392] width 847 height 17
drag, startPoint x: 1345, startPoint y: 292, endPoint x: 1284, endPoint y: 297, distance: 61.2
copy div "client has been under supervision for at least one-half the time that remained …"
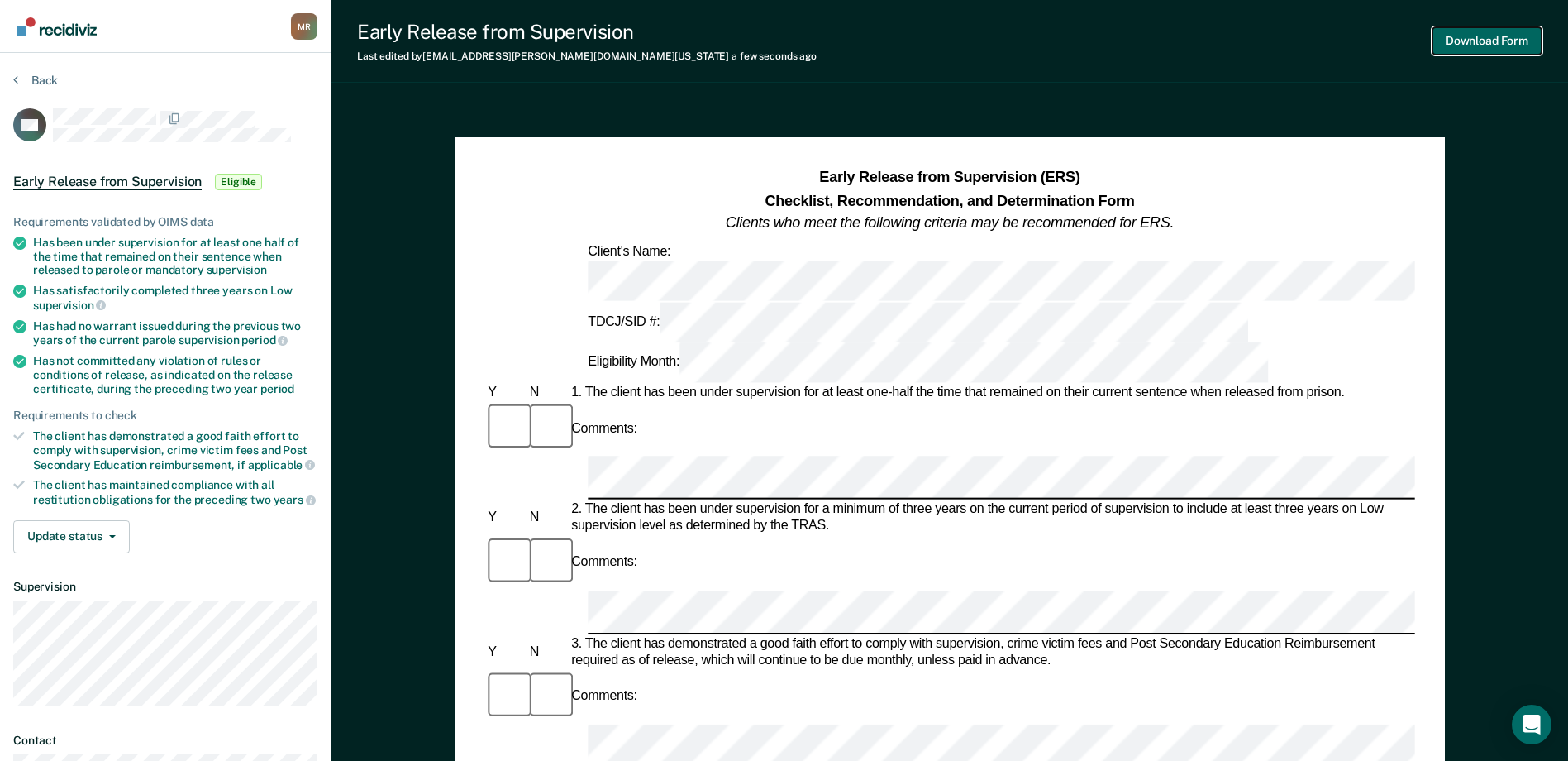
click at [1478, 43] on button "Download Form" at bounding box center [1487, 40] width 109 height 27
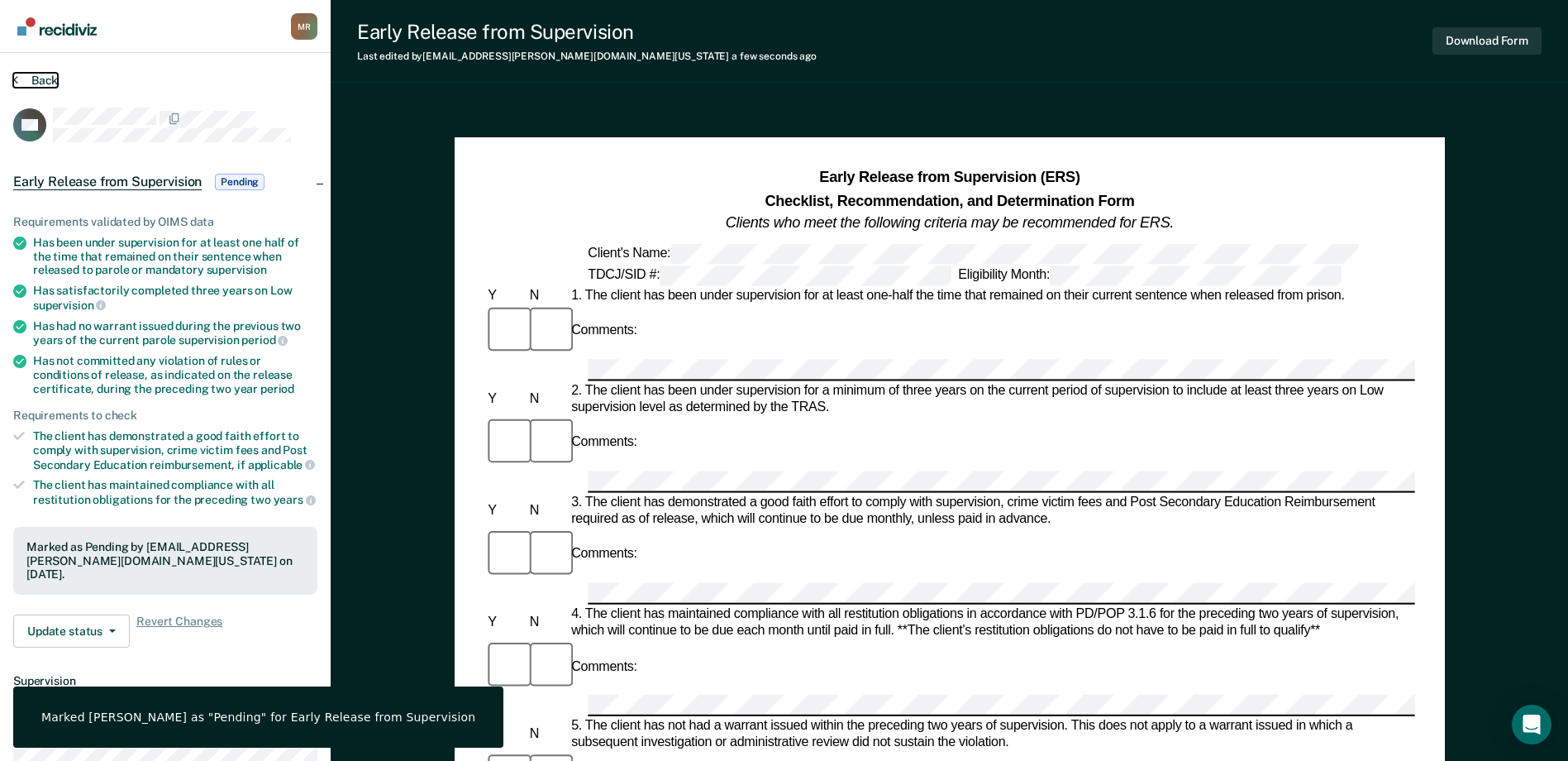
click at [15, 76] on icon at bounding box center [16, 79] width 5 height 13
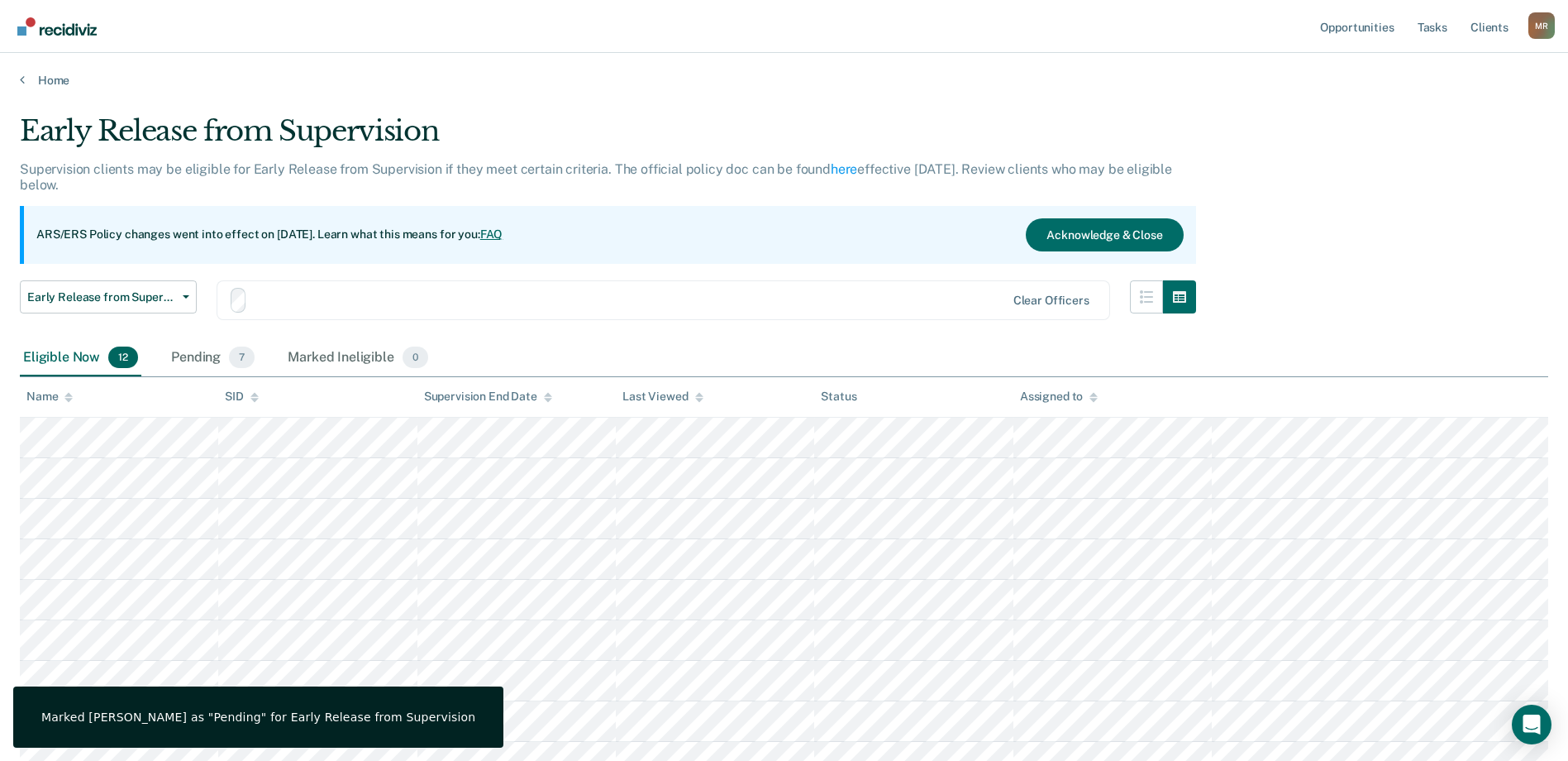
scroll to position [165, 0]
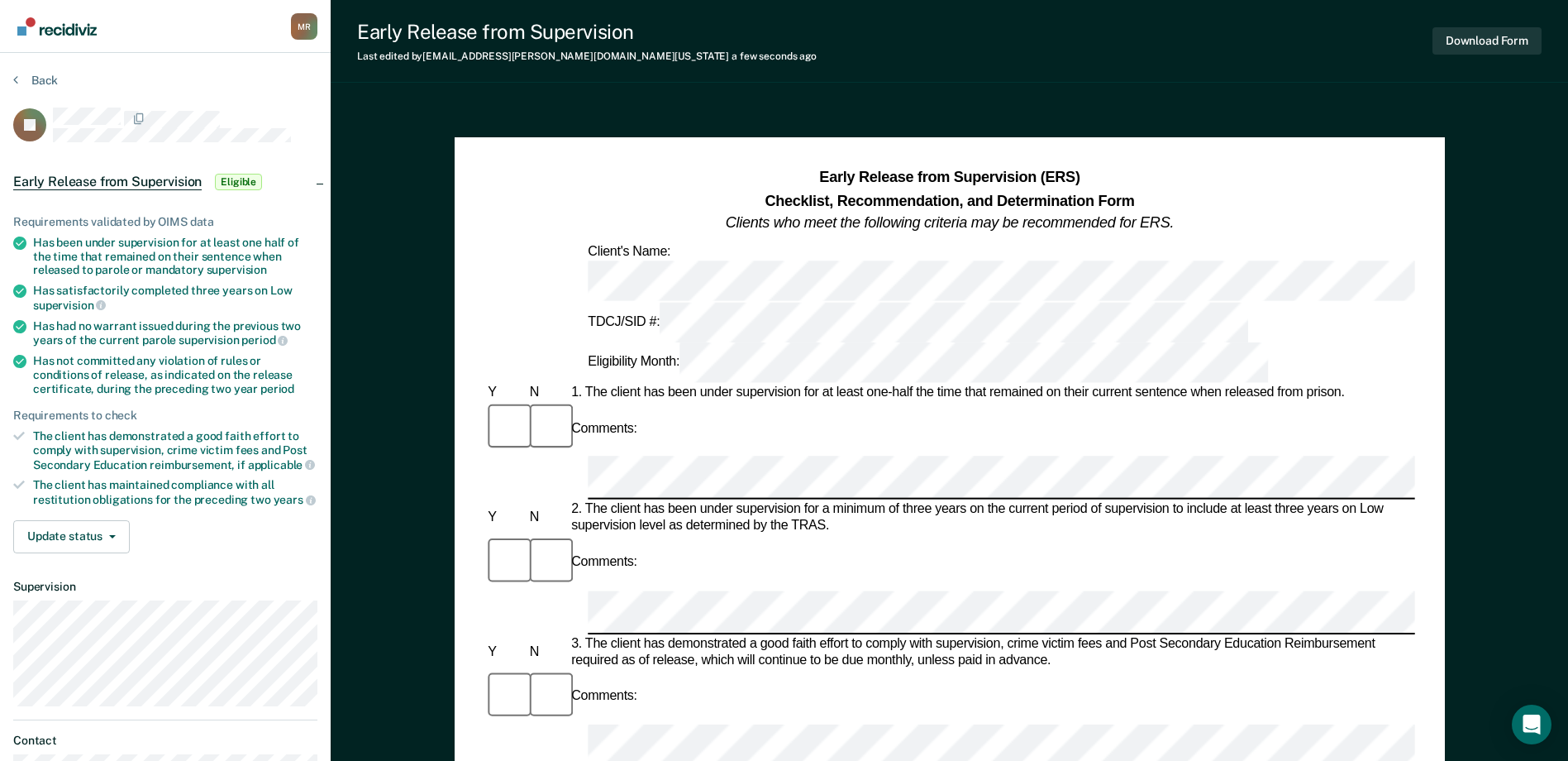
click at [558, 724] on div at bounding box center [949, 746] width 930 height 44
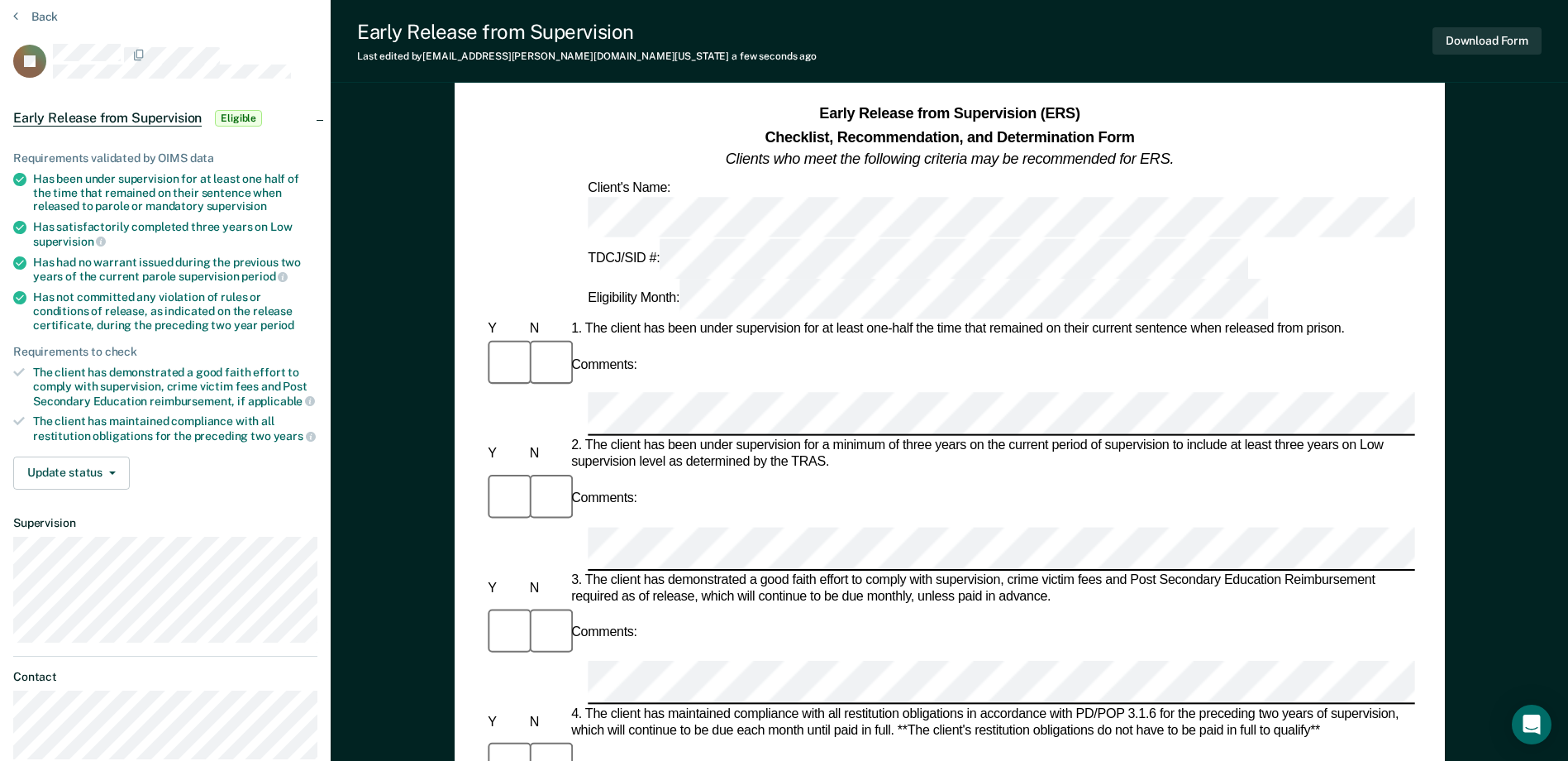
scroll to position [83, 0]
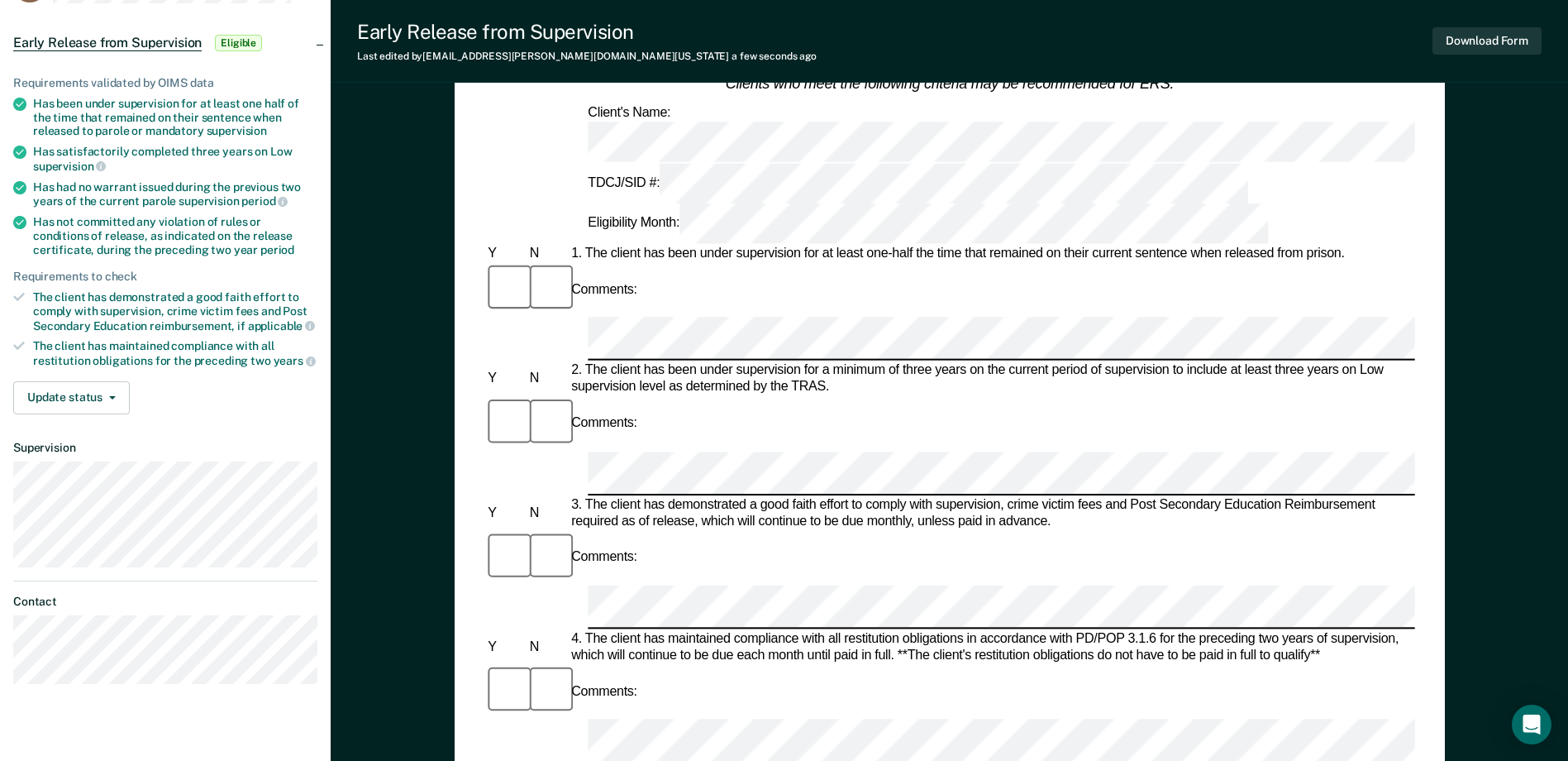
scroll to position [0, 0]
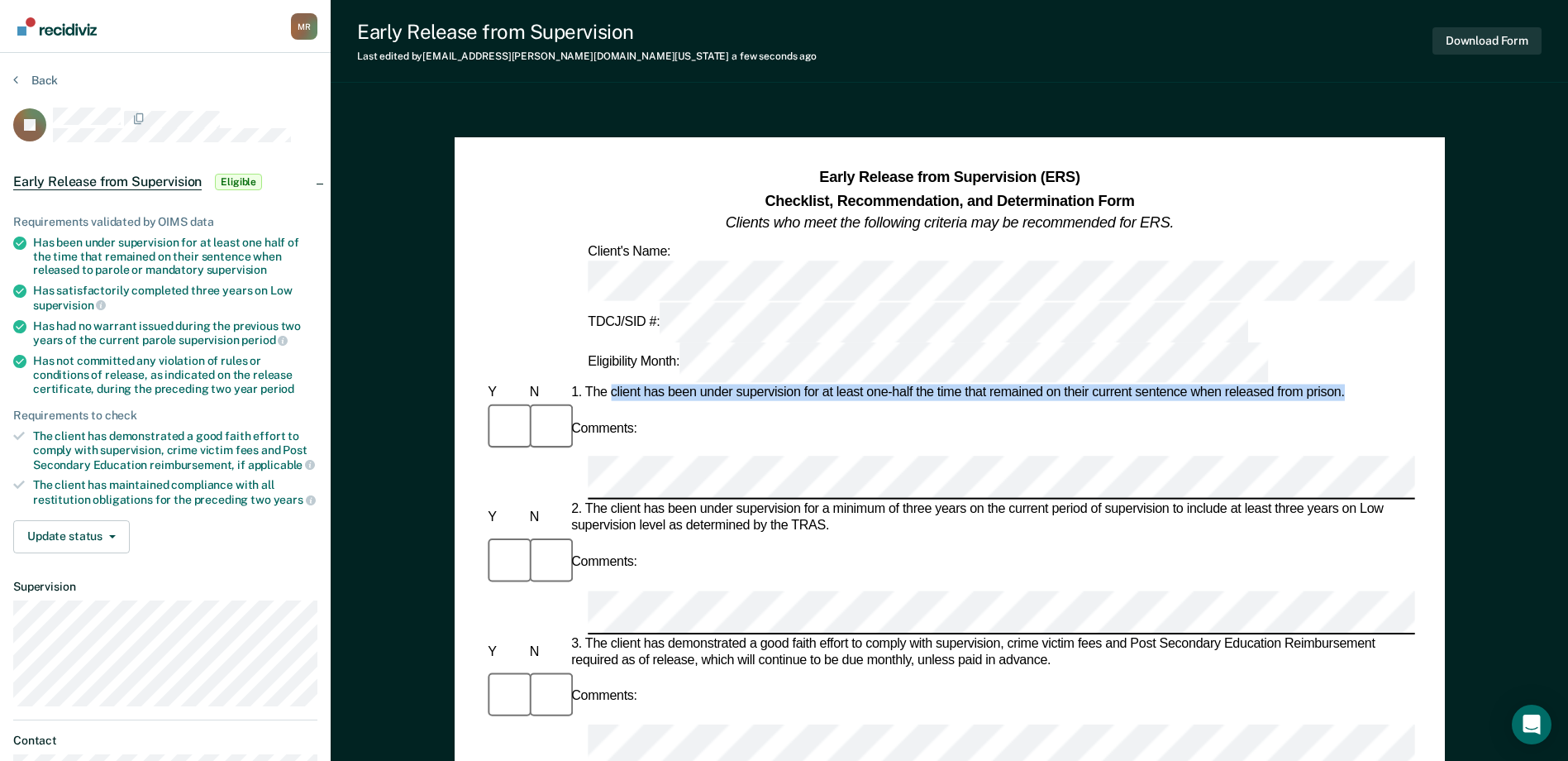
drag, startPoint x: 611, startPoint y: 295, endPoint x: 1344, endPoint y: 295, distance: 733.0
click at [1344, 384] on div "1. The client has been under supervision for at least one-half the time that re…" at bounding box center [991, 392] width 847 height 17
drag, startPoint x: 1344, startPoint y: 295, endPoint x: 1308, endPoint y: 290, distance: 36.3
copy div "client has been under supervision for at least one-half the time that remained …"
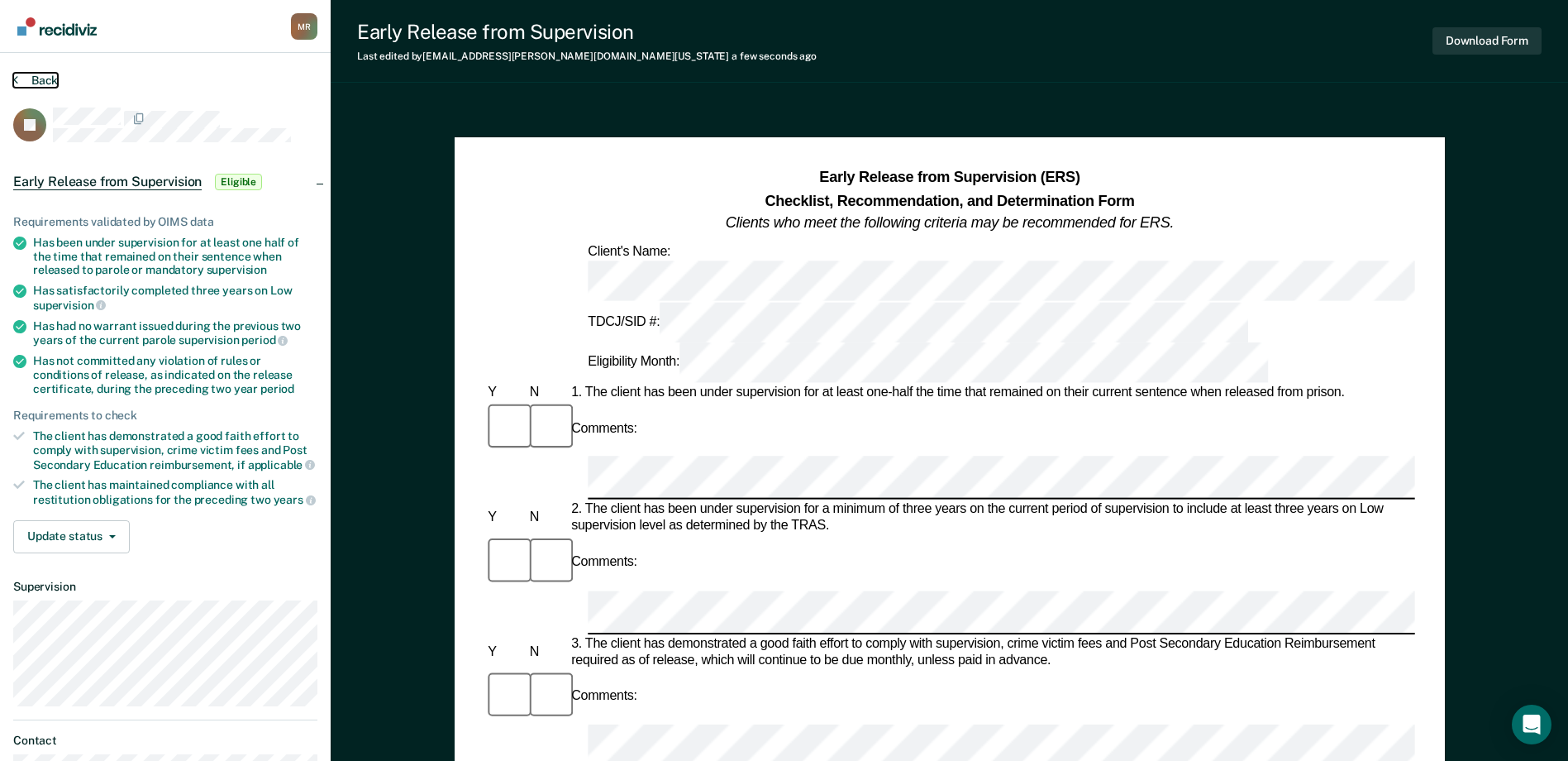
click at [19, 76] on button "Back" at bounding box center [35, 80] width 45 height 15
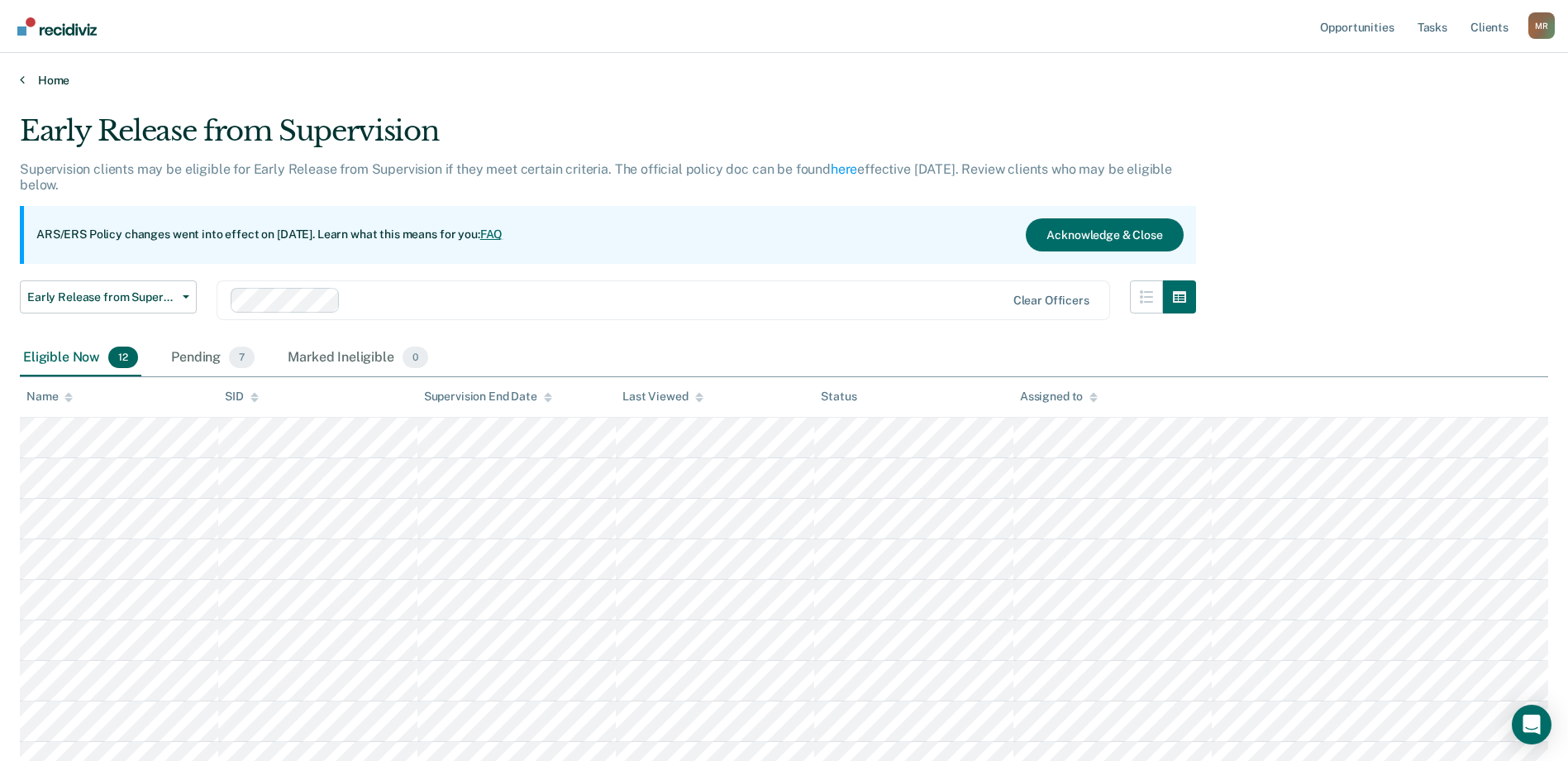
click at [26, 78] on link "Home" at bounding box center [784, 80] width 1528 height 15
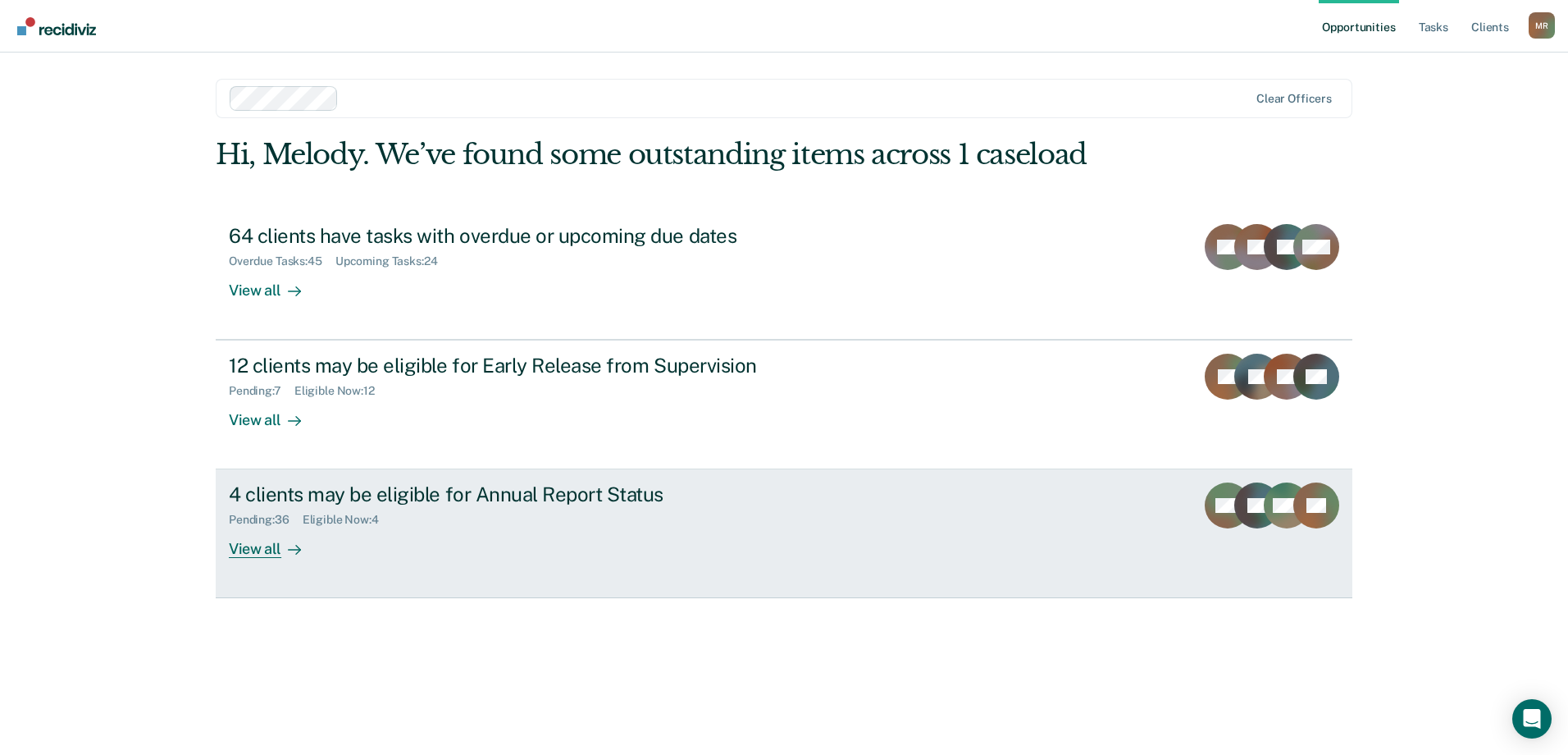
click at [281, 545] on div at bounding box center [291, 550] width 20 height 19
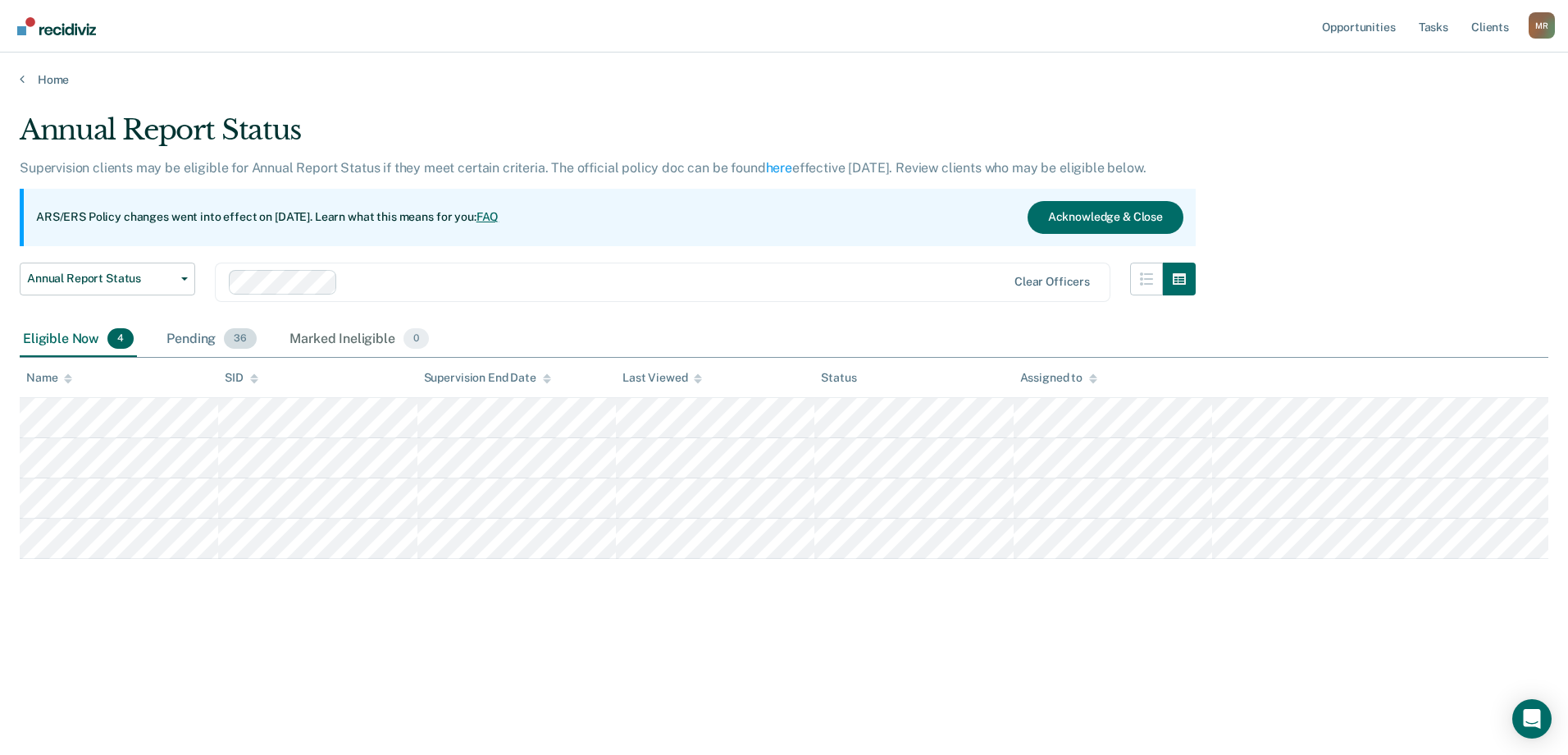
click at [195, 345] on div "Pending 36" at bounding box center [211, 339] width 97 height 36
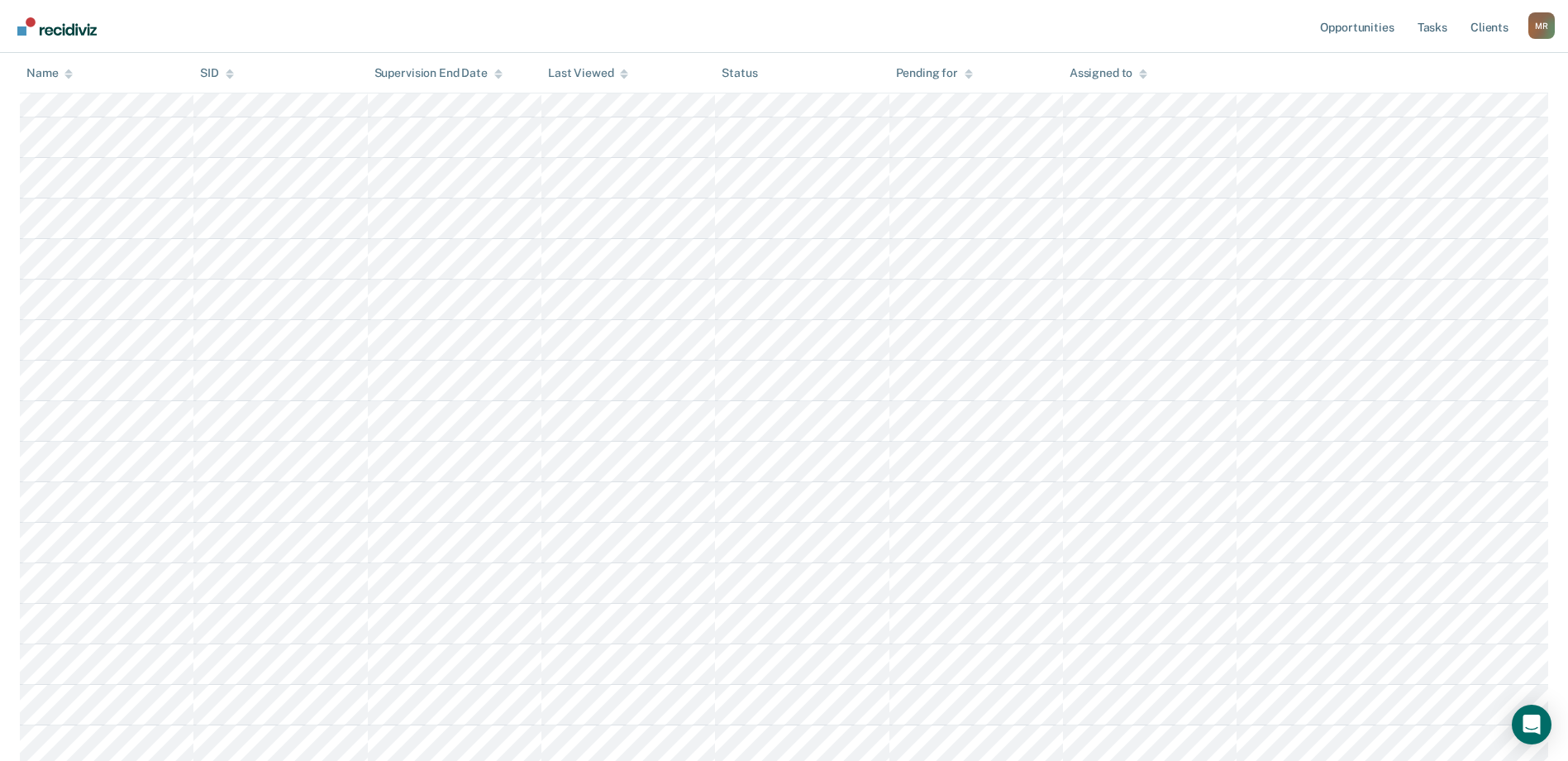
scroll to position [722, 0]
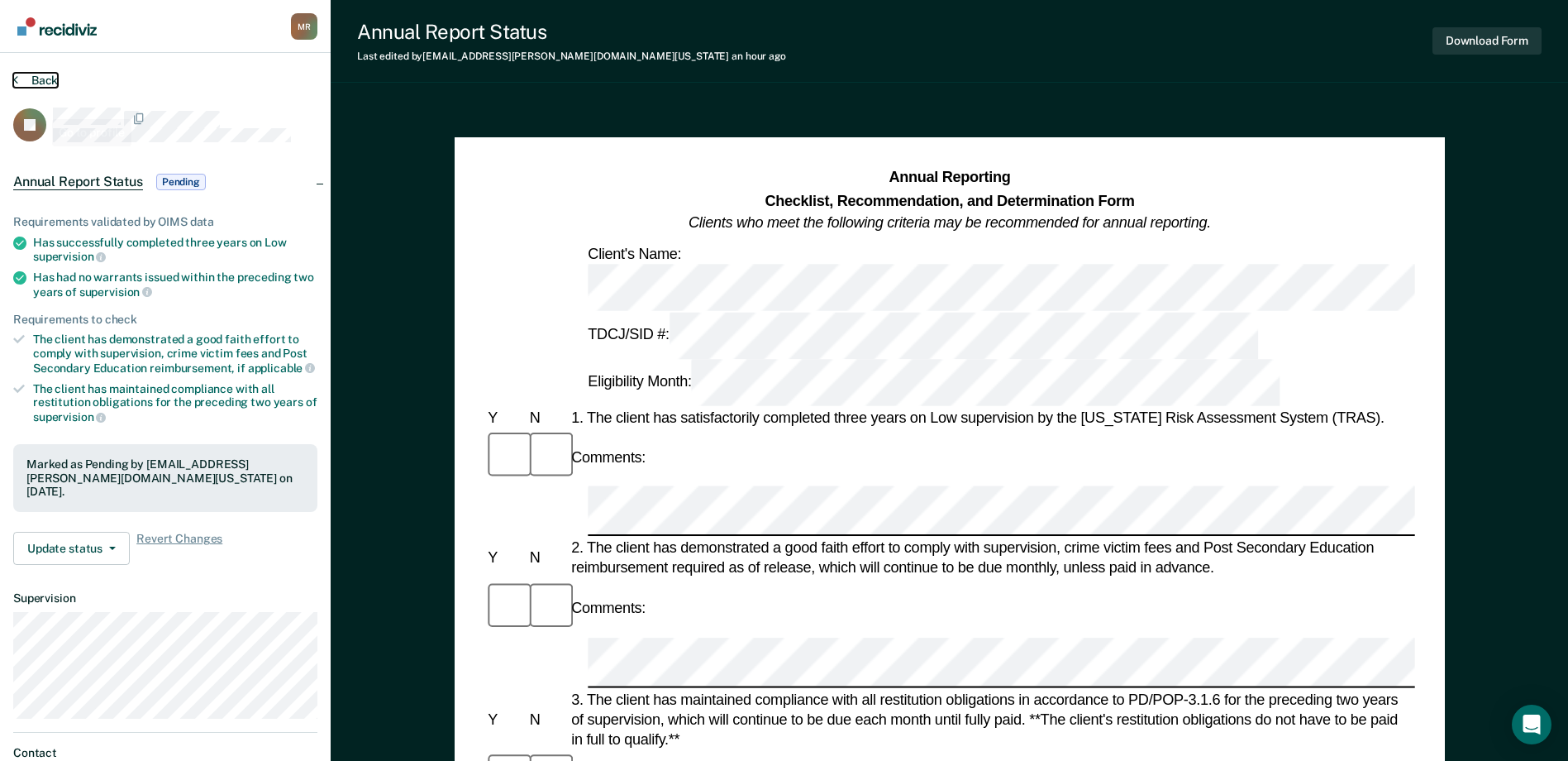
click at [15, 79] on icon at bounding box center [16, 79] width 5 height 13
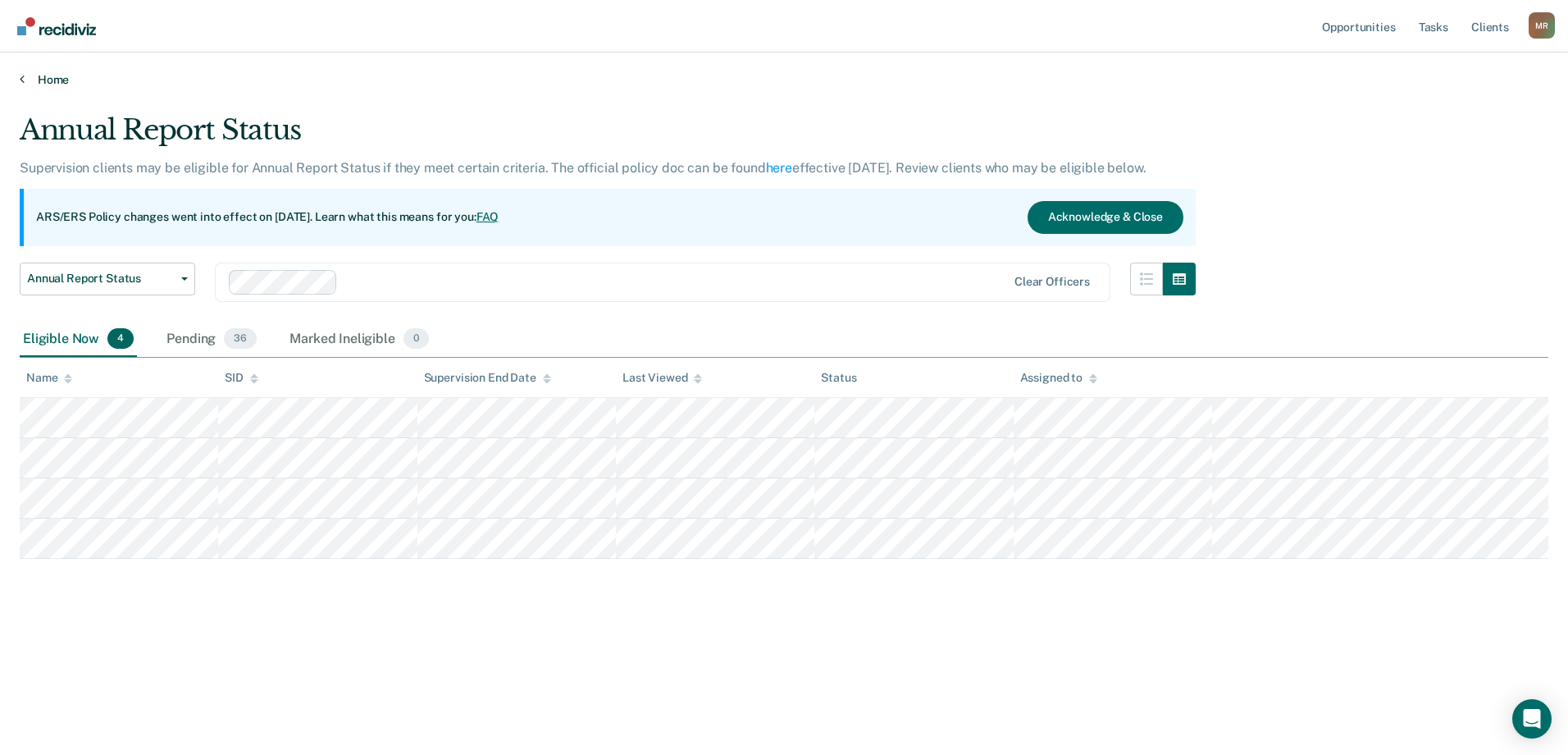
click at [27, 80] on link "Home" at bounding box center [784, 79] width 1529 height 15
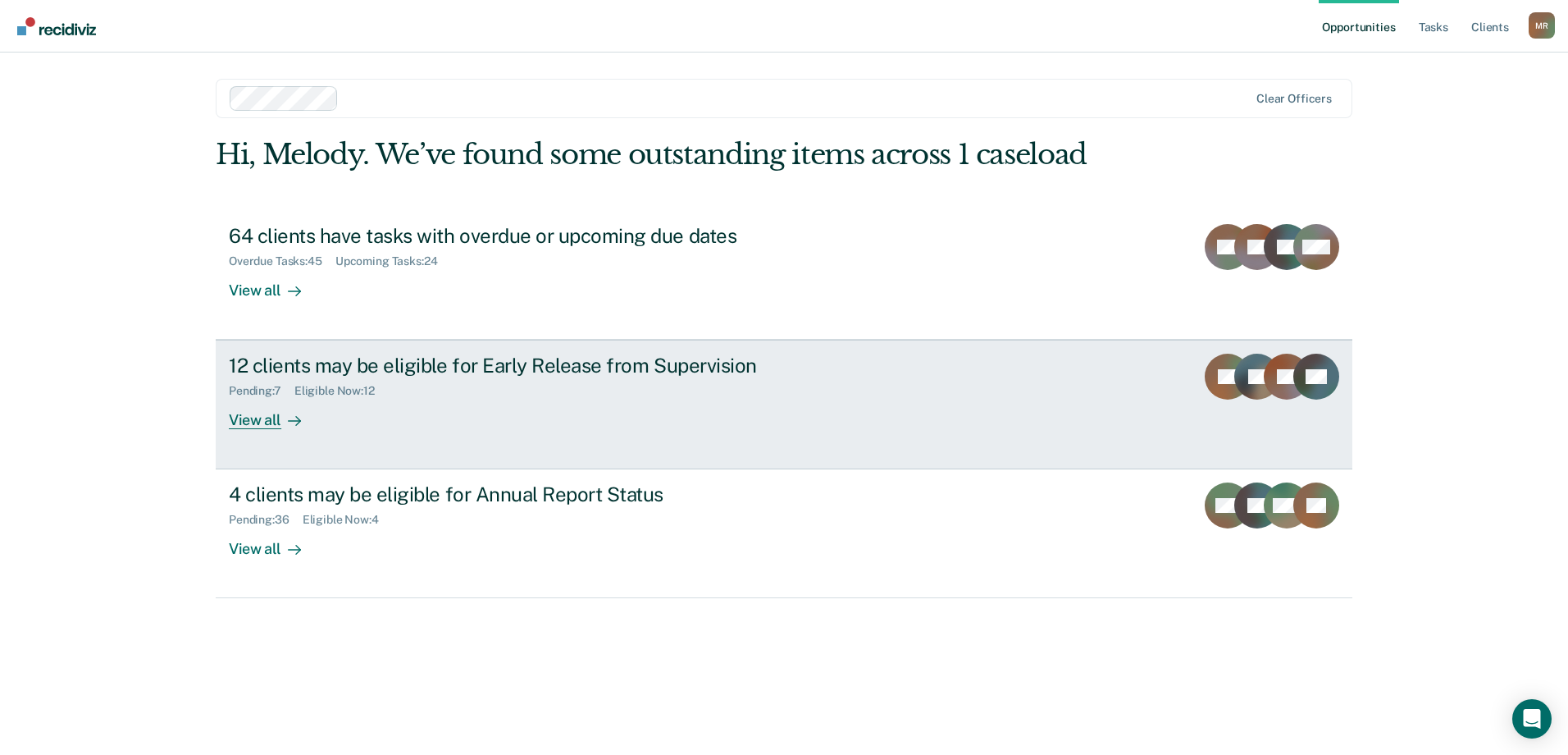
click at [275, 422] on div "View all" at bounding box center [274, 414] width 92 height 32
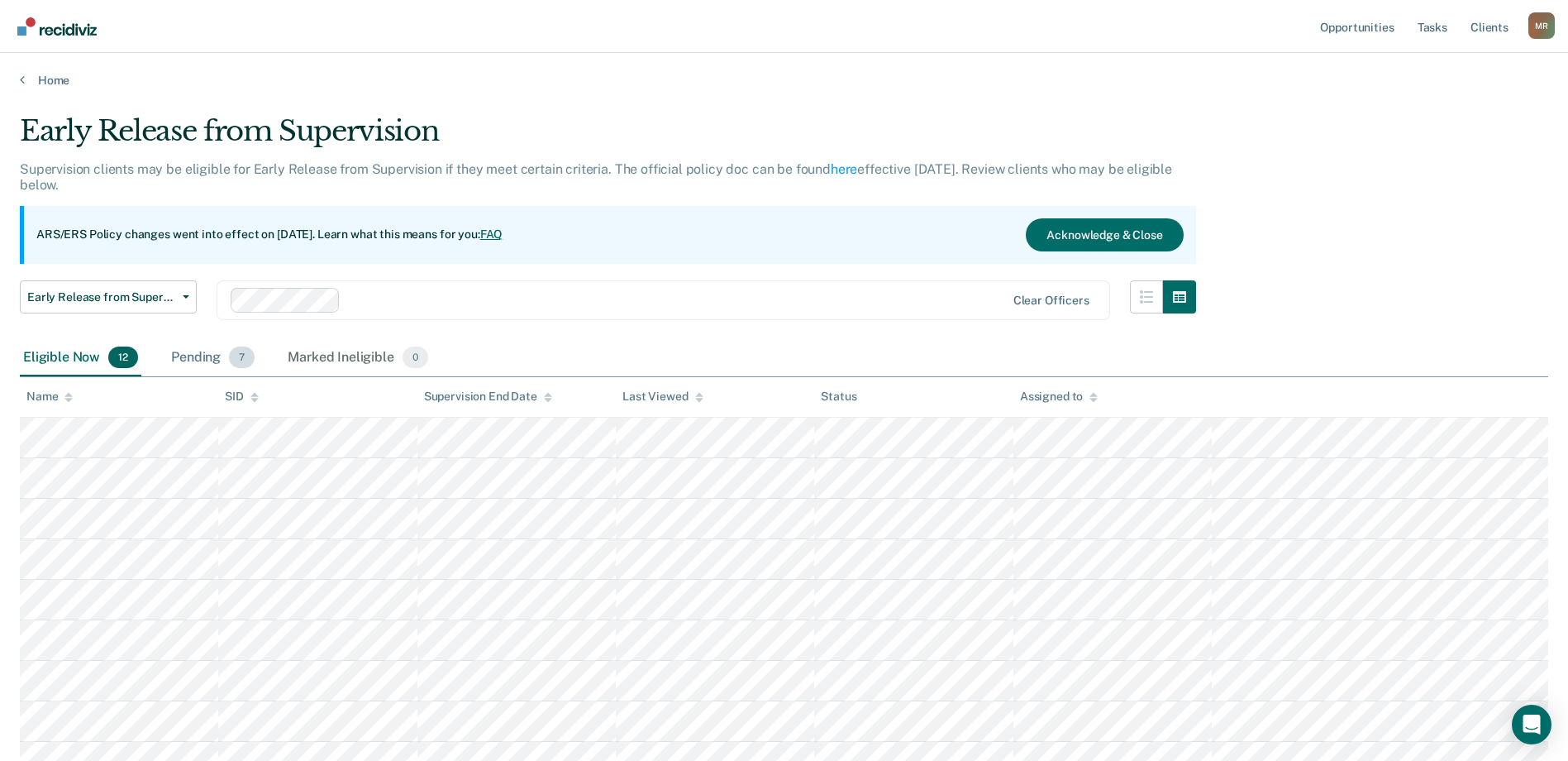
click at [191, 353] on div "Pending 7" at bounding box center [213, 357] width 90 height 36
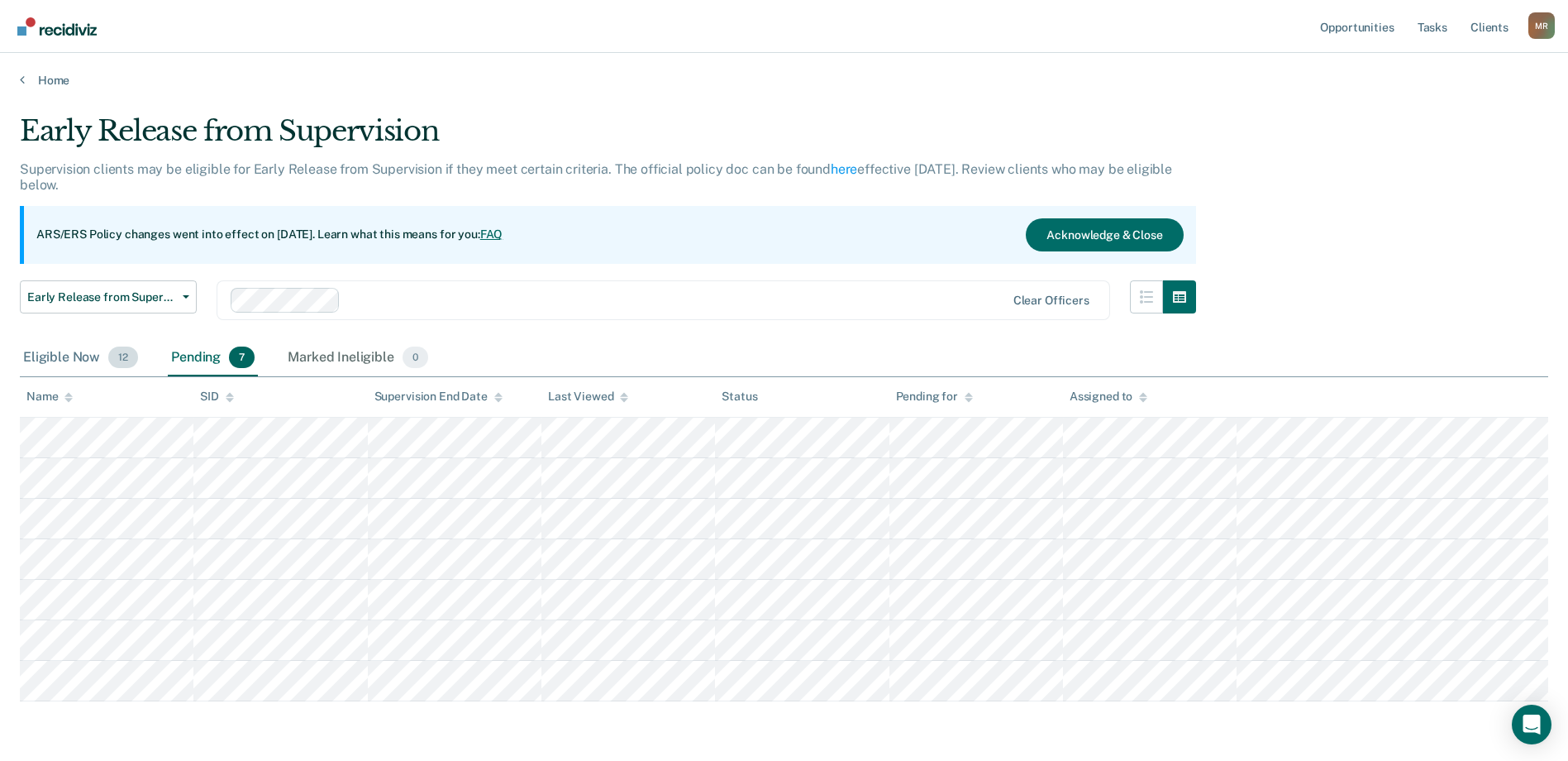
click at [44, 348] on div "Eligible Now 12" at bounding box center [81, 357] width 121 height 36
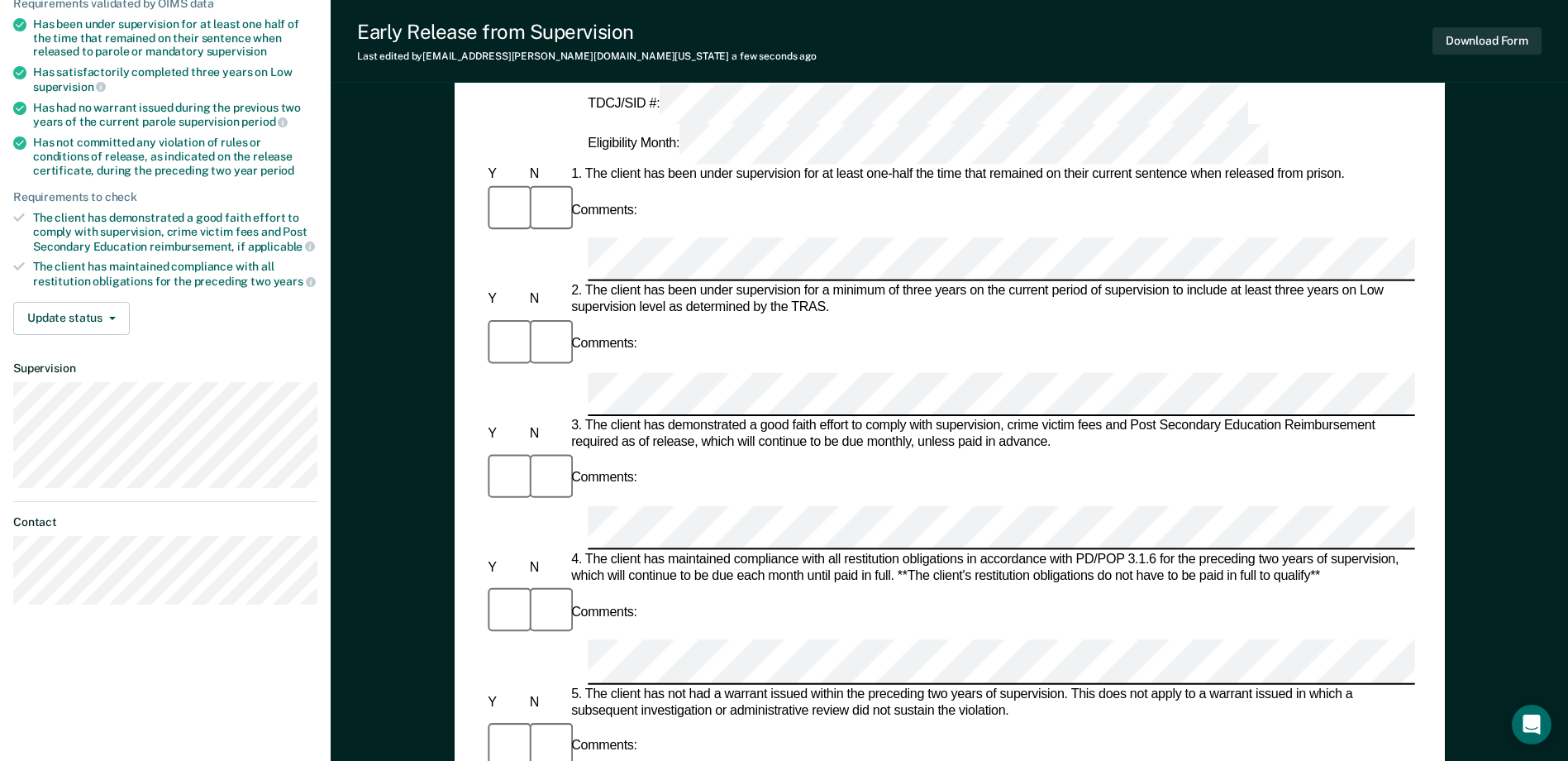
scroll to position [248, 0]
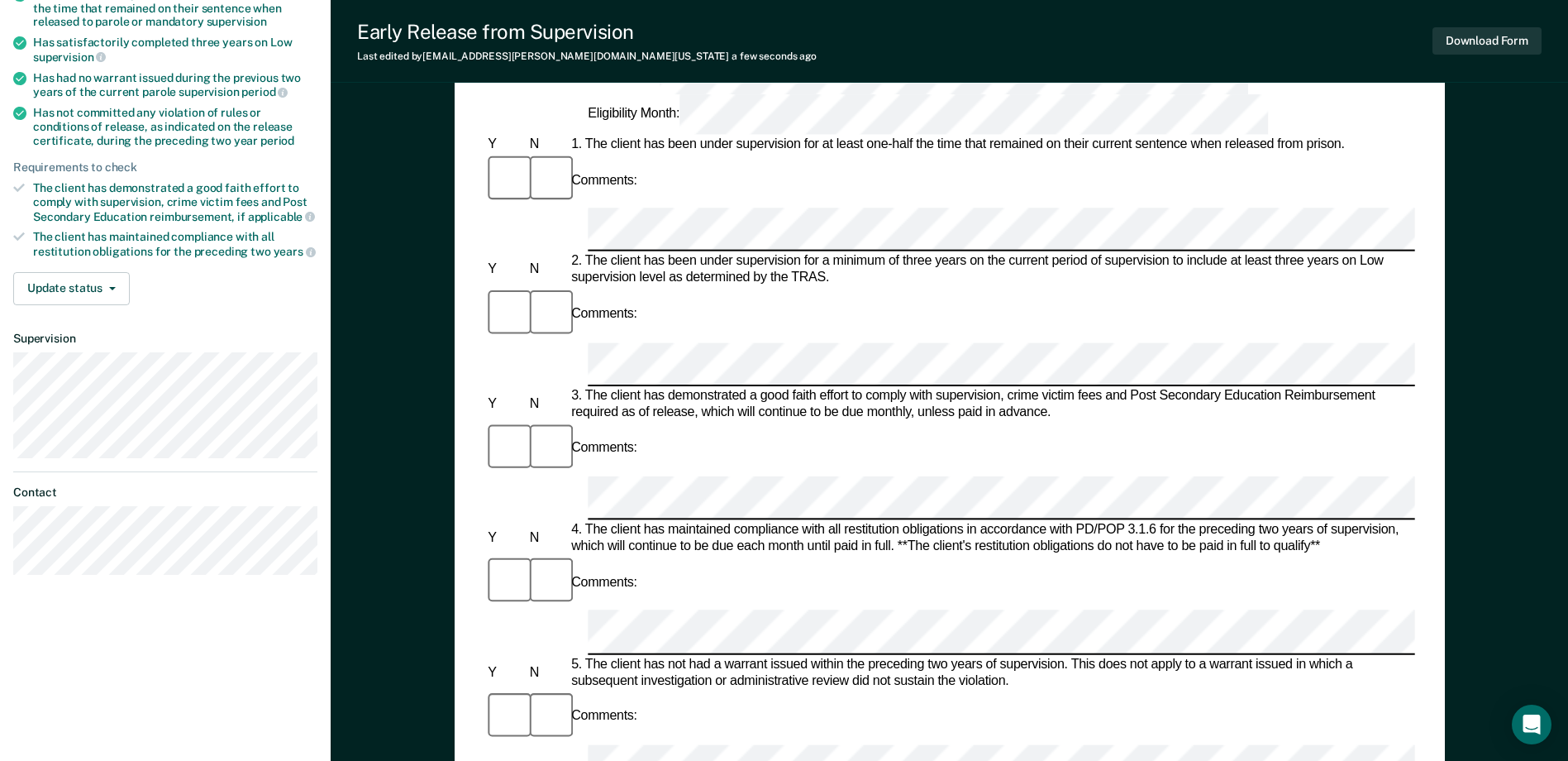
drag, startPoint x: 823, startPoint y: 463, endPoint x: 579, endPoint y: 464, distance: 244.0
drag, startPoint x: 579, startPoint y: 464, endPoint x: 613, endPoint y: 463, distance: 34.0
drag, startPoint x: 842, startPoint y: 480, endPoint x: 832, endPoint y: 479, distance: 10.0
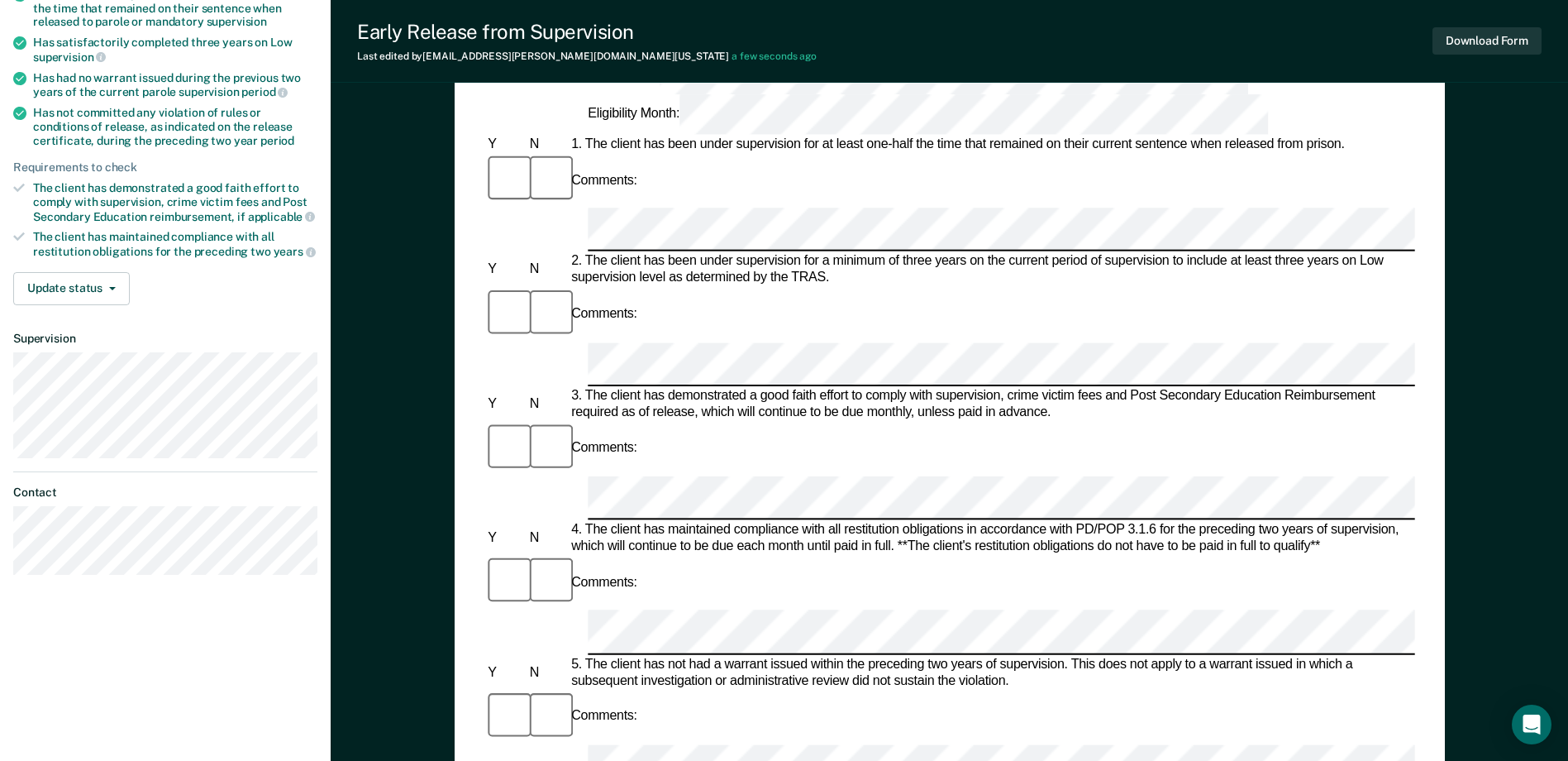
drag, startPoint x: 835, startPoint y: 479, endPoint x: 1384, endPoint y: 465, distance: 549.2
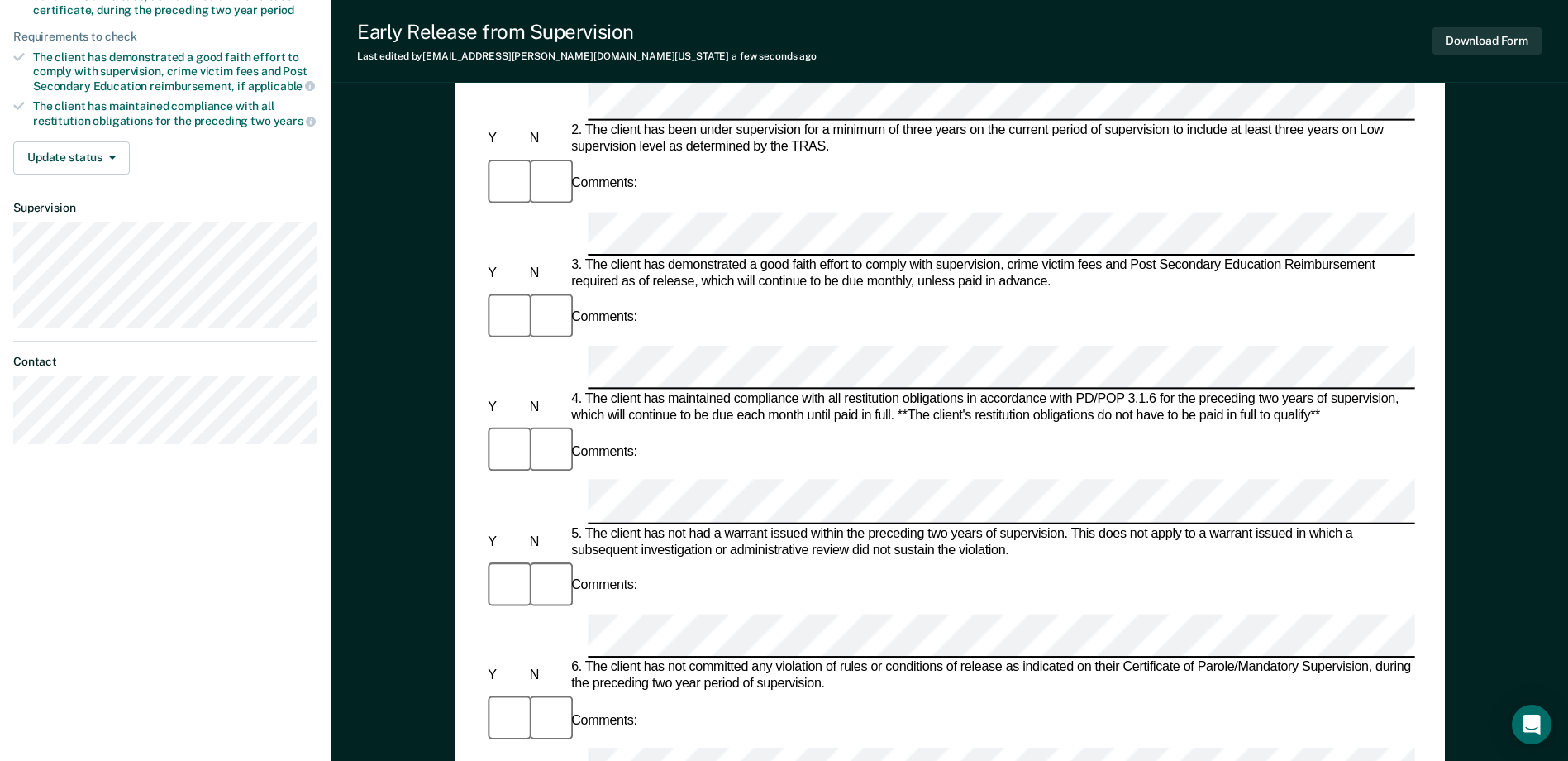
scroll to position [0, 0]
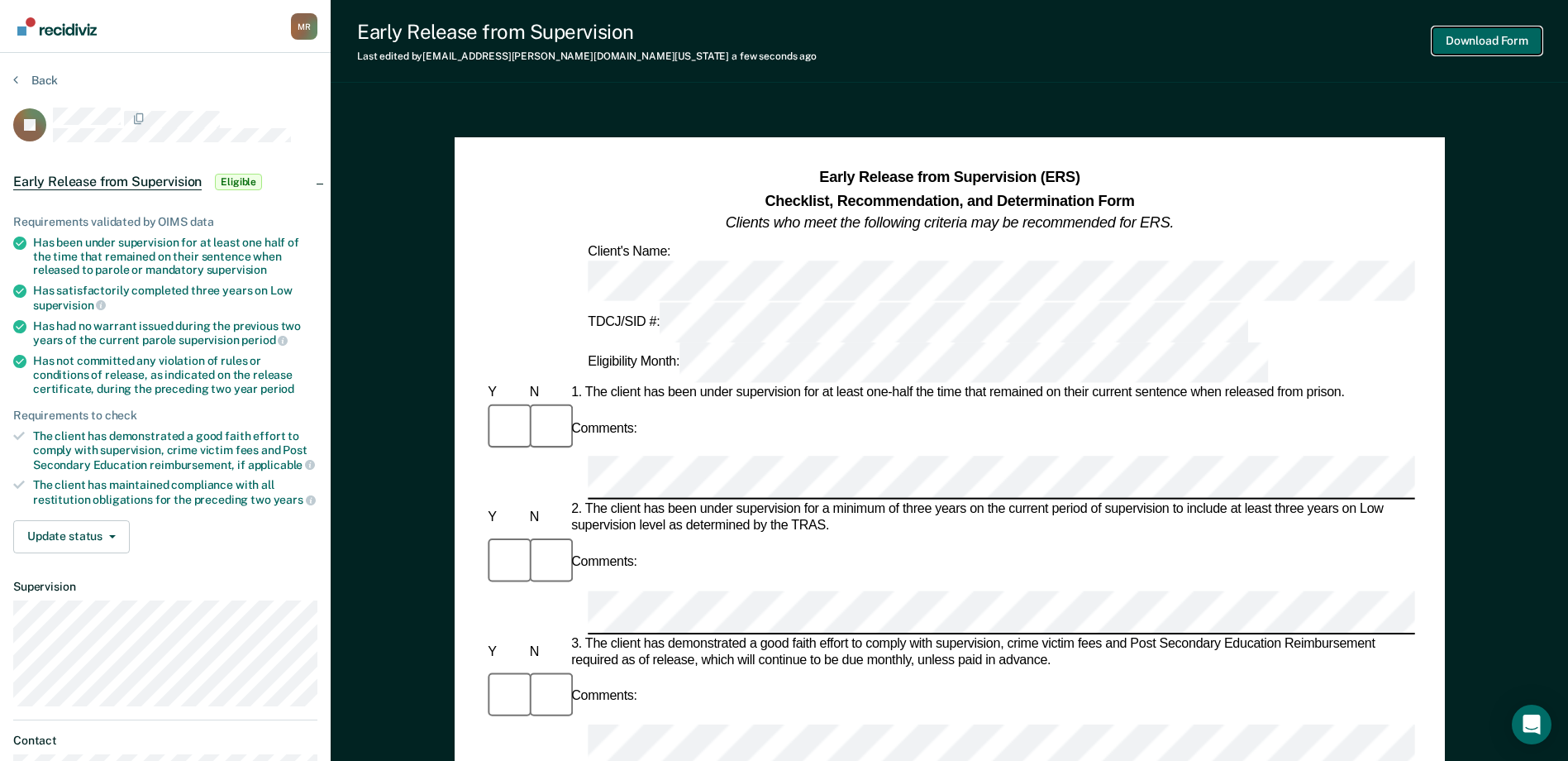
click at [1467, 38] on button "Download Form" at bounding box center [1487, 40] width 109 height 27
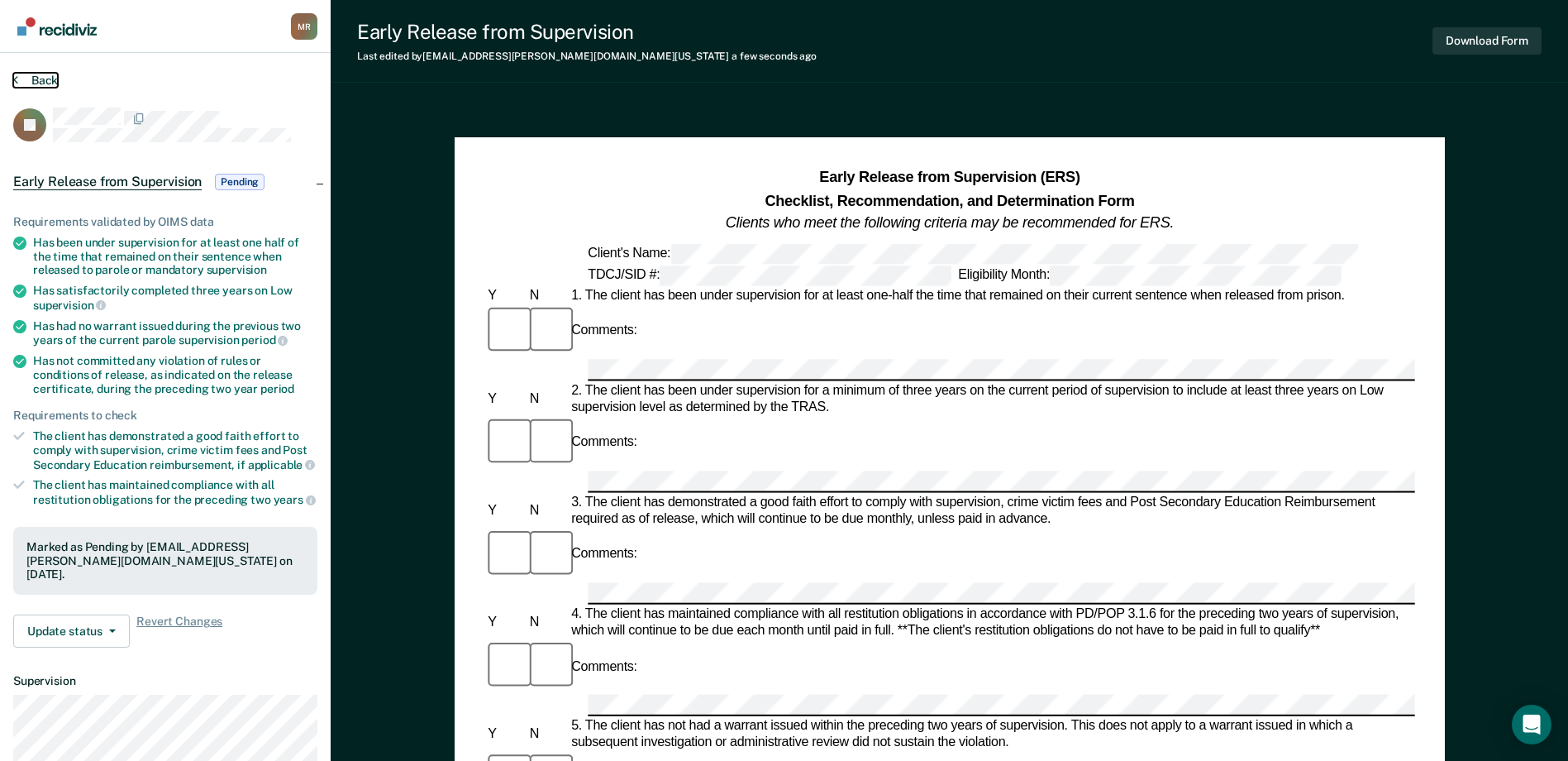
click at [24, 79] on button "Back" at bounding box center [35, 80] width 45 height 15
